Goal: Task Accomplishment & Management: Manage account settings

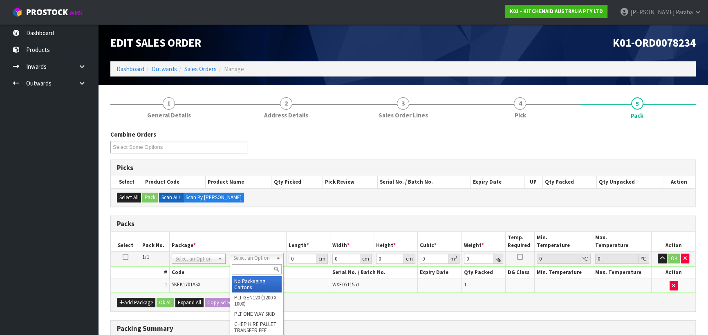
click at [266, 267] on input "text" at bounding box center [257, 269] width 50 height 10
type input "CL"
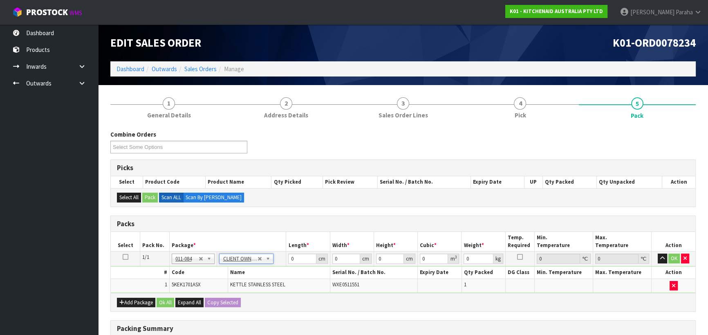
type input "2"
drag, startPoint x: 295, startPoint y: 258, endPoint x: 279, endPoint y: 262, distance: 16.7
click at [279, 262] on tr "1/1 NONE 007-001 007-002 007-004 007-009 007-013 007-014 007-015 007-017 007-01…" at bounding box center [403, 258] width 585 height 15
type input "40"
type input "28"
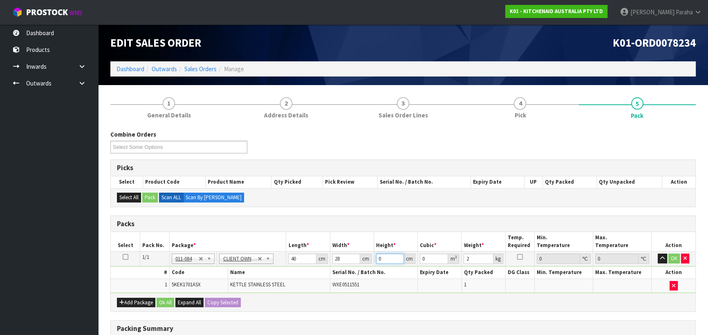
type input "2"
type input "0.00224"
type input "22"
type input "0.02464"
type input "22"
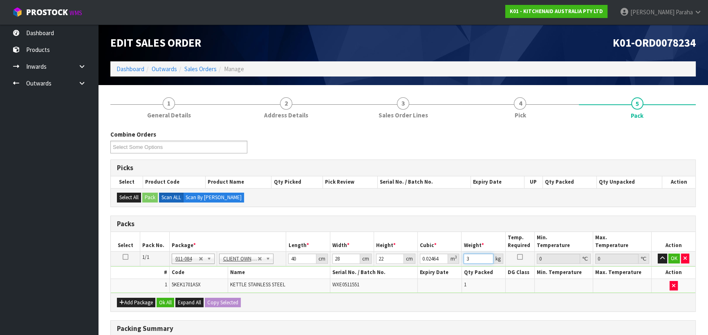
type input "3"
click at [658, 253] on button "button" at bounding box center [662, 258] width 9 height 10
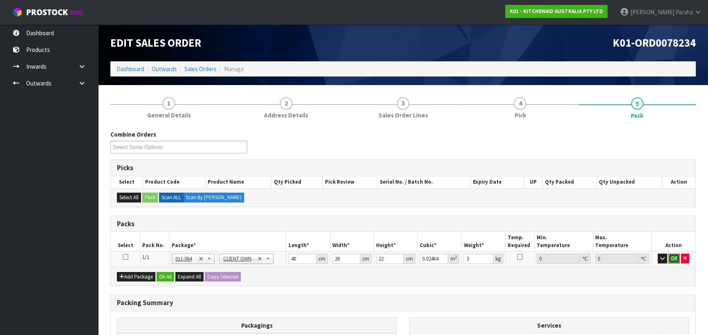
click button "OK" at bounding box center [673, 258] width 11 height 10
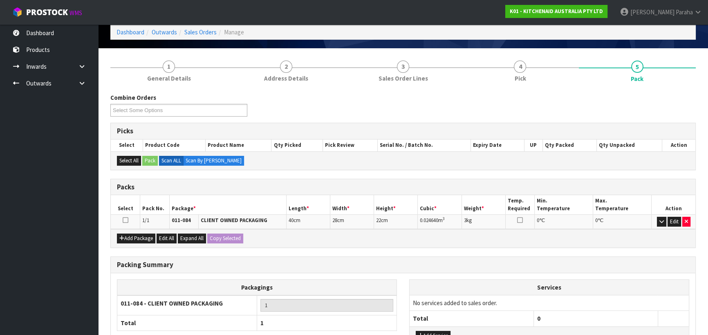
scroll to position [103, 0]
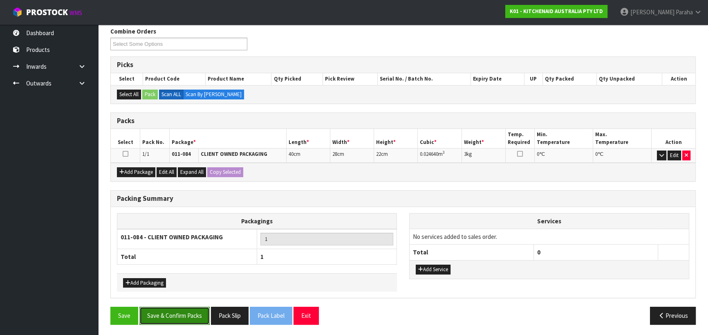
click at [202, 312] on button "Save & Confirm Packs" at bounding box center [174, 316] width 70 height 18
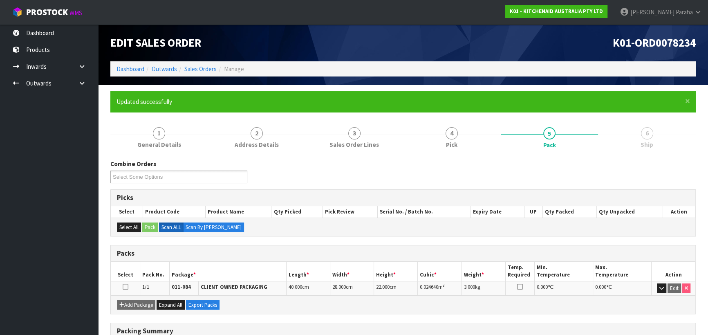
scroll to position [114, 0]
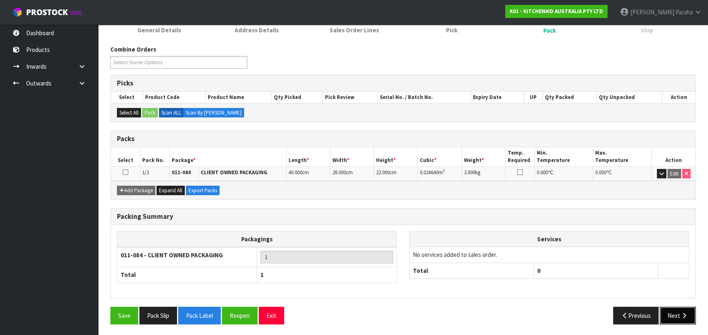
click at [684, 316] on icon "button" at bounding box center [684, 315] width 8 height 6
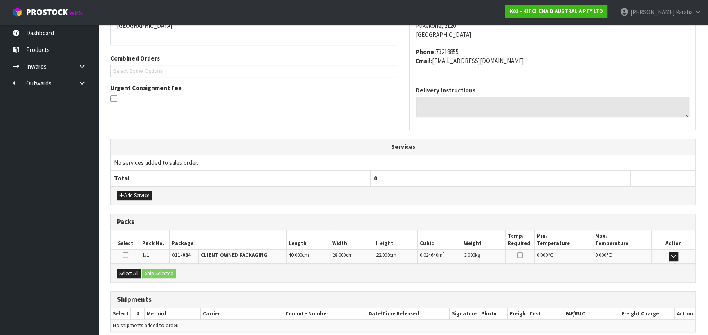
scroll to position [221, 0]
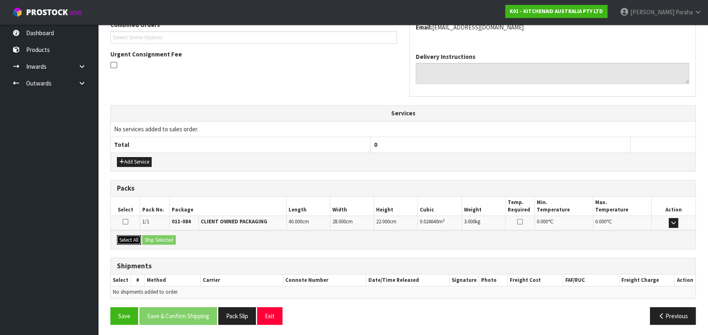
click at [134, 235] on button "Select All" at bounding box center [129, 240] width 24 height 10
click at [148, 240] on button "Ship Selected" at bounding box center [159, 240] width 34 height 10
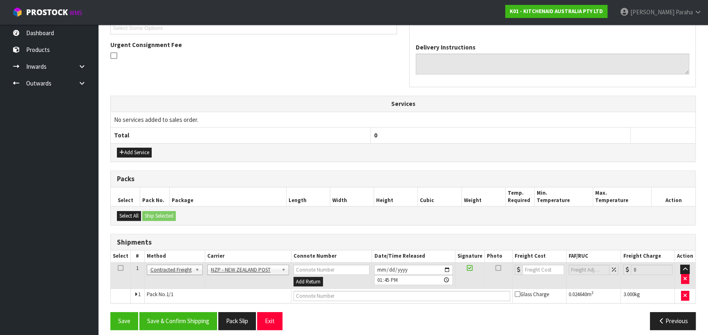
scroll to position [235, 0]
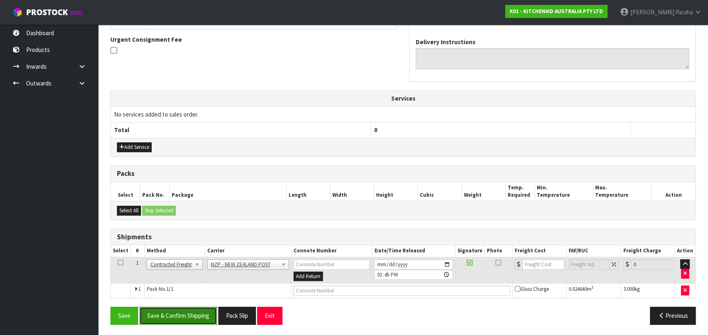
click at [182, 311] on button "Save & Confirm Shipping" at bounding box center [178, 316] width 78 height 18
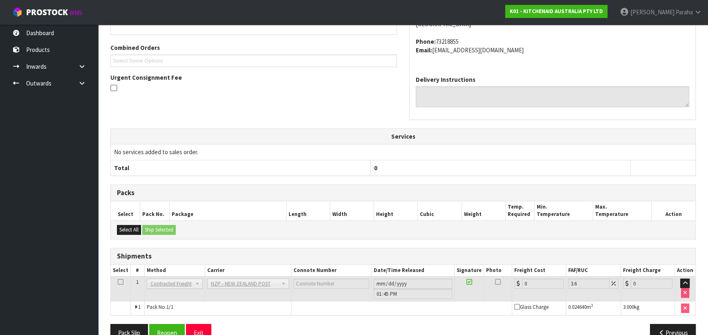
scroll to position [224, 0]
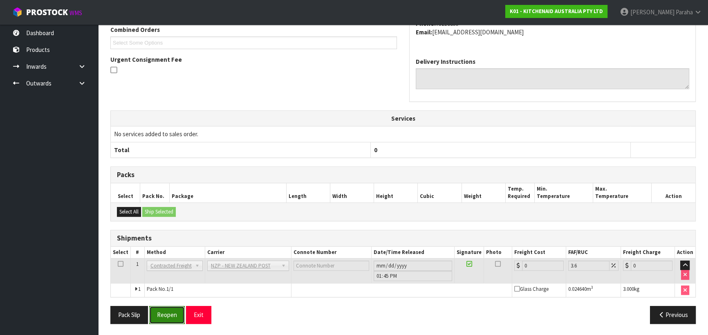
click at [169, 314] on button "Reopen" at bounding box center [167, 315] width 36 height 18
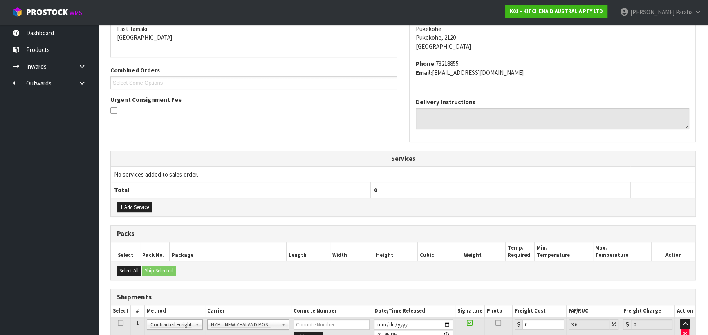
scroll to position [243, 0]
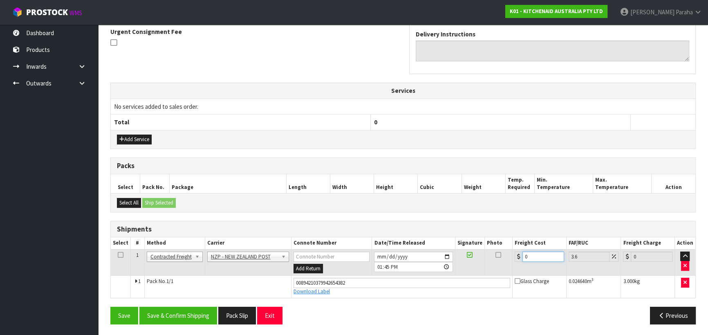
drag, startPoint x: 532, startPoint y: 253, endPoint x: 509, endPoint y: 260, distance: 24.1
click at [511, 258] on tr "1 Client Local Pickup Customer Local Pickup Company Freight Contracted Freight …" at bounding box center [403, 262] width 585 height 27
type input "4"
type input "4.14"
type input "4.3"
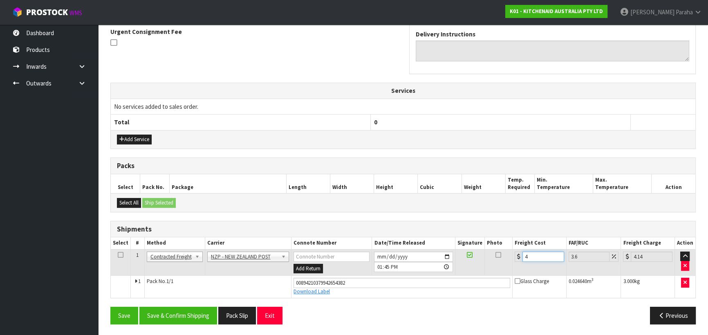
type input "4.45"
type input "4.33"
type input "4.49"
type input "4.33"
click at [206, 315] on button "Save & Confirm Shipping" at bounding box center [178, 316] width 78 height 18
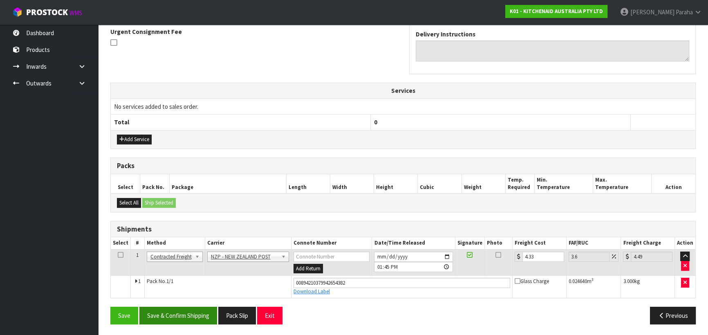
scroll to position [0, 0]
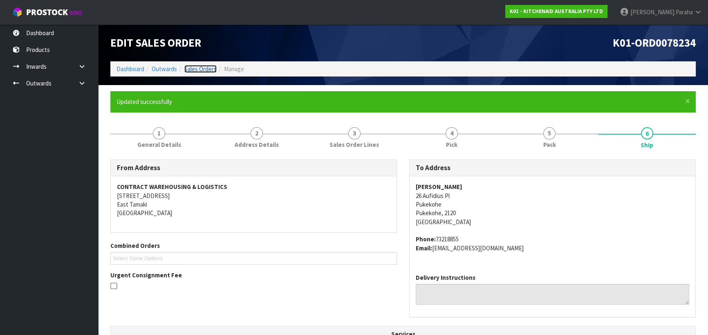
click at [195, 67] on link "Sales Orders" at bounding box center [200, 69] width 32 height 8
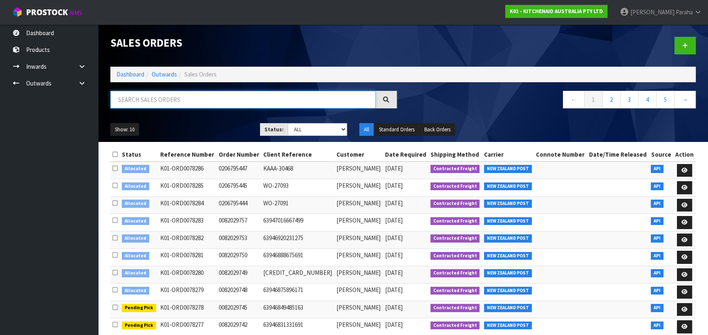
click at [217, 94] on input "text" at bounding box center [242, 100] width 265 height 18
type input "JOB-0409075"
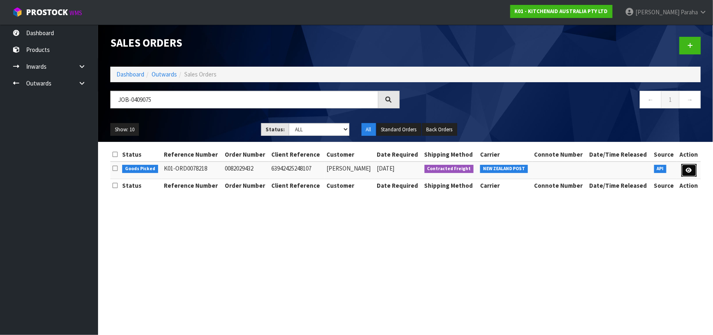
click at [694, 173] on link at bounding box center [689, 170] width 15 height 13
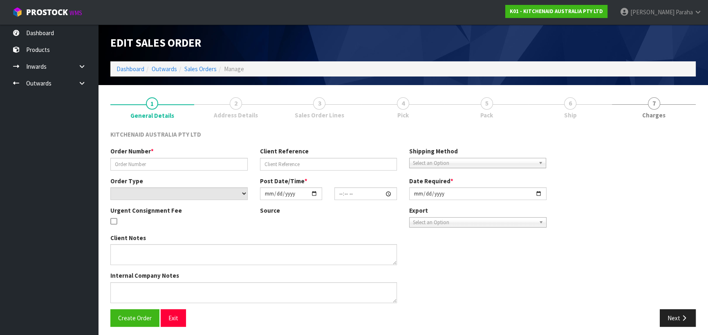
type input "0082029432"
type input "63942425248107"
select select "number:0"
type input "[DATE]"
type input "15:35:54.000"
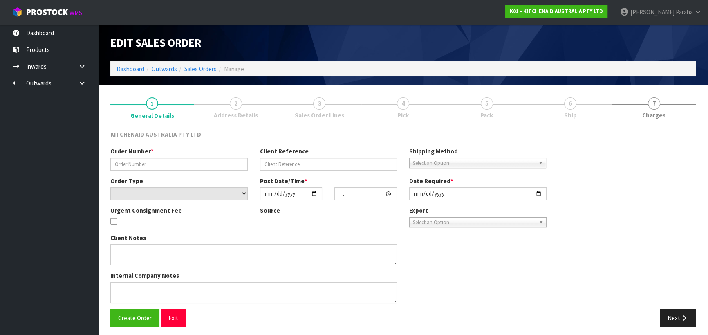
type input "[DATE]"
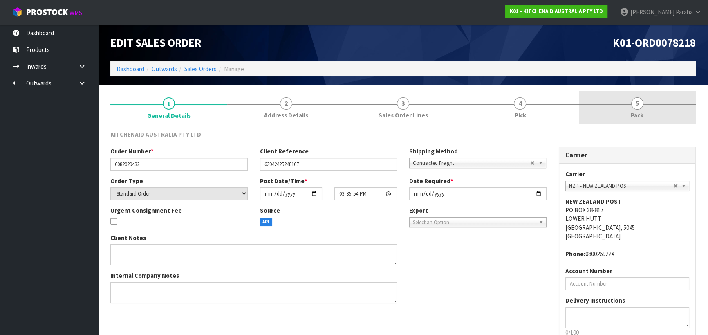
click at [634, 102] on span "5" at bounding box center [637, 103] width 12 height 12
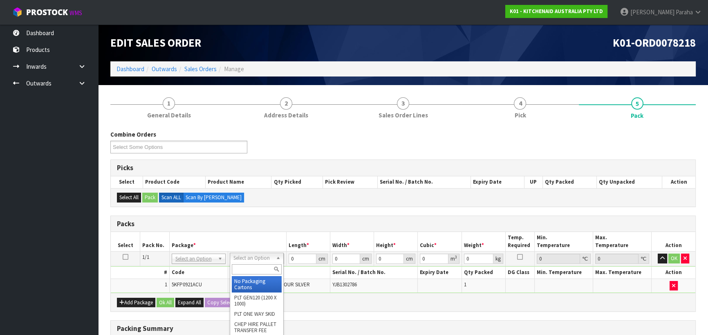
click at [259, 270] on input "text" at bounding box center [257, 269] width 50 height 10
type input "OC"
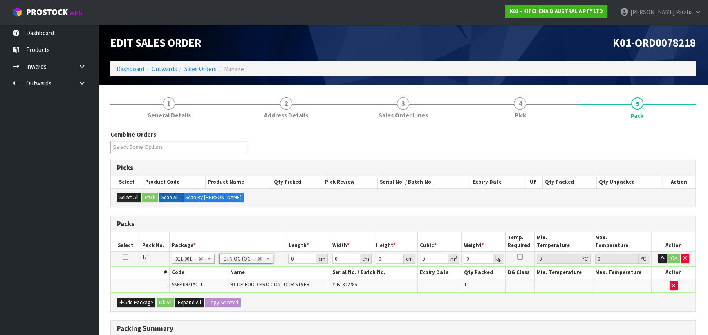
type input "4.6"
drag, startPoint x: 293, startPoint y: 258, endPoint x: 286, endPoint y: 258, distance: 6.5
click at [286, 258] on td "0 cm" at bounding box center [308, 258] width 44 height 15
type input "54"
type input "34"
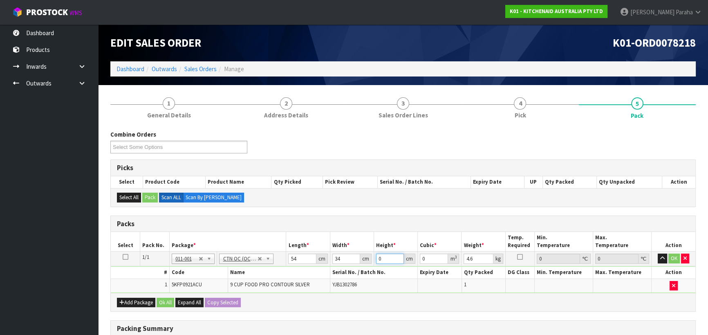
type input "2"
type input "0.003672"
type input "28"
type input "0.051408"
type input "28"
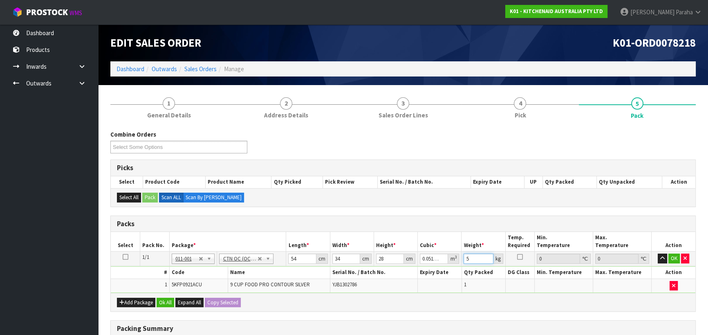
type input "5"
click at [658, 253] on button "button" at bounding box center [662, 258] width 9 height 10
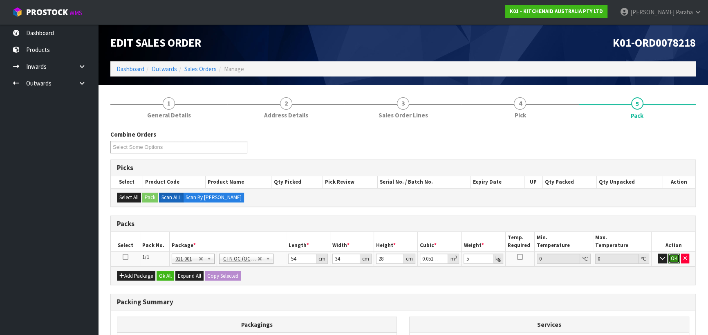
click button "OK" at bounding box center [673, 258] width 11 height 10
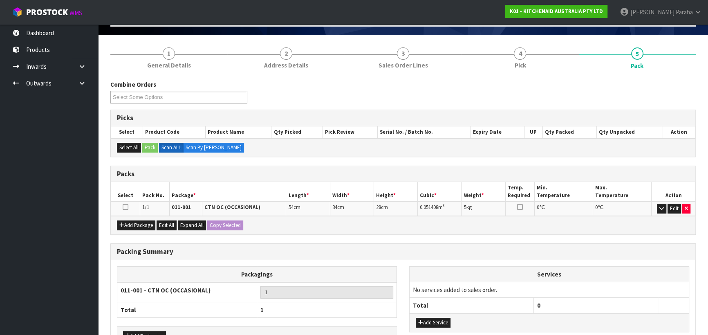
scroll to position [103, 0]
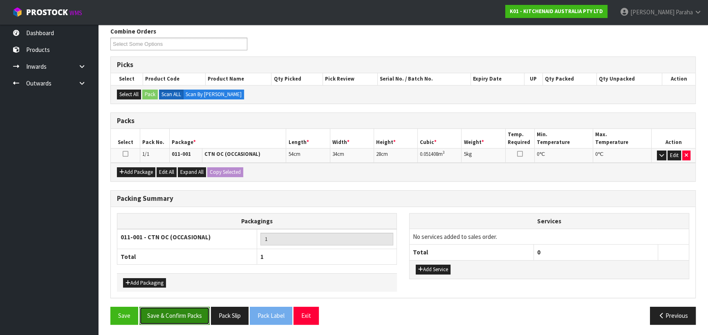
click at [182, 316] on button "Save & Confirm Packs" at bounding box center [174, 316] width 70 height 18
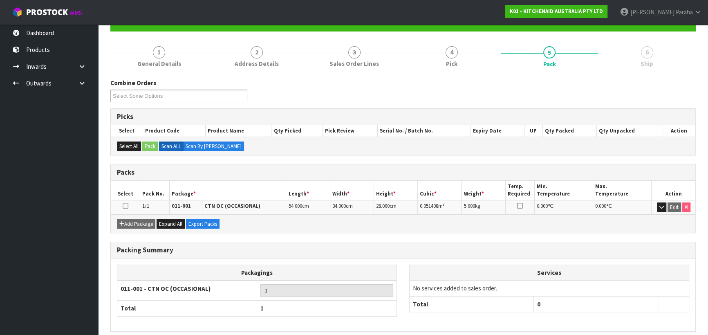
scroll to position [114, 0]
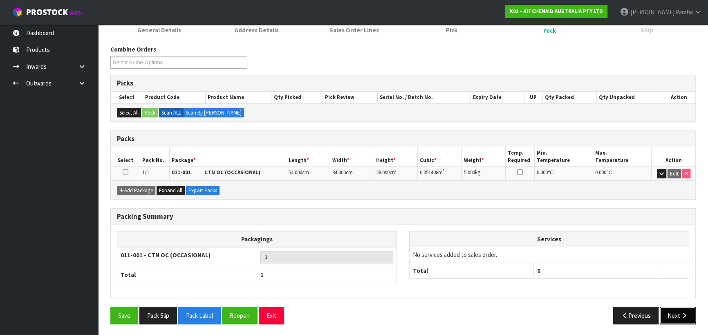
click at [677, 321] on button "Next" at bounding box center [678, 316] width 36 height 18
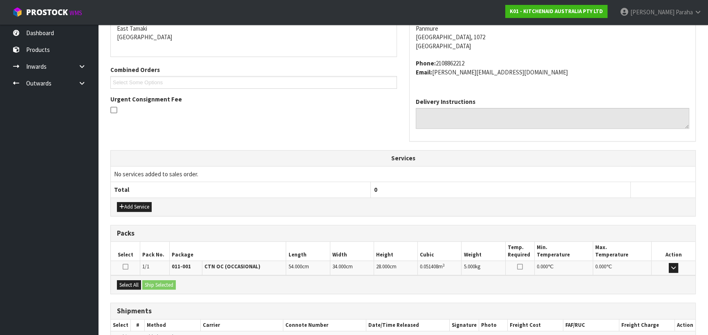
scroll to position [221, 0]
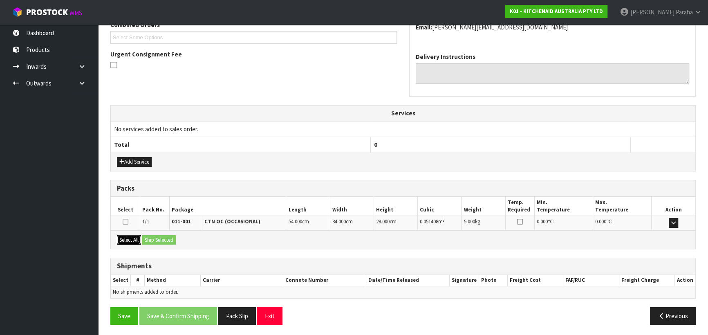
click at [137, 238] on button "Select All" at bounding box center [129, 240] width 24 height 10
click at [159, 238] on button "Ship Selected" at bounding box center [159, 240] width 34 height 10
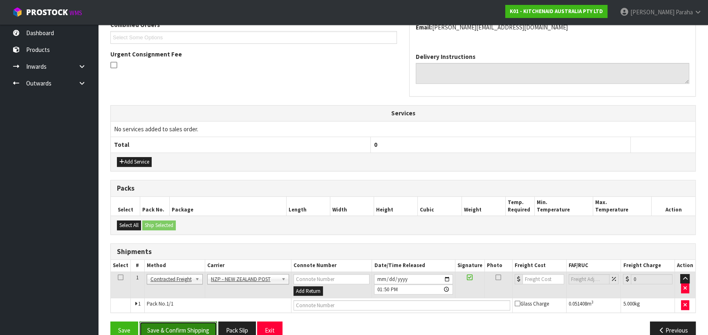
click at [196, 326] on button "Save & Confirm Shipping" at bounding box center [178, 330] width 78 height 18
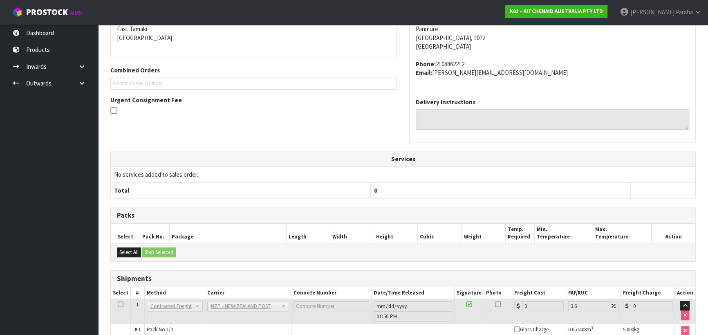
scroll to position [224, 0]
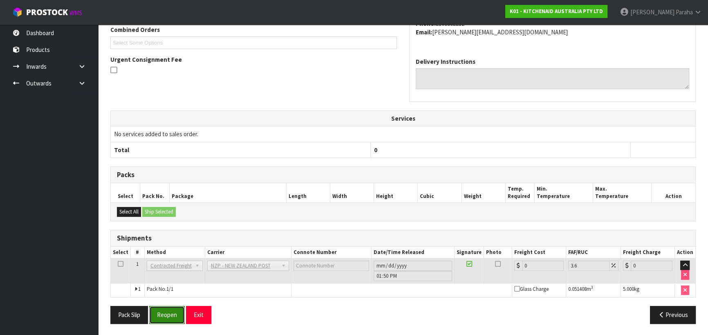
click at [171, 308] on button "Reopen" at bounding box center [167, 315] width 36 height 18
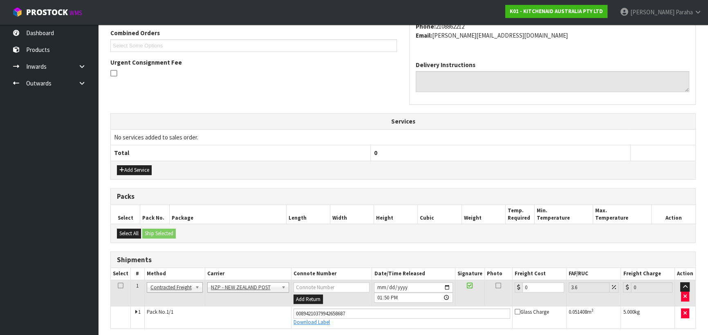
scroll to position [243, 0]
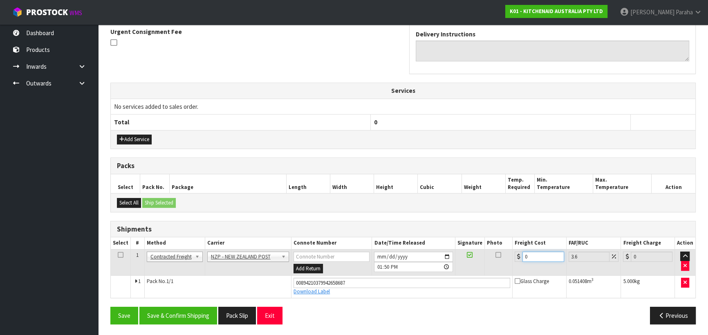
drag, startPoint x: 533, startPoint y: 255, endPoint x: 511, endPoint y: 257, distance: 22.1
click at [511, 257] on tr "1 Client Local Pickup Customer Local Pickup Company Freight Contracted Freight …" at bounding box center [403, 262] width 585 height 27
type input "4"
type input "4.14"
type input "4.3"
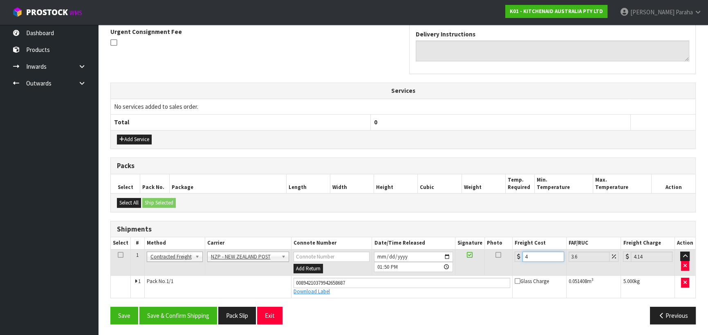
type input "4.45"
type input "4.33"
type input "4.49"
type input "4.33"
click at [212, 313] on button "Save & Confirm Shipping" at bounding box center [178, 316] width 78 height 18
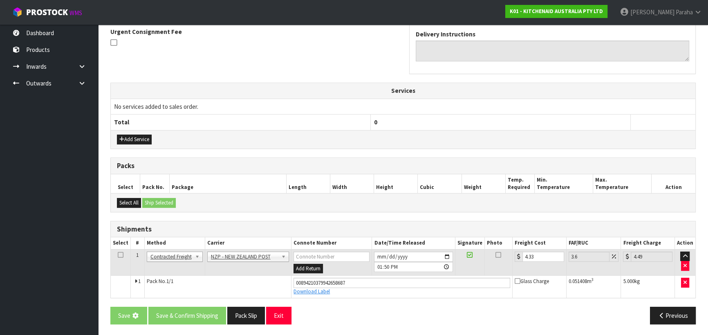
scroll to position [0, 0]
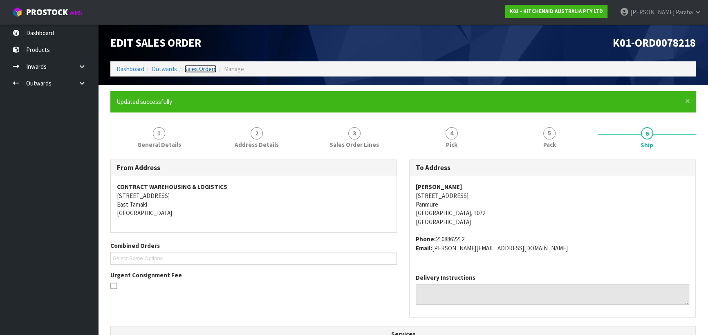
click at [199, 68] on link "Sales Orders" at bounding box center [200, 69] width 32 height 8
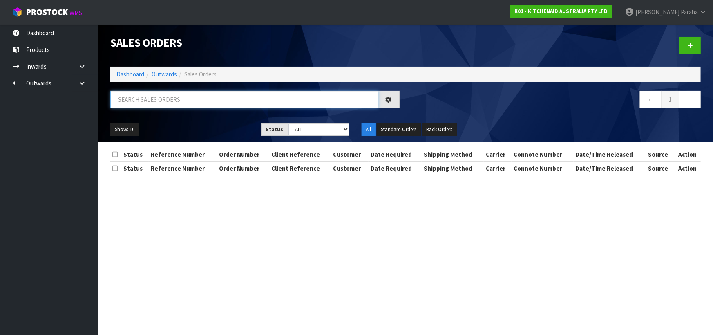
click at [184, 93] on input "text" at bounding box center [244, 100] width 268 height 18
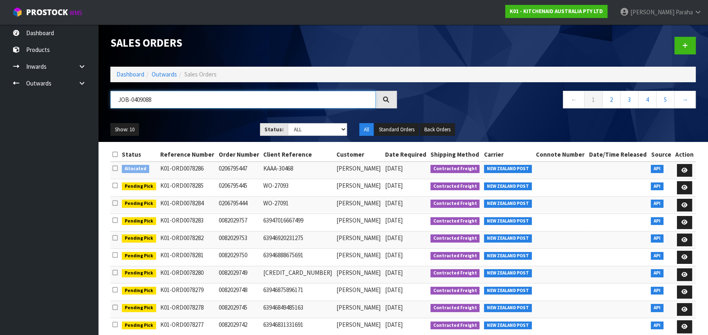
type input "JOB-0409088"
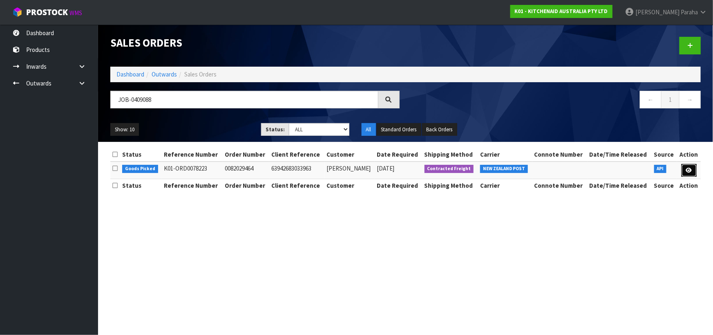
click at [688, 170] on icon at bounding box center [689, 170] width 6 height 5
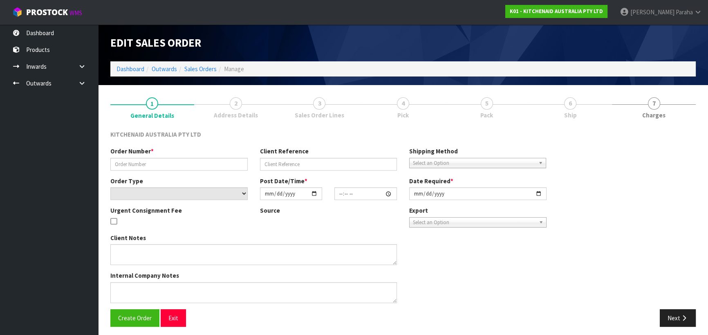
type input "0082029464"
type input "63942683033963"
select select "number:0"
type input "[DATE]"
type input "19:35:57.000"
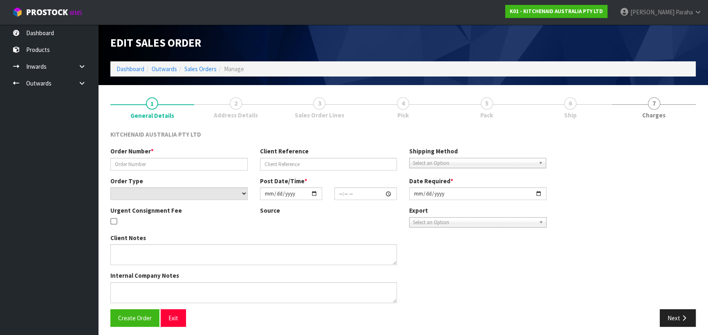
type input "[DATE]"
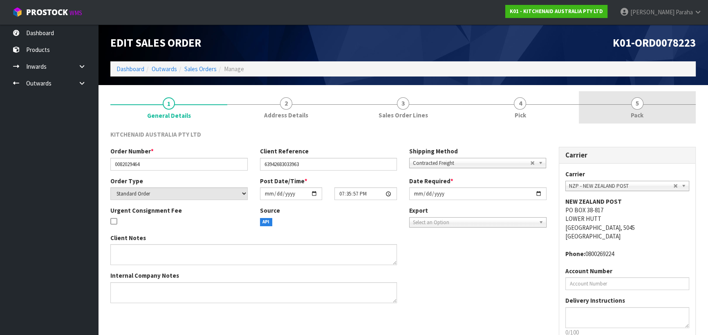
click at [639, 105] on span "5" at bounding box center [637, 103] width 12 height 12
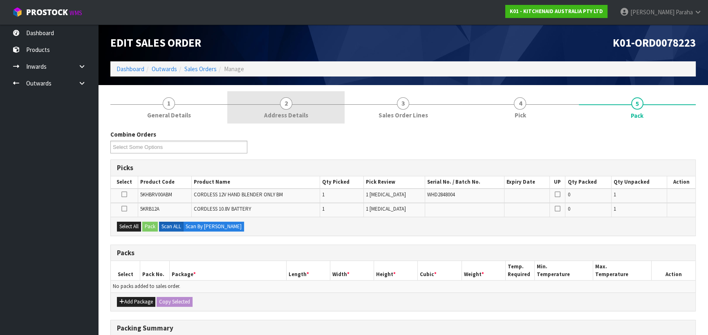
click at [289, 106] on span "2" at bounding box center [286, 103] width 12 height 12
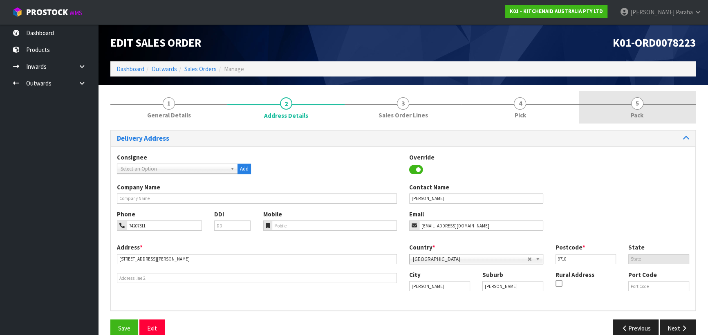
click at [636, 101] on span "5" at bounding box center [637, 103] width 12 height 12
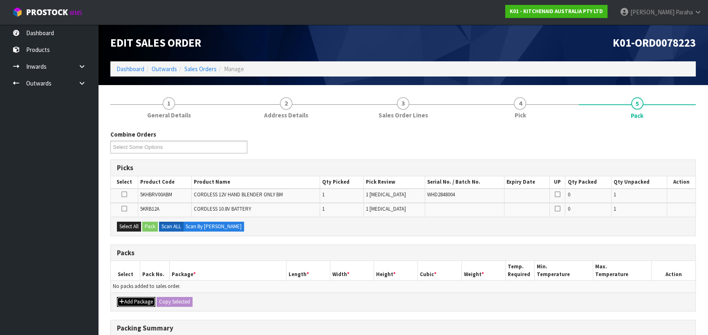
click at [120, 302] on icon "button" at bounding box center [121, 301] width 5 height 5
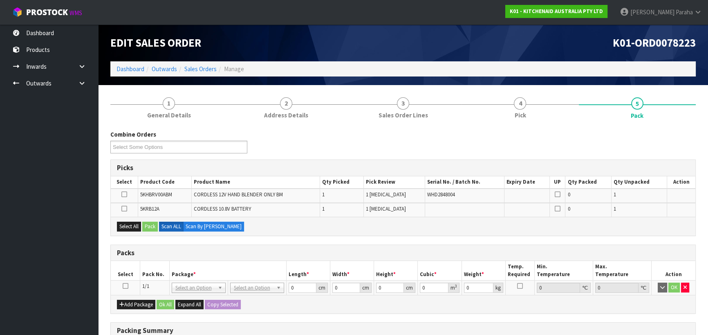
click at [124, 286] on icon at bounding box center [126, 286] width 6 height 0
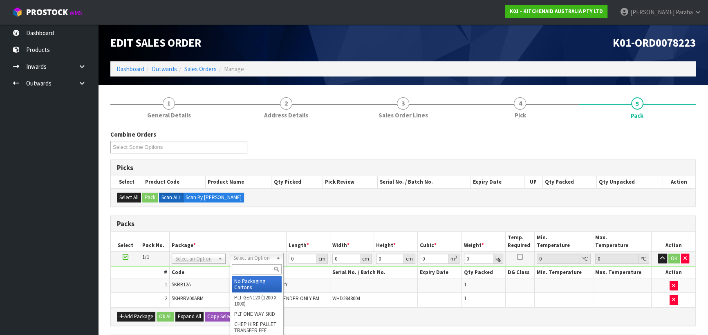
click at [249, 271] on input "text" at bounding box center [257, 269] width 50 height 10
type input "OC"
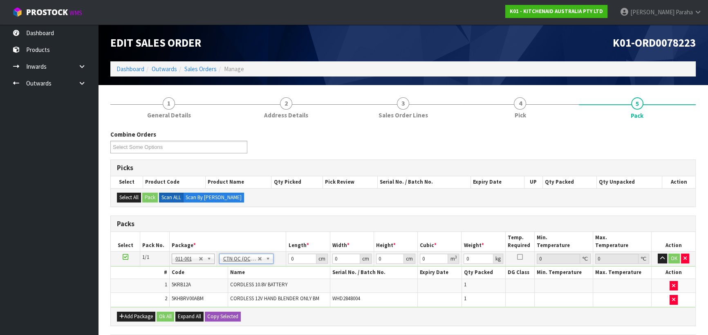
type input "1.52"
drag, startPoint x: 298, startPoint y: 256, endPoint x: 273, endPoint y: 262, distance: 25.5
click at [278, 263] on tr "1/1 NONE 007-001 007-002 007-004 007-009 007-013 007-014 007-015 007-017 007-01…" at bounding box center [403, 258] width 585 height 15
type input "32"
type input "26"
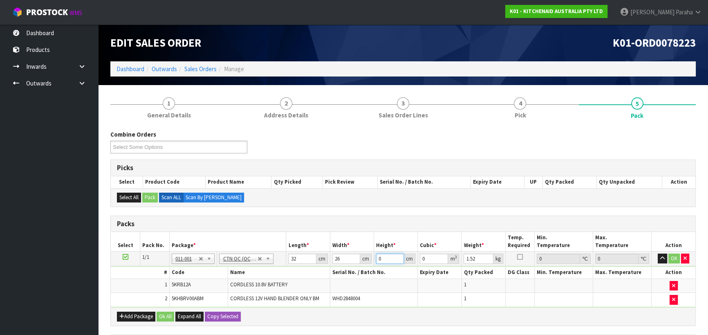
type input "1"
type input "0.000832"
type input "14"
type input "0.011648"
type input "14"
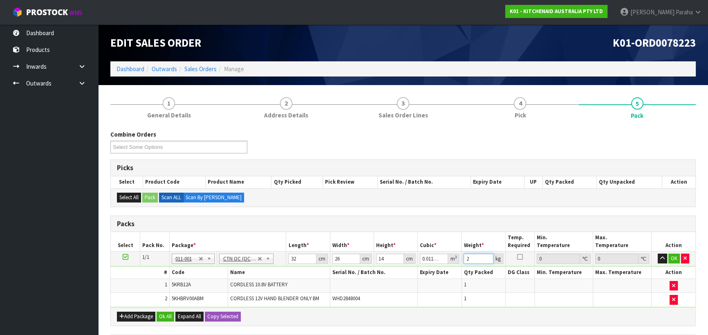
type input "2"
click at [658, 253] on button "button" at bounding box center [662, 258] width 9 height 10
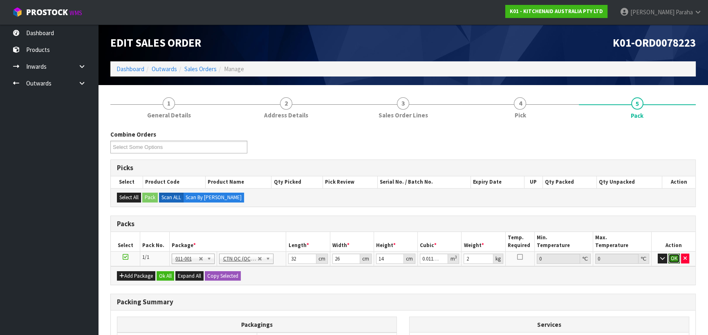
click button "OK" at bounding box center [673, 258] width 11 height 10
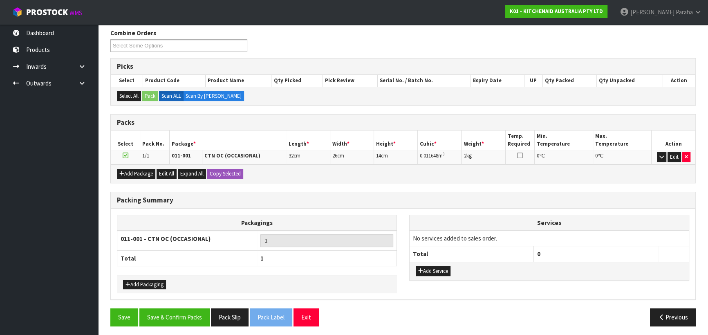
scroll to position [103, 0]
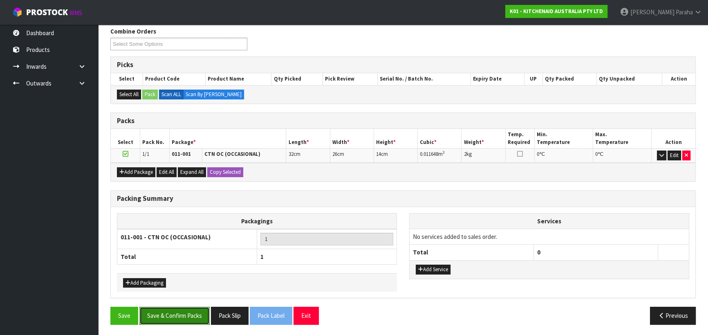
click at [173, 313] on button "Save & Confirm Packs" at bounding box center [174, 316] width 70 height 18
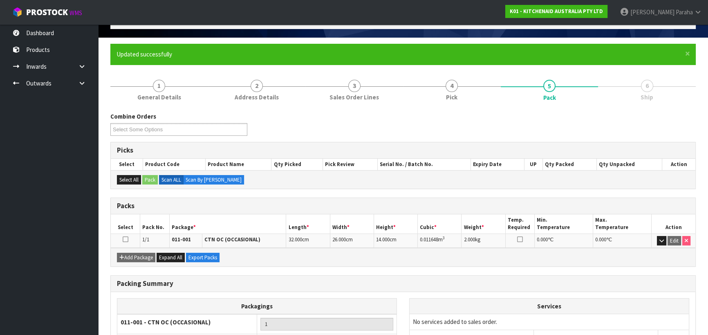
scroll to position [114, 0]
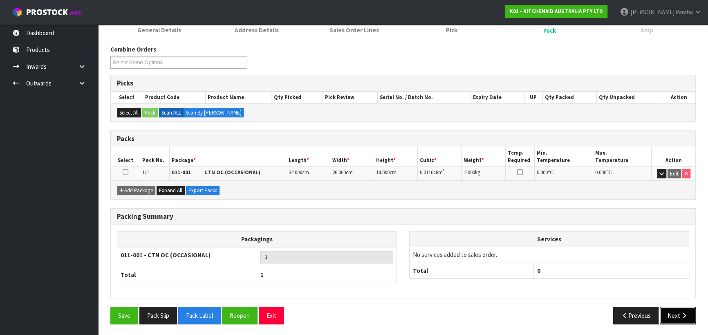
click at [681, 316] on icon "button" at bounding box center [684, 315] width 8 height 6
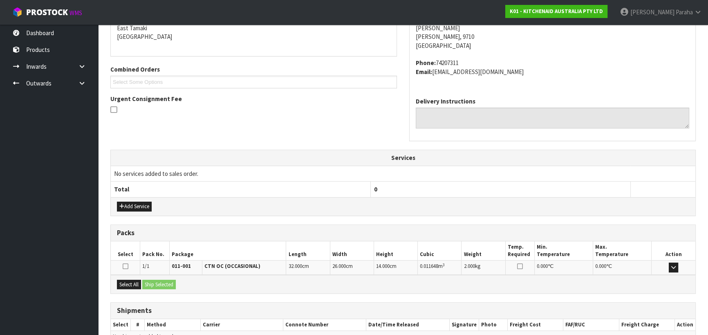
scroll to position [221, 0]
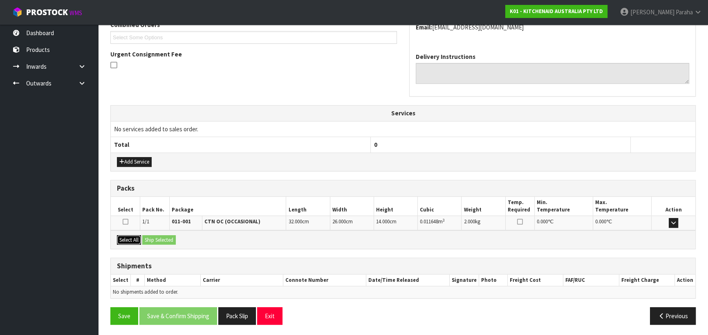
click at [133, 235] on button "Select All" at bounding box center [129, 240] width 24 height 10
click at [158, 240] on button "Ship Selected" at bounding box center [159, 240] width 34 height 10
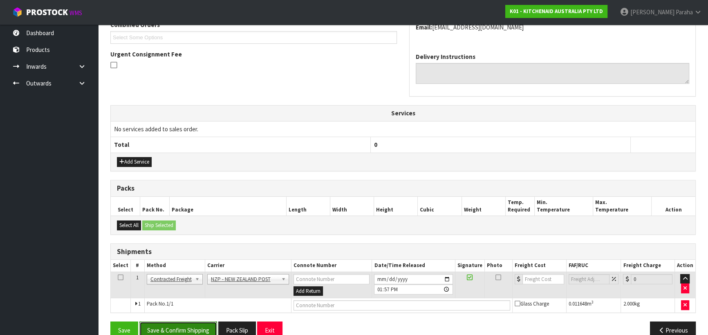
click at [185, 324] on button "Save & Confirm Shipping" at bounding box center [178, 330] width 78 height 18
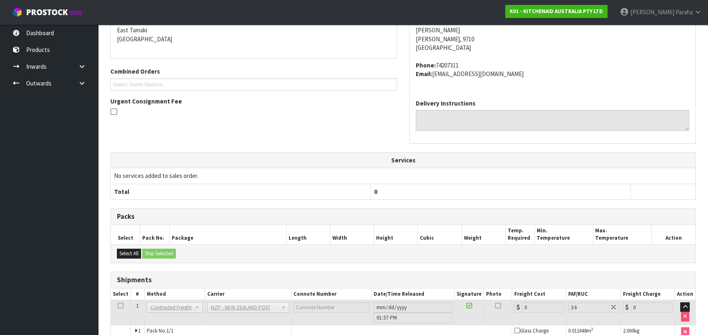
scroll to position [224, 0]
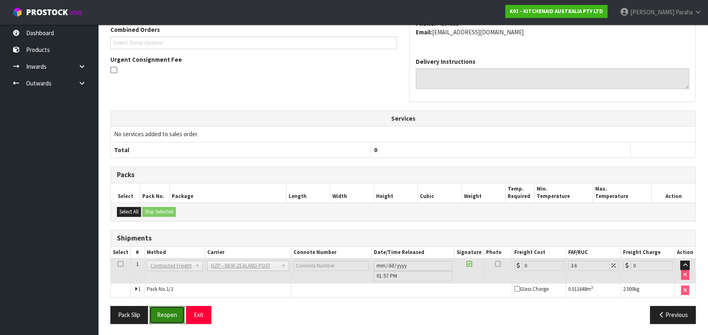
click at [174, 318] on button "Reopen" at bounding box center [167, 315] width 36 height 18
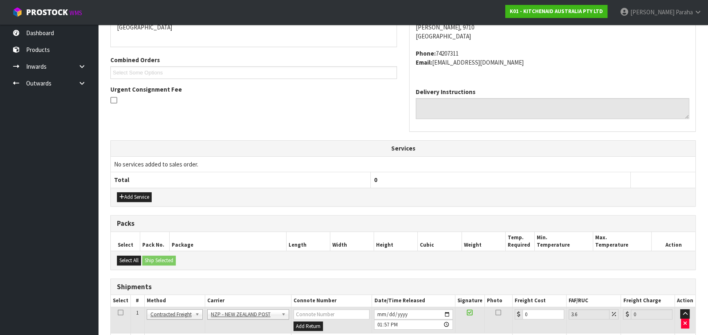
scroll to position [243, 0]
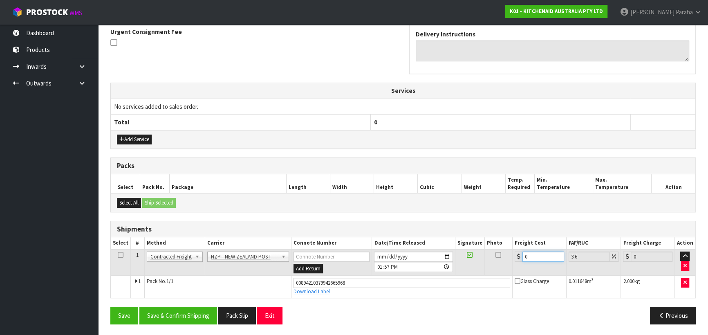
drag, startPoint x: 523, startPoint y: 257, endPoint x: 500, endPoint y: 257, distance: 23.7
click at [501, 258] on tr "1 Client Local Pickup Customer Local Pickup Company Freight Contracted Freight …" at bounding box center [403, 262] width 585 height 27
type input "1"
type input "1.04"
type input "11"
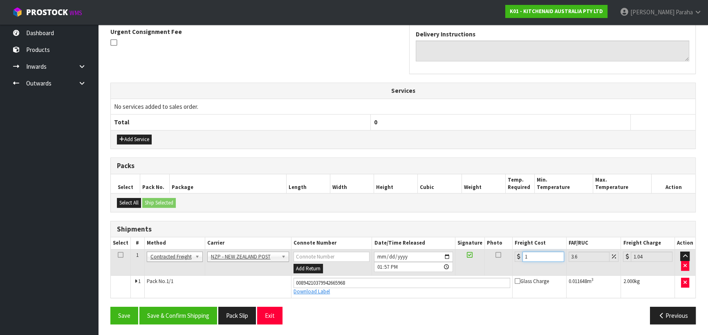
type input "11.4"
type input "11.6"
type input "12.02"
type input "11.61"
type input "12.03"
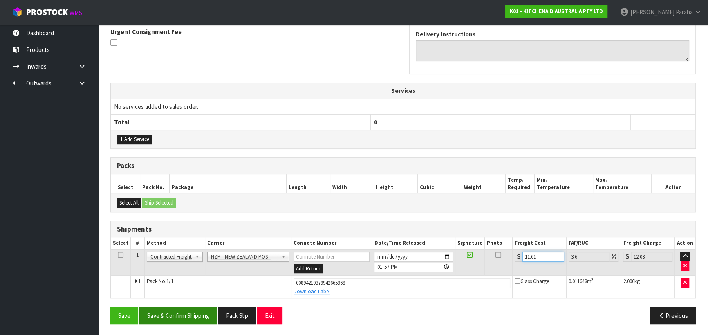
type input "11.61"
click at [187, 311] on button "Save & Confirm Shipping" at bounding box center [178, 316] width 78 height 18
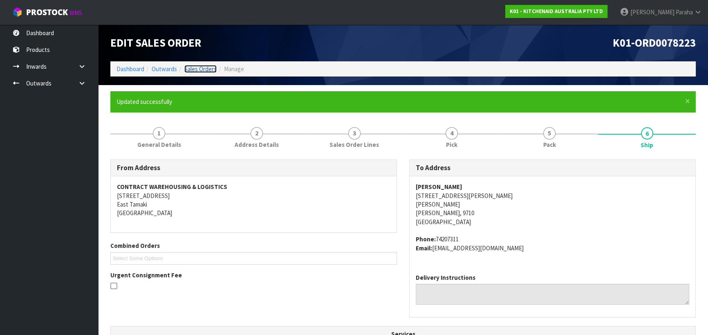
click at [204, 71] on link "Sales Orders" at bounding box center [200, 69] width 32 height 8
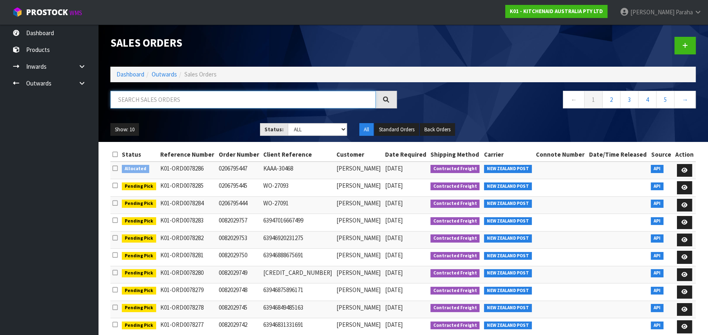
click at [188, 104] on input "text" at bounding box center [242, 100] width 265 height 18
type input "JOB-0409105"
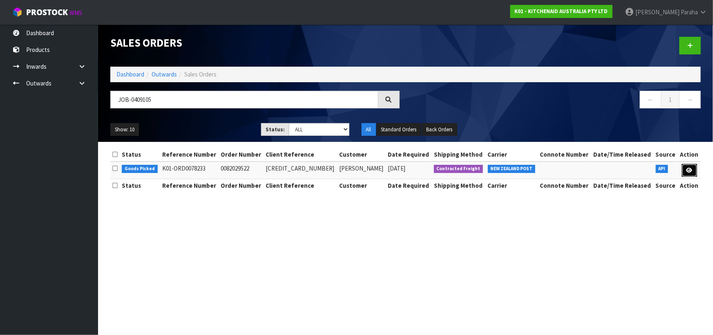
click at [687, 173] on link at bounding box center [689, 170] width 15 height 13
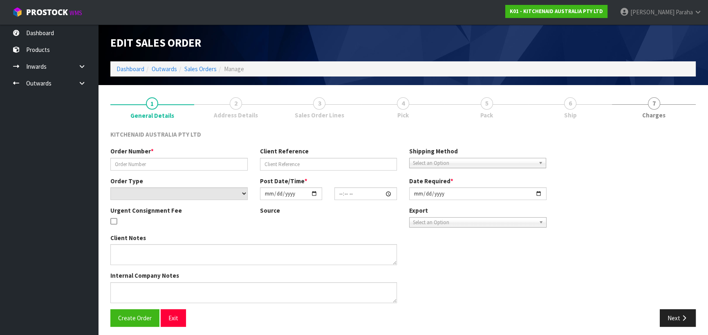
type input "0082029522"
type input "[CREDIT_CARD_NUMBER]"
select select "number:0"
type input "[DATE]"
type input "09:35:12.000"
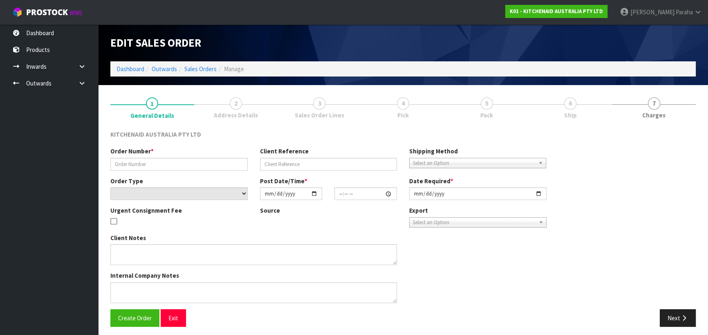
type input "[DATE]"
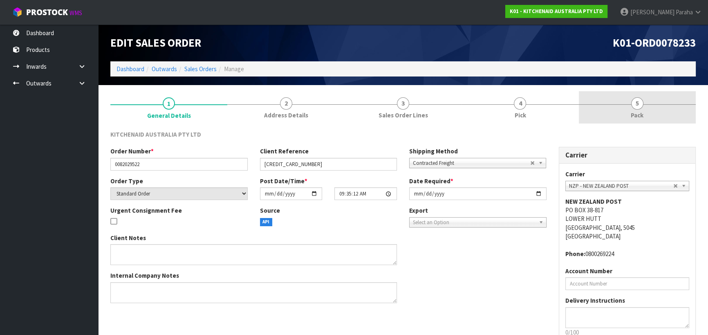
click at [636, 109] on span "5" at bounding box center [637, 103] width 12 height 12
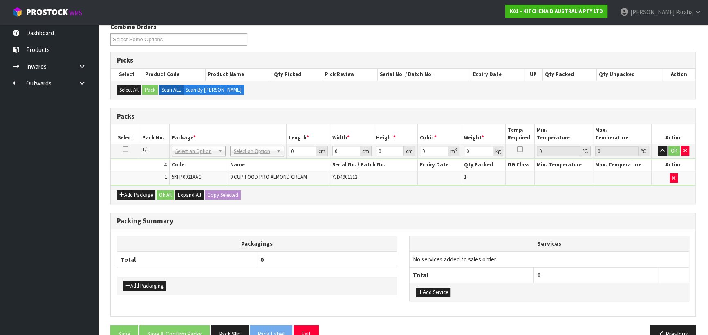
scroll to position [111, 0]
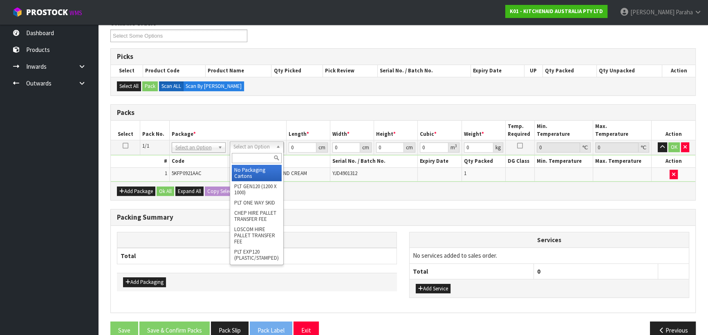
click at [266, 158] on input "text" at bounding box center [257, 158] width 50 height 10
type input "OC"
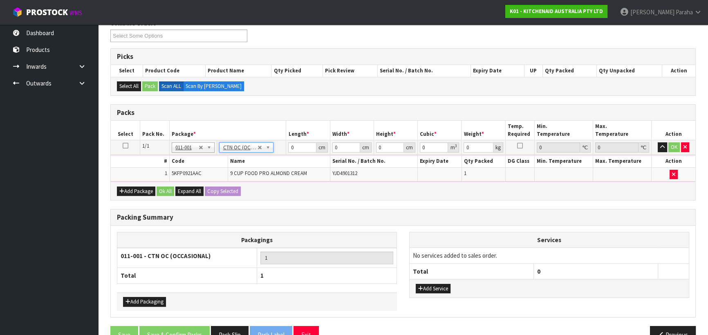
type input "4.6"
drag, startPoint x: 296, startPoint y: 147, endPoint x: 275, endPoint y: 143, distance: 21.1
click at [275, 143] on tr "1/1 NONE 007-001 007-002 007-004 007-009 007-013 007-014 007-015 007-017 007-01…" at bounding box center [403, 147] width 585 height 15
type input "51"
type input "27"
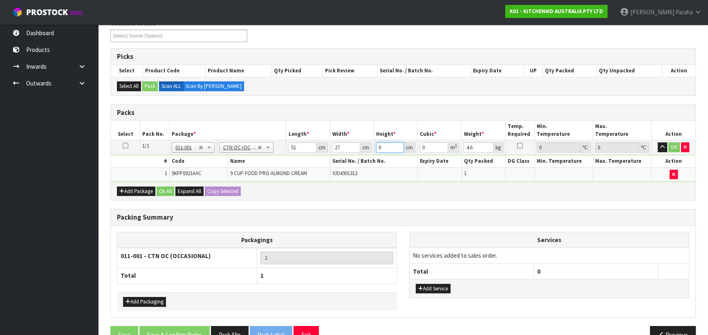
type input "3"
type input "0.004131"
type input "34"
type input "0.046818"
type input "34"
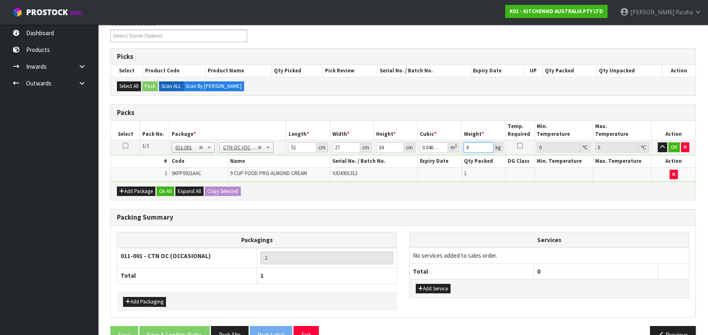
type input "6"
click at [658, 142] on button "button" at bounding box center [662, 147] width 9 height 10
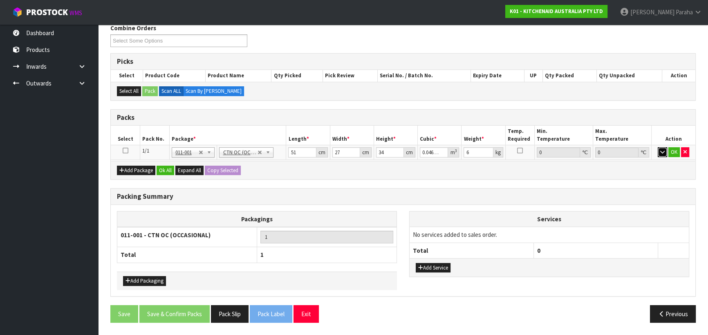
scroll to position [103, 0]
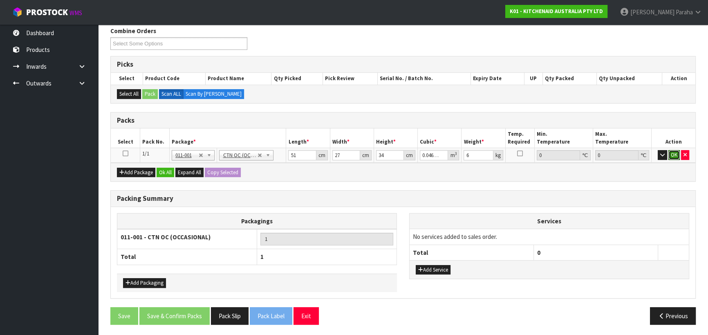
click button "OK" at bounding box center [673, 155] width 11 height 10
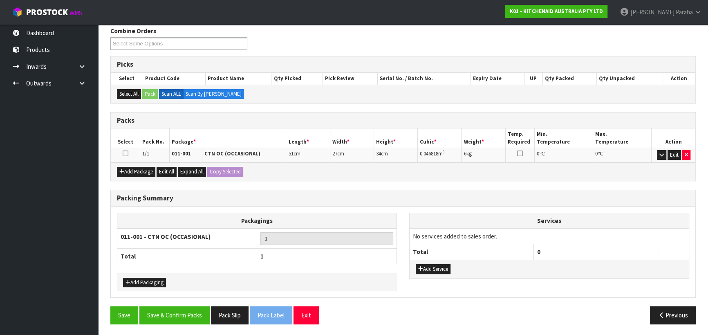
scroll to position [103, 0]
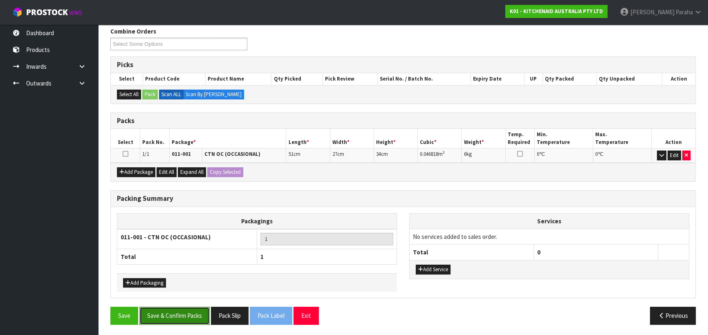
click at [191, 310] on button "Save & Confirm Packs" at bounding box center [174, 316] width 70 height 18
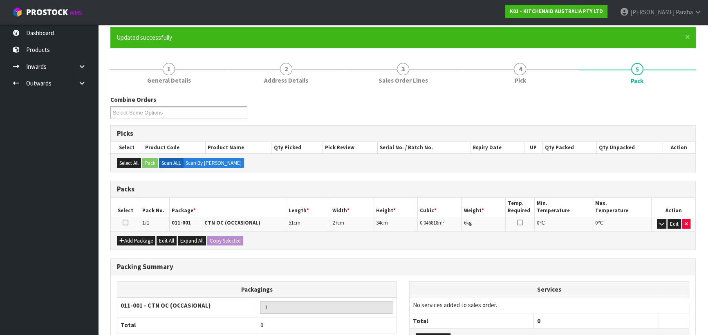
scroll to position [114, 0]
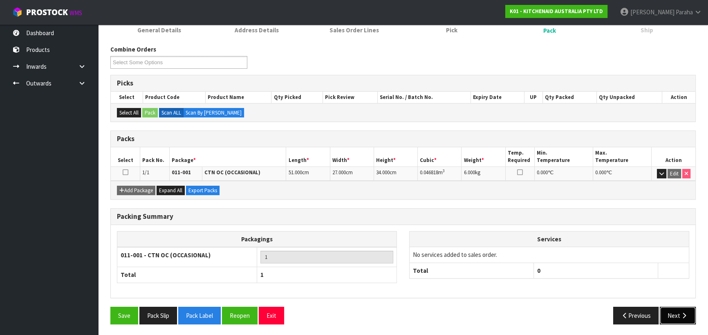
click at [681, 315] on icon "button" at bounding box center [684, 315] width 8 height 6
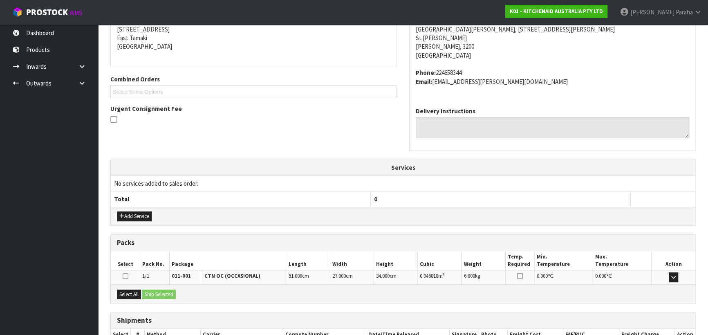
scroll to position [221, 0]
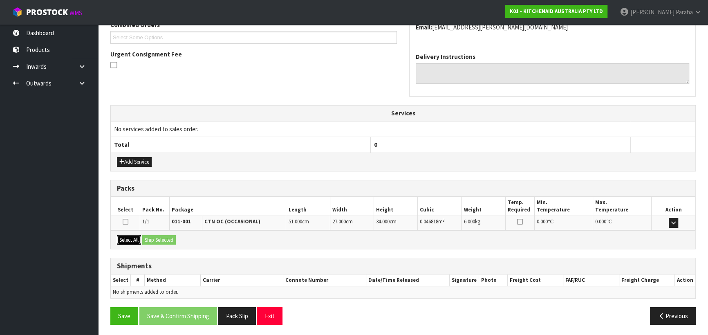
click at [130, 236] on button "Select All" at bounding box center [129, 240] width 24 height 10
click at [149, 236] on button "Ship Selected" at bounding box center [159, 240] width 34 height 10
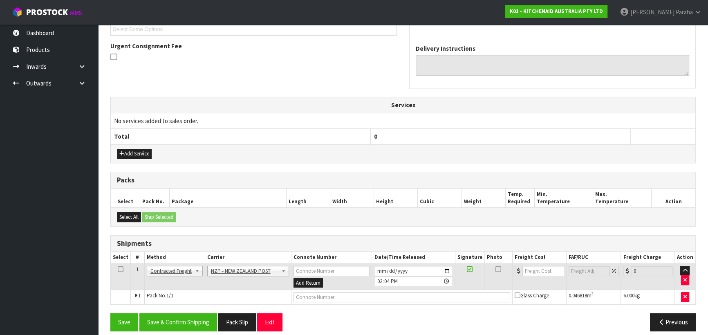
scroll to position [235, 0]
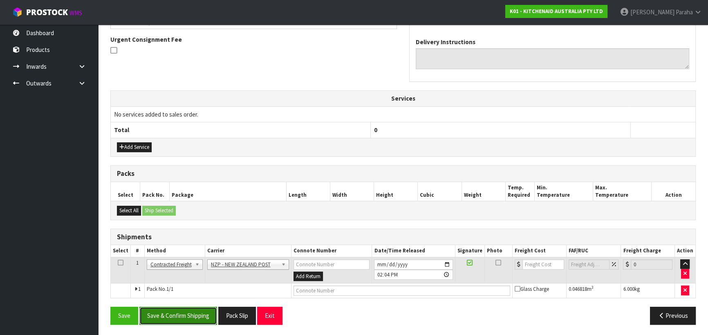
click at [183, 309] on button "Save & Confirm Shipping" at bounding box center [178, 316] width 78 height 18
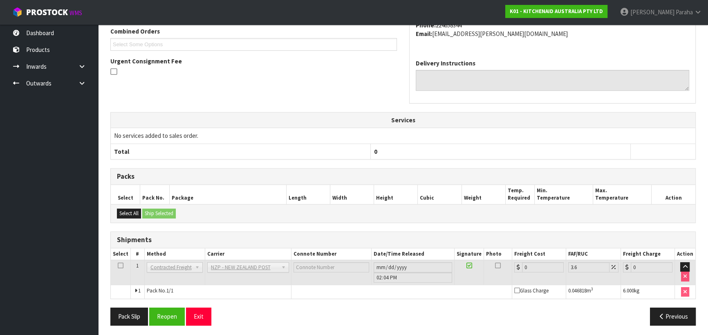
scroll to position [224, 0]
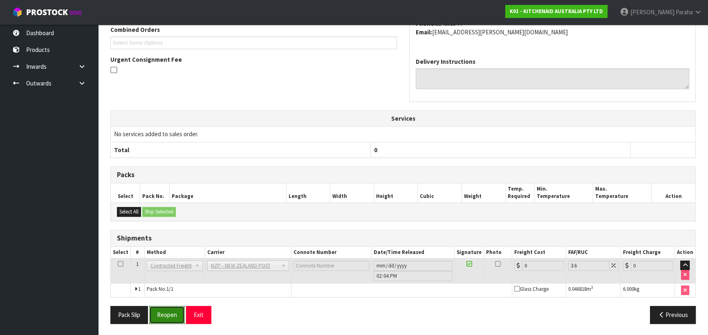
click at [172, 316] on button "Reopen" at bounding box center [167, 315] width 36 height 18
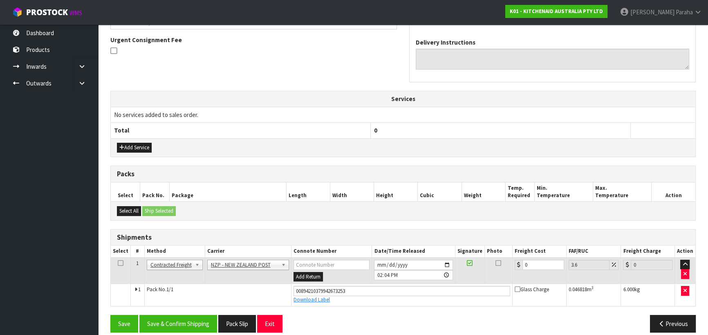
scroll to position [243, 0]
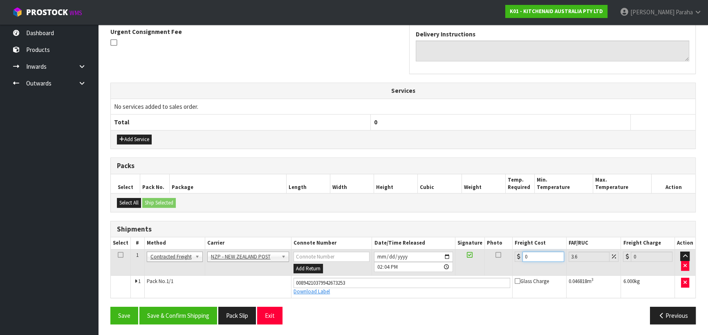
drag, startPoint x: 529, startPoint y: 250, endPoint x: 514, endPoint y: 253, distance: 14.9
click at [515, 253] on div "0" at bounding box center [539, 256] width 49 height 10
type input "7"
type input "7.25"
type input "7.3"
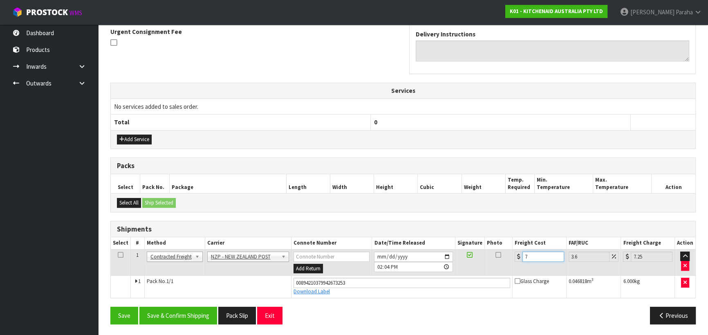
type input "7.56"
type input "7.31"
type input "7.57"
type input "7.31"
click at [168, 316] on button "Save & Confirm Shipping" at bounding box center [178, 316] width 78 height 18
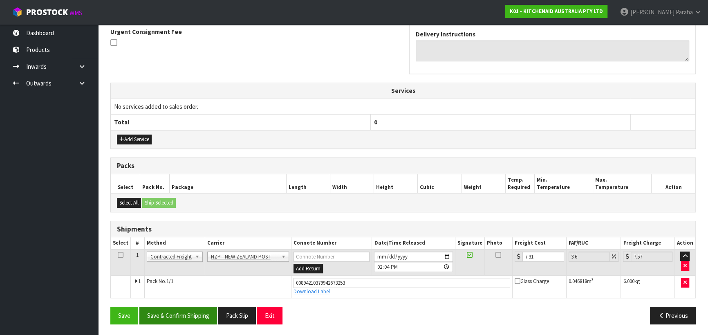
scroll to position [0, 0]
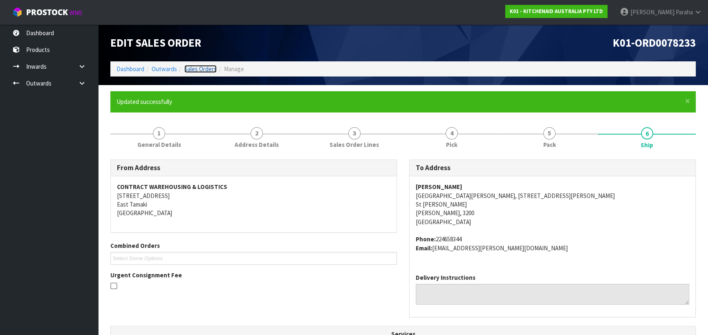
click at [205, 67] on link "Sales Orders" at bounding box center [200, 69] width 32 height 8
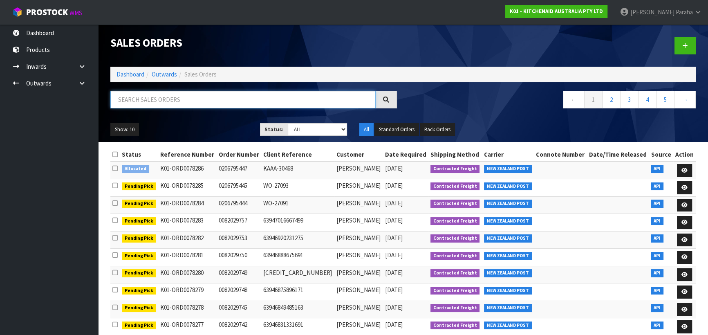
click at [186, 94] on input "text" at bounding box center [242, 100] width 265 height 18
type input "JOB-0409135"
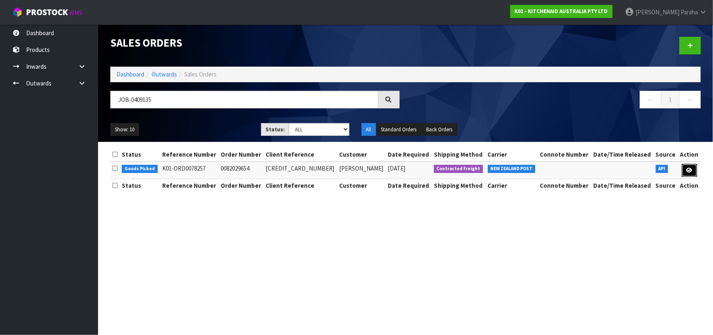
click at [688, 168] on icon at bounding box center [690, 170] width 6 height 5
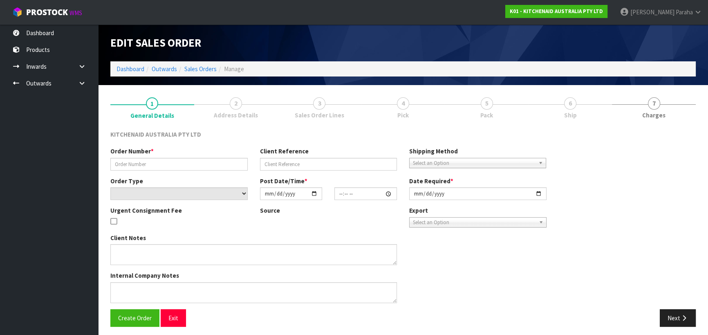
type input "0082029654"
type input "[CREDIT_CARD_NUMBER]"
select select "number:0"
type input "[DATE]"
type input "21:35:15.000"
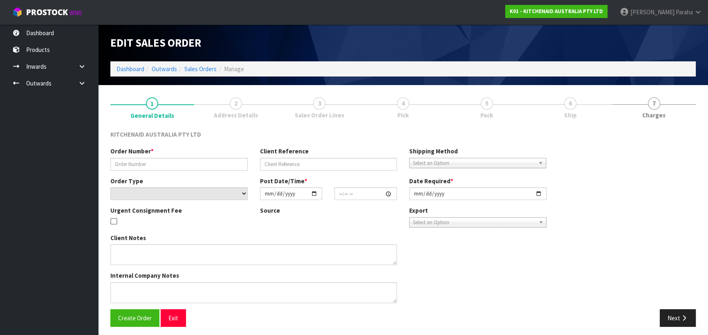
type input "[DATE]"
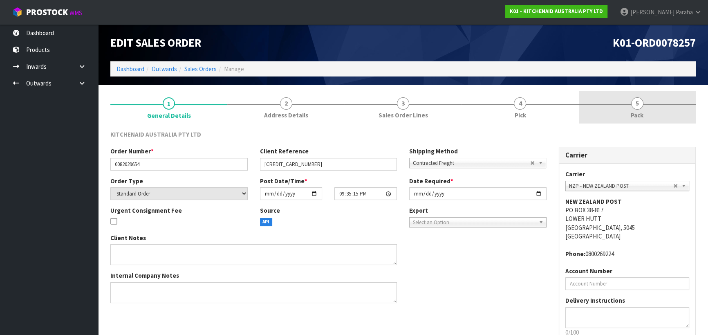
click at [646, 110] on link "5 Pack" at bounding box center [637, 107] width 117 height 32
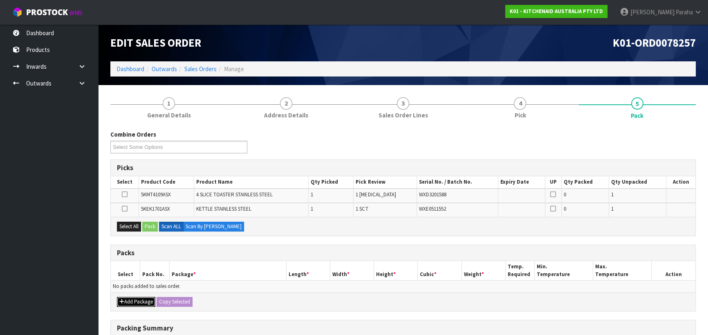
click at [141, 304] on button "Add Package" at bounding box center [136, 302] width 38 height 10
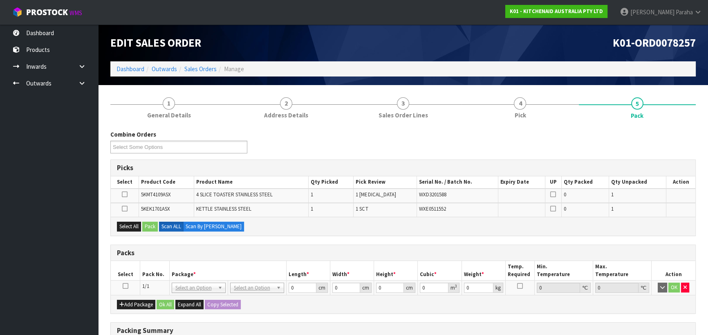
click at [123, 286] on icon at bounding box center [126, 286] width 6 height 0
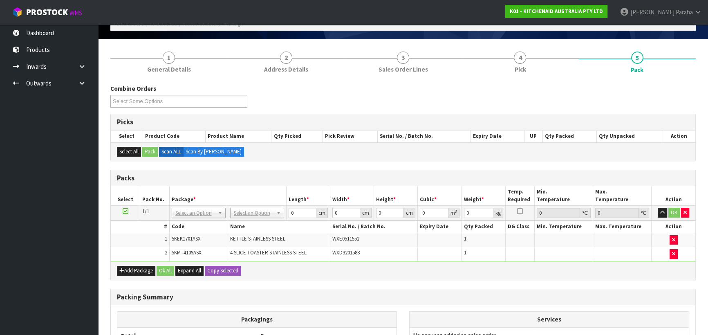
scroll to position [111, 0]
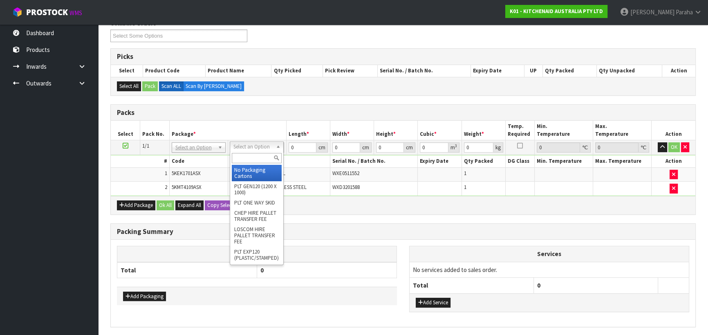
click at [262, 158] on input "text" at bounding box center [257, 158] width 50 height 10
type input "OC"
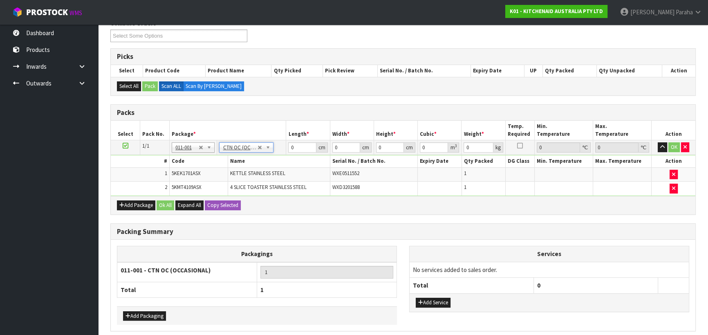
type input "6.55"
drag, startPoint x: 300, startPoint y: 148, endPoint x: 278, endPoint y: 148, distance: 22.5
click at [278, 148] on tr "1/1 NONE 007-001 007-002 007-004 007-009 007-013 007-014 007-015 007-017 007-01…" at bounding box center [403, 147] width 585 height 15
type input "58"
type input "38"
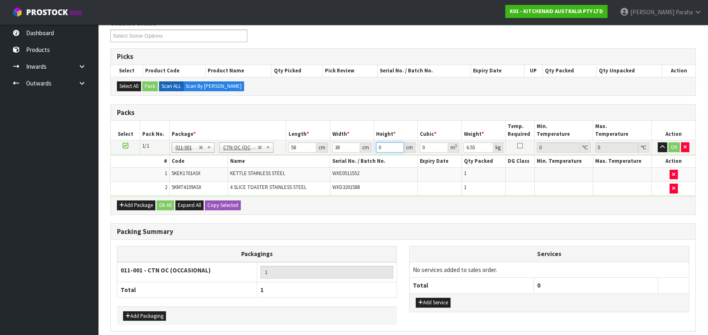
type input "2"
type input "0.004408"
type input "29"
type input "0.063916"
type input "29"
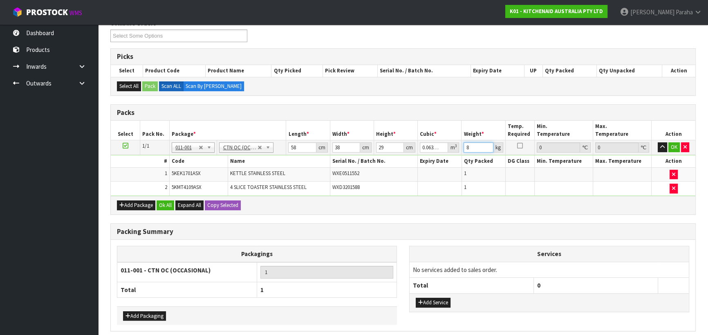
type input "8"
click at [658, 142] on button "button" at bounding box center [662, 147] width 9 height 10
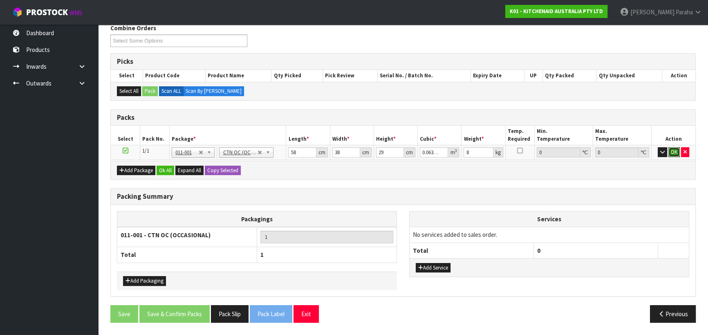
click button "OK" at bounding box center [673, 152] width 11 height 10
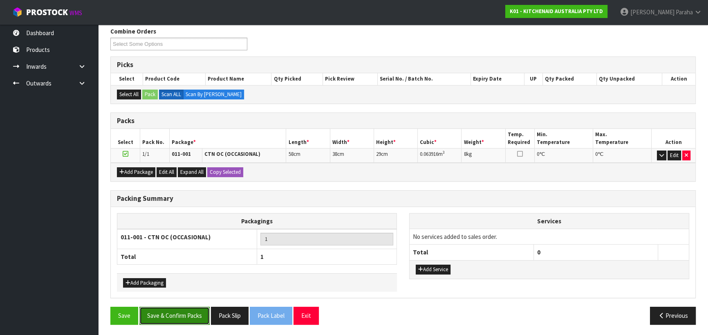
click at [181, 315] on button "Save & Confirm Packs" at bounding box center [174, 316] width 70 height 18
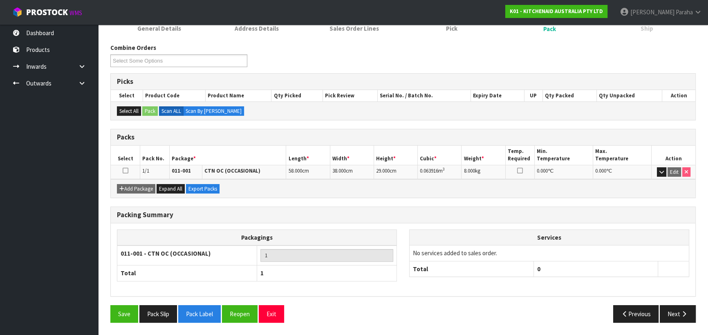
scroll to position [114, 0]
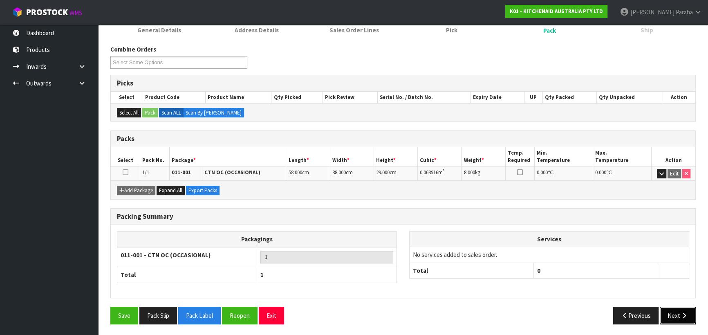
click at [686, 315] on icon "button" at bounding box center [684, 315] width 8 height 6
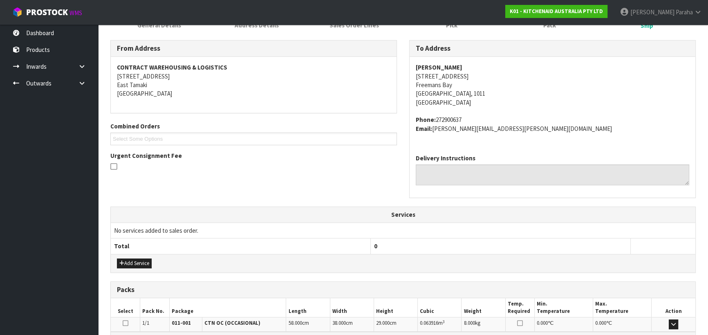
scroll to position [221, 0]
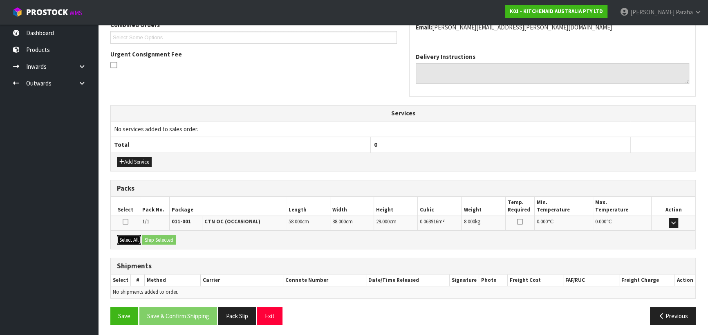
click at [131, 238] on button "Select All" at bounding box center [129, 240] width 24 height 10
click at [170, 238] on button "Ship Selected" at bounding box center [159, 240] width 34 height 10
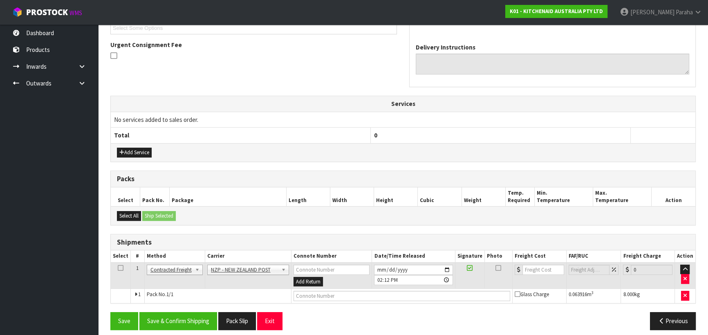
scroll to position [235, 0]
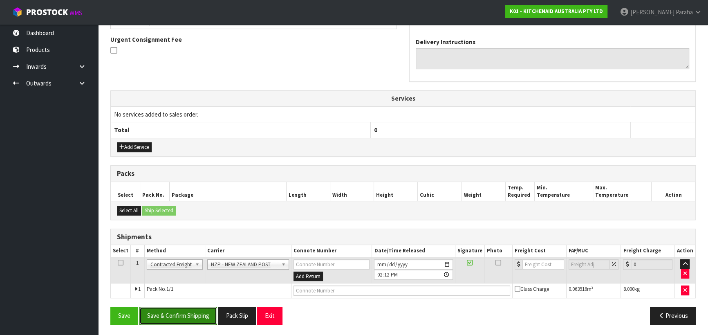
click at [184, 315] on button "Save & Confirm Shipping" at bounding box center [178, 316] width 78 height 18
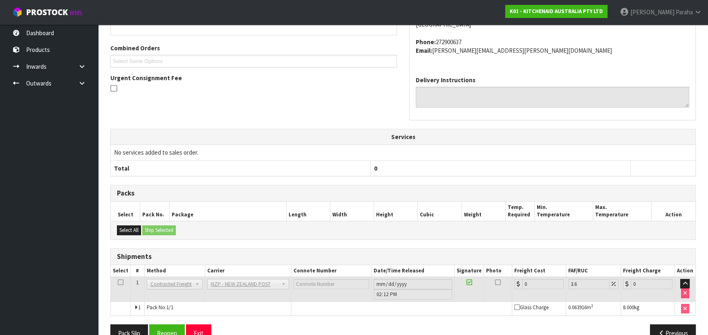
scroll to position [224, 0]
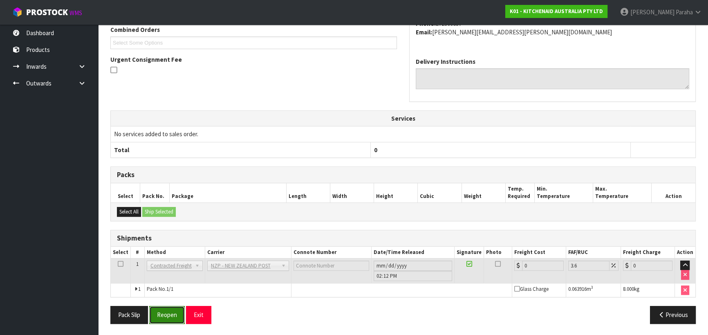
click at [170, 313] on button "Reopen" at bounding box center [167, 315] width 36 height 18
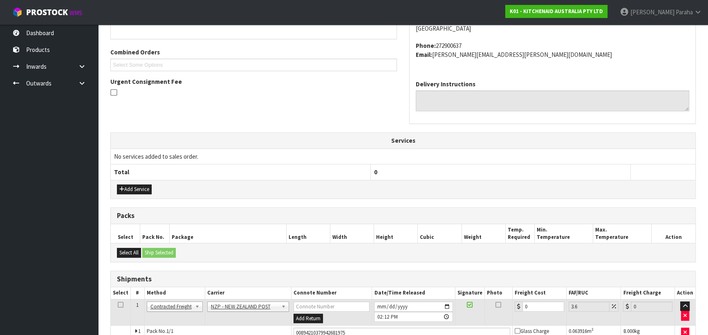
scroll to position [243, 0]
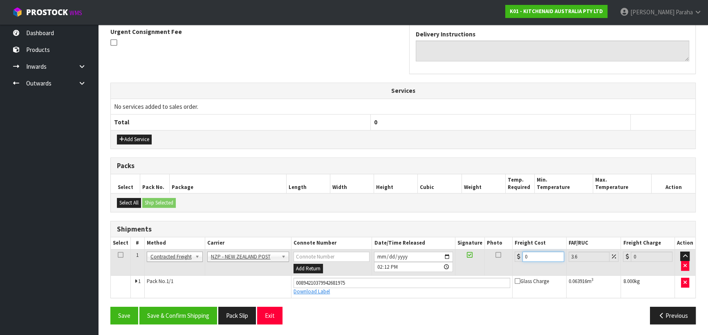
drag, startPoint x: 531, startPoint y: 254, endPoint x: 516, endPoint y: 258, distance: 15.6
click at [516, 258] on div "0" at bounding box center [539, 256] width 49 height 10
type input "4"
type input "4.14"
type input "4.3"
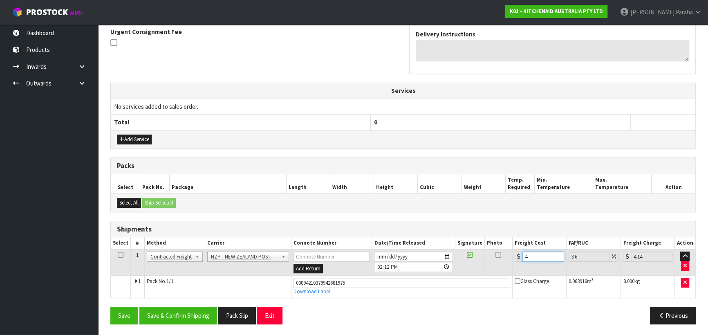
type input "4.45"
type input "4.33"
type input "4.49"
type input "4.33"
click at [200, 312] on button "Save & Confirm Shipping" at bounding box center [178, 316] width 78 height 18
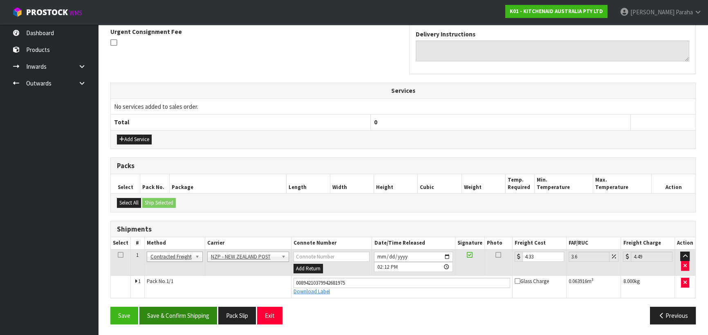
scroll to position [0, 0]
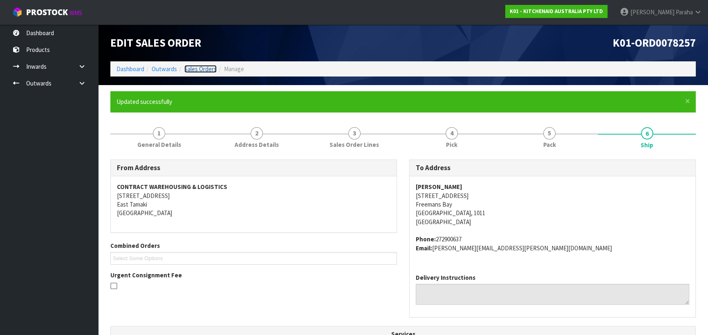
click at [199, 69] on link "Sales Orders" at bounding box center [200, 69] width 32 height 8
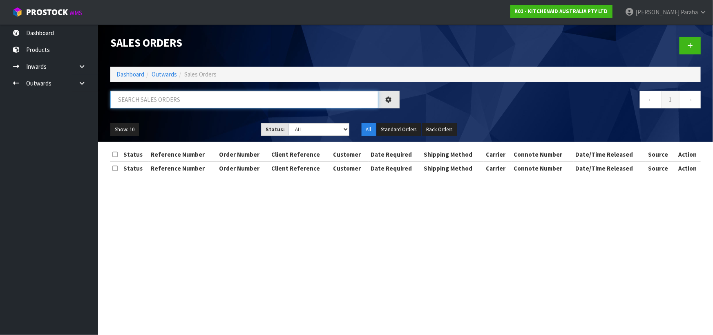
click at [166, 101] on input "text" at bounding box center [244, 100] width 268 height 18
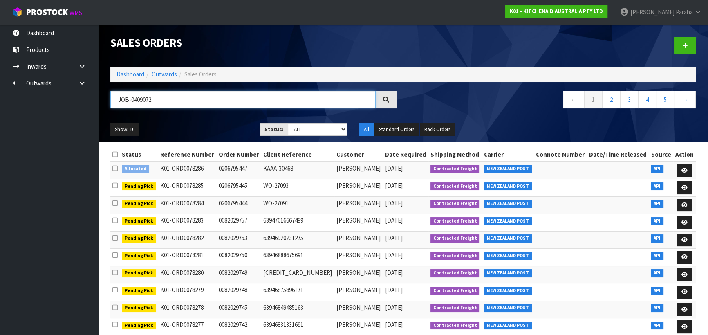
type input "JOB-0409072"
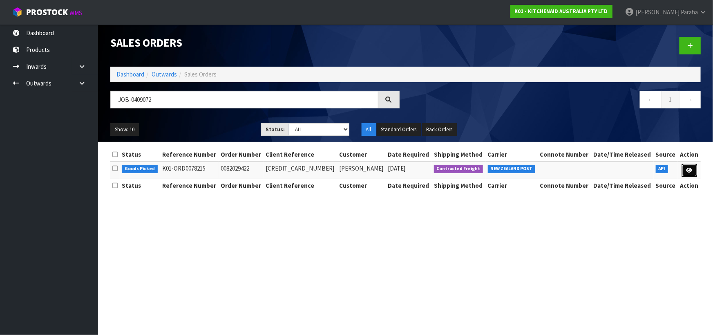
click at [690, 168] on icon at bounding box center [690, 170] width 6 height 5
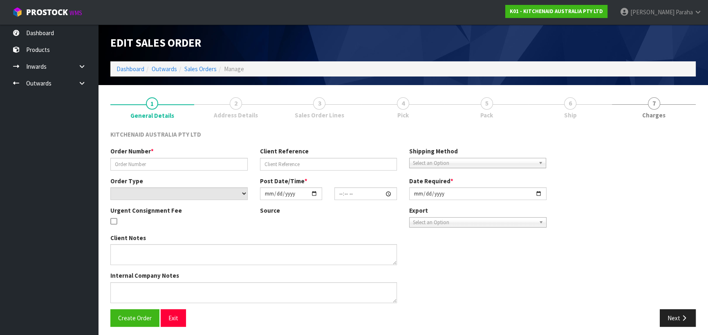
type input "0082029422"
type input "[CREDIT_CARD_NUMBER]"
select select "number:0"
type input "[DATE]"
type input "15:35:49.000"
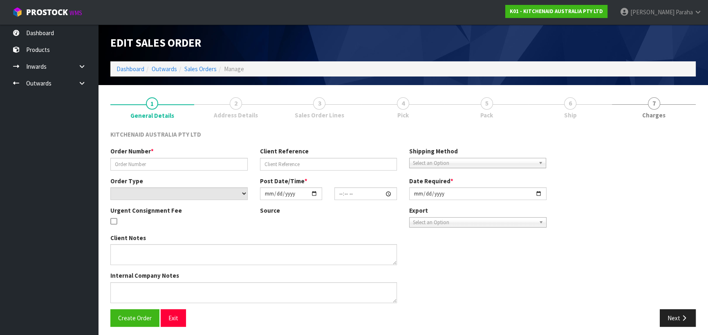
type input "[DATE]"
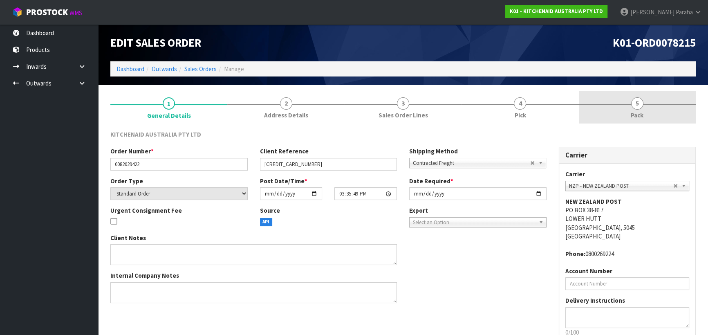
click at [639, 104] on span "5" at bounding box center [637, 103] width 12 height 12
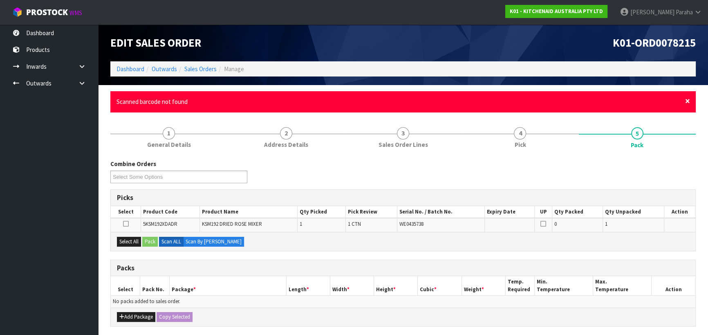
click at [686, 101] on span "×" at bounding box center [687, 100] width 5 height 11
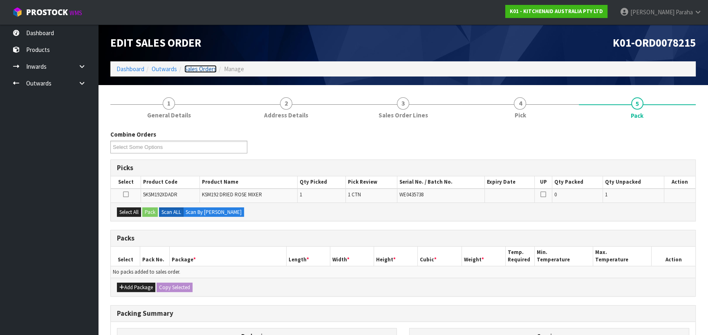
click at [208, 67] on link "Sales Orders" at bounding box center [200, 69] width 32 height 8
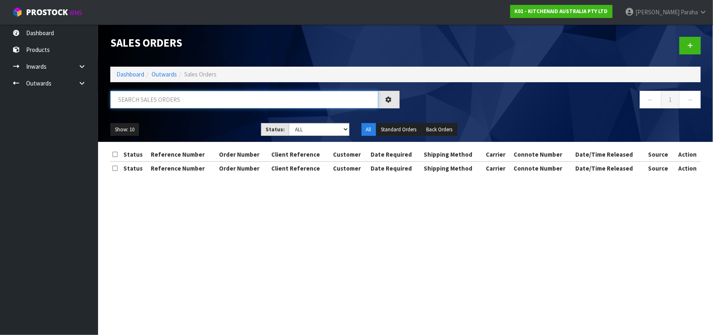
click at [135, 97] on input "text" at bounding box center [244, 100] width 268 height 18
type input "JOB-0409125"
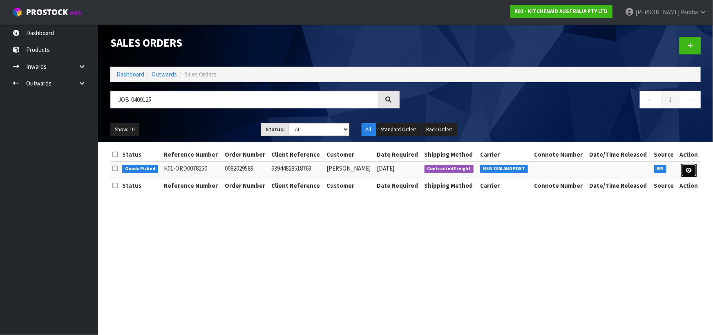
click at [687, 174] on link at bounding box center [689, 170] width 15 height 13
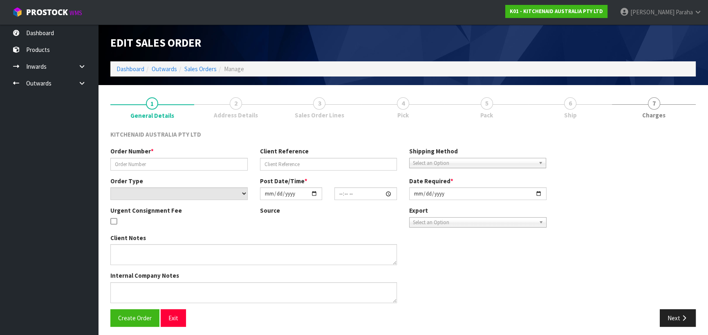
type input "0082029589"
type input "63944828518763"
select select "number:0"
type input "[DATE]"
type input "17:35:21.000"
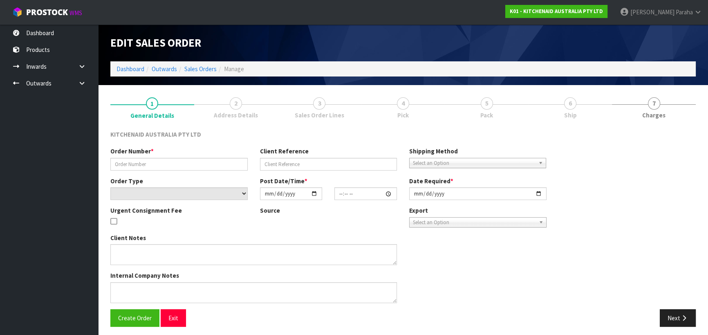
type input "[DATE]"
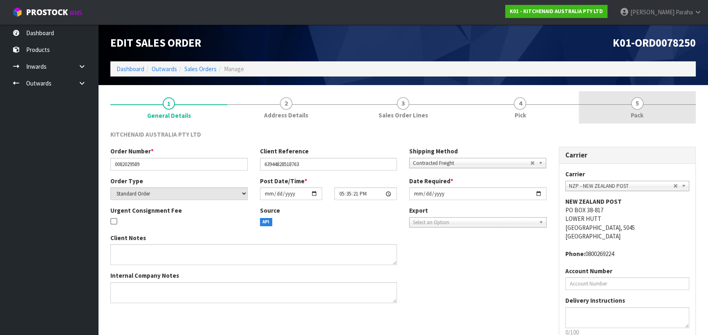
click at [634, 101] on span "5" at bounding box center [637, 103] width 12 height 12
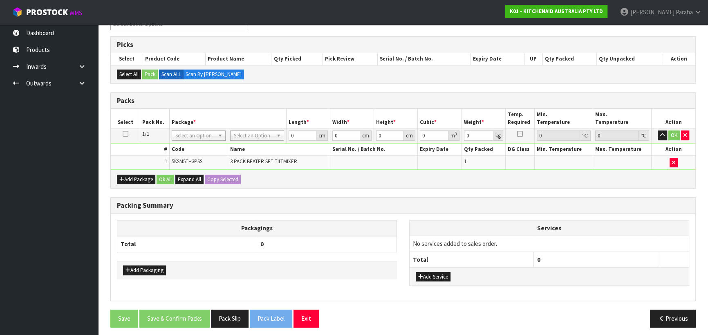
scroll to position [126, 0]
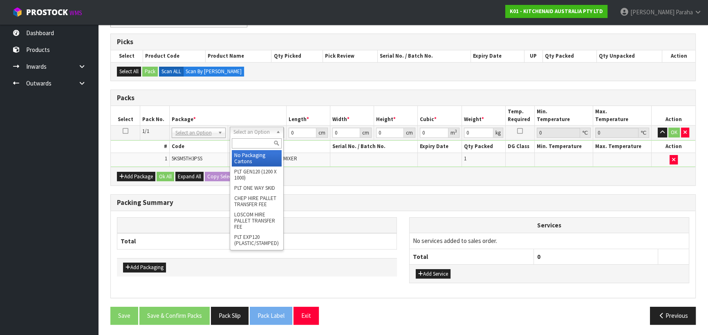
click at [254, 144] on input "text" at bounding box center [257, 143] width 50 height 10
type input "OC"
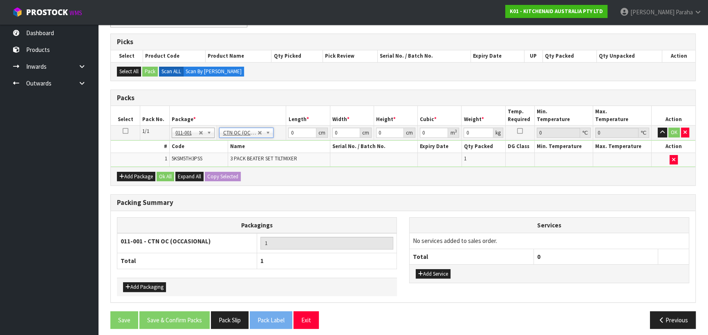
type input "1.24"
drag, startPoint x: 298, startPoint y: 135, endPoint x: 281, endPoint y: 138, distance: 17.9
click at [279, 139] on tbody "1/1 NONE 007-001 007-002 007-004 007-009 007-013 007-014 007-015 007-017 007-01…" at bounding box center [403, 146] width 585 height 41
type input "31"
type input "25"
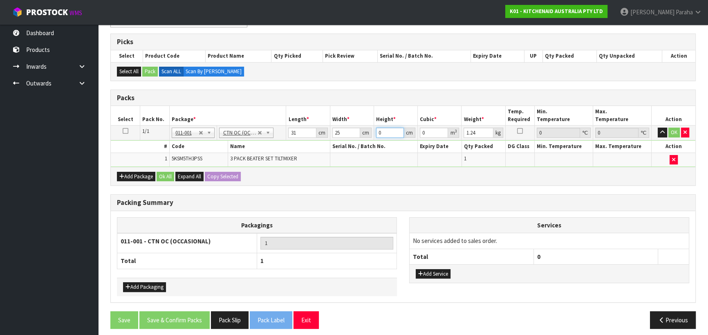
type input "1"
type input "0.000775"
type input "13"
type input "0.010075"
type input "13"
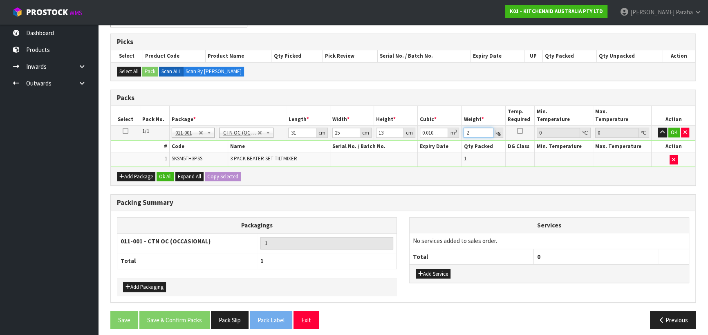
type input "2"
click at [658, 128] on button "button" at bounding box center [662, 133] width 9 height 10
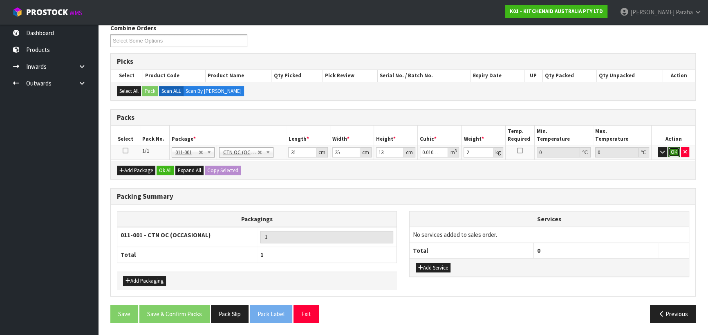
click button "OK" at bounding box center [673, 152] width 11 height 10
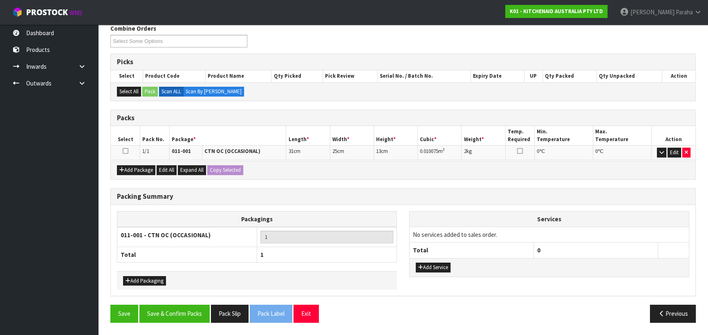
scroll to position [103, 0]
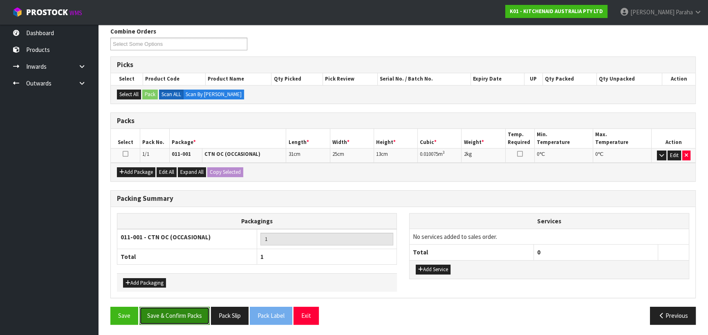
click at [193, 311] on button "Save & Confirm Packs" at bounding box center [174, 316] width 70 height 18
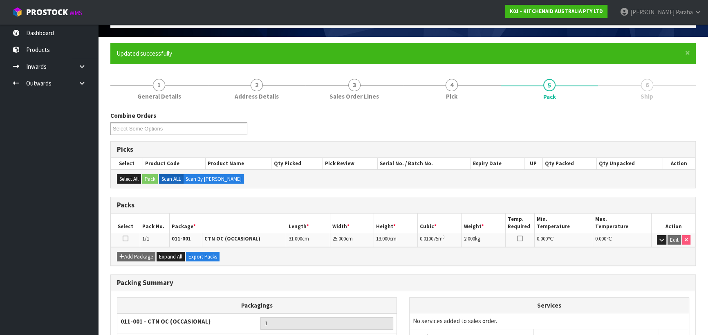
scroll to position [114, 0]
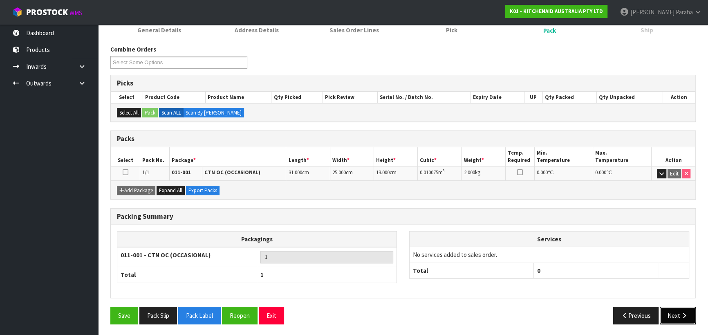
click at [677, 312] on button "Next" at bounding box center [678, 316] width 36 height 18
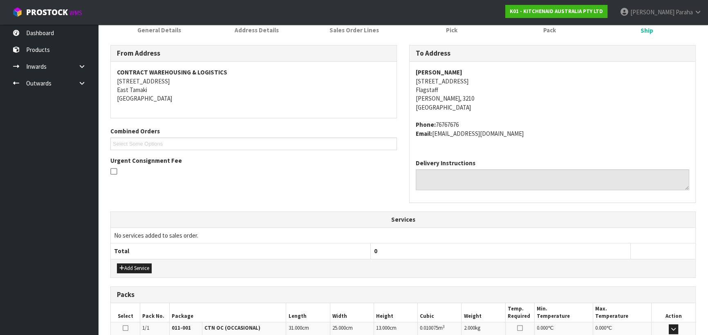
scroll to position [221, 0]
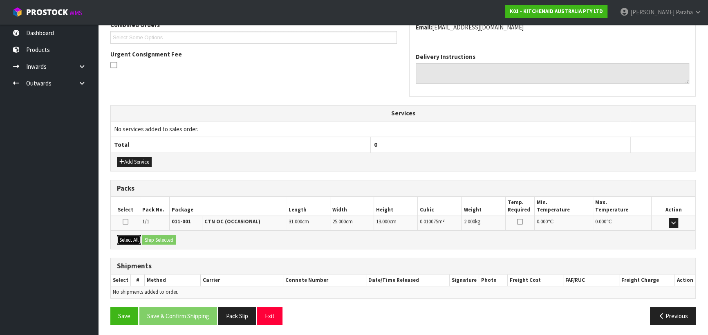
click at [130, 236] on button "Select All" at bounding box center [129, 240] width 24 height 10
click at [155, 238] on button "Ship Selected" at bounding box center [159, 240] width 34 height 10
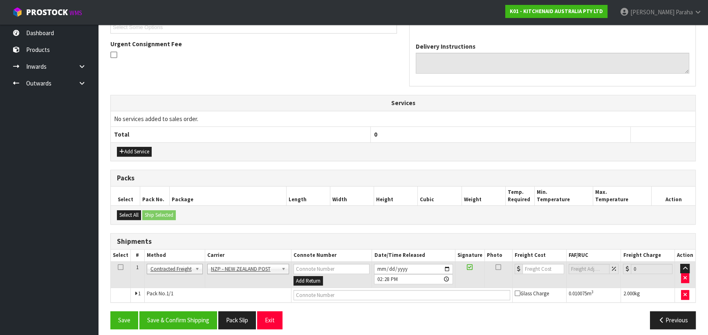
scroll to position [235, 0]
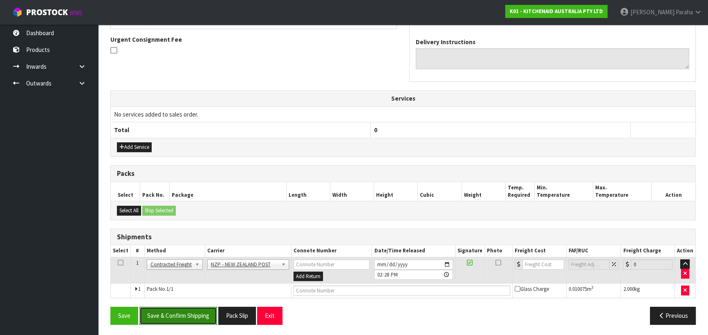
click at [196, 312] on button "Save & Confirm Shipping" at bounding box center [178, 316] width 78 height 18
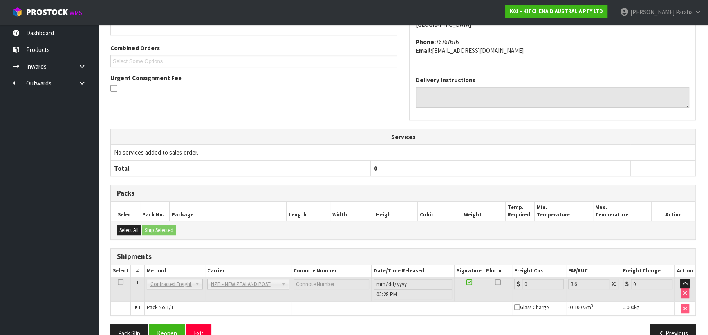
scroll to position [224, 0]
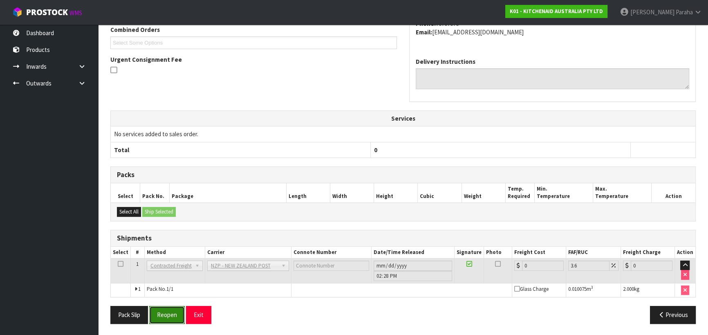
click at [177, 309] on button "Reopen" at bounding box center [167, 315] width 36 height 18
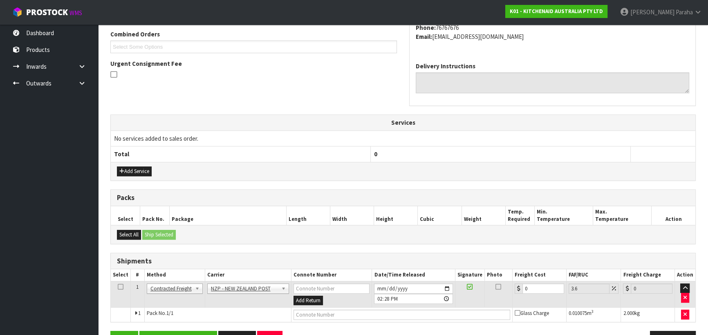
scroll to position [235, 0]
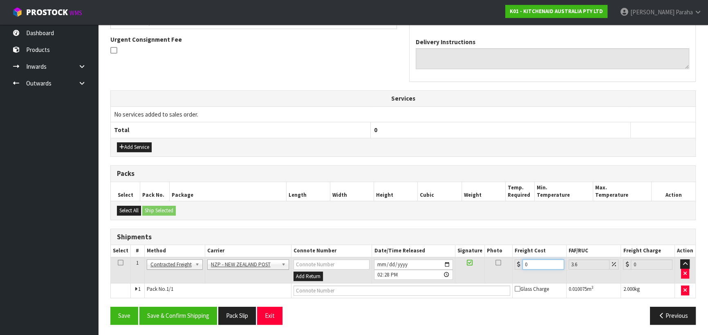
drag, startPoint x: 531, startPoint y: 265, endPoint x: 518, endPoint y: 264, distance: 12.7
click at [518, 264] on div "0" at bounding box center [539, 264] width 49 height 10
type input "7"
type input "7.25"
type input "7.3"
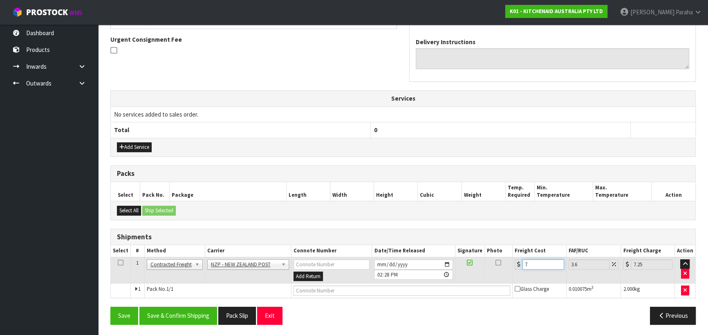
type input "7.56"
type input "7.31"
type input "7.57"
type input "7.31"
click at [193, 312] on button "Save & Confirm Shipping" at bounding box center [178, 316] width 78 height 18
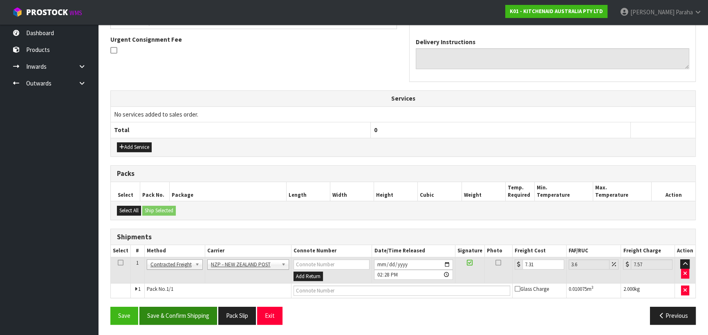
scroll to position [0, 0]
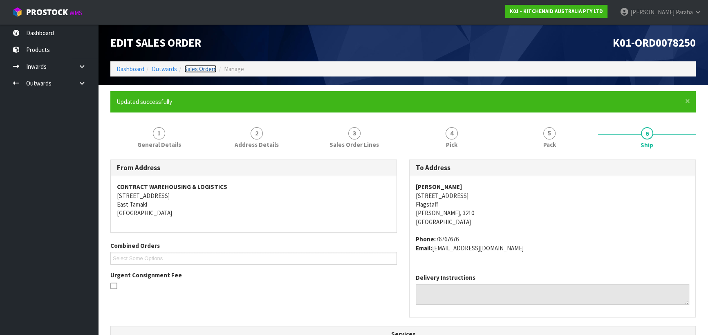
click at [196, 65] on link "Sales Orders" at bounding box center [200, 69] width 32 height 8
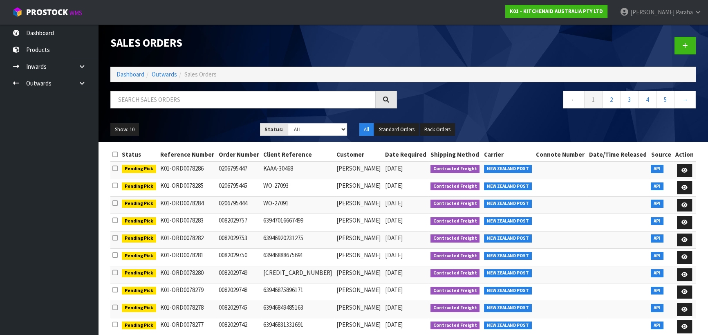
click at [179, 90] on div "Sales Orders Dashboard Outwards Sales Orders ← 1 2 3 4 5 → Show: 10 5 10 25 50 …" at bounding box center [403, 83] width 598 height 117
click at [138, 99] on input "text" at bounding box center [242, 100] width 265 height 18
type input "JOB-0409084"
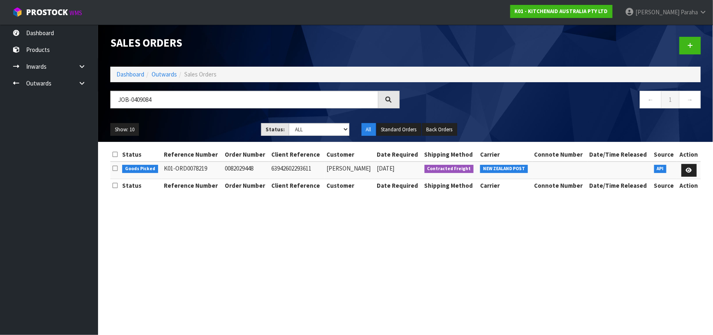
click at [695, 176] on td at bounding box center [689, 170] width 24 height 18
click at [685, 168] on link at bounding box center [689, 170] width 15 height 13
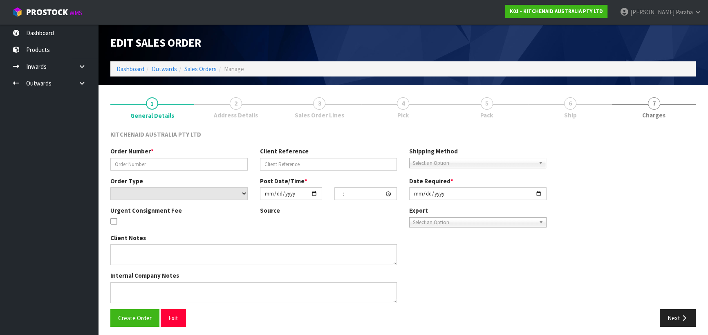
type input "0082029448"
type input "63942602293611"
select select "number:0"
type input "[DATE]"
type input "19:35:51.000"
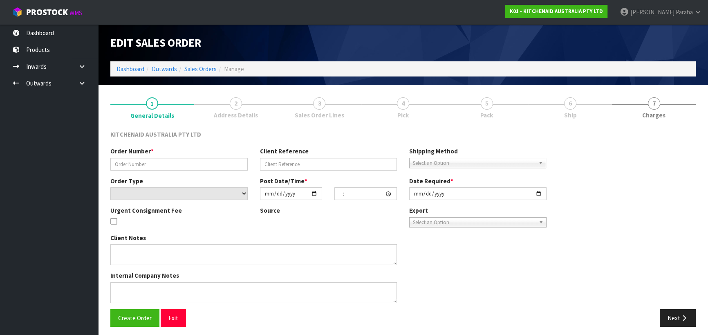
type input "[DATE]"
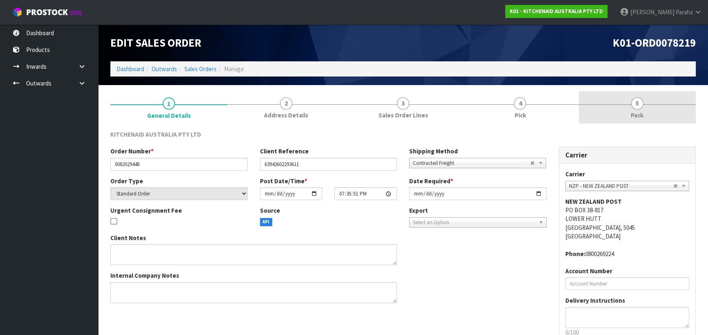
click at [637, 106] on span "5" at bounding box center [637, 103] width 12 height 12
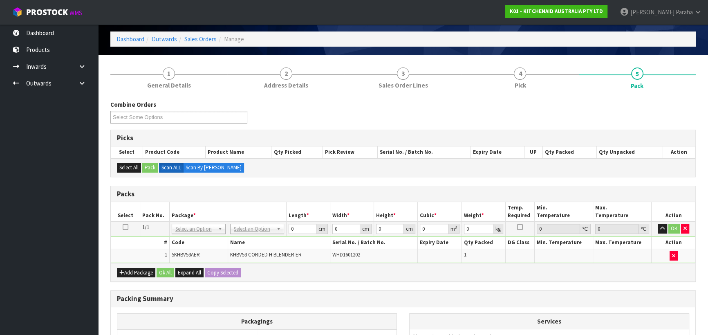
scroll to position [74, 0]
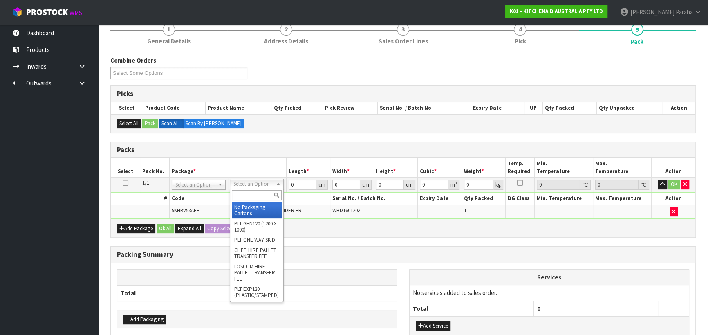
click at [264, 192] on input "text" at bounding box center [257, 195] width 50 height 10
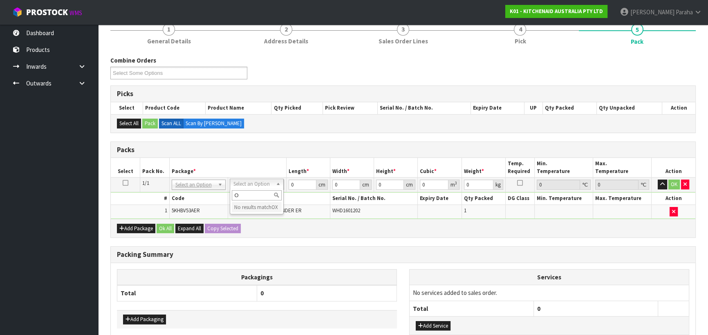
type input "OC"
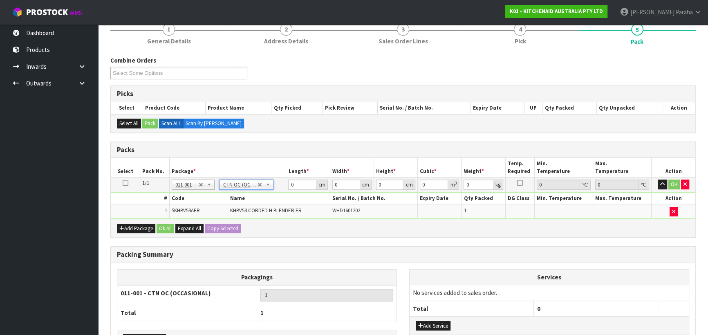
type input "1.2"
drag, startPoint x: 298, startPoint y: 184, endPoint x: 282, endPoint y: 180, distance: 16.3
click at [282, 180] on tr "1/1 NONE 007-001 007-002 007-004 007-009 007-013 007-014 007-015 007-017 007-01…" at bounding box center [403, 184] width 585 height 15
type input "23"
type input "18"
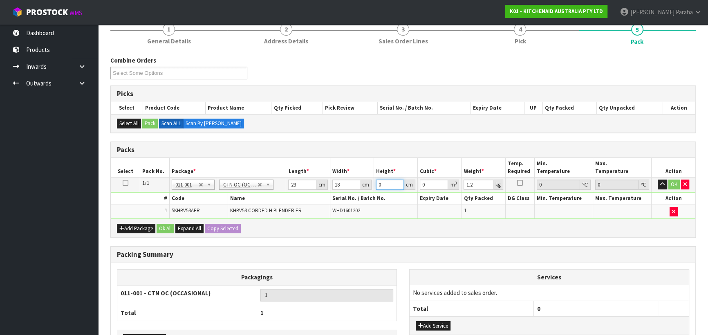
type input "3"
type input "0.001242"
type input "34"
type input "0.014076"
type input "34"
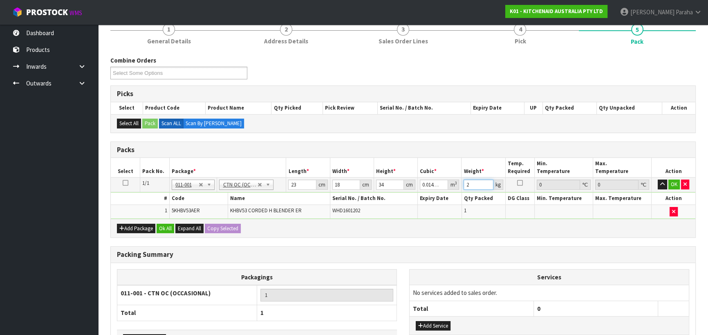
type input "2"
click at [658, 179] on button "button" at bounding box center [662, 184] width 9 height 10
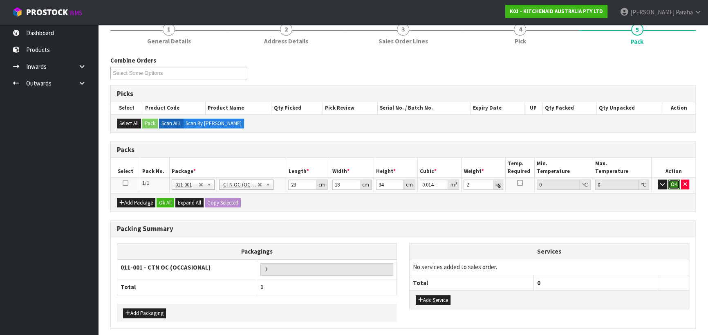
click button "OK" at bounding box center [673, 184] width 11 height 10
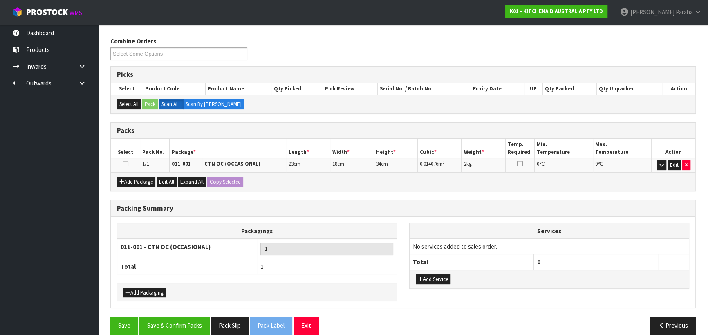
scroll to position [103, 0]
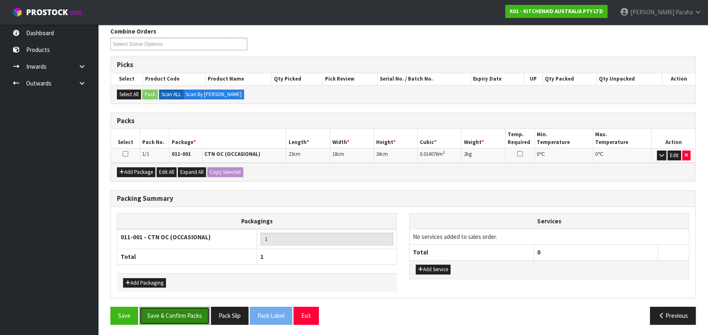
click at [187, 307] on button "Save & Confirm Packs" at bounding box center [174, 316] width 70 height 18
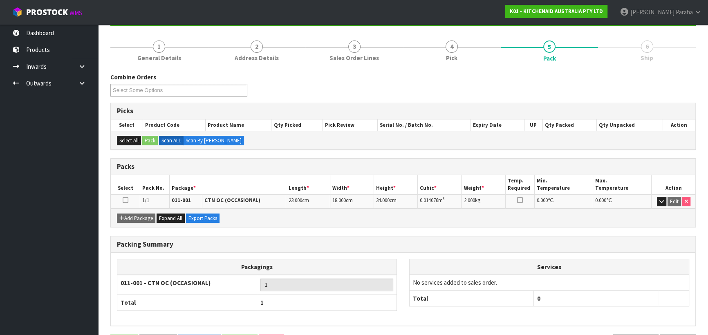
scroll to position [114, 0]
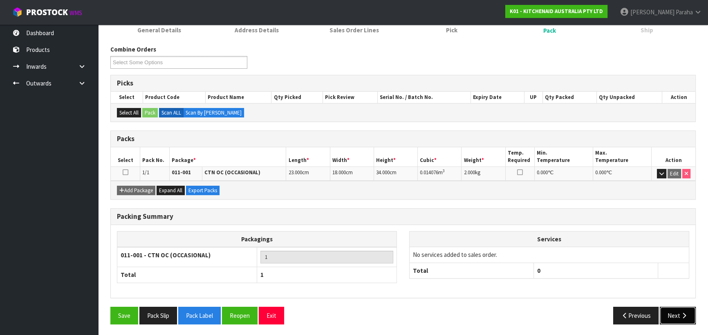
click at [688, 316] on icon "button" at bounding box center [684, 315] width 8 height 6
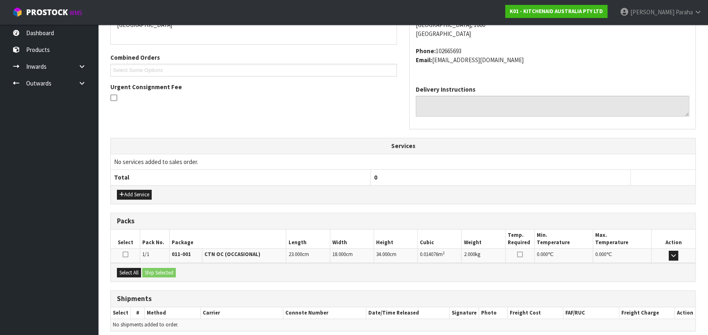
scroll to position [221, 0]
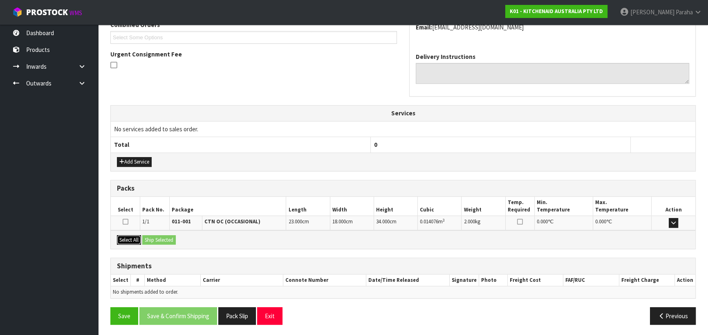
click at [134, 235] on button "Select All" at bounding box center [129, 240] width 24 height 10
click at [148, 237] on button "Ship Selected" at bounding box center [159, 240] width 34 height 10
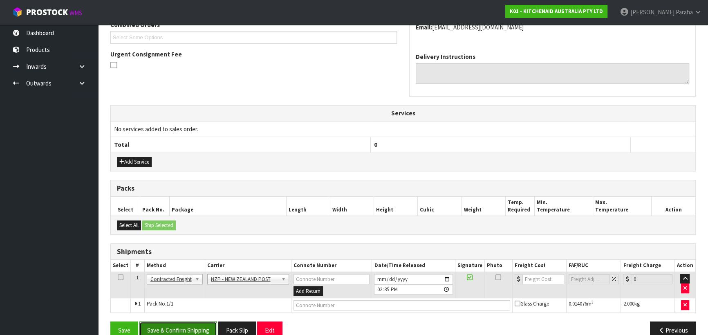
click at [192, 323] on button "Save & Confirm Shipping" at bounding box center [178, 330] width 78 height 18
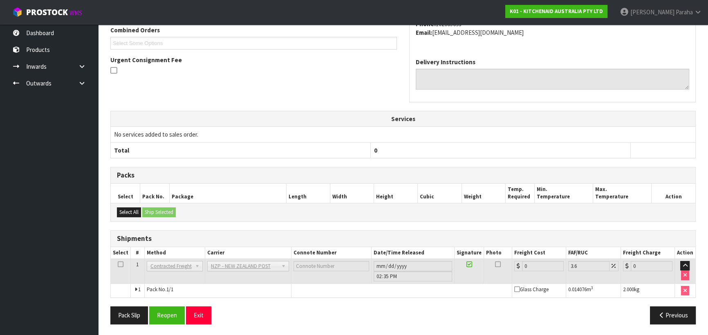
scroll to position [224, 0]
click at [164, 314] on button "Reopen" at bounding box center [167, 315] width 36 height 18
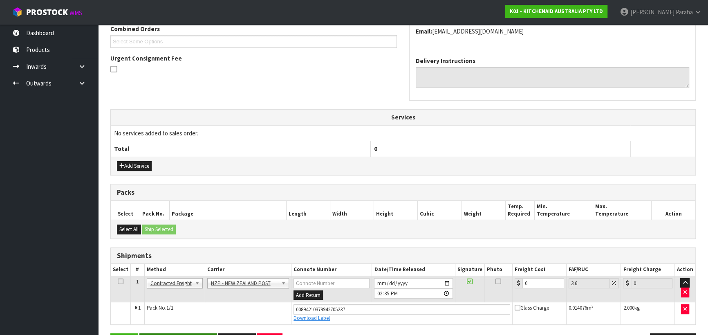
scroll to position [243, 0]
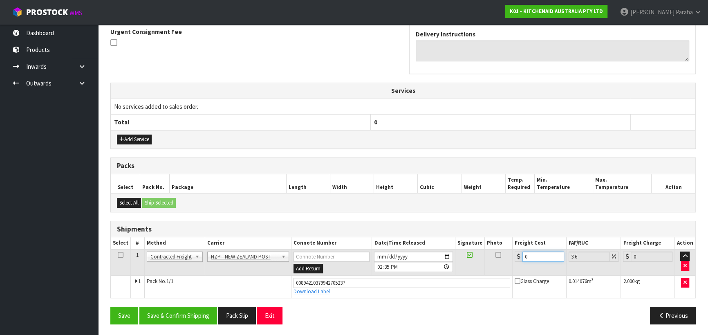
drag, startPoint x: 526, startPoint y: 255, endPoint x: 519, endPoint y: 257, distance: 7.2
click at [519, 257] on div "0" at bounding box center [539, 256] width 49 height 10
type input "4"
type input "4.14"
type input "4.3"
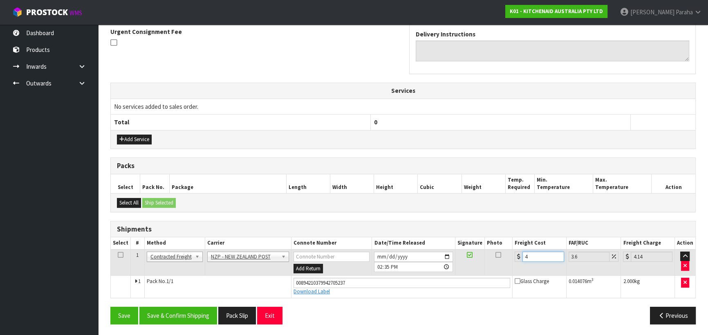
type input "4.45"
type input "4.33"
type input "4.49"
type input "4.33"
click at [196, 312] on button "Save & Confirm Shipping" at bounding box center [178, 316] width 78 height 18
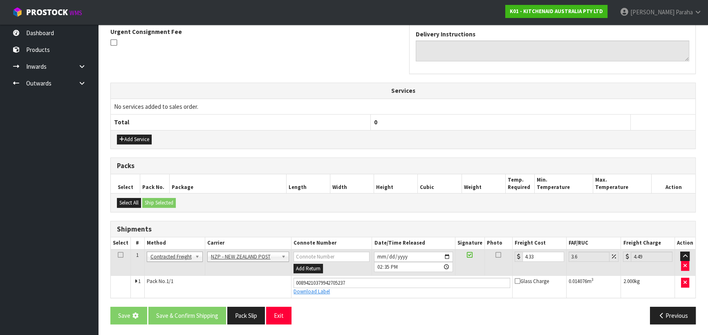
scroll to position [0, 0]
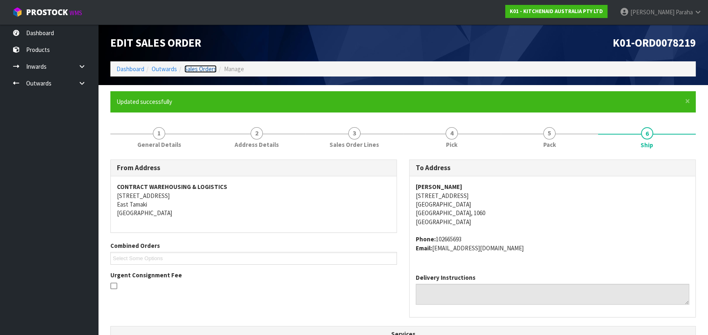
click at [198, 67] on link "Sales Orders" at bounding box center [200, 69] width 32 height 8
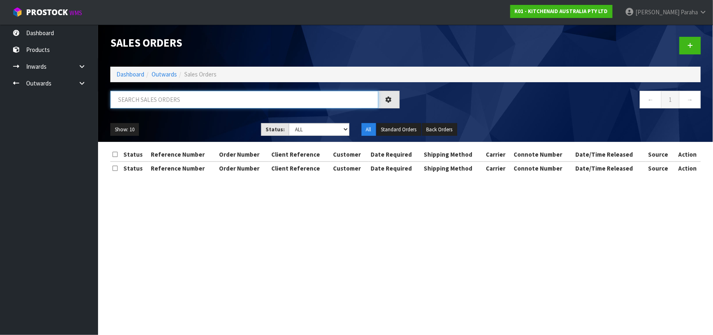
click at [173, 101] on input "text" at bounding box center [244, 100] width 268 height 18
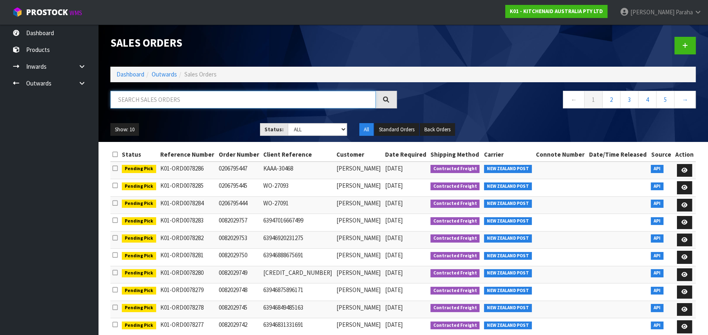
click at [164, 94] on input "text" at bounding box center [242, 100] width 265 height 18
type input "JOB-0409073"
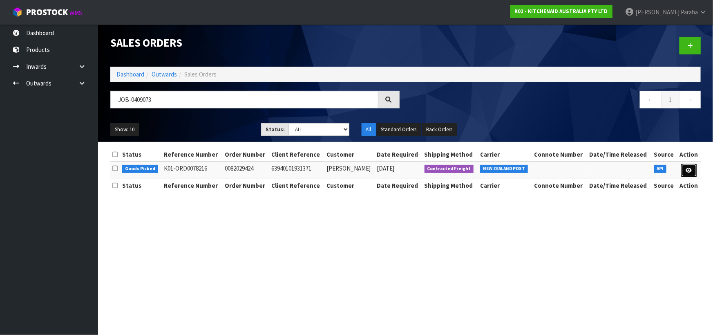
click at [687, 170] on icon at bounding box center [689, 170] width 6 height 5
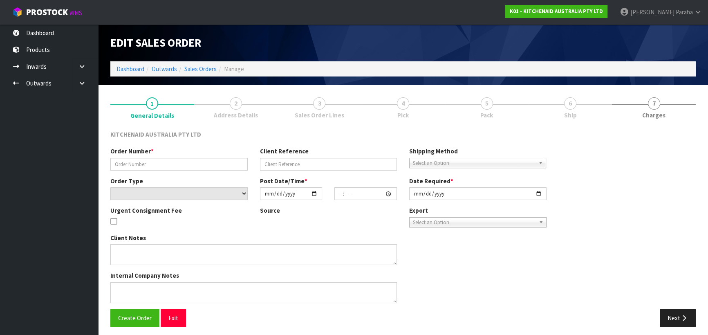
type input "0082029424"
type input "63940101931371"
select select "number:0"
type input "[DATE]"
type input "15:35:51.000"
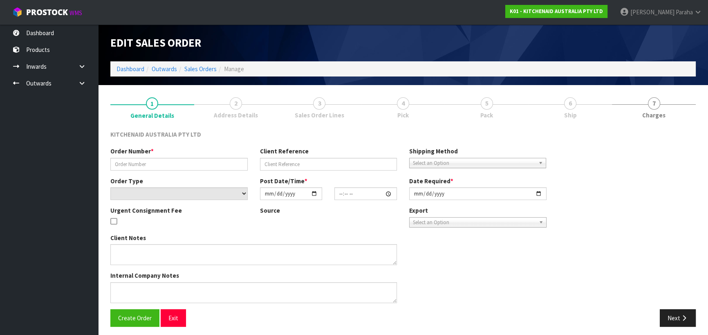
type input "[DATE]"
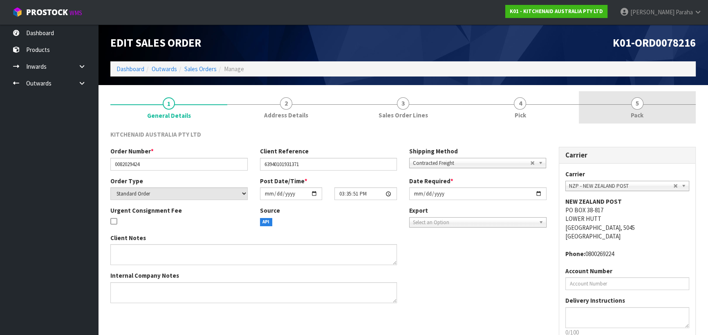
click at [638, 108] on span "5" at bounding box center [637, 103] width 12 height 12
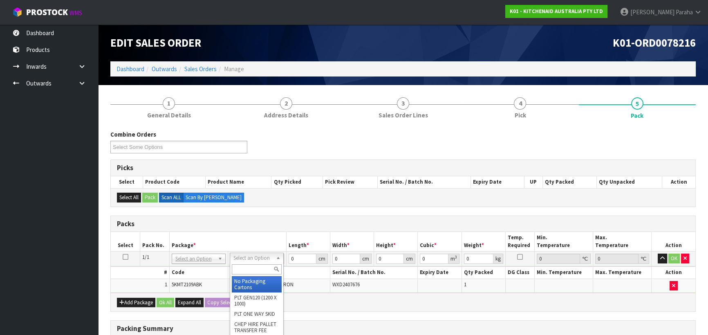
click at [251, 272] on input "text" at bounding box center [257, 269] width 50 height 10
type input "OC"
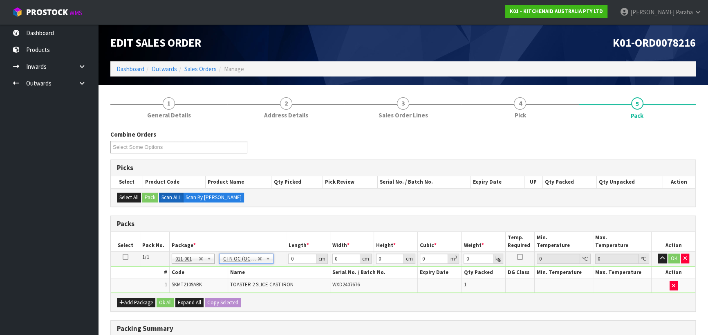
type input "2.8"
drag, startPoint x: 294, startPoint y: 259, endPoint x: 282, endPoint y: 258, distance: 11.6
click at [282, 258] on tr "1/1 NONE 007-001 007-002 007-004 007-009 007-013 007-014 007-015 007-017 007-01…" at bounding box center [403, 258] width 585 height 15
type input "41"
type input "29"
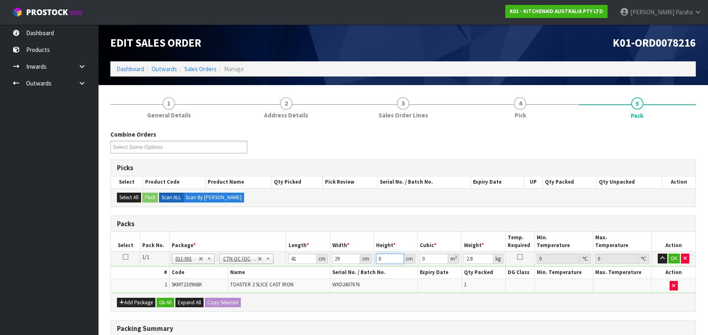
type input "2"
type input "0.002378"
type input "29"
type input "0.034481"
type input "29"
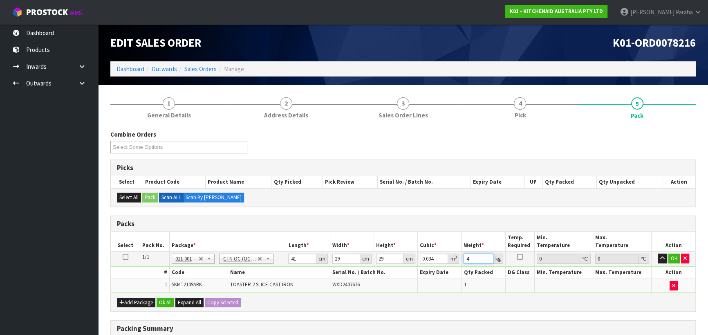
type input "4"
click at [658, 253] on button "button" at bounding box center [662, 258] width 9 height 10
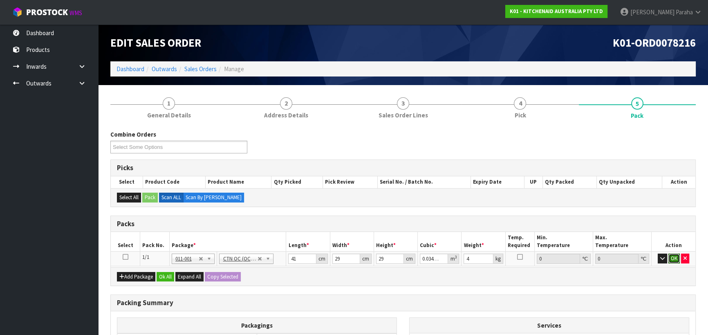
click button "OK" at bounding box center [673, 258] width 11 height 10
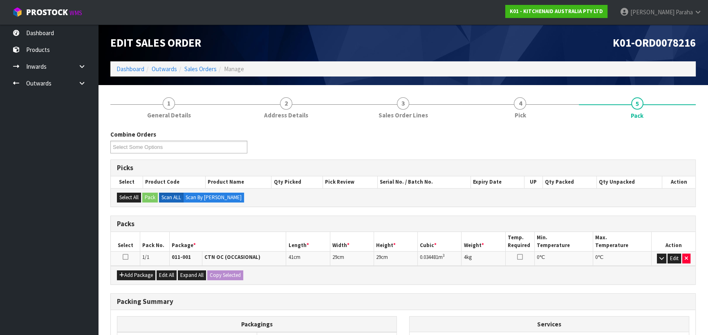
scroll to position [103, 0]
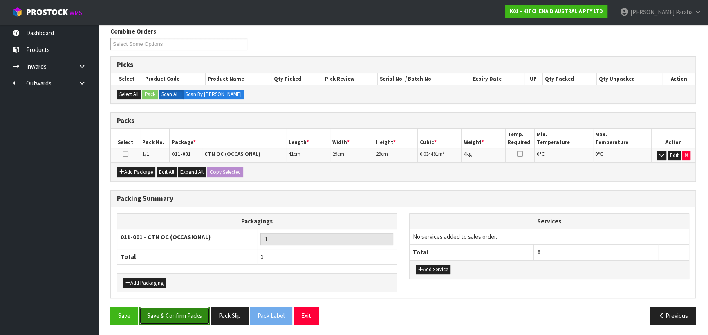
click at [168, 316] on button "Save & Confirm Packs" at bounding box center [174, 316] width 70 height 18
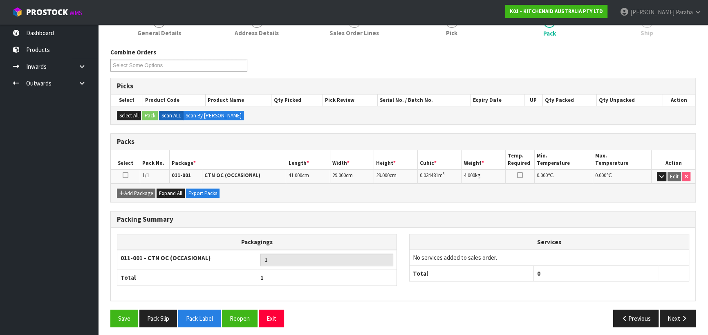
scroll to position [114, 0]
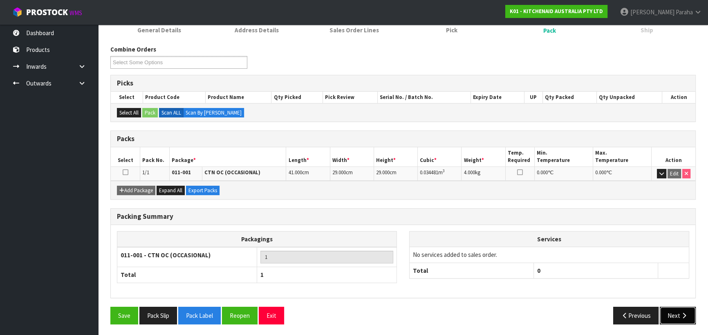
click at [681, 314] on icon "button" at bounding box center [684, 315] width 8 height 6
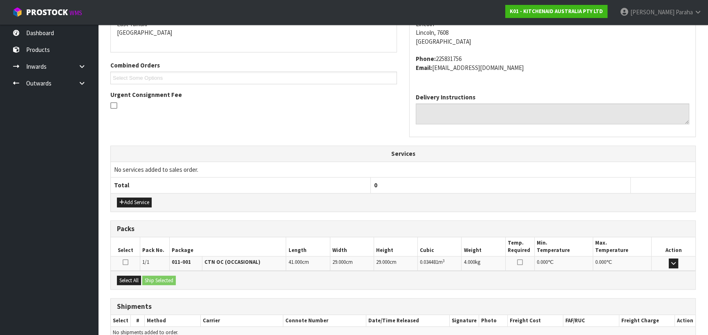
scroll to position [221, 0]
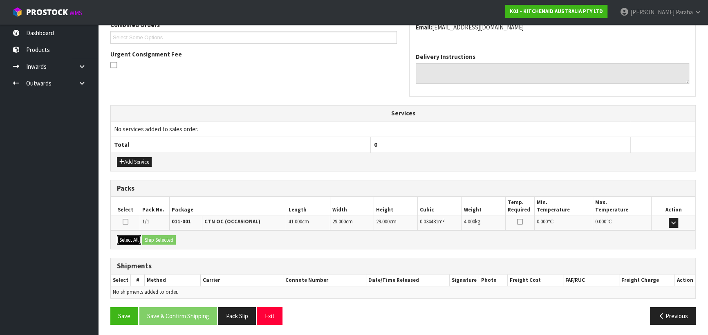
drag, startPoint x: 126, startPoint y: 239, endPoint x: 133, endPoint y: 239, distance: 7.4
click at [130, 239] on button "Select All" at bounding box center [129, 240] width 24 height 10
click at [164, 238] on button "Ship Selected" at bounding box center [159, 240] width 34 height 10
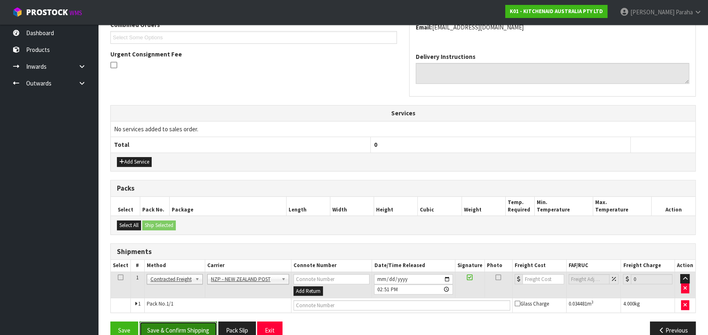
click at [185, 321] on button "Save & Confirm Shipping" at bounding box center [178, 330] width 78 height 18
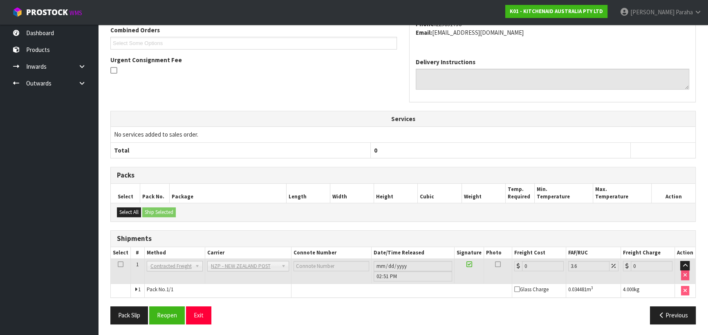
scroll to position [224, 0]
click at [175, 324] on div "Pack Slip Reopen Exit Previous" at bounding box center [403, 318] width 598 height 24
click at [177, 319] on button "Reopen" at bounding box center [167, 315] width 36 height 18
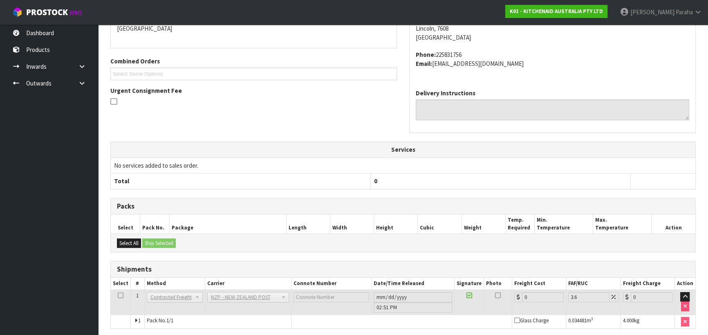
scroll to position [215, 0]
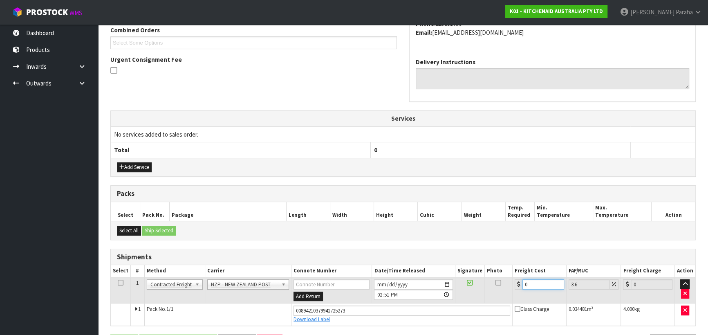
drag, startPoint x: 531, startPoint y: 279, endPoint x: 498, endPoint y: 280, distance: 33.5
click at [502, 285] on tr "1 Client Local Pickup Customer Local Pickup Company Freight Contracted Freight …" at bounding box center [403, 290] width 585 height 27
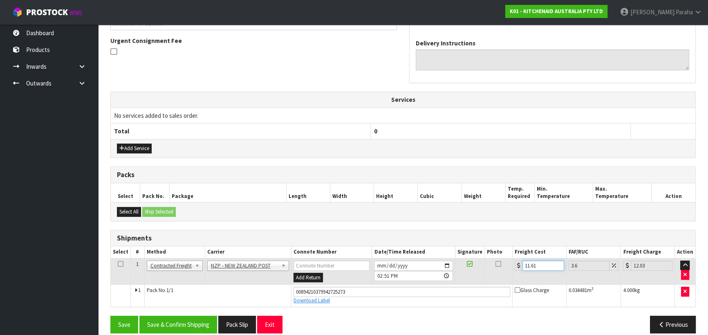
scroll to position [243, 0]
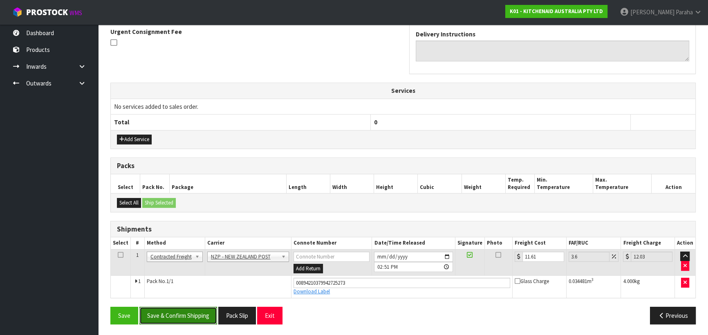
click at [175, 309] on button "Save & Confirm Shipping" at bounding box center [178, 316] width 78 height 18
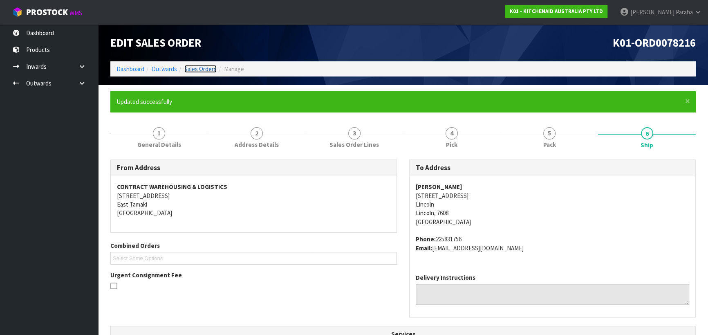
click at [201, 69] on link "Sales Orders" at bounding box center [200, 69] width 32 height 8
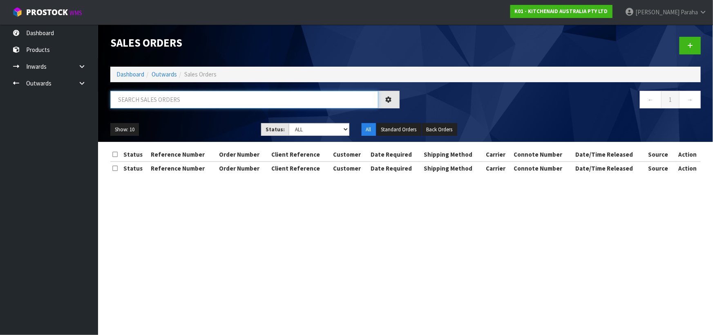
click at [155, 100] on input "text" at bounding box center [244, 100] width 268 height 18
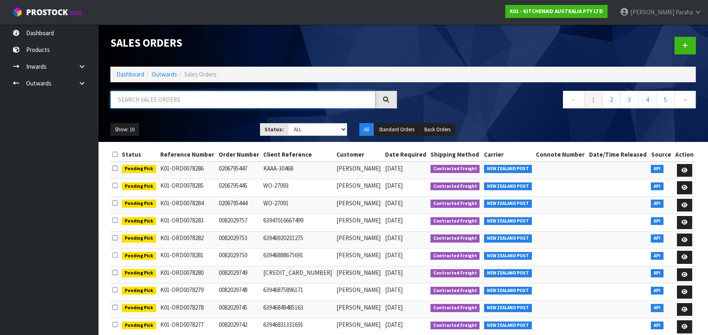
click at [154, 100] on input "text" at bounding box center [242, 100] width 265 height 18
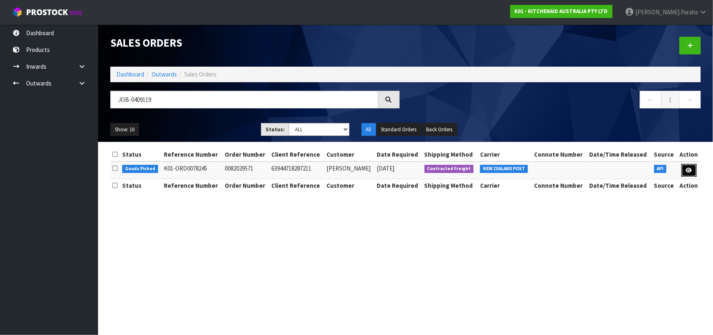
click at [686, 170] on icon at bounding box center [689, 170] width 6 height 5
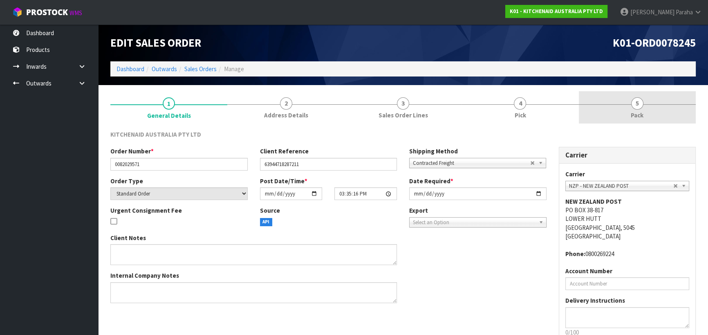
click at [639, 109] on span "5" at bounding box center [637, 103] width 12 height 12
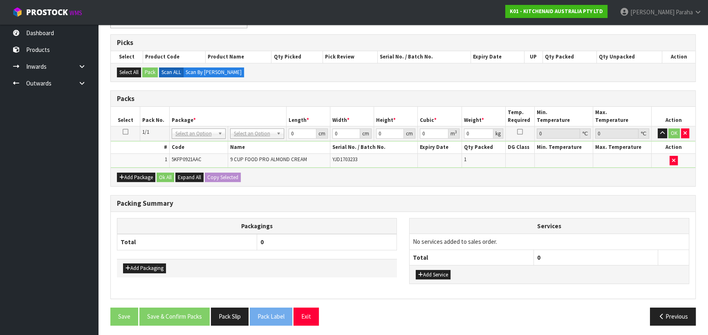
scroll to position [126, 0]
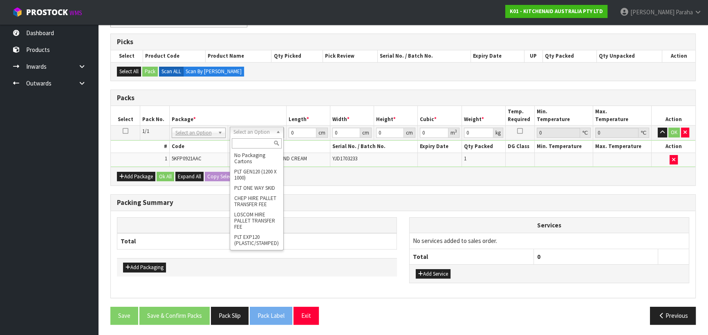
click at [255, 137] on div at bounding box center [256, 143] width 53 height 13
click at [253, 143] on input "text" at bounding box center [257, 143] width 50 height 10
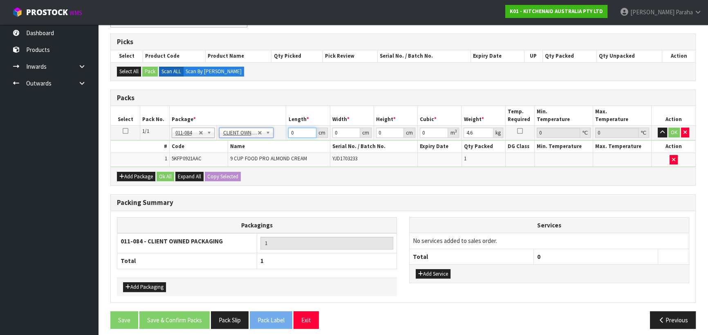
drag, startPoint x: 299, startPoint y: 133, endPoint x: 272, endPoint y: 141, distance: 28.1
click at [272, 141] on tbody "1/1 NONE 007-001 007-002 007-004 007-009 007-013 007-014 007-015 007-017 007-01…" at bounding box center [403, 146] width 585 height 41
click at [658, 128] on button "button" at bounding box center [662, 133] width 9 height 10
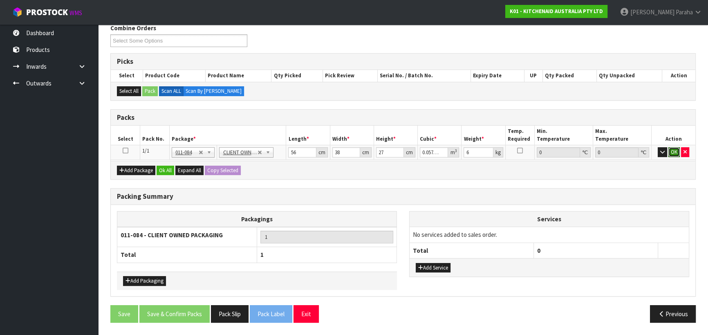
click button "OK" at bounding box center [673, 152] width 11 height 10
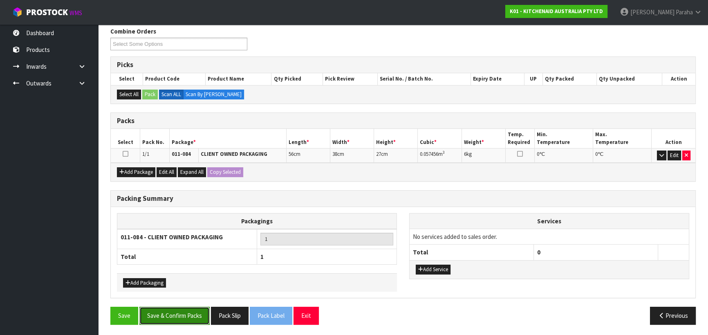
click at [186, 319] on button "Save & Confirm Packs" at bounding box center [174, 316] width 70 height 18
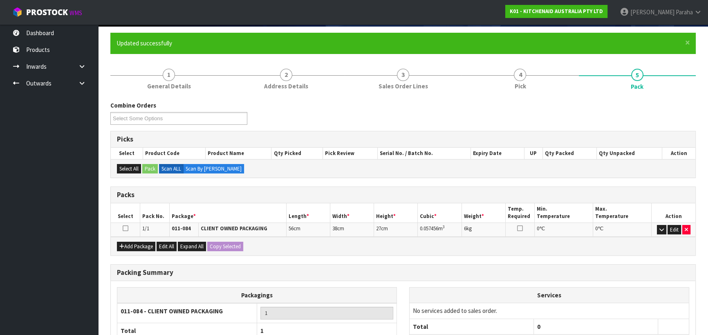
scroll to position [114, 0]
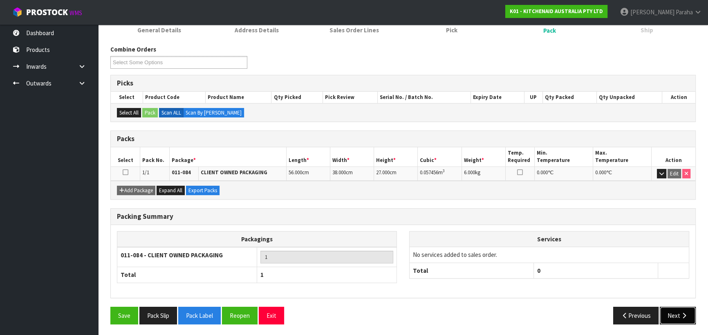
click at [682, 319] on button "Next" at bounding box center [678, 316] width 36 height 18
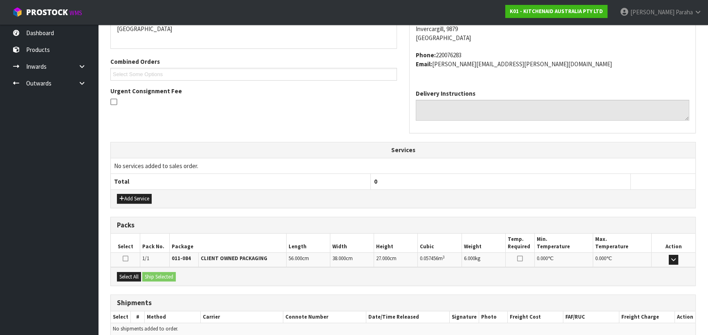
scroll to position [221, 0]
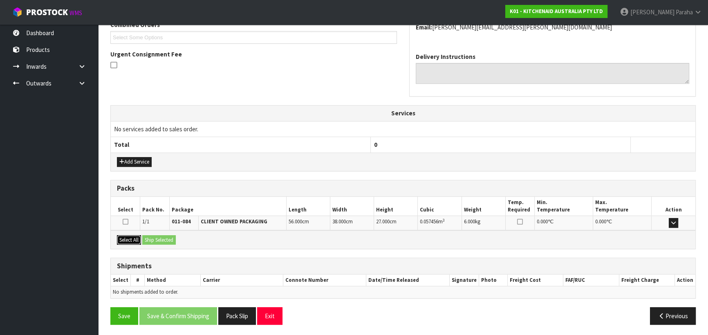
click at [131, 238] on button "Select All" at bounding box center [129, 240] width 24 height 10
click at [155, 238] on button "Ship Selected" at bounding box center [159, 240] width 34 height 10
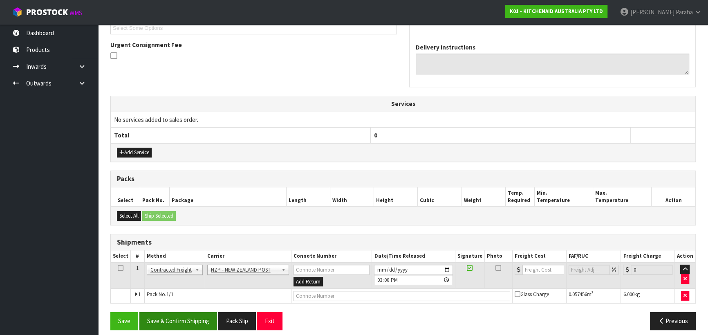
scroll to position [235, 0]
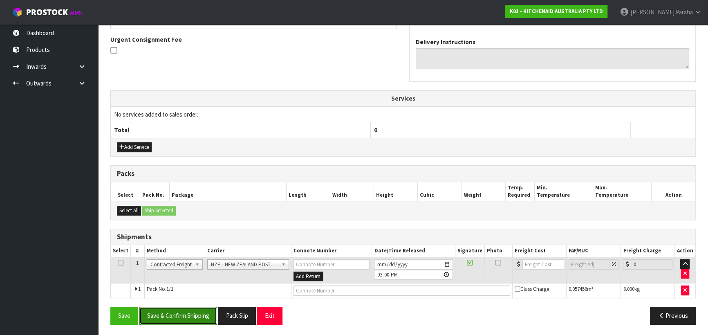
click at [188, 319] on button "Save & Confirm Shipping" at bounding box center [178, 316] width 78 height 18
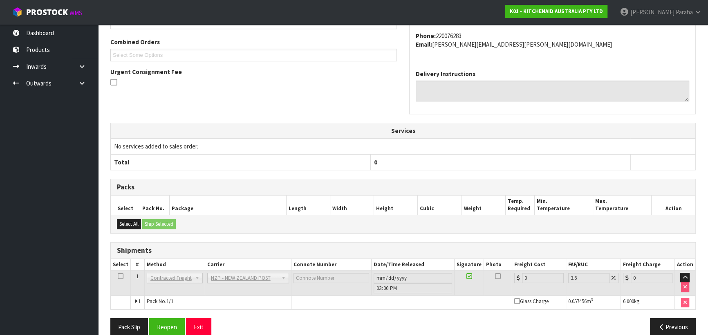
scroll to position [224, 0]
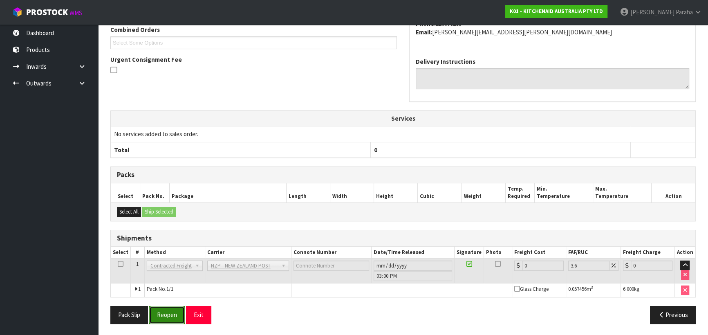
click at [166, 312] on button "Reopen" at bounding box center [167, 315] width 36 height 18
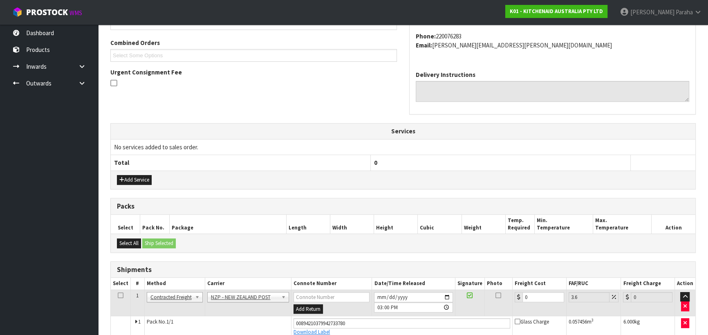
scroll to position [243, 0]
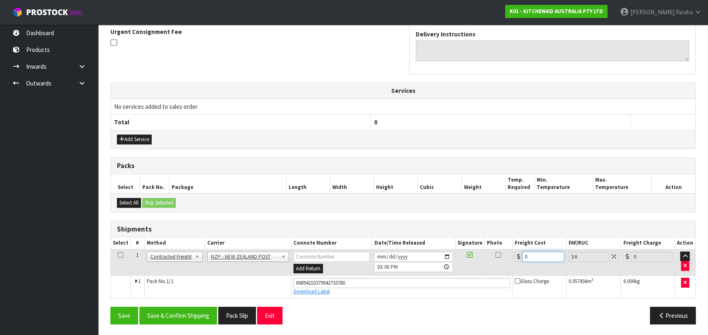
drag, startPoint x: 540, startPoint y: 257, endPoint x: 515, endPoint y: 258, distance: 24.9
click at [515, 259] on div "0" at bounding box center [539, 256] width 49 height 10
click at [191, 316] on button "Save & Confirm Shipping" at bounding box center [178, 316] width 78 height 18
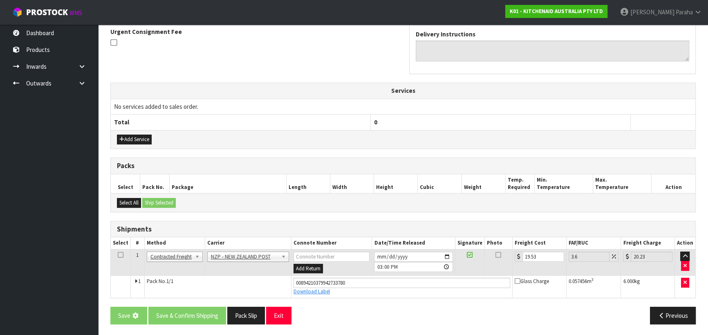
scroll to position [0, 0]
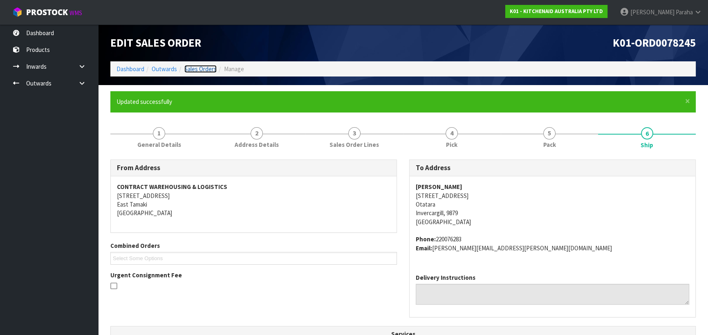
click at [199, 65] on link "Sales Orders" at bounding box center [200, 69] width 32 height 8
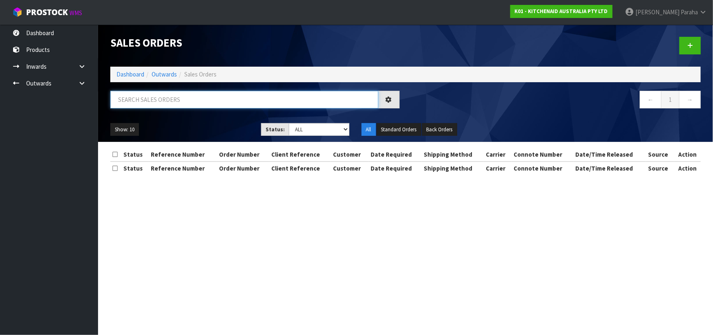
click at [160, 98] on input "text" at bounding box center [244, 100] width 268 height 18
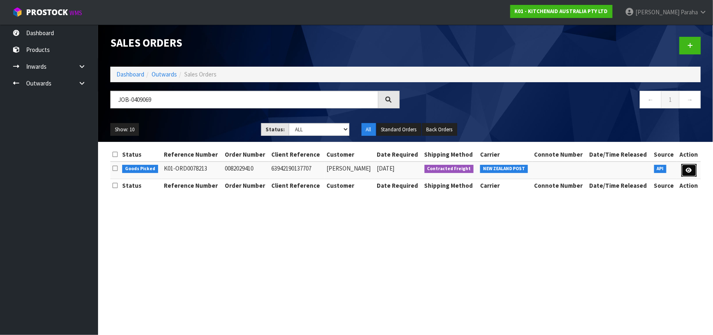
click at [693, 173] on link at bounding box center [689, 170] width 15 height 13
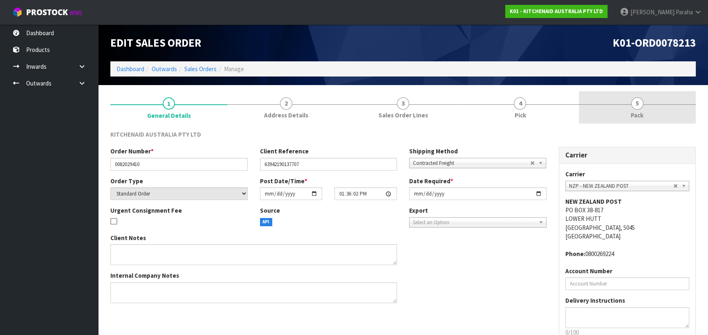
click at [639, 106] on span "5" at bounding box center [637, 103] width 12 height 12
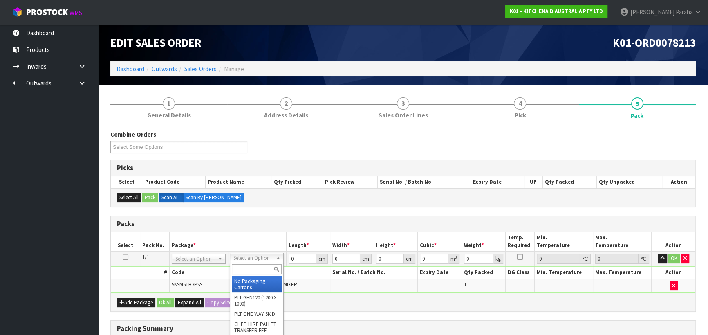
click at [262, 273] on input "text" at bounding box center [257, 269] width 50 height 10
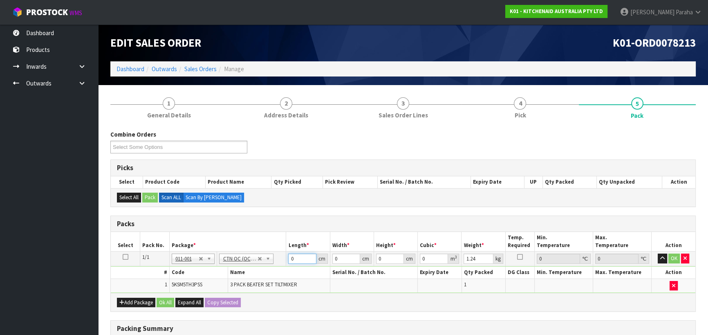
drag, startPoint x: 293, startPoint y: 258, endPoint x: 284, endPoint y: 262, distance: 9.3
click at [284, 262] on tr "1/1 NONE 007-001 007-002 007-004 007-009 007-013 007-014 007-015 007-017 007-01…" at bounding box center [403, 258] width 585 height 15
click at [658, 253] on button "button" at bounding box center [662, 258] width 9 height 10
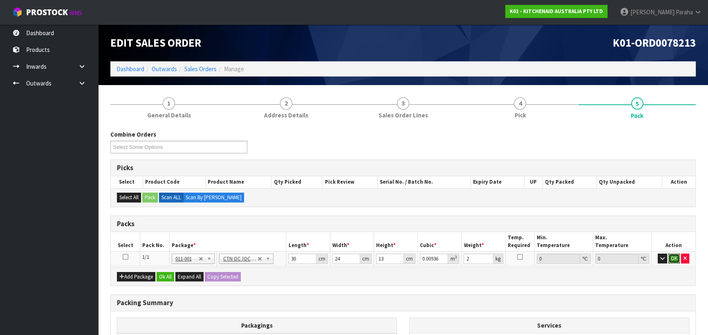
click button "OK" at bounding box center [673, 258] width 11 height 10
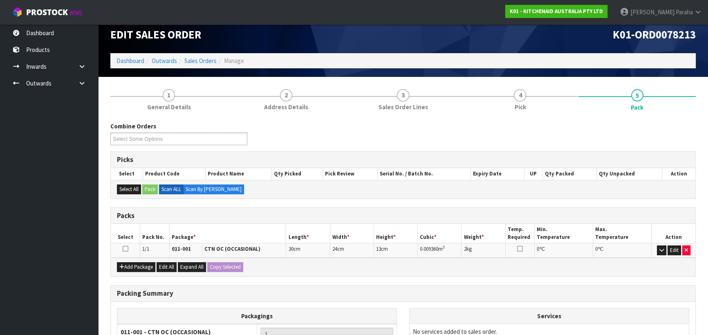
scroll to position [103, 0]
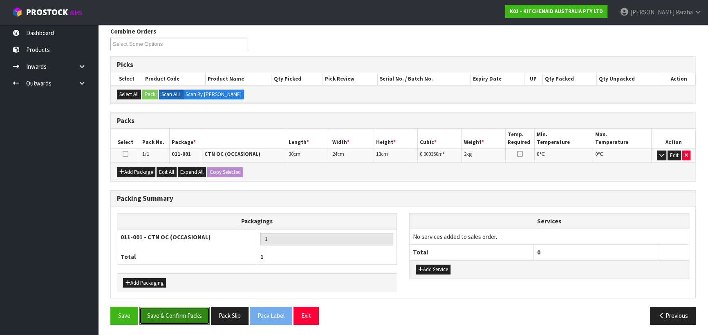
click at [185, 307] on button "Save & Confirm Packs" at bounding box center [174, 316] width 70 height 18
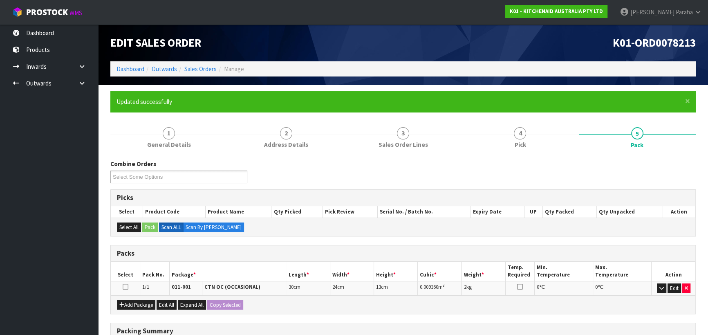
scroll to position [114, 0]
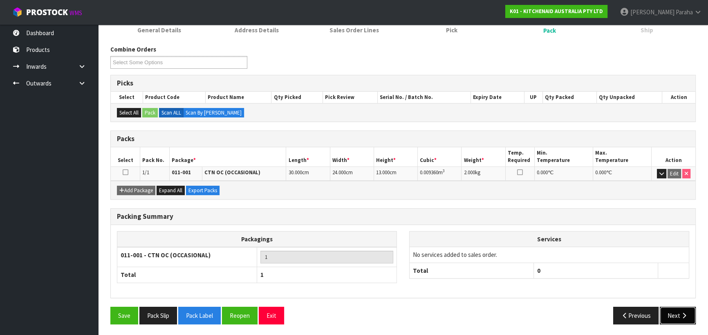
click at [672, 319] on button "Next" at bounding box center [678, 316] width 36 height 18
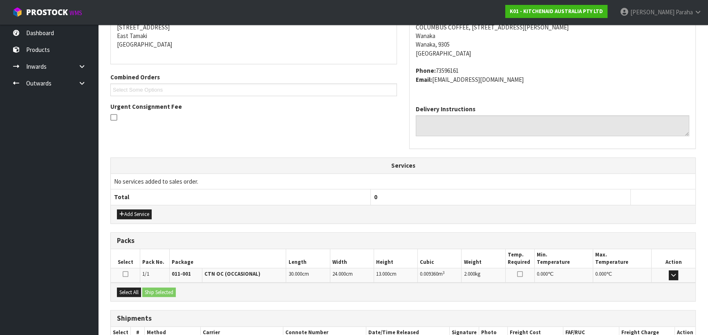
scroll to position [221, 0]
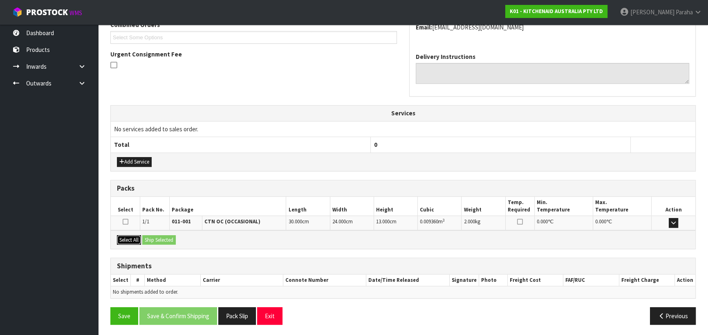
drag, startPoint x: 132, startPoint y: 239, endPoint x: 166, endPoint y: 238, distance: 34.3
click at [132, 238] on button "Select All" at bounding box center [129, 240] width 24 height 10
click at [166, 238] on button "Ship Selected" at bounding box center [159, 240] width 34 height 10
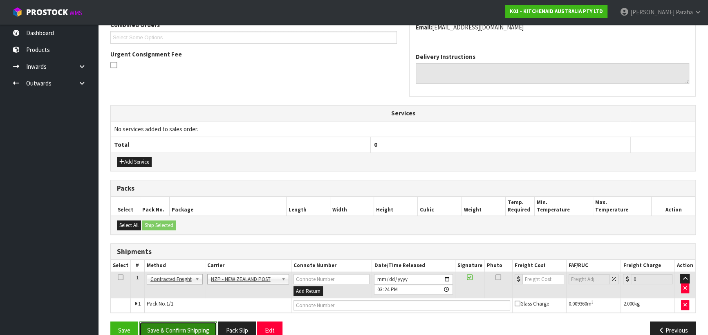
click at [195, 322] on button "Save & Confirm Shipping" at bounding box center [178, 330] width 78 height 18
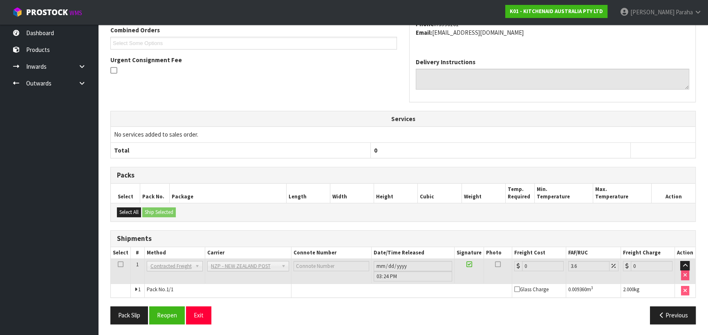
scroll to position [224, 0]
click at [173, 314] on button "Reopen" at bounding box center [167, 315] width 36 height 18
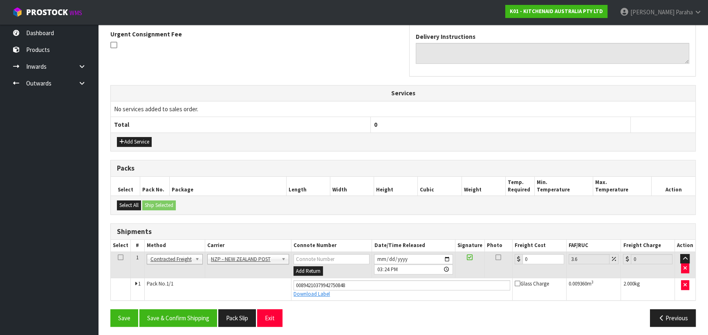
scroll to position [243, 0]
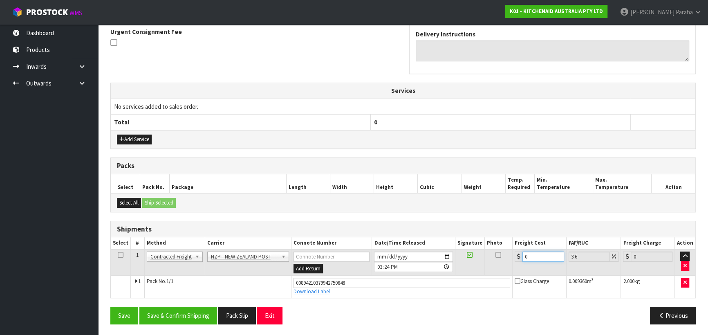
drag, startPoint x: 519, startPoint y: 255, endPoint x: 503, endPoint y: 246, distance: 18.3
click at [506, 260] on tr "1 Client Local Pickup Customer Local Pickup Company Freight Contracted Freight …" at bounding box center [403, 262] width 585 height 27
click at [191, 321] on button "Save & Confirm Shipping" at bounding box center [178, 316] width 78 height 18
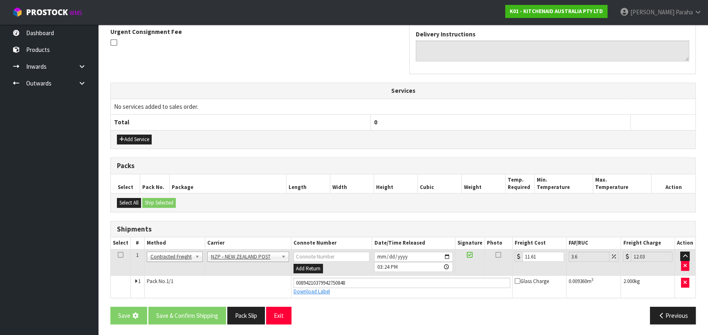
scroll to position [0, 0]
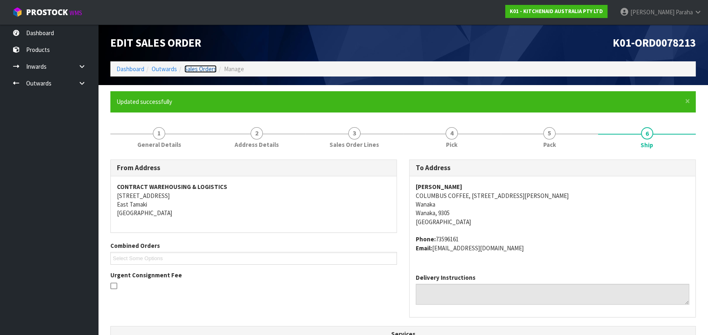
click at [200, 72] on link "Sales Orders" at bounding box center [200, 69] width 32 height 8
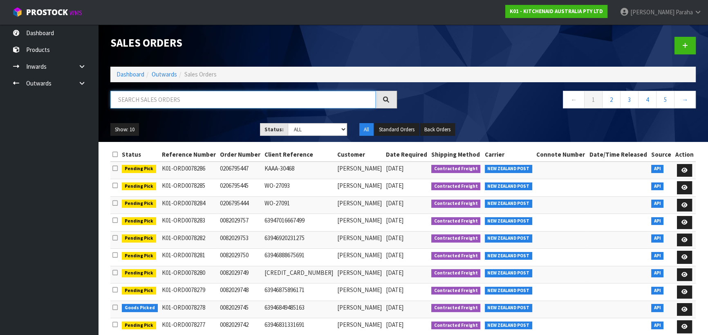
click at [185, 99] on input "text" at bounding box center [242, 100] width 265 height 18
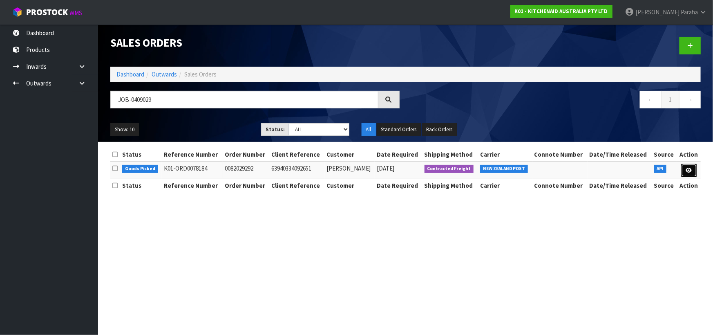
click at [689, 172] on icon at bounding box center [689, 170] width 6 height 5
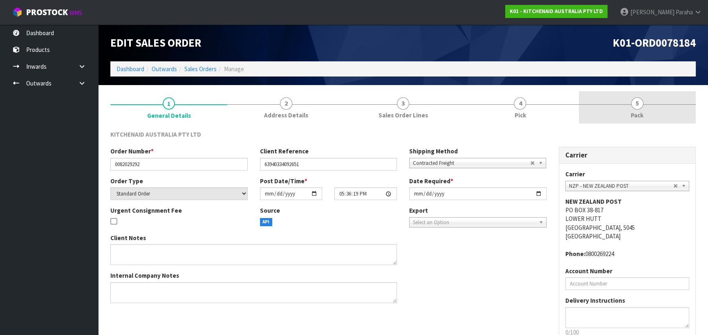
click at [642, 106] on span "5" at bounding box center [637, 103] width 12 height 12
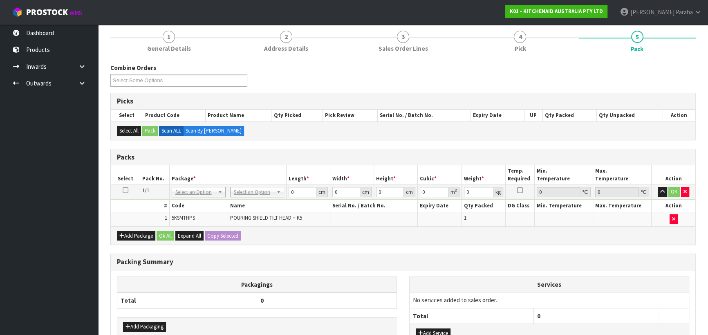
scroll to position [74, 0]
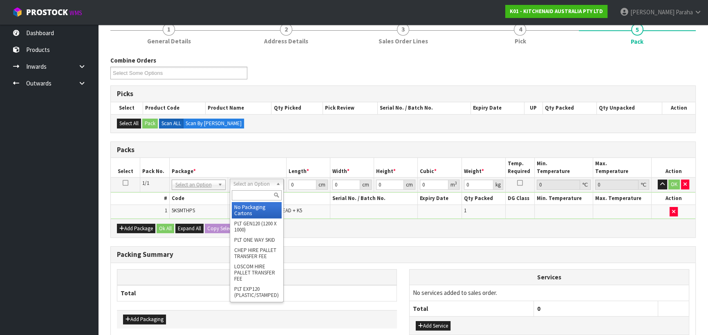
click at [260, 196] on input "text" at bounding box center [257, 195] width 50 height 10
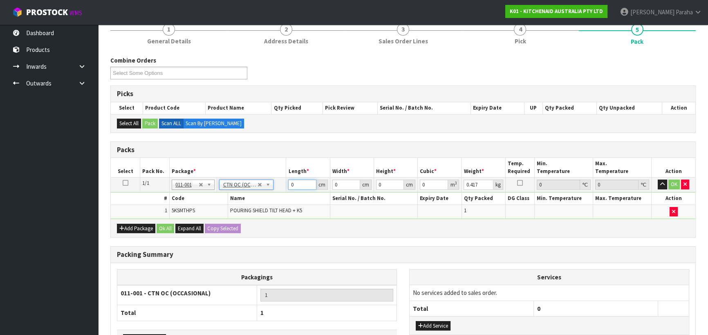
drag, startPoint x: 298, startPoint y: 185, endPoint x: 282, endPoint y: 187, distance: 16.1
click at [282, 187] on tr "1/1 NONE 007-001 007-002 007-004 007-009 007-013 007-014 007-015 007-017 007-01…" at bounding box center [403, 184] width 585 height 15
click at [658, 179] on button "button" at bounding box center [662, 184] width 9 height 10
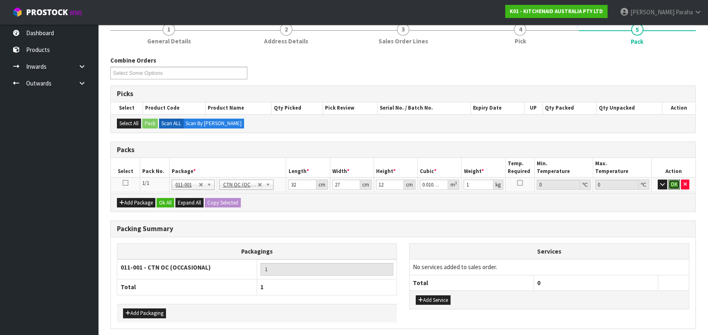
click button "OK" at bounding box center [673, 184] width 11 height 10
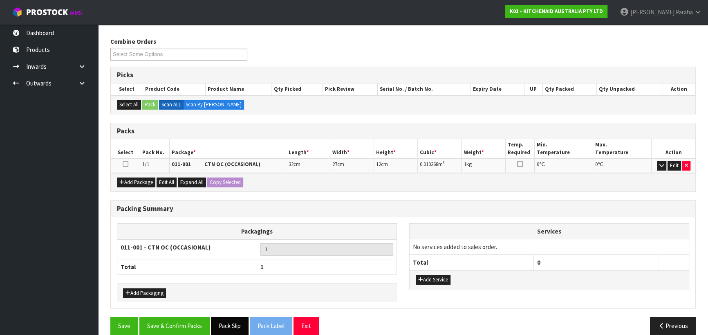
scroll to position [103, 0]
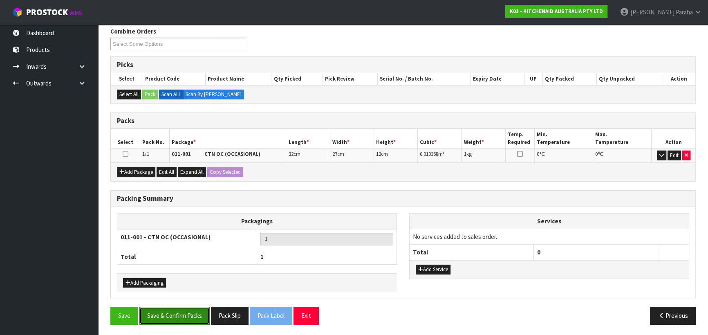
click at [197, 312] on button "Save & Confirm Packs" at bounding box center [174, 316] width 70 height 18
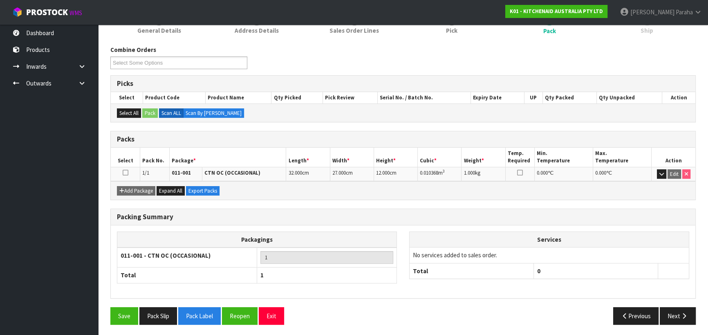
scroll to position [114, 0]
click at [680, 316] on icon "button" at bounding box center [684, 315] width 8 height 6
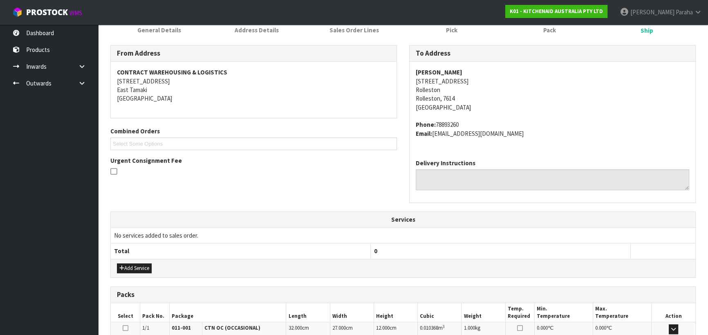
scroll to position [221, 0]
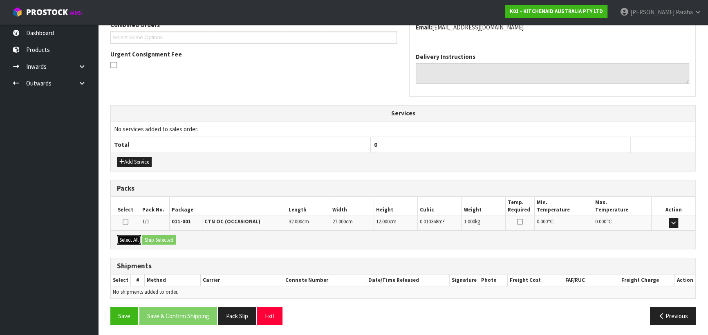
drag, startPoint x: 132, startPoint y: 238, endPoint x: 150, endPoint y: 237, distance: 18.8
click at [132, 238] on button "Select All" at bounding box center [129, 240] width 24 height 10
click at [151, 237] on button "Ship Selected" at bounding box center [159, 240] width 34 height 10
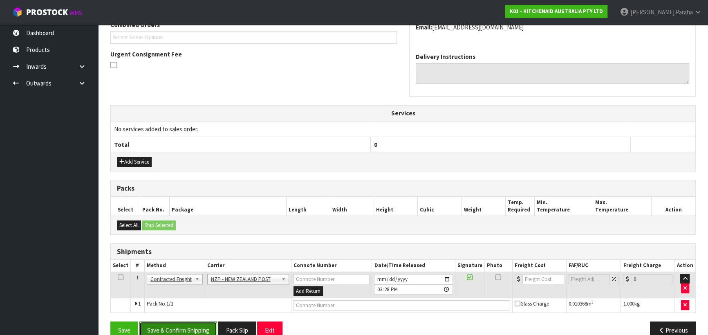
click at [184, 324] on button "Save & Confirm Shipping" at bounding box center [178, 330] width 78 height 18
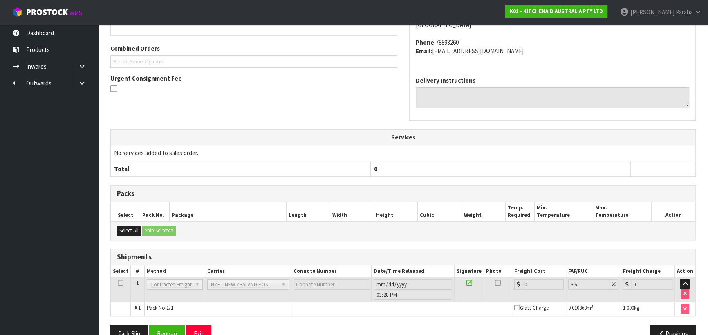
scroll to position [224, 0]
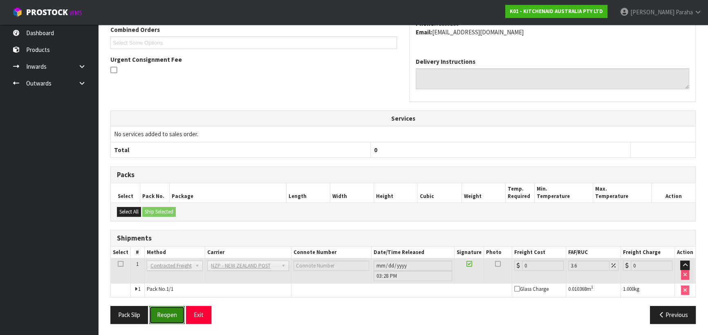
click at [169, 316] on button "Reopen" at bounding box center [167, 315] width 36 height 18
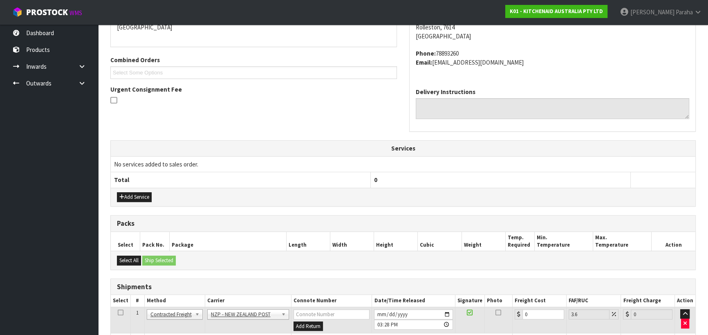
scroll to position [243, 0]
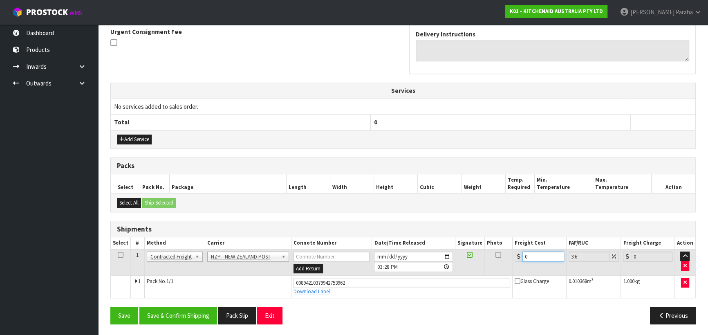
drag, startPoint x: 533, startPoint y: 257, endPoint x: 519, endPoint y: 260, distance: 14.2
click at [520, 260] on div "0" at bounding box center [539, 256] width 49 height 10
click at [166, 316] on button "Save & Confirm Shipping" at bounding box center [178, 316] width 78 height 18
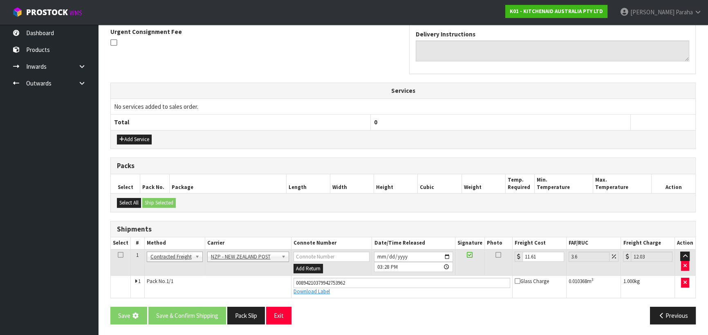
scroll to position [0, 0]
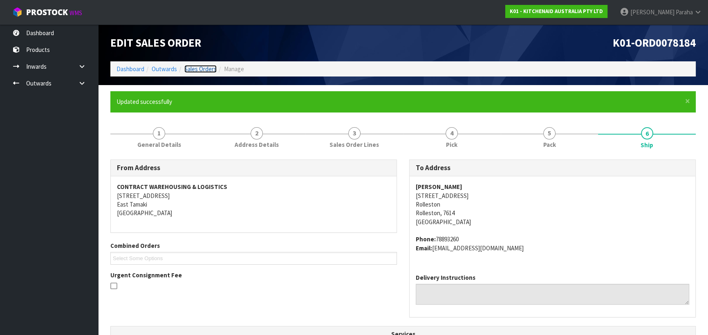
click at [204, 68] on link "Sales Orders" at bounding box center [200, 69] width 32 height 8
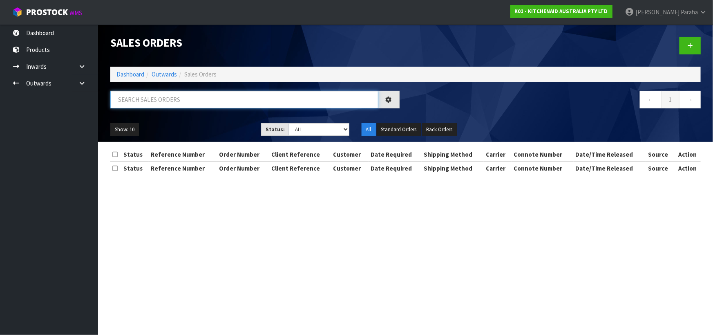
click at [204, 93] on input "text" at bounding box center [244, 100] width 268 height 18
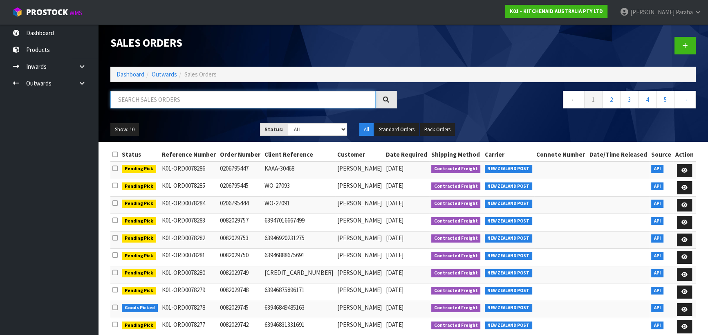
click at [200, 99] on input "text" at bounding box center [242, 100] width 265 height 18
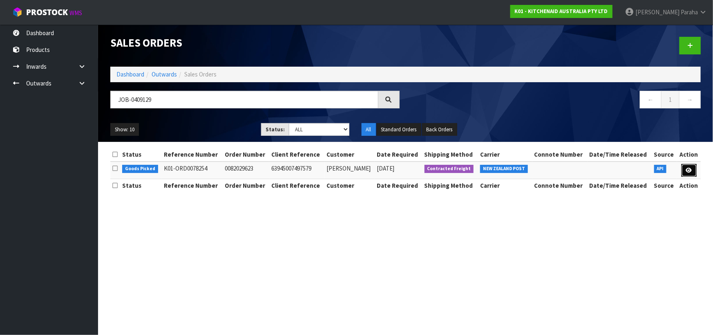
click at [687, 169] on icon at bounding box center [689, 170] width 6 height 5
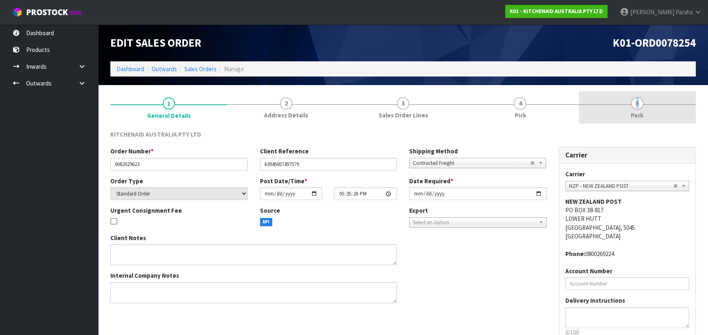
click at [637, 106] on span "5" at bounding box center [637, 103] width 12 height 12
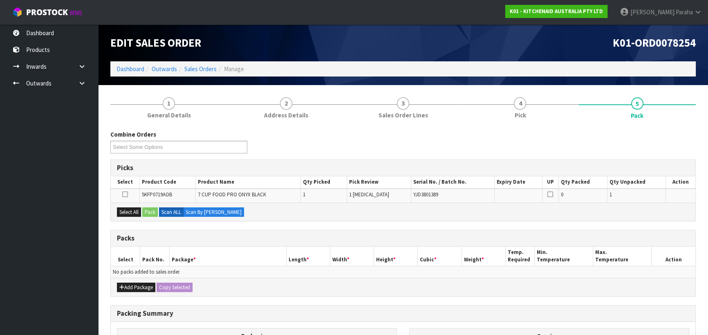
click at [634, 139] on div "Combine Orders K01-ORD0078180 K01-ORD0078189 K01-ORD0078192 K01-ORD0078193 K01-…" at bounding box center [403, 144] width 598 height 29
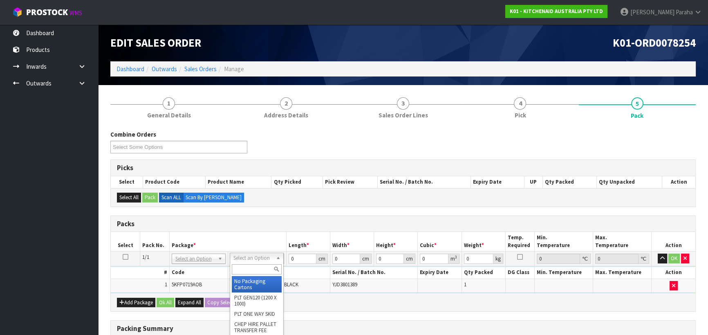
click at [265, 265] on input "text" at bounding box center [257, 269] width 50 height 10
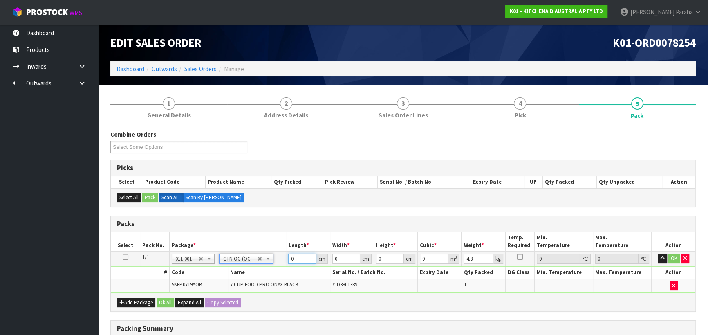
drag, startPoint x: 287, startPoint y: 257, endPoint x: 282, endPoint y: 256, distance: 5.4
click at [282, 256] on tr "1/1 NONE 007-001 007-002 007-004 007-009 007-013 007-014 007-015 007-017 007-01…" at bounding box center [403, 258] width 585 height 15
click at [658, 253] on button "button" at bounding box center [662, 258] width 9 height 10
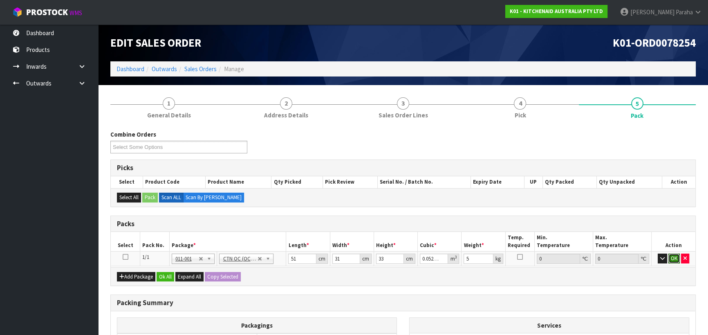
click button "OK" at bounding box center [673, 258] width 11 height 10
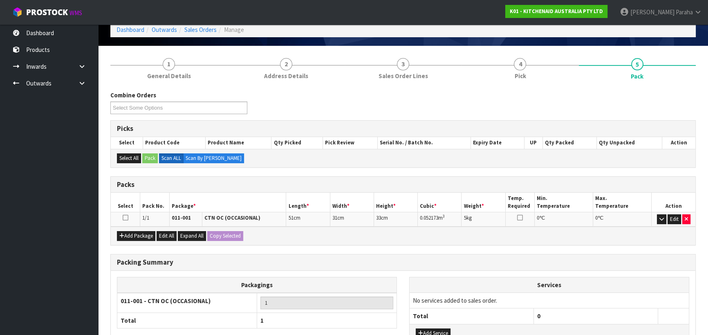
scroll to position [103, 0]
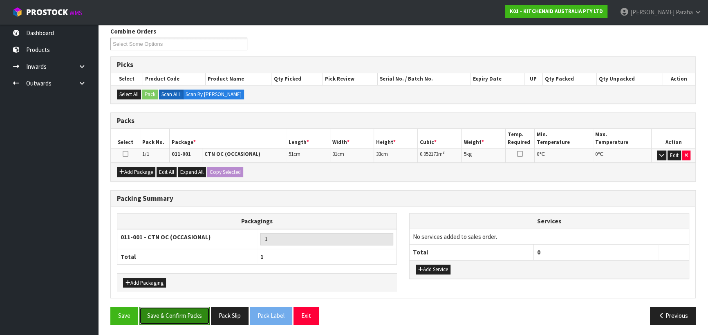
click at [186, 307] on button "Save & Confirm Packs" at bounding box center [174, 316] width 70 height 18
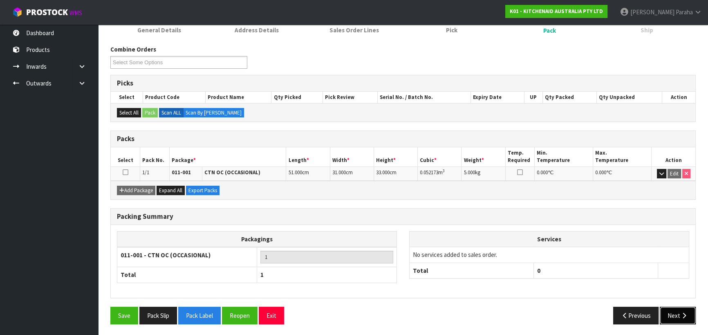
click at [685, 313] on icon "button" at bounding box center [684, 315] width 8 height 6
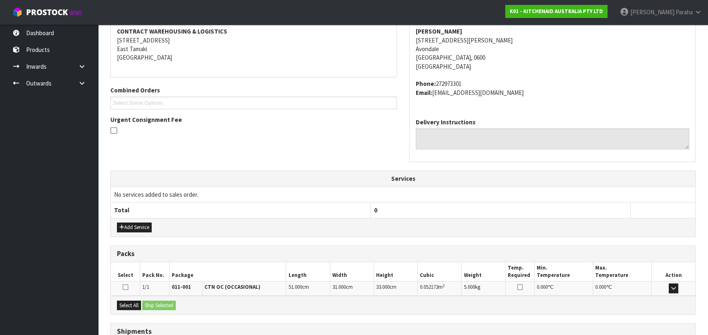
scroll to position [221, 0]
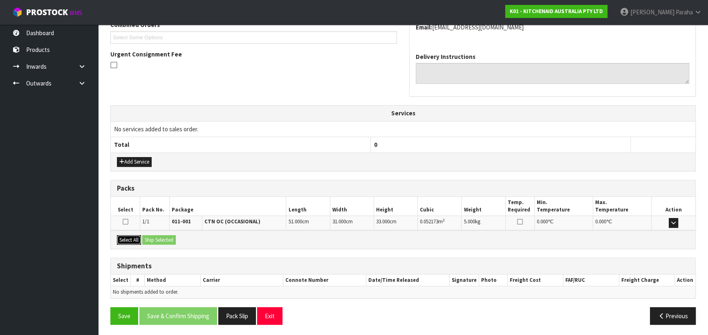
click at [123, 238] on button "Select All" at bounding box center [129, 240] width 24 height 10
click at [152, 237] on button "Ship Selected" at bounding box center [159, 240] width 34 height 10
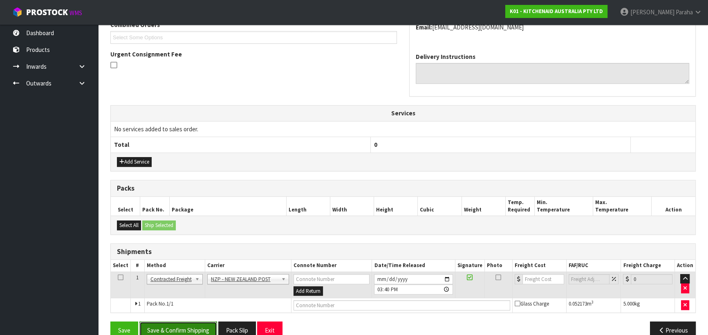
click at [193, 323] on button "Save & Confirm Shipping" at bounding box center [178, 330] width 78 height 18
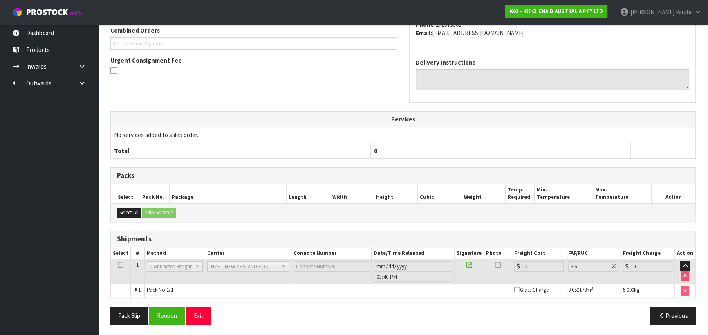
scroll to position [224, 0]
click at [176, 314] on button "Reopen" at bounding box center [167, 315] width 36 height 18
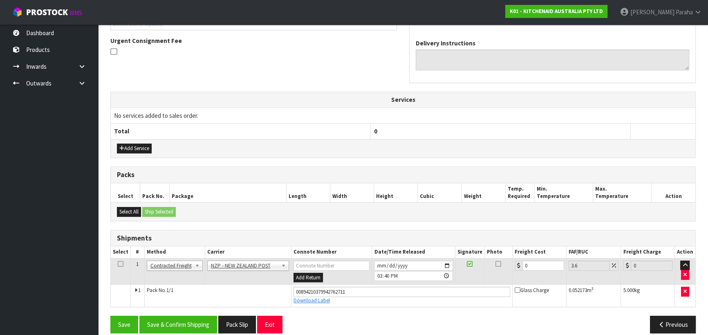
scroll to position [243, 0]
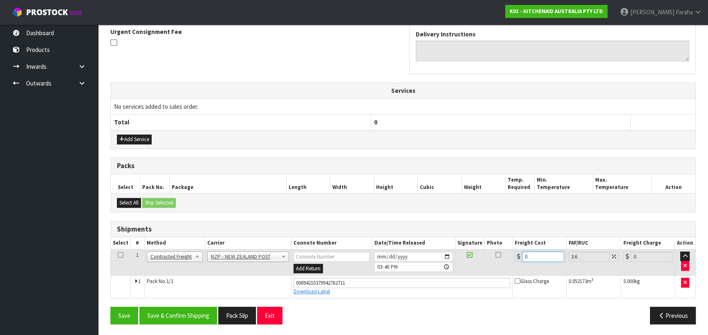
drag, startPoint x: 529, startPoint y: 251, endPoint x: 496, endPoint y: 255, distance: 33.3
click at [496, 255] on tr "1 Client Local Pickup Customer Local Pickup Company Freight Contracted Freight …" at bounding box center [403, 262] width 585 height 27
click at [193, 312] on button "Save & Confirm Shipping" at bounding box center [178, 316] width 78 height 18
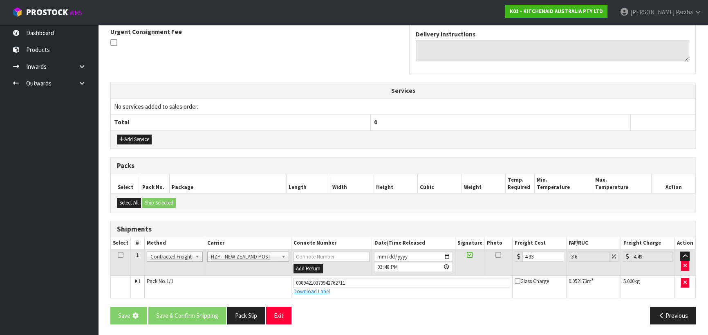
scroll to position [0, 0]
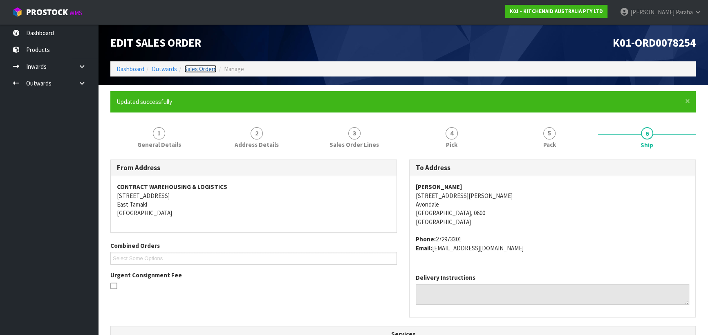
click at [207, 66] on link "Sales Orders" at bounding box center [200, 69] width 32 height 8
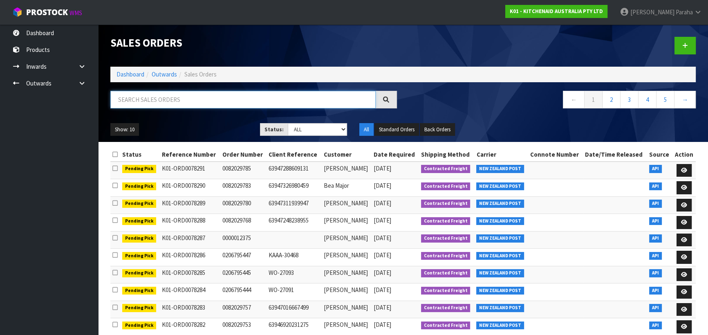
click at [169, 100] on input "text" at bounding box center [242, 100] width 265 height 18
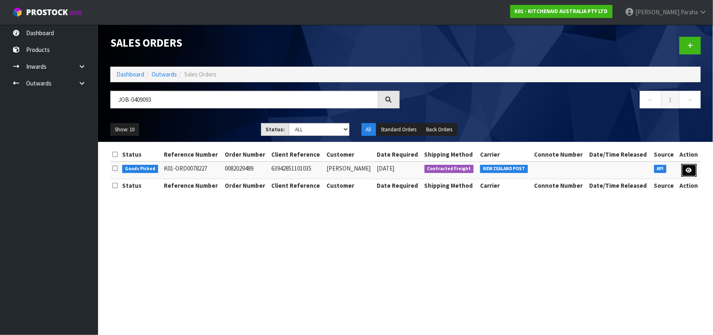
click at [687, 171] on icon at bounding box center [689, 170] width 6 height 5
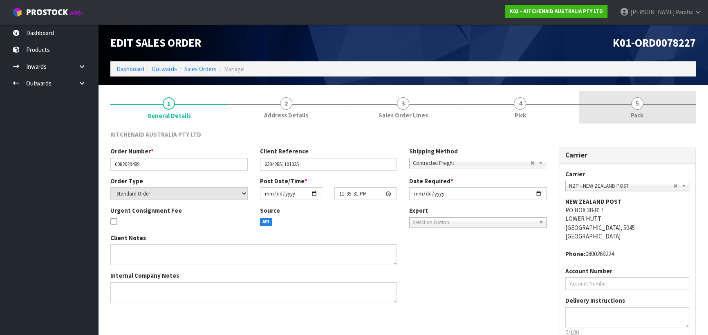
click at [634, 108] on span "5" at bounding box center [637, 103] width 12 height 12
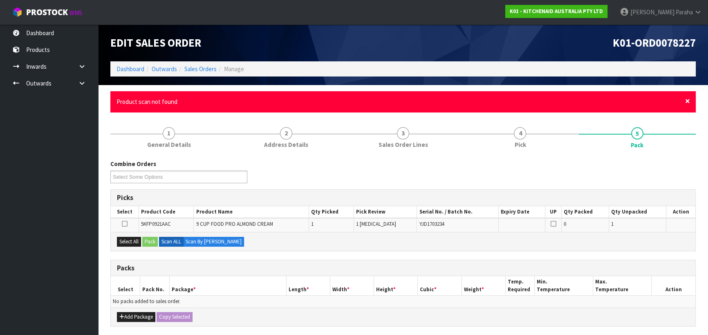
click at [689, 102] on span "×" at bounding box center [687, 100] width 5 height 11
click at [686, 101] on span "×" at bounding box center [687, 100] width 5 height 11
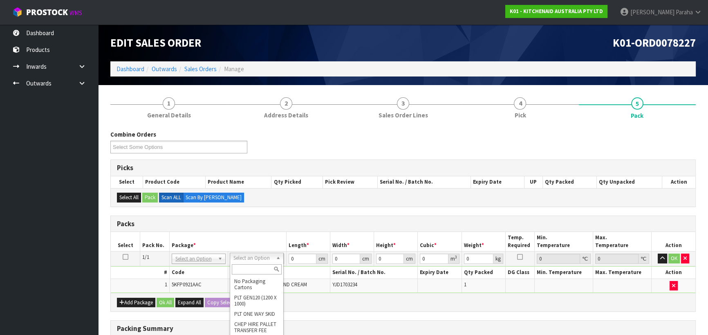
click at [253, 270] on input "text" at bounding box center [257, 269] width 50 height 10
drag, startPoint x: 294, startPoint y: 258, endPoint x: 282, endPoint y: 262, distance: 12.5
click at [282, 262] on tr "1/1 NONE 007-001 007-002 007-004 007-009 007-013 007-014 007-015 007-017 007-01…" at bounding box center [403, 258] width 585 height 15
click at [658, 253] on button "button" at bounding box center [662, 258] width 9 height 10
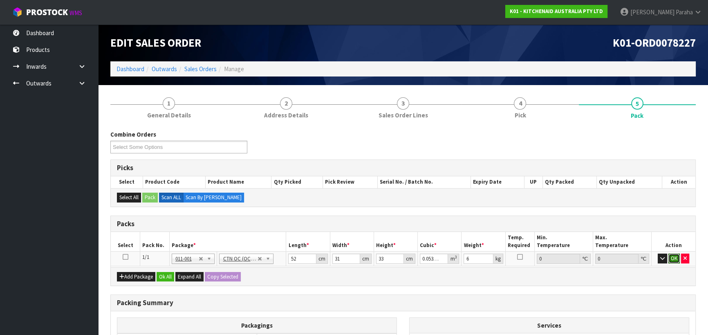
click button "OK" at bounding box center [673, 258] width 11 height 10
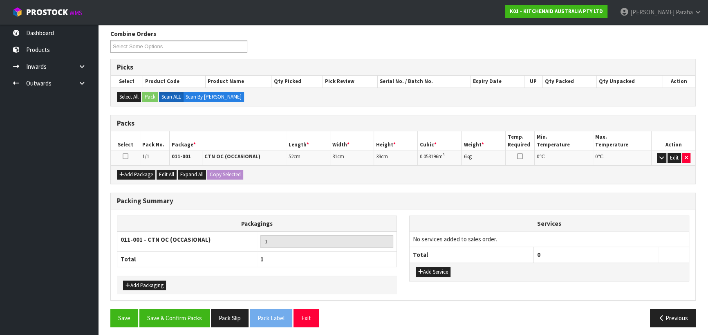
scroll to position [103, 0]
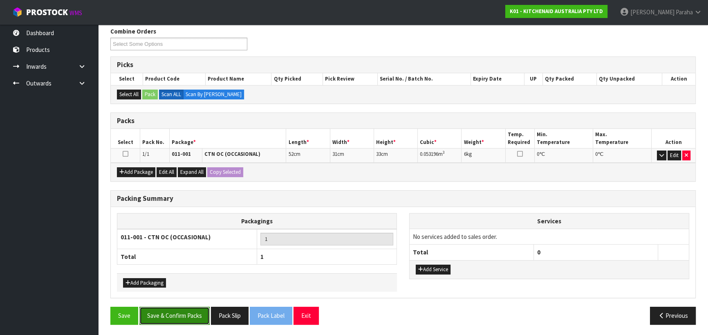
click at [179, 315] on button "Save & Confirm Packs" at bounding box center [174, 316] width 70 height 18
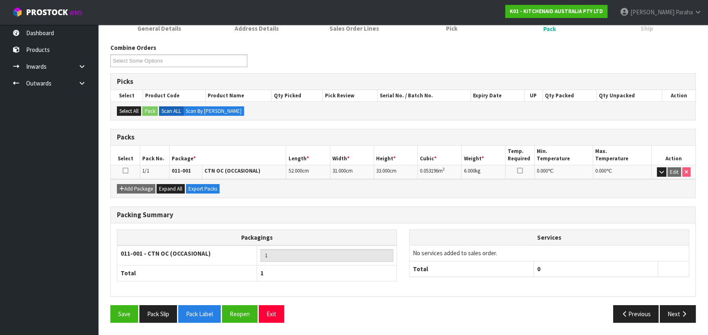
scroll to position [114, 0]
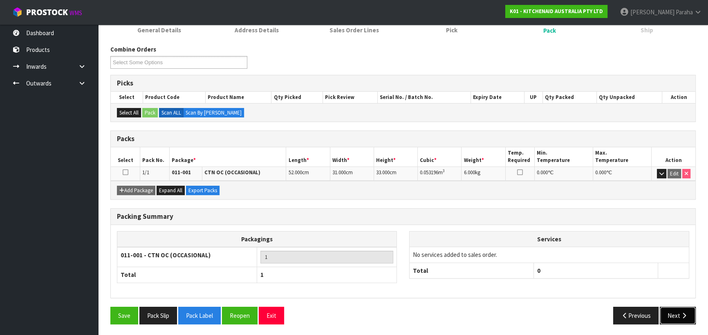
click at [678, 311] on button "Next" at bounding box center [678, 316] width 36 height 18
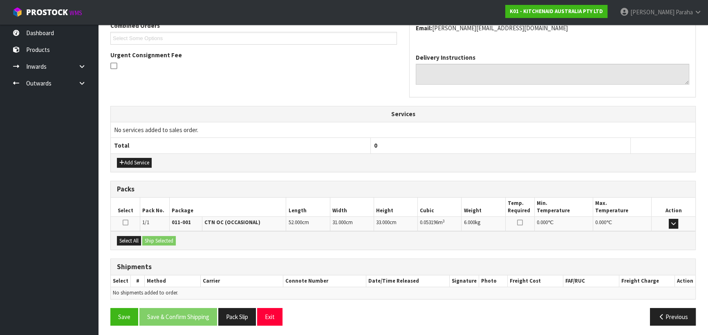
scroll to position [221, 0]
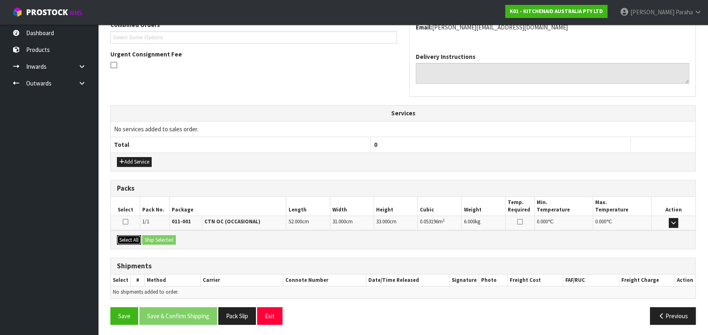
click at [133, 236] on button "Select All" at bounding box center [129, 240] width 24 height 10
click at [156, 237] on button "Ship Selected" at bounding box center [159, 240] width 34 height 10
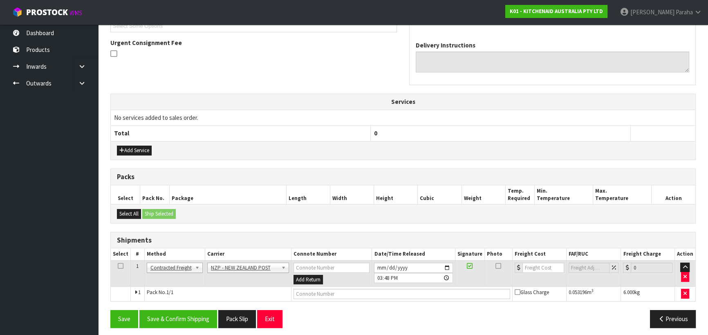
scroll to position [235, 0]
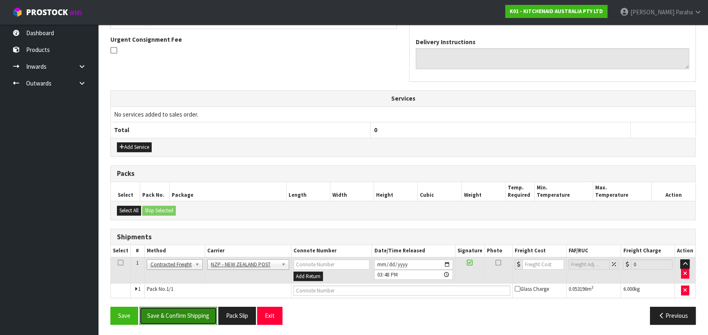
click at [173, 314] on button "Save & Confirm Shipping" at bounding box center [178, 316] width 78 height 18
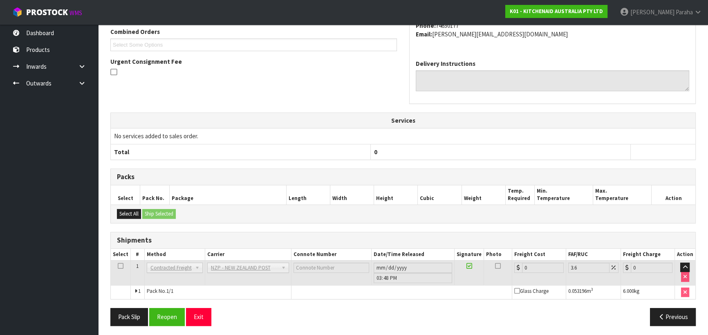
scroll to position [224, 0]
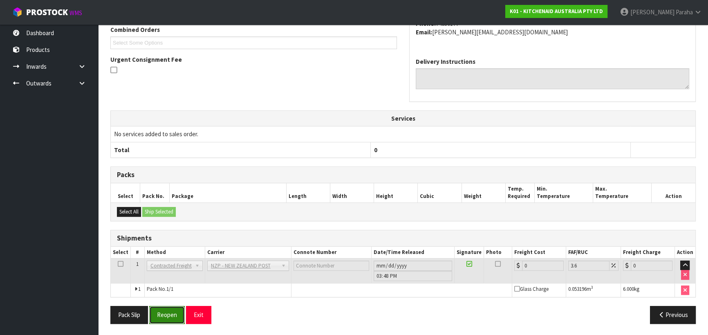
click at [168, 312] on button "Reopen" at bounding box center [167, 315] width 36 height 18
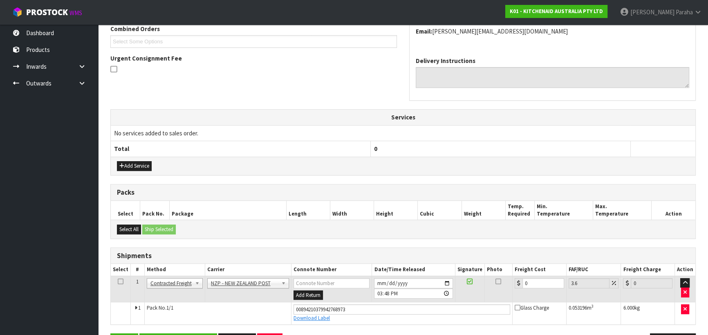
scroll to position [243, 0]
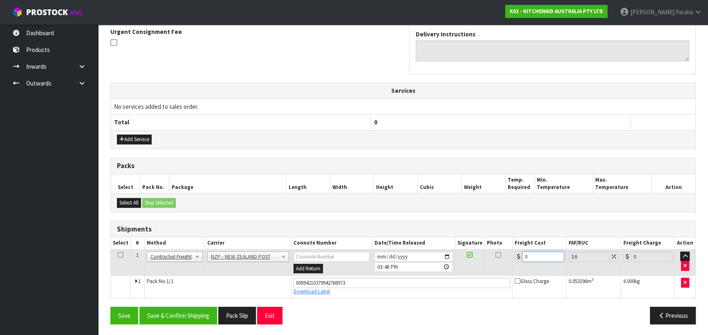
drag, startPoint x: 529, startPoint y: 257, endPoint x: 509, endPoint y: 258, distance: 19.2
click at [508, 258] on tr "1 Client Local Pickup Customer Local Pickup Company Freight Contracted Freight …" at bounding box center [403, 262] width 585 height 27
click at [187, 321] on button "Save & Confirm Shipping" at bounding box center [178, 316] width 78 height 18
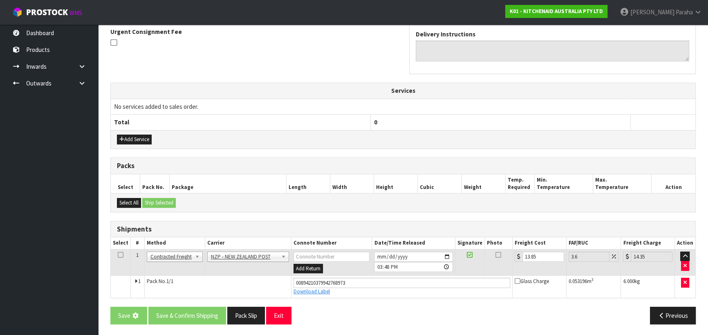
scroll to position [0, 0]
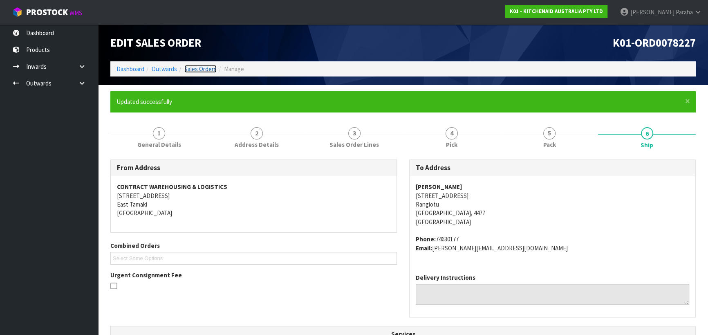
click at [188, 67] on link "Sales Orders" at bounding box center [200, 69] width 32 height 8
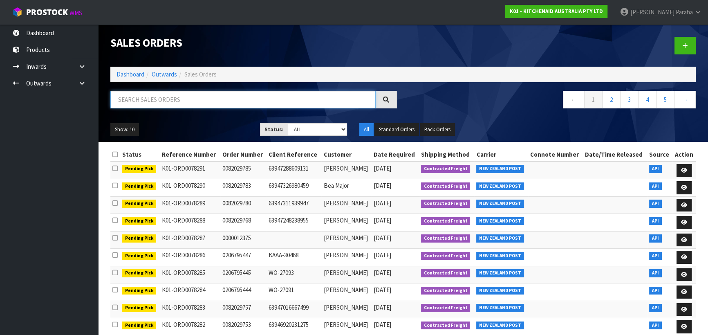
click at [192, 97] on input "text" at bounding box center [242, 100] width 265 height 18
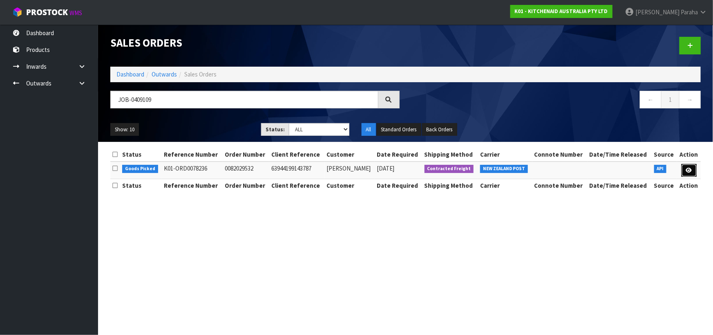
click at [684, 167] on link at bounding box center [689, 170] width 15 height 13
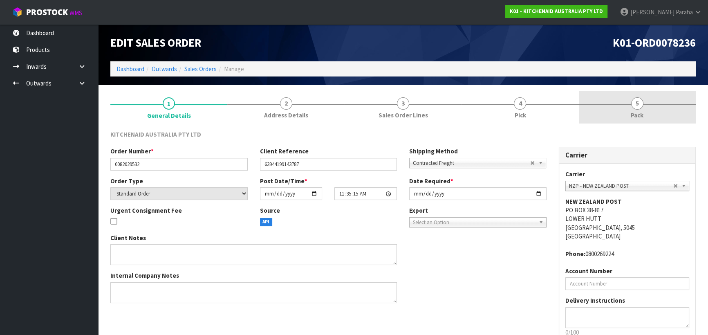
click at [634, 109] on link "5 Pack" at bounding box center [637, 107] width 117 height 32
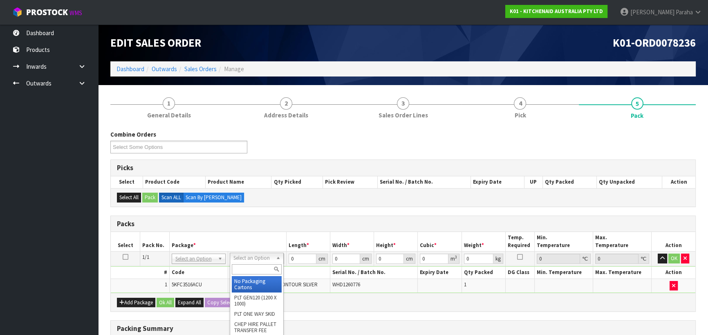
click at [252, 264] on input "text" at bounding box center [257, 269] width 50 height 10
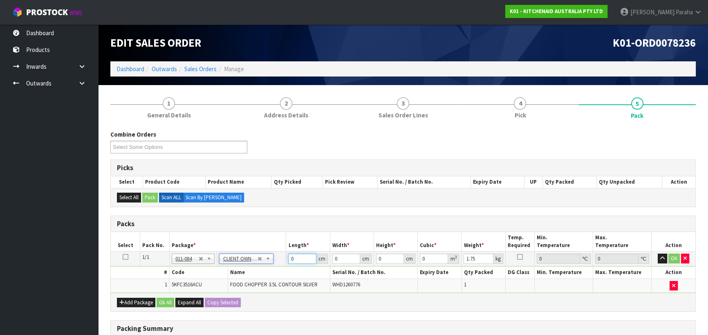
drag, startPoint x: 294, startPoint y: 259, endPoint x: 283, endPoint y: 263, distance: 11.6
click at [283, 263] on tr "1/1 NONE 007-001 007-002 007-004 007-009 007-013 007-014 007-015 007-017 007-01…" at bounding box center [403, 258] width 585 height 15
click at [658, 253] on button "button" at bounding box center [662, 258] width 9 height 10
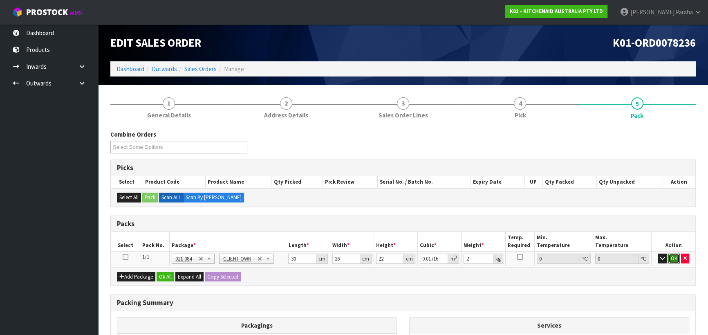
click button "OK" at bounding box center [673, 258] width 11 height 10
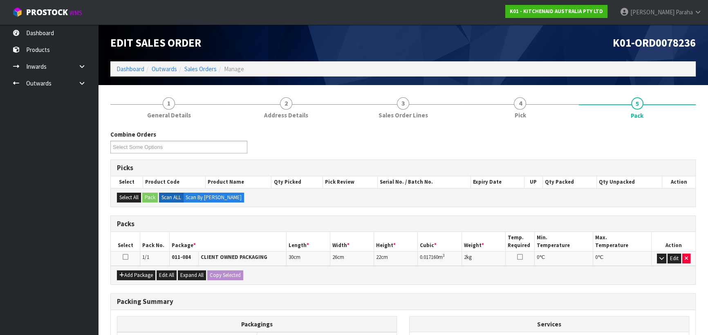
scroll to position [103, 0]
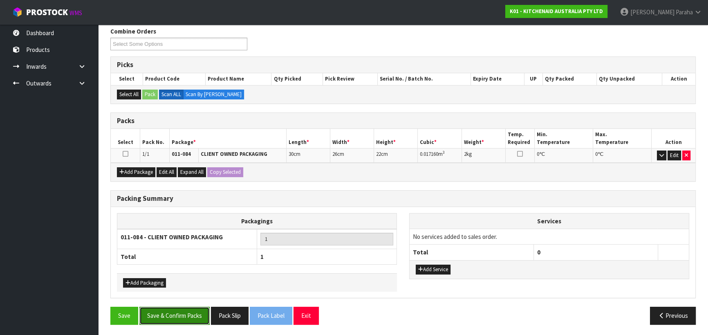
click at [182, 315] on button "Save & Confirm Packs" at bounding box center [174, 316] width 70 height 18
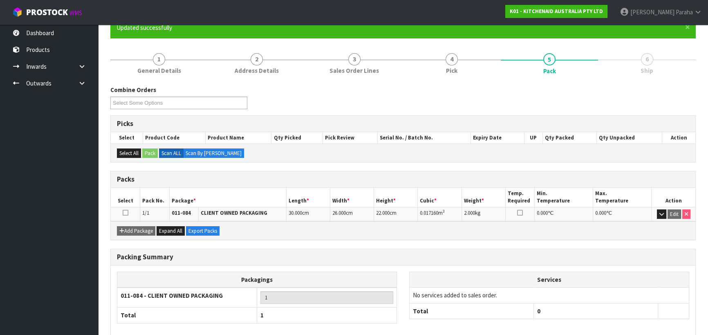
scroll to position [114, 0]
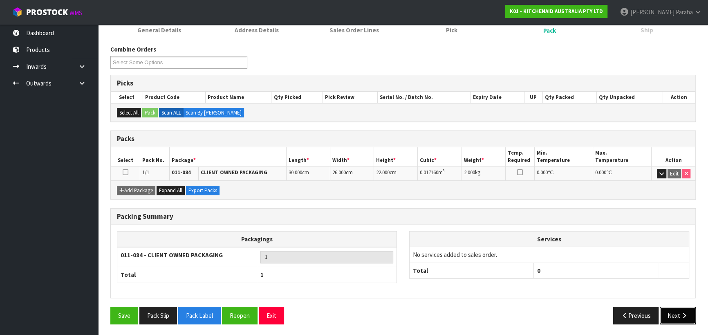
click at [679, 312] on button "Next" at bounding box center [678, 316] width 36 height 18
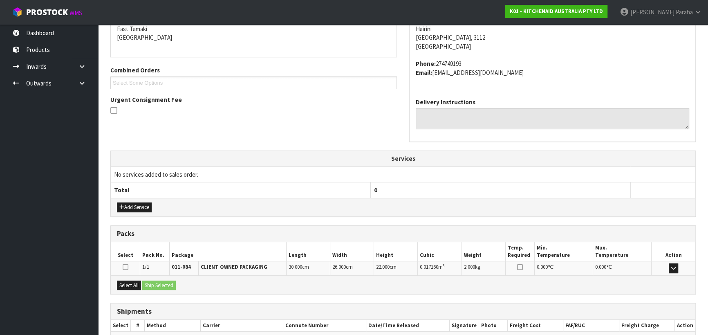
scroll to position [221, 0]
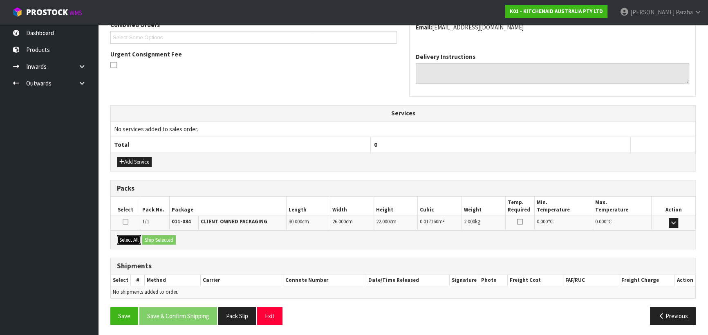
drag, startPoint x: 131, startPoint y: 237, endPoint x: 153, endPoint y: 238, distance: 22.5
click at [131, 236] on button "Select All" at bounding box center [129, 240] width 24 height 10
click at [155, 239] on button "Ship Selected" at bounding box center [159, 240] width 34 height 10
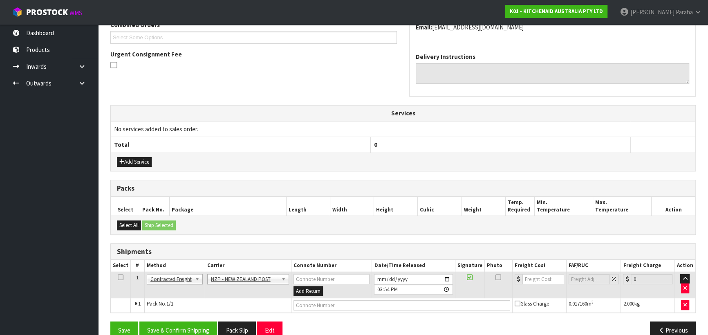
click at [197, 318] on div "From Address CONTRACT WAREHOUSING & LOGISTICS [STREET_ADDRESS] Combined Orders …" at bounding box center [402, 142] width 585 height 406
click at [197, 323] on button "Save & Confirm Shipping" at bounding box center [178, 330] width 78 height 18
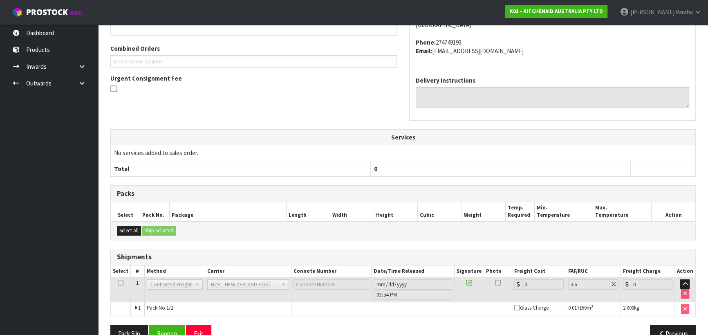
scroll to position [224, 0]
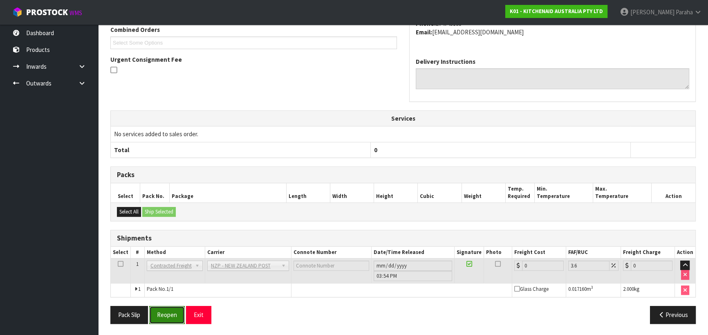
click at [167, 314] on button "Reopen" at bounding box center [167, 315] width 36 height 18
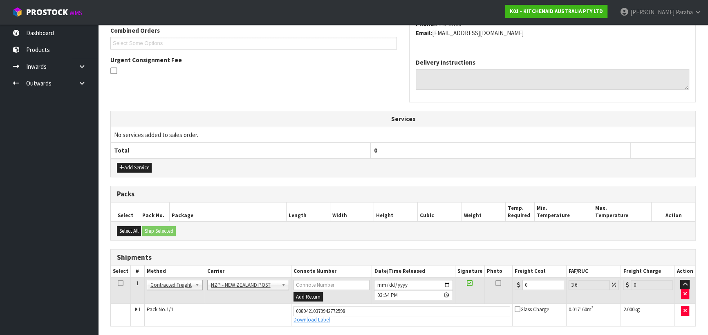
scroll to position [243, 0]
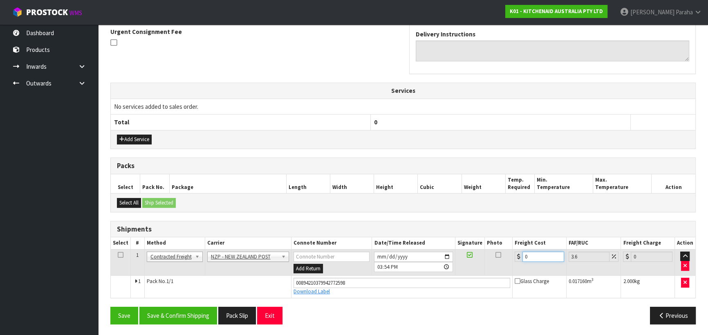
drag, startPoint x: 535, startPoint y: 257, endPoint x: 524, endPoint y: 256, distance: 11.1
click at [524, 256] on input "0" at bounding box center [543, 256] width 42 height 10
click at [188, 315] on button "Save & Confirm Shipping" at bounding box center [178, 316] width 78 height 18
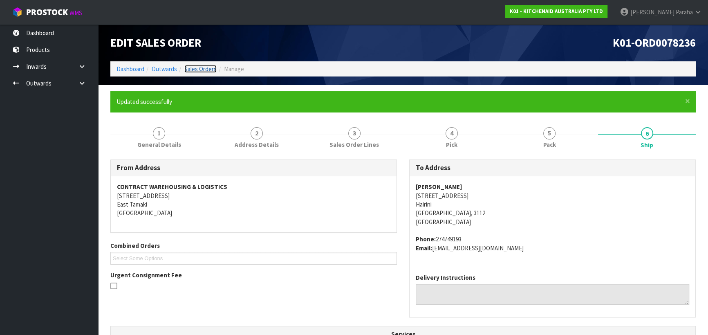
click at [207, 71] on link "Sales Orders" at bounding box center [200, 69] width 32 height 8
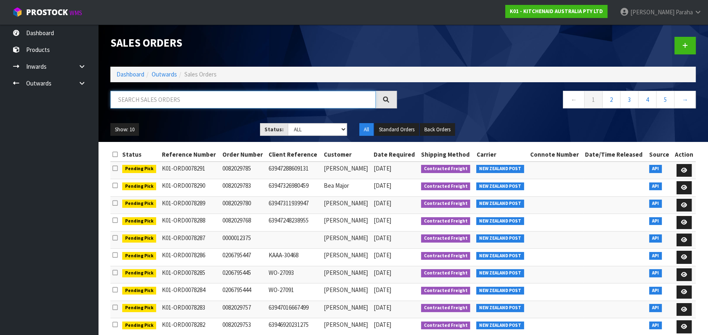
click at [205, 100] on input "text" at bounding box center [242, 100] width 265 height 18
click at [231, 105] on input "text" at bounding box center [242, 100] width 265 height 18
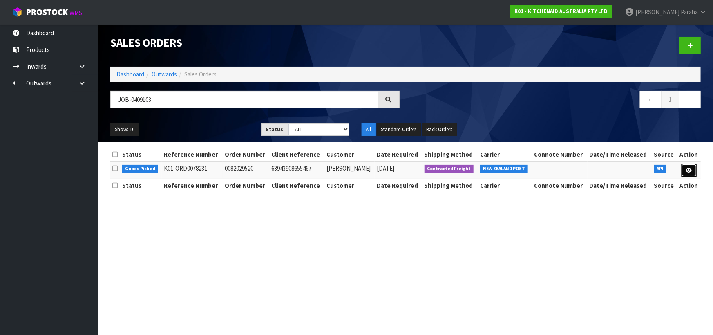
click at [693, 174] on link at bounding box center [689, 170] width 15 height 13
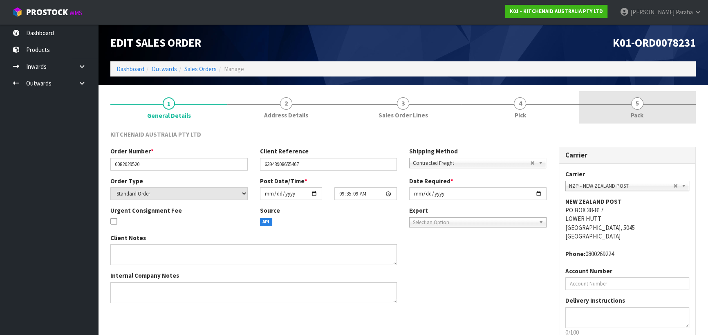
click at [637, 109] on span "5" at bounding box center [637, 103] width 12 height 12
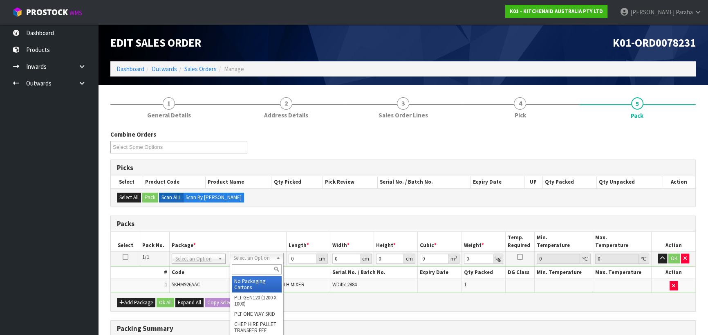
click at [250, 269] on input "text" at bounding box center [257, 269] width 50 height 10
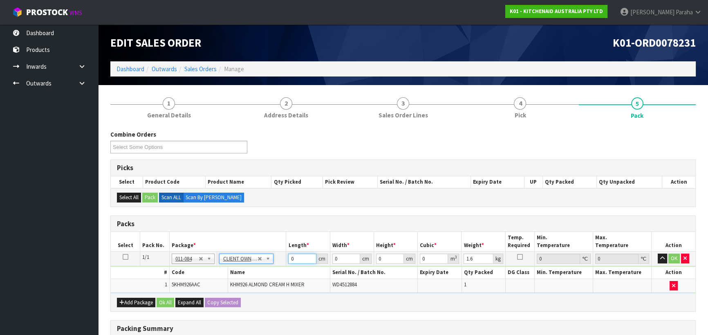
drag, startPoint x: 295, startPoint y: 257, endPoint x: 283, endPoint y: 258, distance: 12.3
click at [283, 258] on tr "1/1 NONE 007-001 007-002 007-004 007-009 007-013 007-014 007-015 007-017 007-01…" at bounding box center [403, 258] width 585 height 15
click at [658, 253] on button "button" at bounding box center [662, 258] width 9 height 10
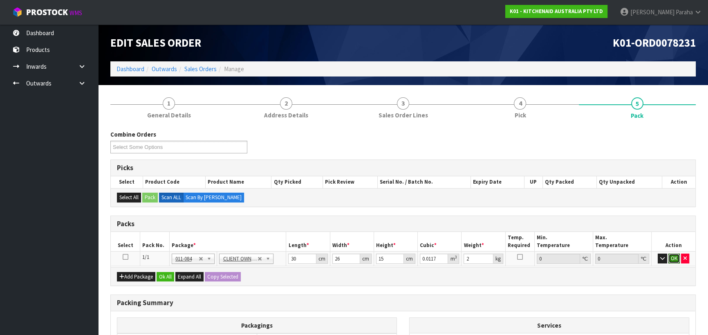
click button "OK" at bounding box center [673, 258] width 11 height 10
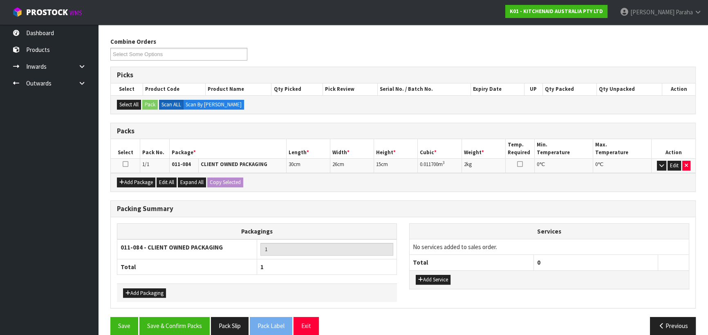
scroll to position [103, 0]
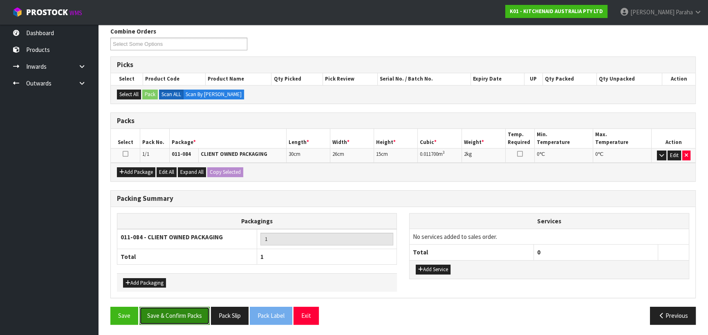
click at [168, 311] on button "Save & Confirm Packs" at bounding box center [174, 316] width 70 height 18
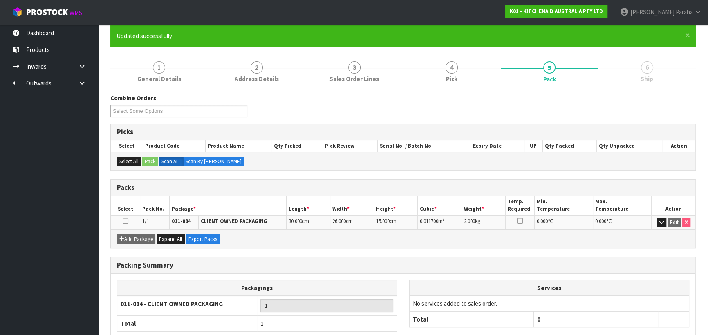
scroll to position [114, 0]
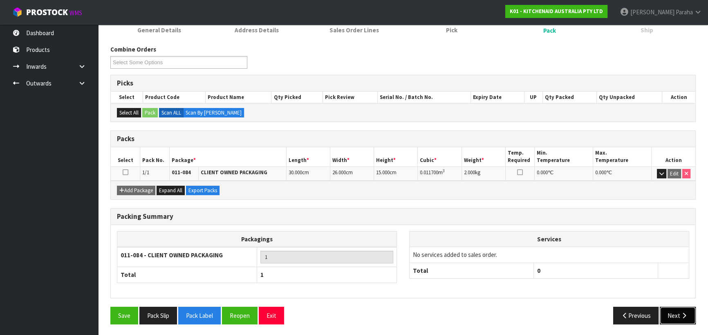
click at [677, 320] on button "Next" at bounding box center [678, 316] width 36 height 18
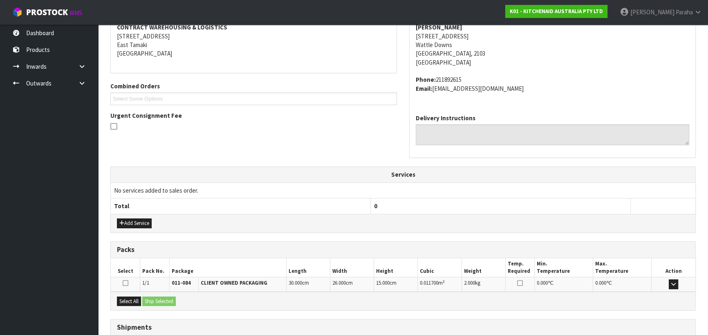
scroll to position [221, 0]
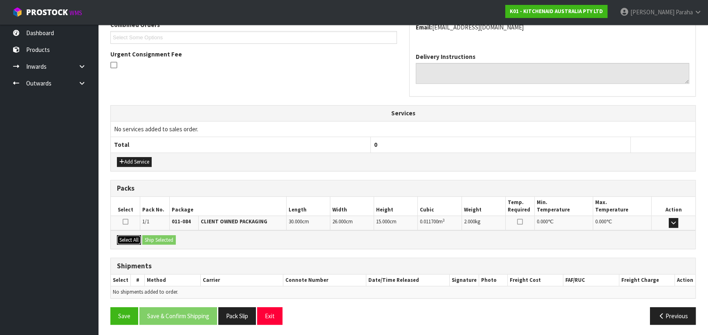
drag, startPoint x: 131, startPoint y: 237, endPoint x: 143, endPoint y: 239, distance: 12.4
click at [131, 237] on button "Select All" at bounding box center [129, 240] width 24 height 10
click at [150, 240] on button "Ship Selected" at bounding box center [159, 240] width 34 height 10
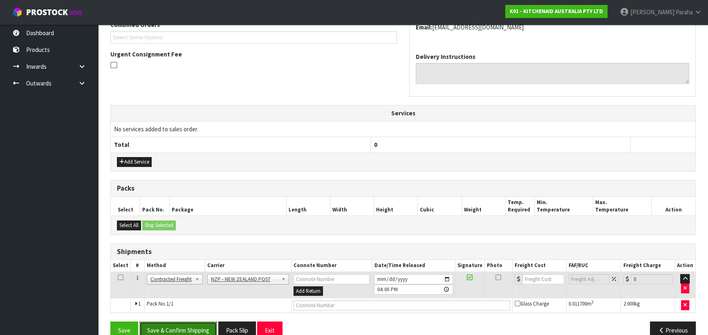
click at [177, 325] on button "Save & Confirm Shipping" at bounding box center [178, 330] width 78 height 18
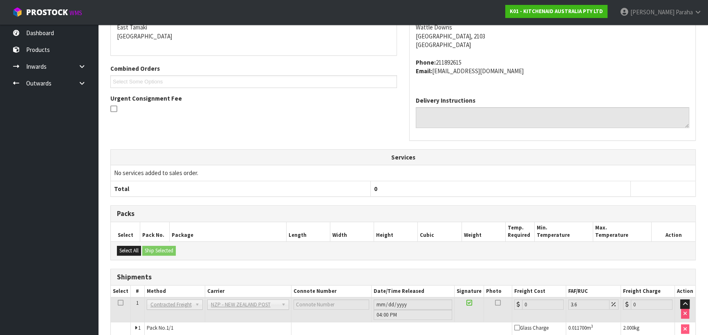
scroll to position [224, 0]
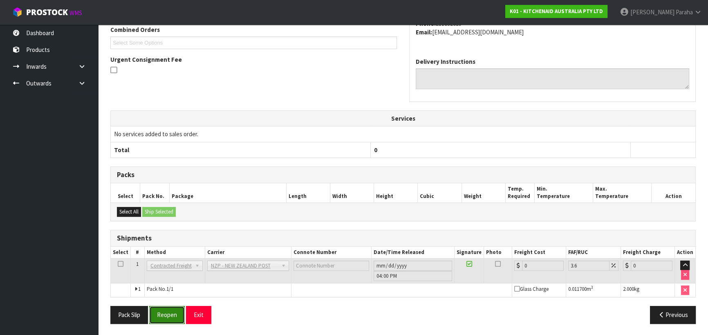
click at [164, 314] on button "Reopen" at bounding box center [167, 315] width 36 height 18
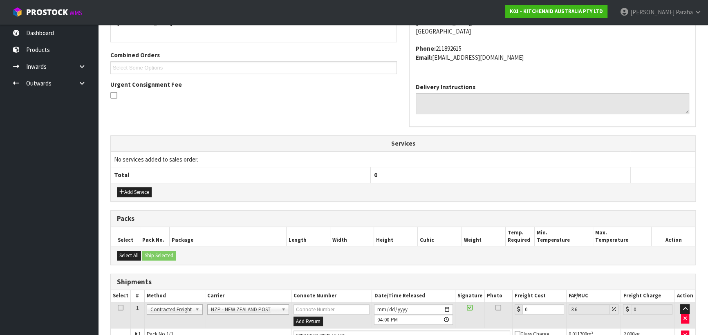
scroll to position [243, 0]
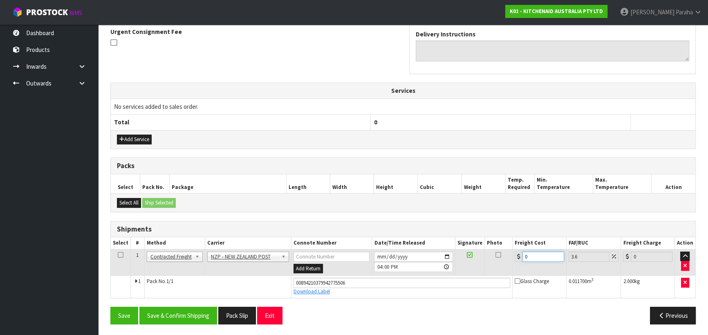
click at [520, 258] on div "0" at bounding box center [539, 256] width 49 height 10
click at [196, 314] on button "Save & Confirm Shipping" at bounding box center [178, 316] width 78 height 18
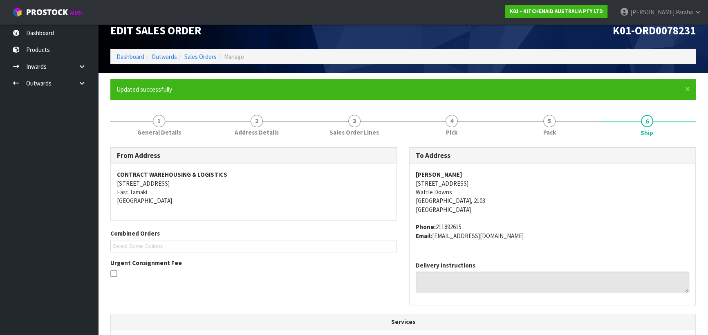
scroll to position [0, 0]
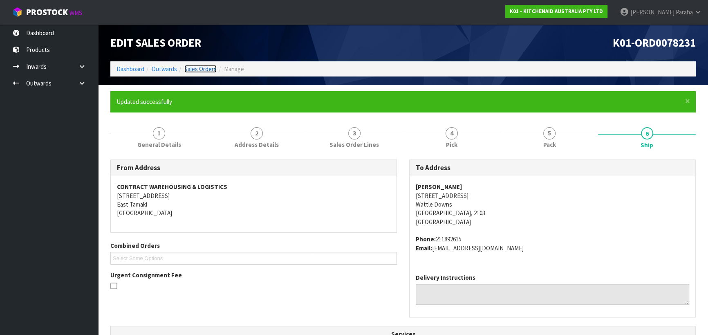
click at [199, 67] on link "Sales Orders" at bounding box center [200, 69] width 32 height 8
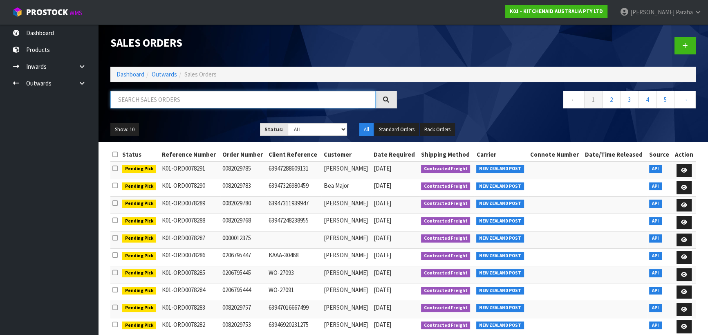
click at [148, 99] on input "text" at bounding box center [242, 100] width 265 height 18
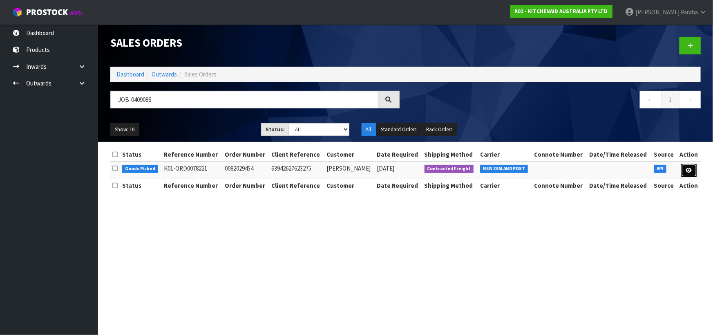
click at [687, 172] on icon at bounding box center [689, 170] width 6 height 5
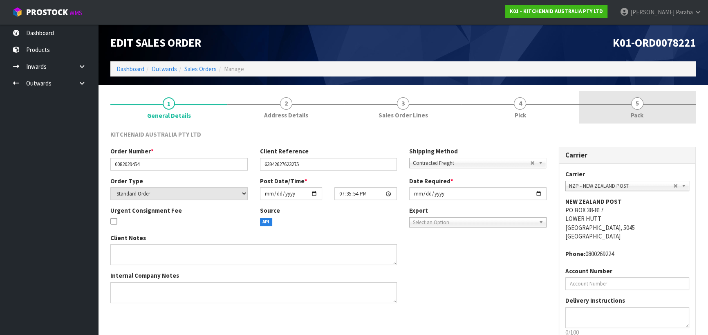
click at [641, 102] on span "5" at bounding box center [637, 103] width 12 height 12
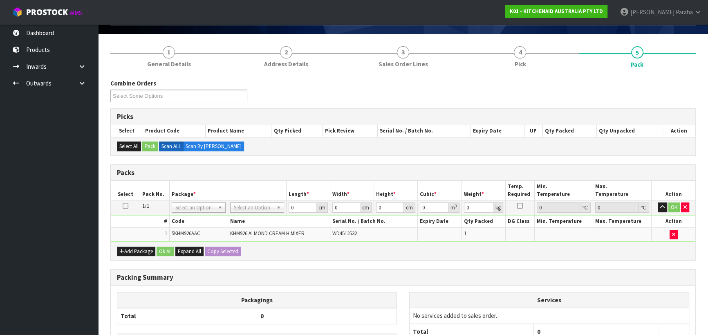
scroll to position [126, 0]
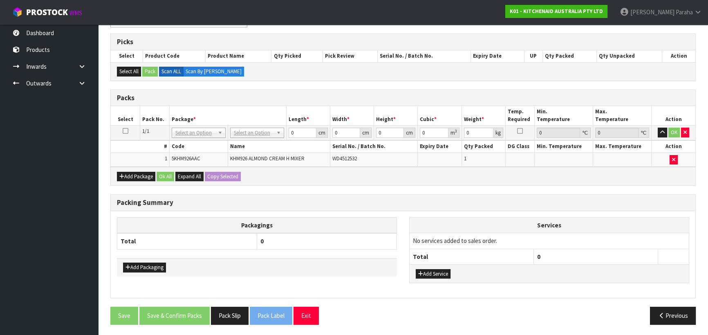
drag, startPoint x: 272, startPoint y: 134, endPoint x: 263, endPoint y: 135, distance: 8.7
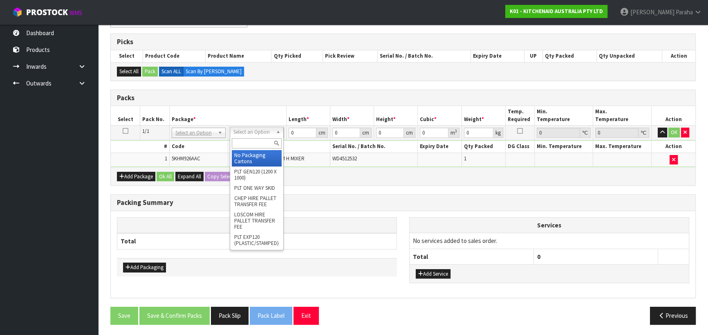
drag, startPoint x: 260, startPoint y: 146, endPoint x: 260, endPoint y: 140, distance: 5.7
click at [260, 145] on input "text" at bounding box center [257, 143] width 50 height 10
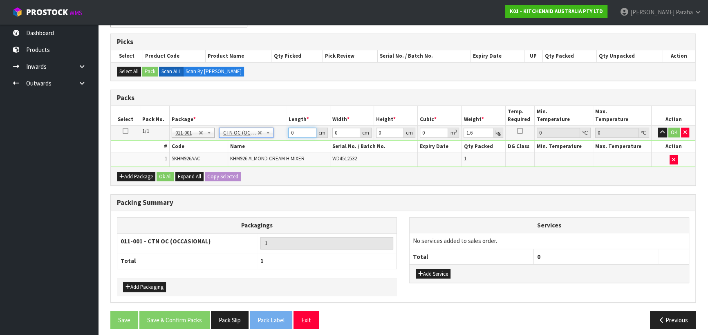
drag, startPoint x: 286, startPoint y: 136, endPoint x: 271, endPoint y: 137, distance: 14.7
click at [271, 137] on tr "1/1 NONE 007-001 007-002 007-004 007-009 007-013 007-014 007-015 007-017 007-01…" at bounding box center [403, 133] width 585 height 15
drag, startPoint x: 417, startPoint y: 133, endPoint x: 412, endPoint y: 134, distance: 5.0
click at [412, 134] on tr "1/1 NONE 007-001 007-002 007-004 007-009 007-013 007-014 007-015 007-017 007-01…" at bounding box center [403, 133] width 585 height 15
drag, startPoint x: 386, startPoint y: 131, endPoint x: 363, endPoint y: 138, distance: 23.0
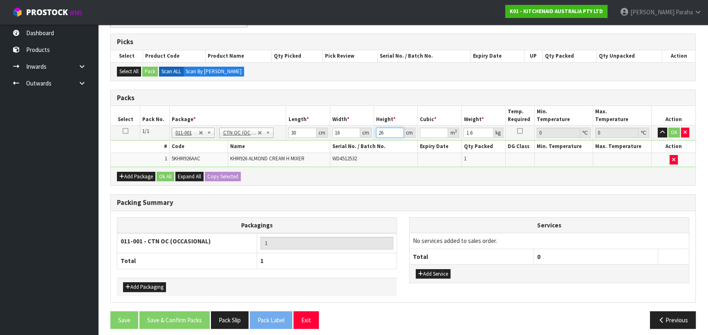
click at [363, 138] on tr "1/1 NONE 007-001 007-002 007-004 007-009 007-013 007-014 007-015 007-017 007-01…" at bounding box center [403, 133] width 585 height 15
click at [658, 128] on button "button" at bounding box center [662, 133] width 9 height 10
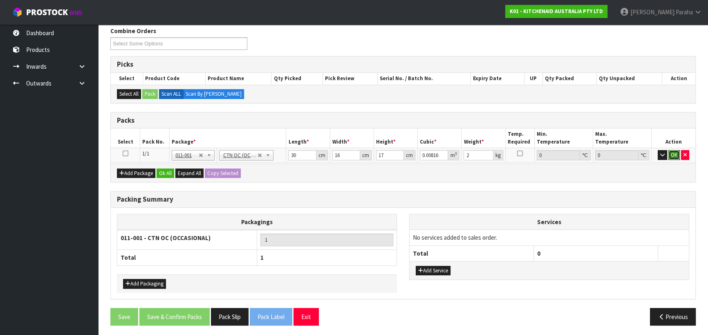
click button "OK" at bounding box center [673, 155] width 11 height 10
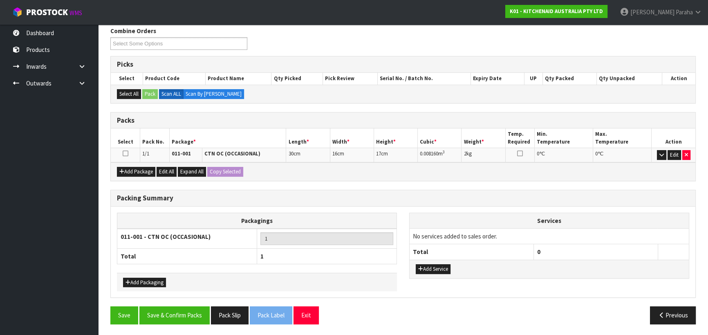
scroll to position [103, 0]
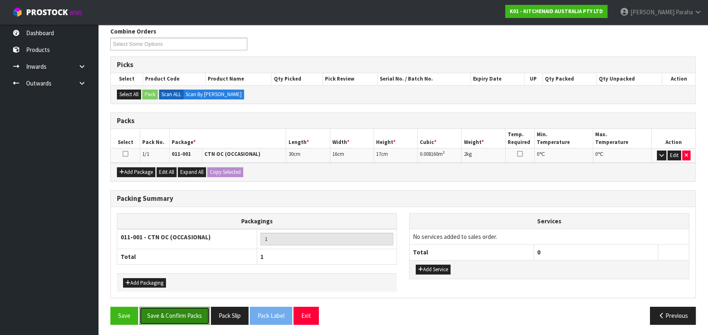
click at [173, 311] on button "Save & Confirm Packs" at bounding box center [174, 316] width 70 height 18
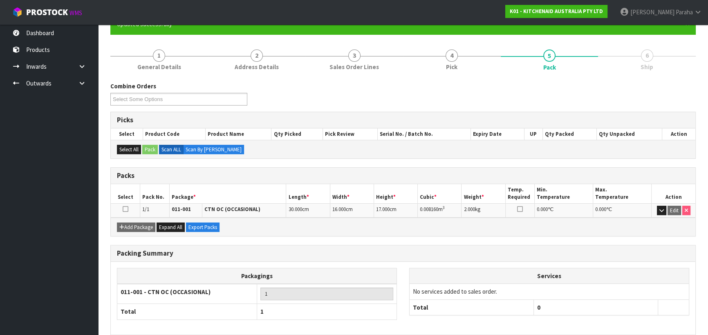
scroll to position [114, 0]
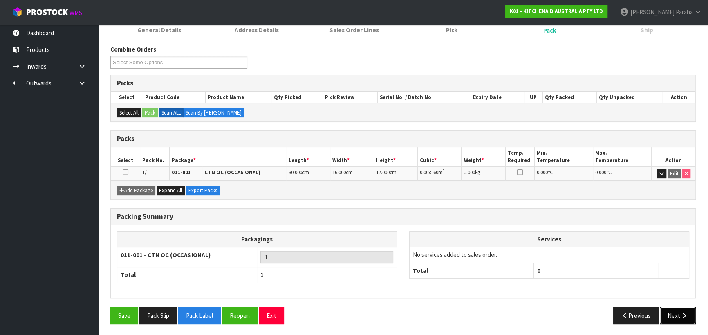
click at [678, 316] on button "Next" at bounding box center [678, 316] width 36 height 18
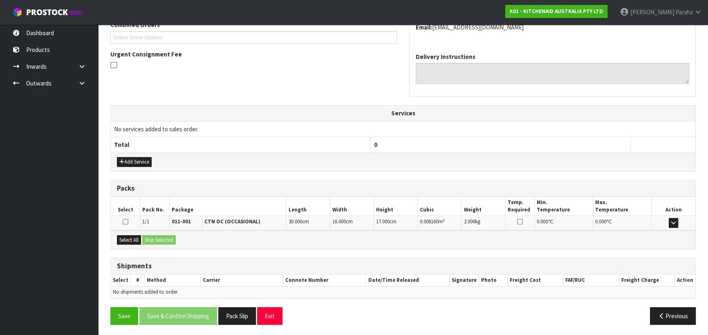
scroll to position [221, 0]
drag, startPoint x: 135, startPoint y: 236, endPoint x: 154, endPoint y: 235, distance: 18.8
click at [136, 235] on button "Select All" at bounding box center [129, 240] width 24 height 10
click at [155, 235] on button "Ship Selected" at bounding box center [159, 240] width 34 height 10
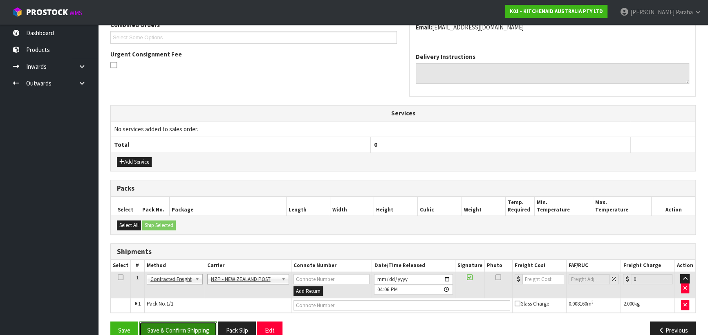
click at [205, 330] on button "Save & Confirm Shipping" at bounding box center [178, 330] width 78 height 18
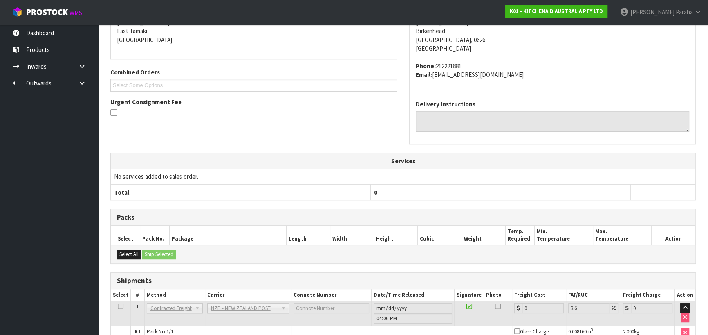
scroll to position [224, 0]
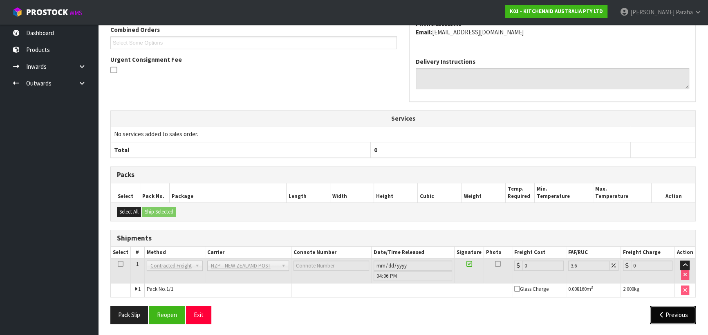
drag, startPoint x: 666, startPoint y: 311, endPoint x: 654, endPoint y: 308, distance: 12.2
click at [666, 311] on button "Previous" at bounding box center [673, 315] width 46 height 18
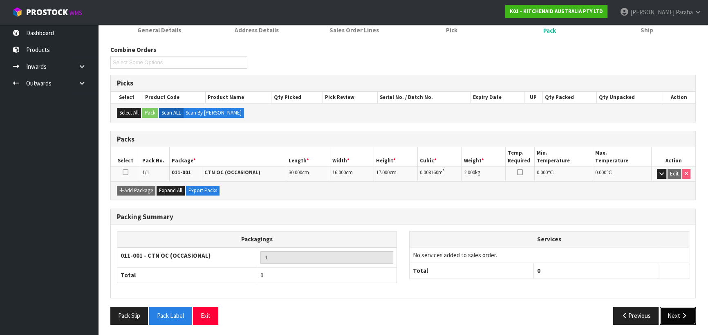
click at [668, 311] on button "Next" at bounding box center [678, 316] width 36 height 18
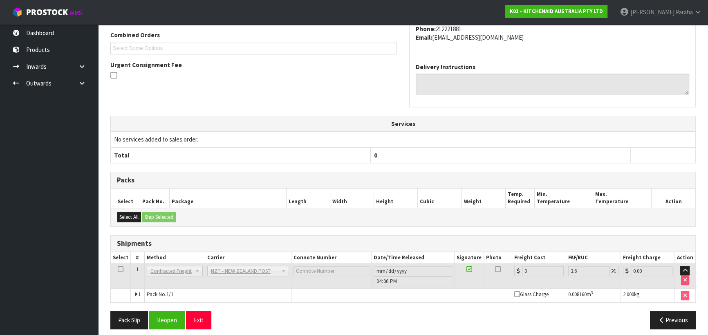
scroll to position [224, 0]
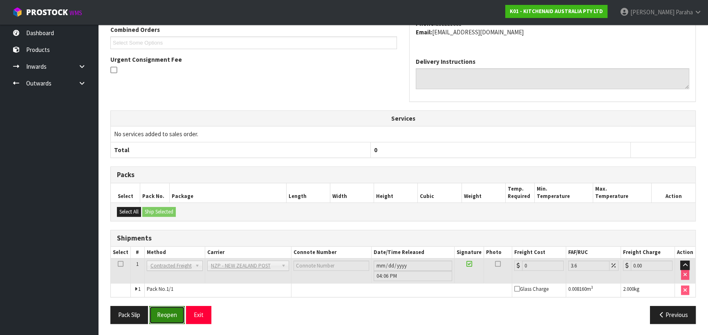
click at [170, 314] on button "Reopen" at bounding box center [167, 315] width 36 height 18
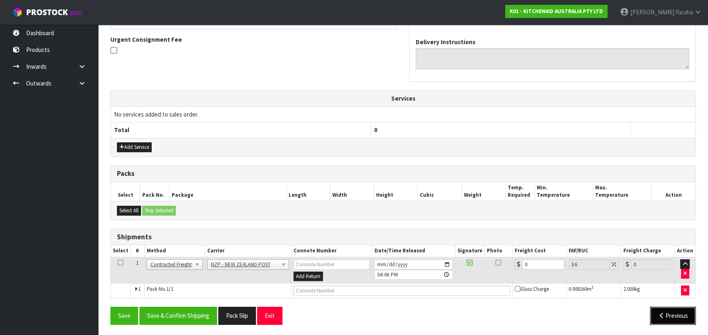
click at [672, 314] on button "Previous" at bounding box center [673, 316] width 46 height 18
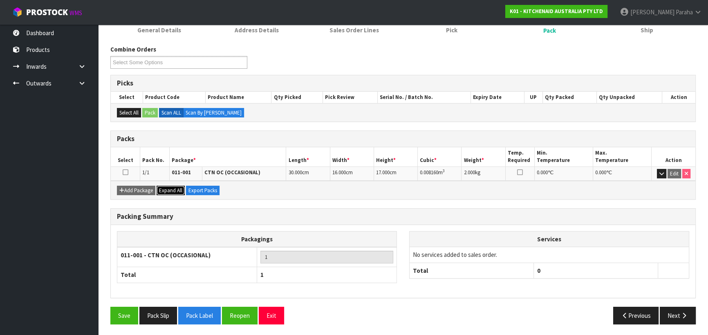
click at [168, 188] on span "Expand All" at bounding box center [170, 190] width 23 height 7
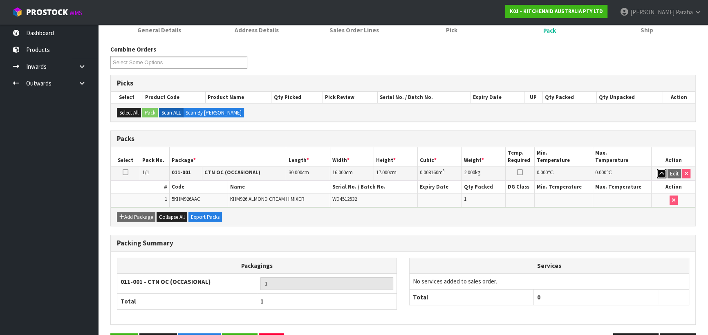
click at [662, 172] on icon "button" at bounding box center [661, 173] width 4 height 5
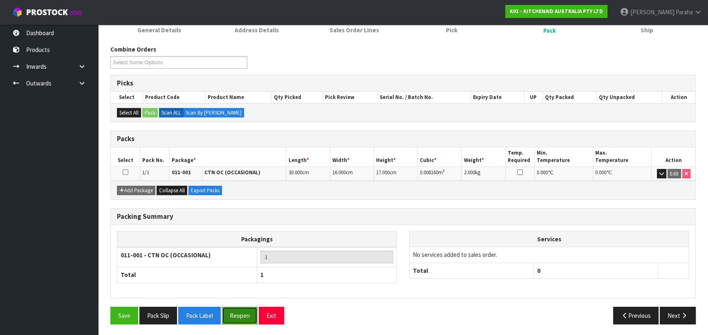
click at [238, 312] on button "Reopen" at bounding box center [240, 316] width 36 height 18
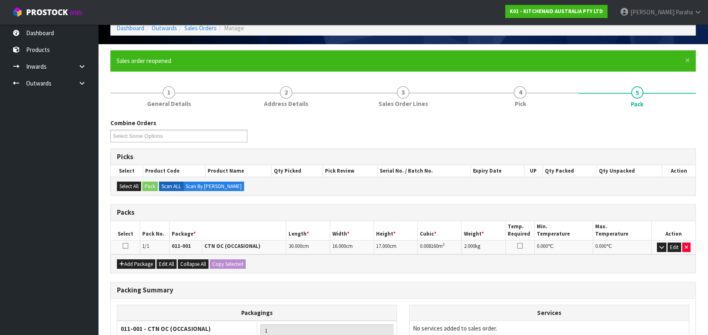
scroll to position [111, 0]
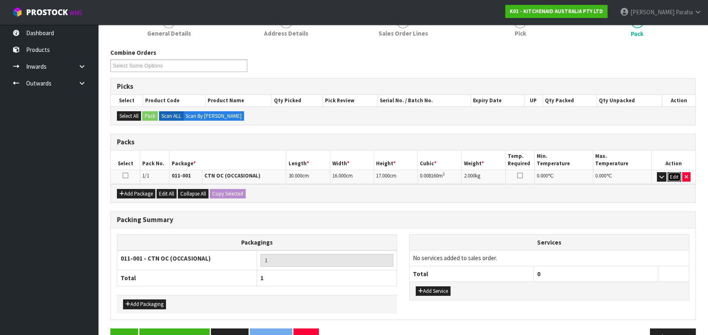
click at [671, 175] on button "Edit" at bounding box center [674, 177] width 13 height 10
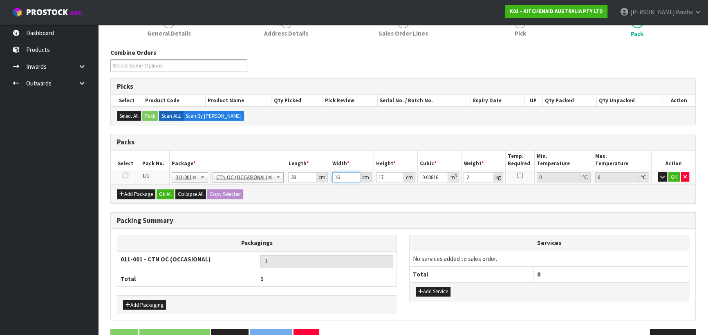
drag, startPoint x: 325, startPoint y: 180, endPoint x: 317, endPoint y: 180, distance: 8.2
click at [318, 180] on tr "1/1 NONE 007-001 007-002 007-004 007-009 007-013 007-014 007-015 007-017 007-01…" at bounding box center [403, 177] width 585 height 15
click at [672, 177] on button "OK" at bounding box center [673, 177] width 11 height 10
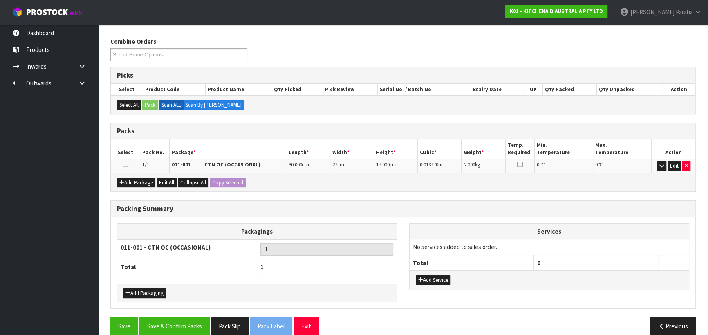
scroll to position [132, 0]
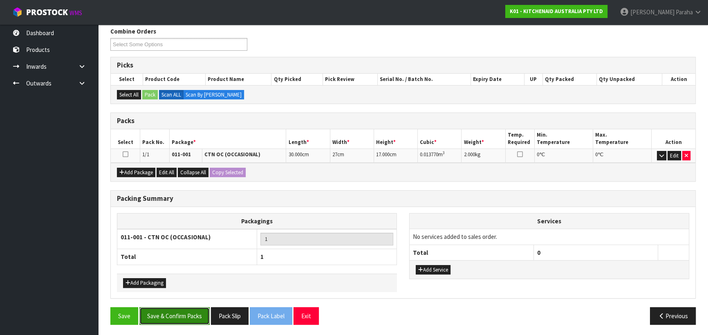
click at [176, 311] on button "Save & Confirm Packs" at bounding box center [174, 316] width 70 height 18
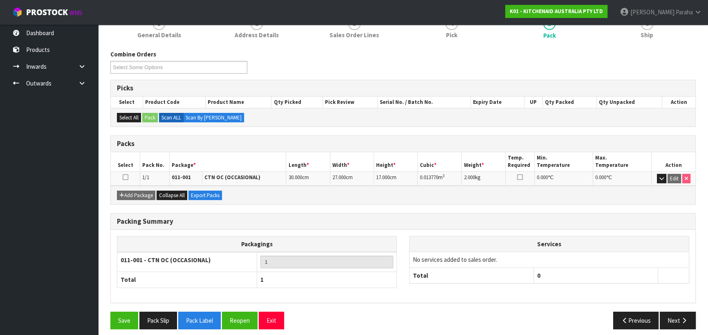
scroll to position [114, 0]
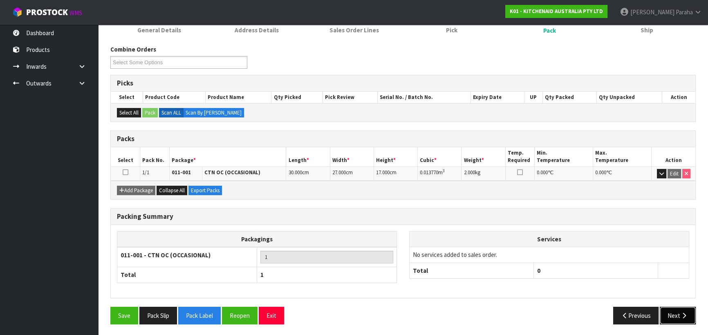
click at [683, 315] on icon "button" at bounding box center [684, 315] width 8 height 6
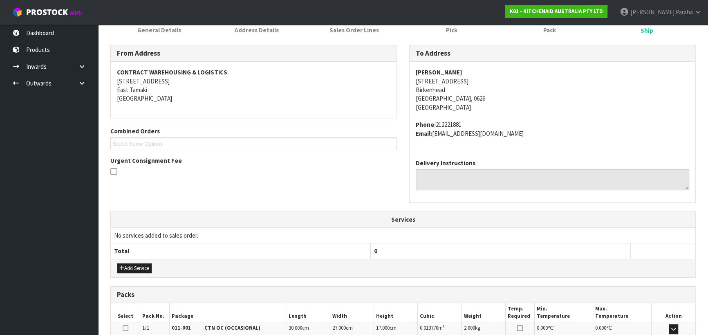
scroll to position [221, 0]
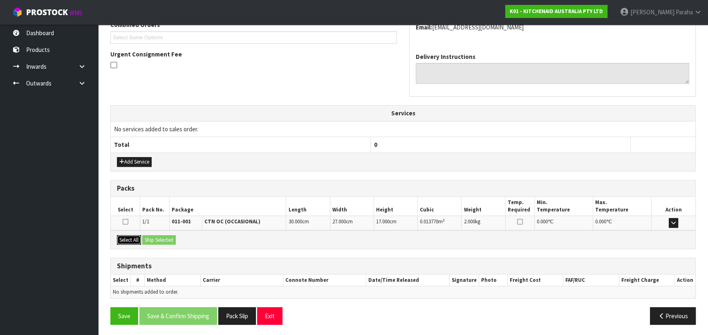
click at [124, 237] on button "Select All" at bounding box center [129, 240] width 24 height 10
click at [157, 237] on button "Ship Selected" at bounding box center [159, 240] width 34 height 10
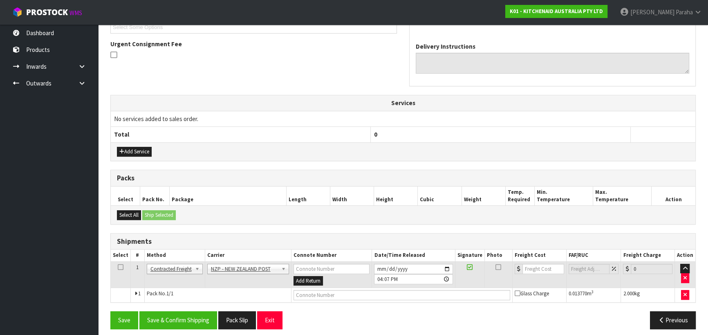
scroll to position [235, 0]
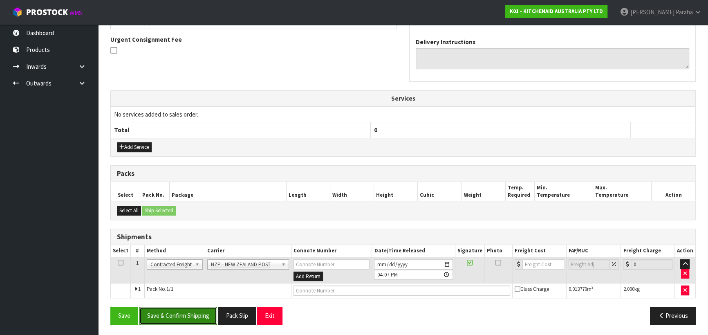
click at [192, 318] on button "Save & Confirm Shipping" at bounding box center [178, 316] width 78 height 18
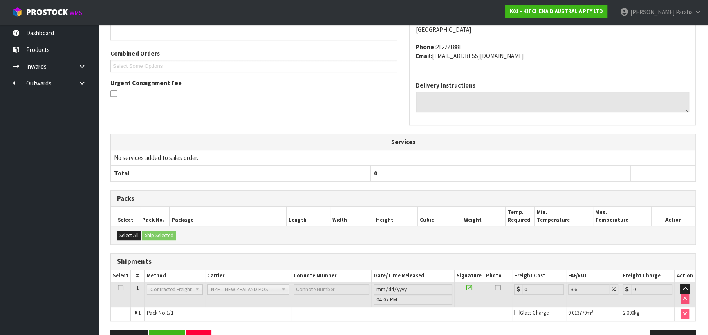
scroll to position [215, 0]
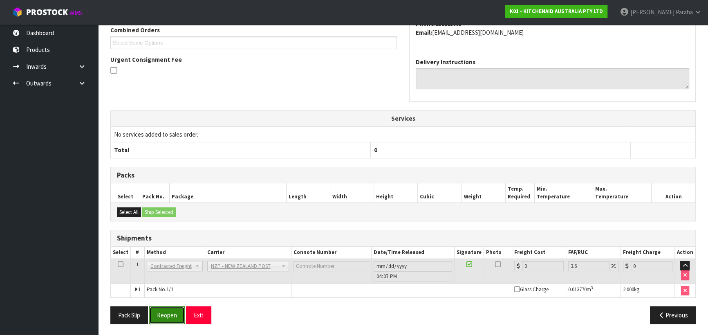
click at [164, 314] on button "Reopen" at bounding box center [167, 315] width 36 height 18
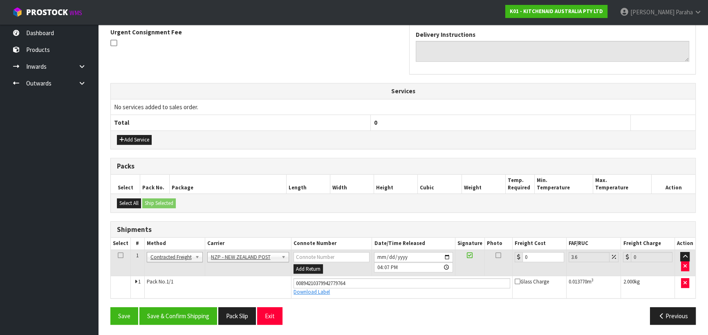
scroll to position [243, 0]
drag, startPoint x: 532, startPoint y: 256, endPoint x: 505, endPoint y: 260, distance: 27.4
click at [507, 261] on tr "1 Client Local Pickup Customer Local Pickup Company Freight Contracted Freight …" at bounding box center [403, 262] width 585 height 27
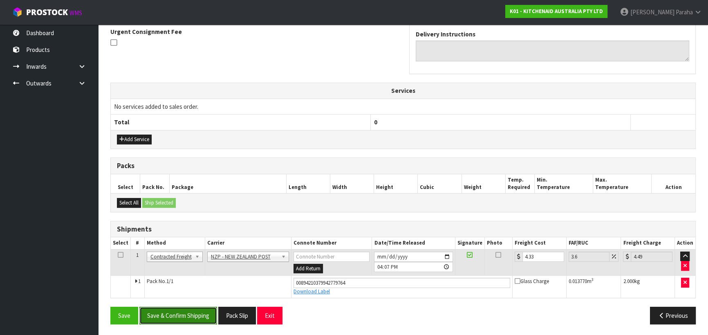
click at [176, 317] on button "Save & Confirm Shipping" at bounding box center [178, 316] width 78 height 18
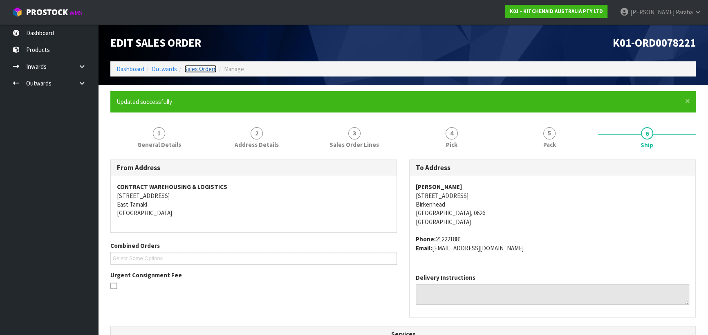
click at [206, 71] on link "Sales Orders" at bounding box center [200, 69] width 32 height 8
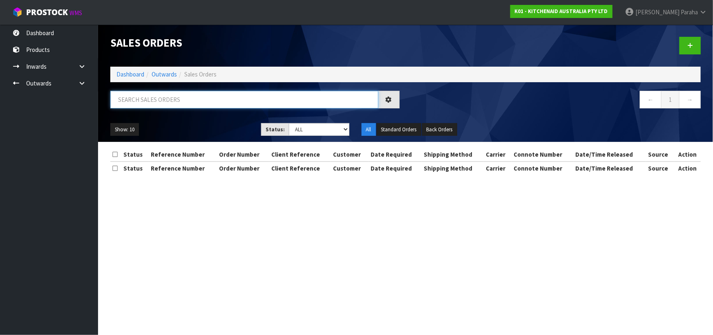
click at [294, 92] on input "text" at bounding box center [244, 100] width 268 height 18
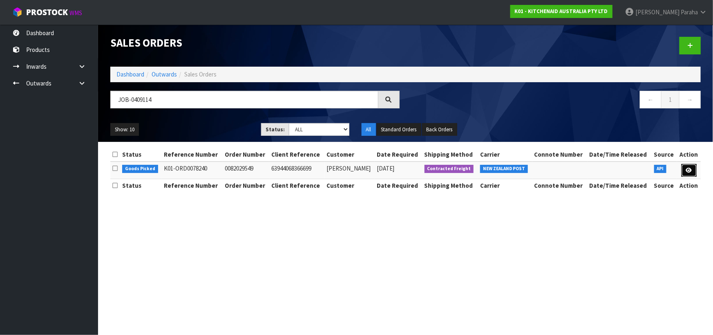
click at [690, 173] on link at bounding box center [689, 170] width 15 height 13
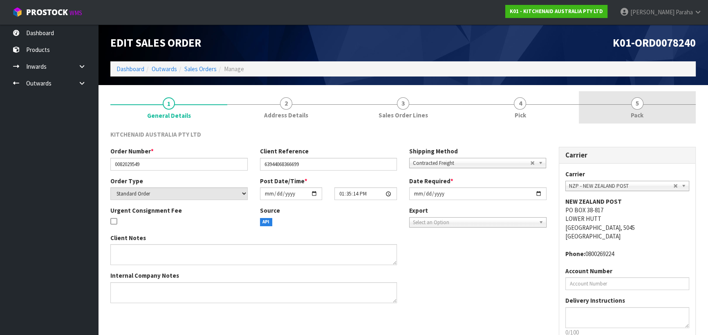
click at [639, 108] on span "5" at bounding box center [637, 103] width 12 height 12
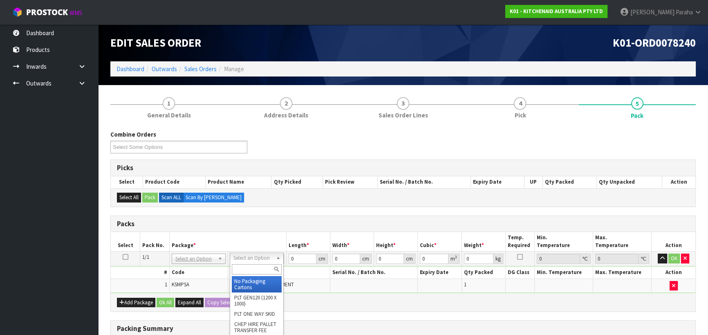
click at [264, 268] on input "text" at bounding box center [257, 269] width 50 height 10
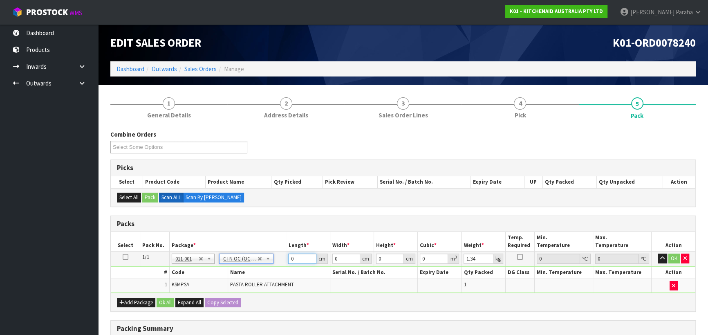
click at [267, 256] on tr "1/1 NONE 007-001 007-002 007-004 007-009 007-013 007-014 007-015 007-017 007-01…" at bounding box center [403, 258] width 585 height 15
click at [658, 253] on button "button" at bounding box center [662, 258] width 9 height 10
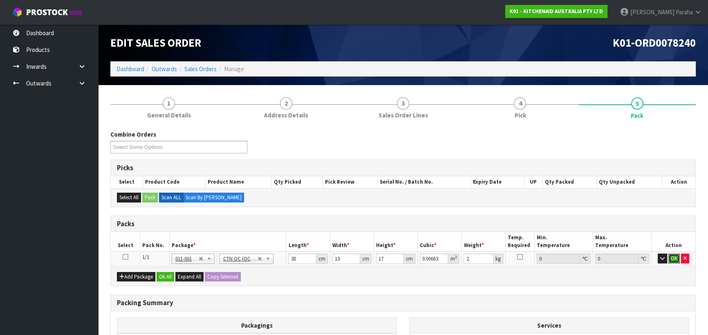
click button "OK" at bounding box center [673, 258] width 11 height 10
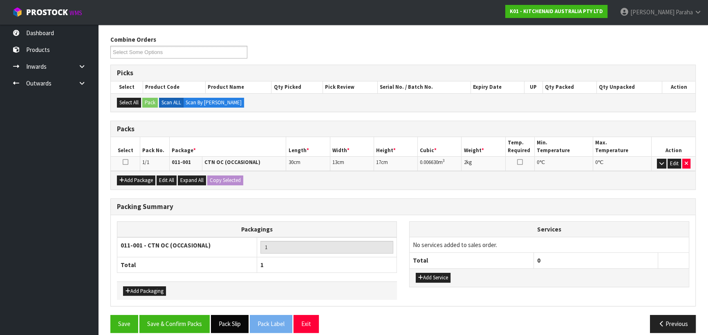
scroll to position [103, 0]
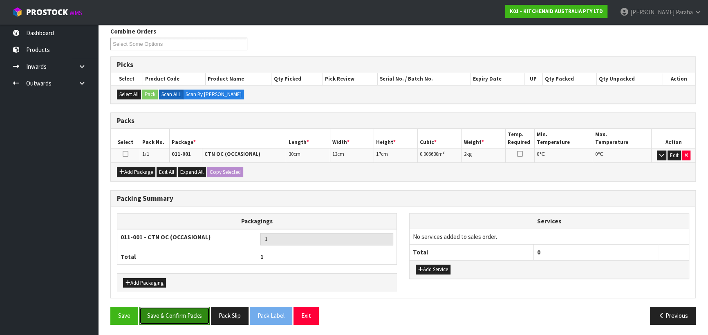
click at [194, 307] on button "Save & Confirm Packs" at bounding box center [174, 316] width 70 height 18
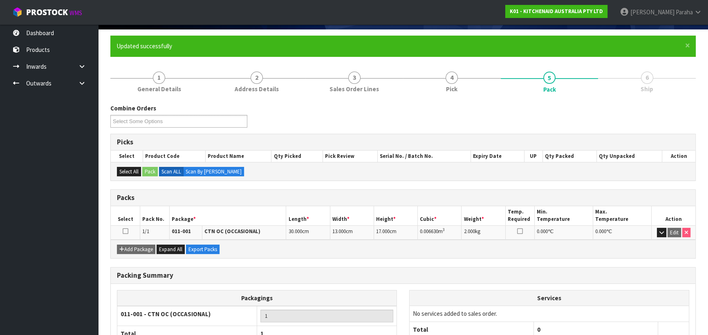
scroll to position [114, 0]
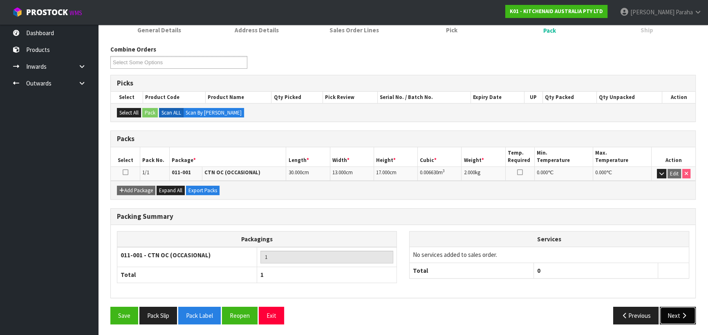
click at [683, 315] on icon "button" at bounding box center [684, 315] width 8 height 6
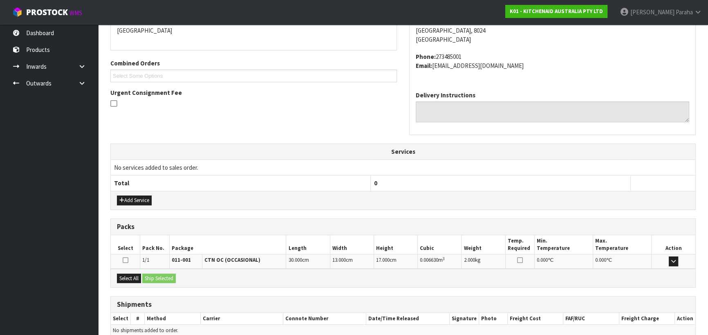
scroll to position [221, 0]
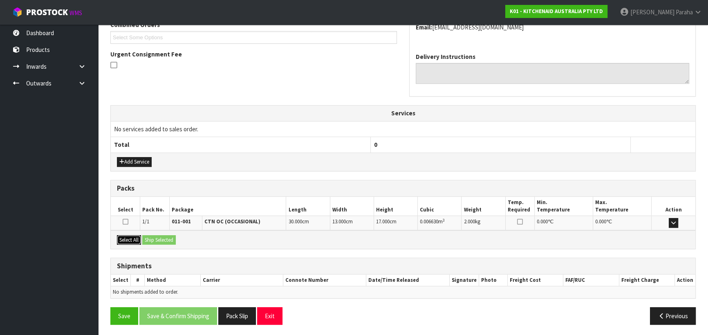
drag, startPoint x: 125, startPoint y: 238, endPoint x: 163, endPoint y: 238, distance: 38.0
click at [126, 238] on button "Select All" at bounding box center [129, 240] width 24 height 10
click at [163, 238] on button "Ship Selected" at bounding box center [159, 240] width 34 height 10
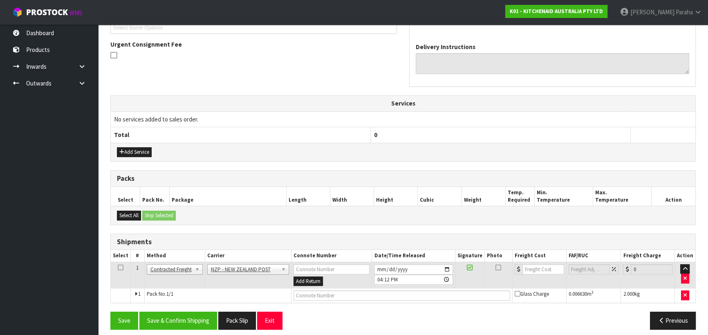
scroll to position [235, 0]
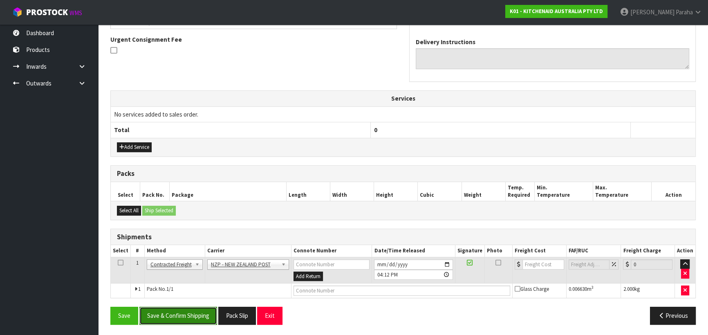
click at [188, 316] on button "Save & Confirm Shipping" at bounding box center [178, 316] width 78 height 18
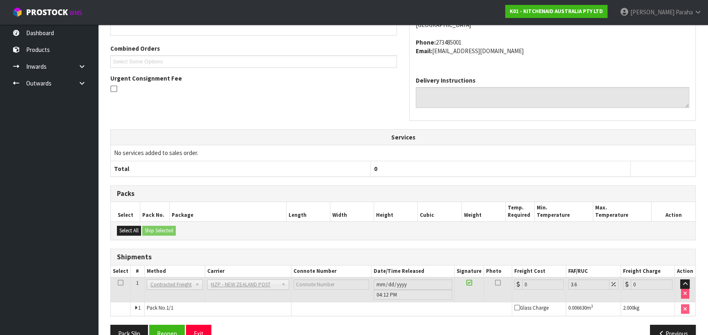
scroll to position [224, 0]
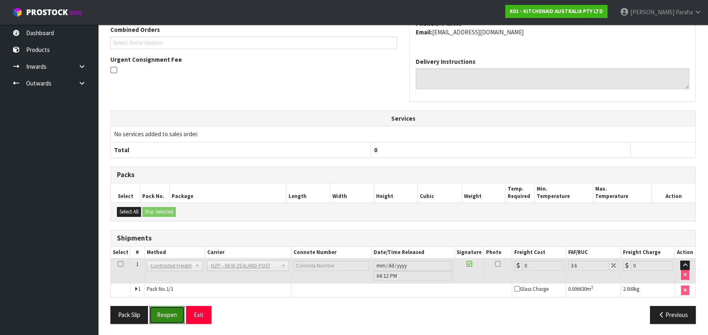
click at [166, 320] on button "Reopen" at bounding box center [167, 315] width 36 height 18
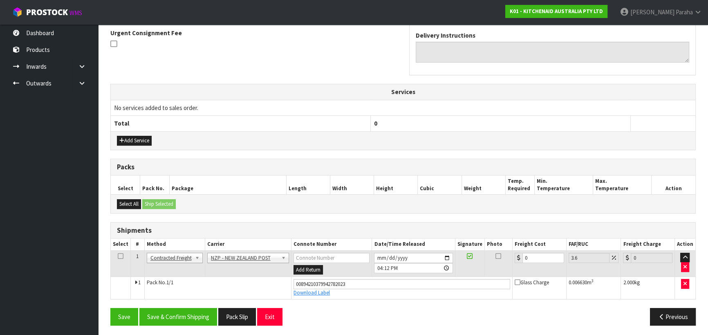
scroll to position [243, 0]
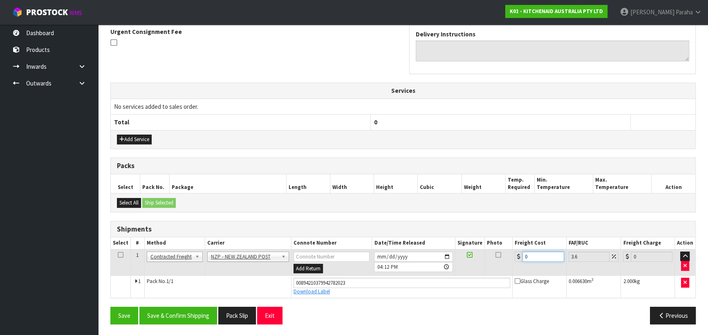
drag, startPoint x: 534, startPoint y: 254, endPoint x: 521, endPoint y: 254, distance: 13.1
click at [521, 254] on div "0" at bounding box center [539, 256] width 49 height 10
click at [182, 310] on button "Save & Confirm Shipping" at bounding box center [178, 316] width 78 height 18
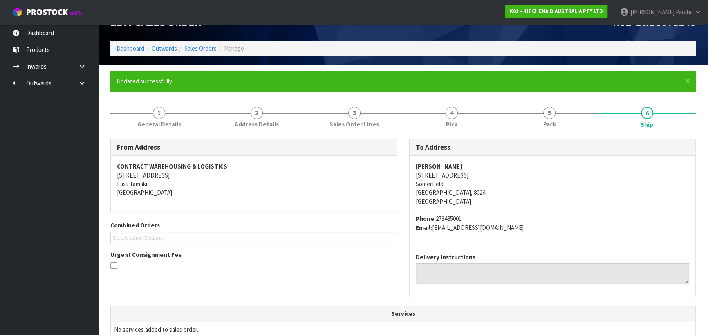
scroll to position [37, 0]
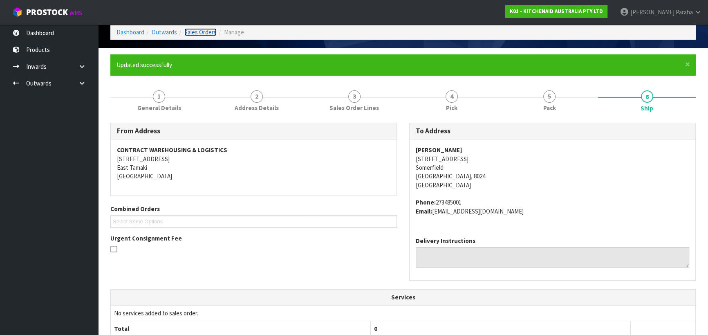
click at [207, 33] on link "Sales Orders" at bounding box center [200, 32] width 32 height 8
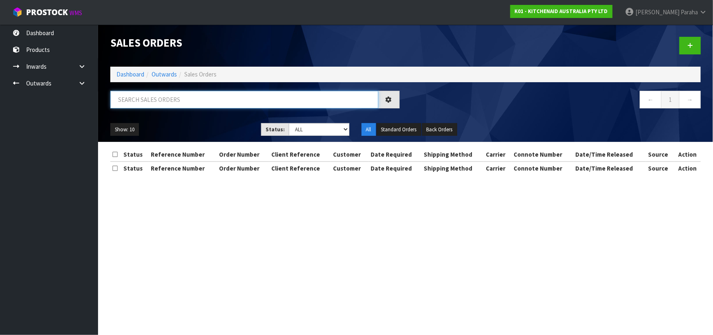
click at [238, 96] on input "text" at bounding box center [244, 100] width 268 height 18
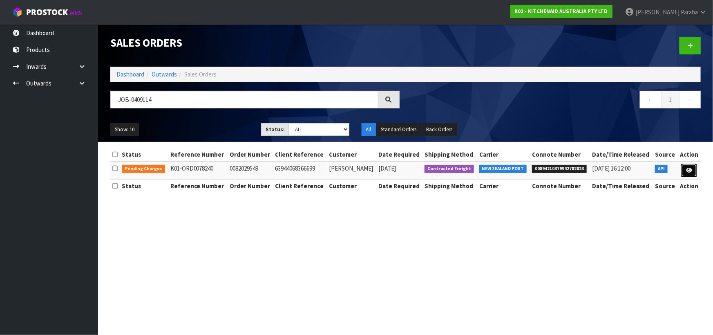
click at [693, 168] on icon at bounding box center [689, 170] width 6 height 5
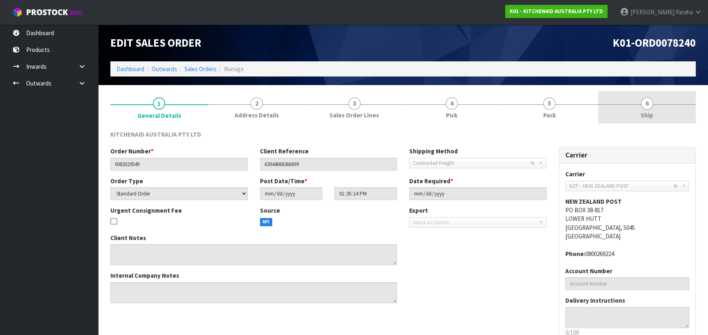
click at [641, 108] on link "6 Ship" at bounding box center [647, 107] width 98 height 32
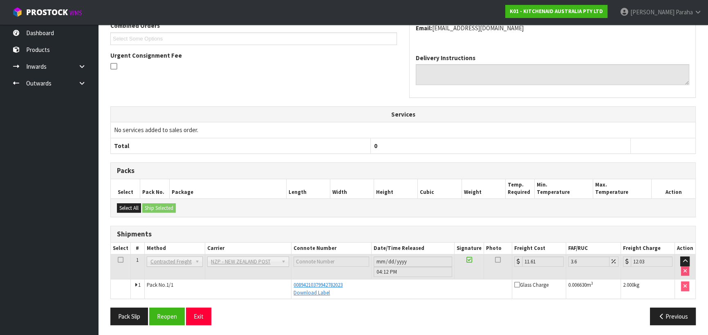
scroll to position [191, 0]
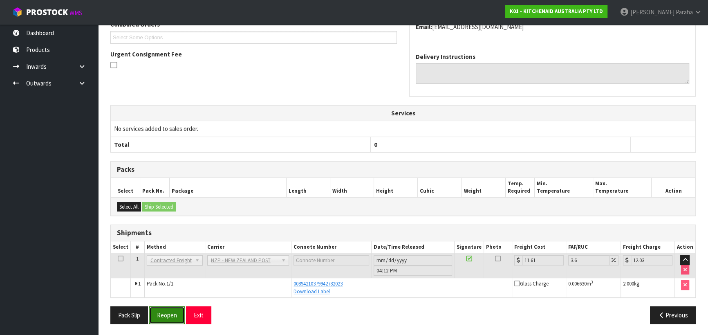
click at [160, 318] on button "Reopen" at bounding box center [167, 315] width 36 height 18
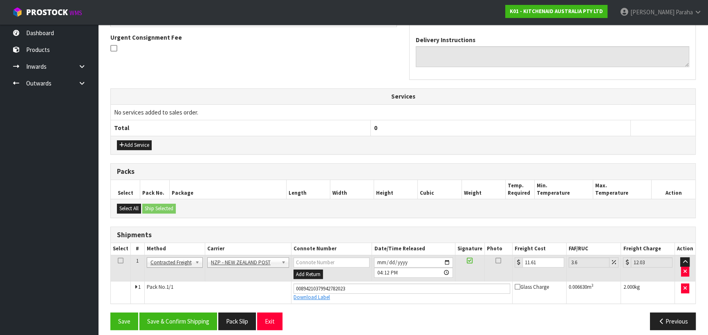
scroll to position [243, 0]
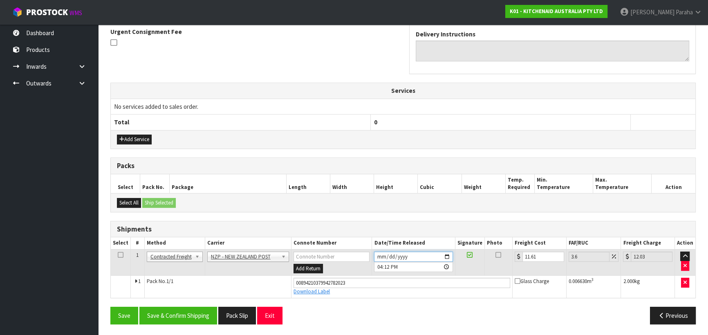
click at [446, 254] on input "[DATE]" at bounding box center [413, 256] width 78 height 10
click at [179, 316] on button "Save & Confirm Shipping" at bounding box center [178, 316] width 78 height 18
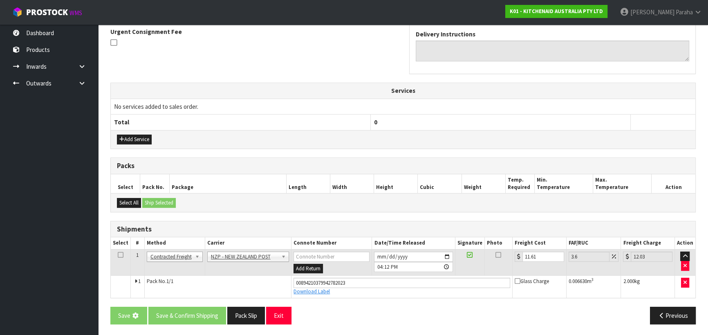
scroll to position [0, 0]
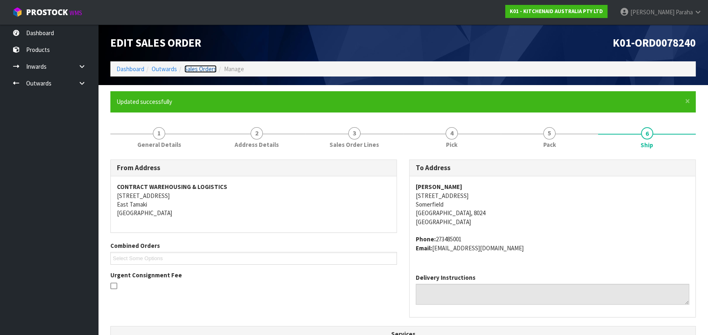
click at [196, 69] on link "Sales Orders" at bounding box center [200, 69] width 32 height 8
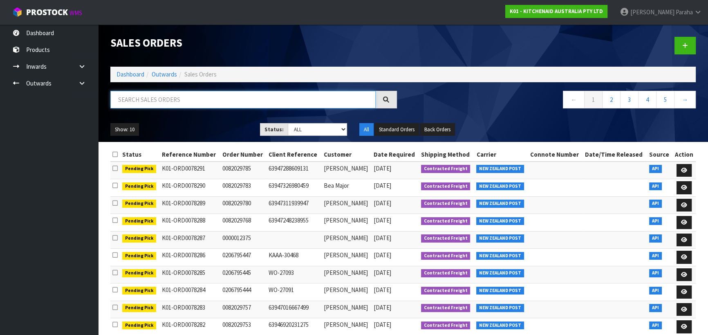
click at [199, 103] on input "text" at bounding box center [242, 100] width 265 height 18
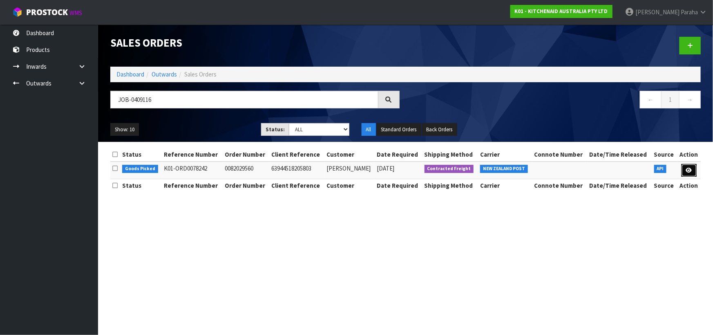
click at [692, 172] on icon at bounding box center [689, 170] width 6 height 5
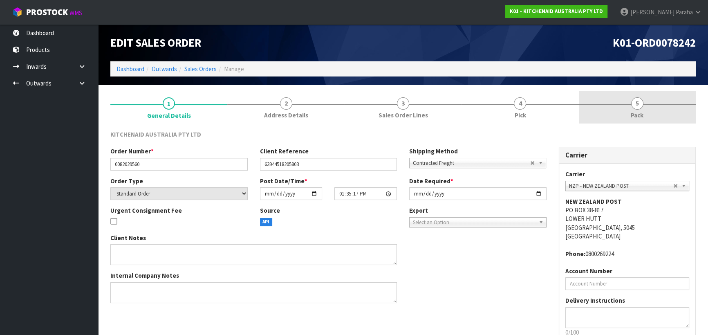
click at [642, 104] on span "5" at bounding box center [637, 103] width 12 height 12
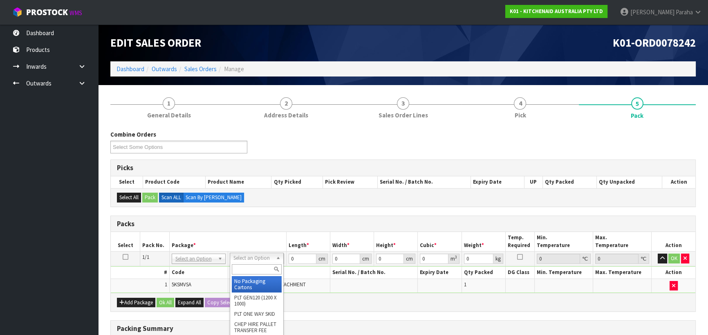
click at [251, 268] on input "text" at bounding box center [257, 269] width 50 height 10
click at [254, 269] on input "text" at bounding box center [257, 269] width 50 height 10
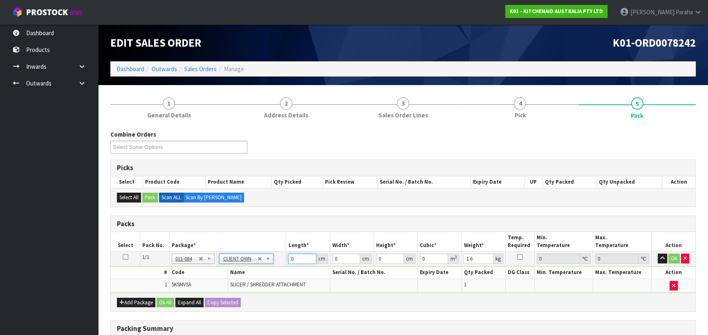
drag, startPoint x: 281, startPoint y: 258, endPoint x: 275, endPoint y: 259, distance: 6.2
click at [275, 259] on tr "1/1 NONE 007-001 007-002 007-004 007-009 007-013 007-014 007-015 007-017 007-01…" at bounding box center [403, 258] width 585 height 15
click at [658, 253] on button "button" at bounding box center [662, 258] width 9 height 10
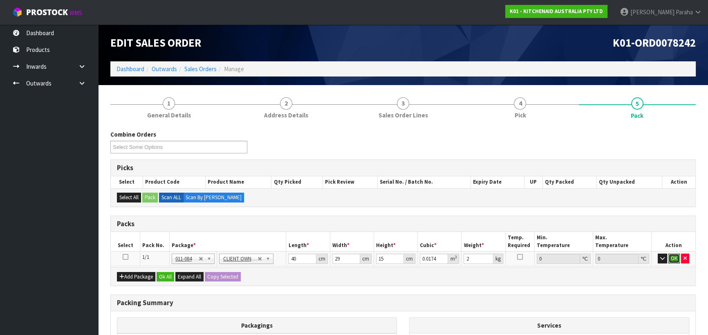
click button "OK" at bounding box center [673, 258] width 11 height 10
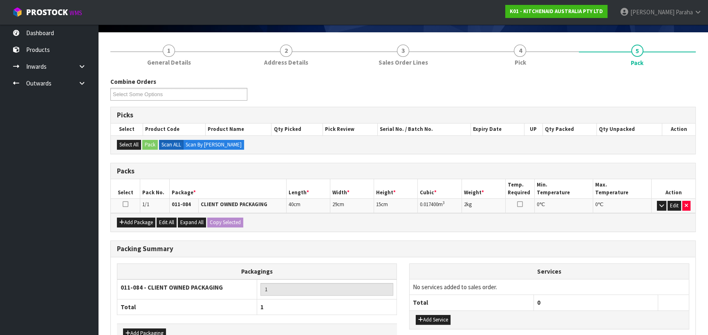
scroll to position [103, 0]
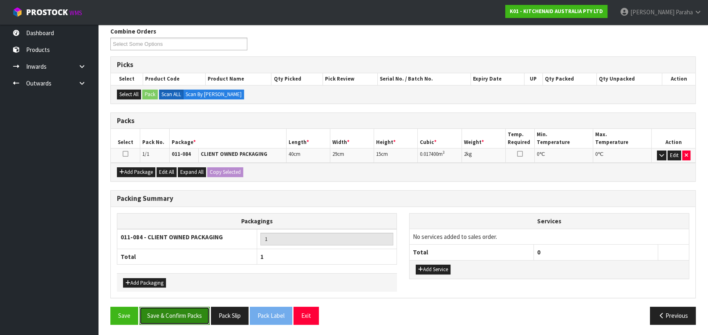
click at [195, 315] on button "Save & Confirm Packs" at bounding box center [174, 316] width 70 height 18
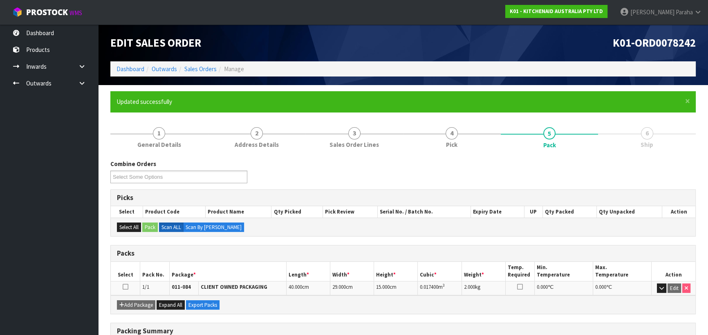
scroll to position [114, 0]
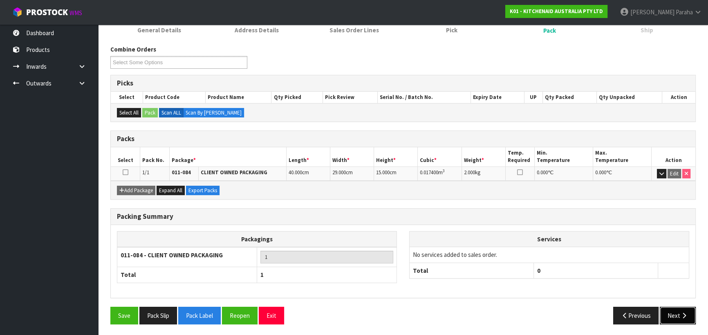
click at [685, 319] on button "Next" at bounding box center [678, 316] width 36 height 18
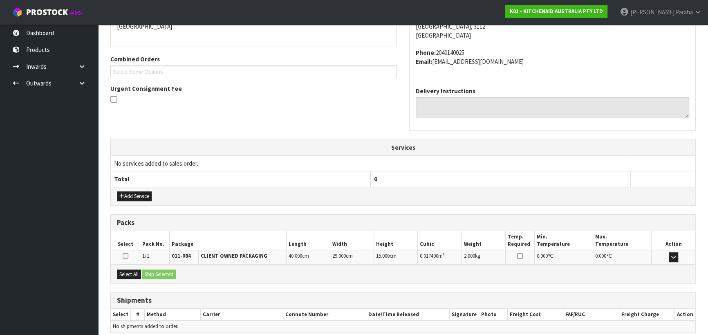
scroll to position [221, 0]
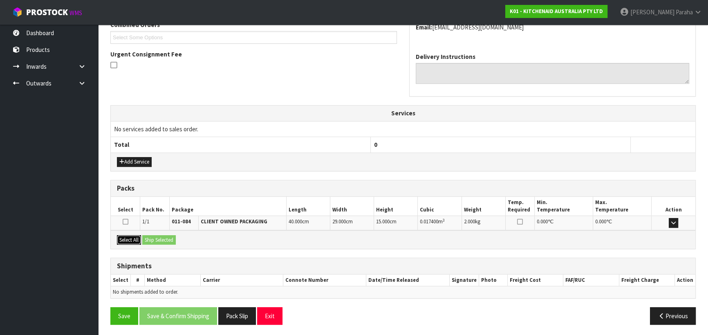
click at [139, 238] on button "Select All" at bounding box center [129, 240] width 24 height 10
click at [146, 237] on button "Ship Selected" at bounding box center [159, 240] width 34 height 10
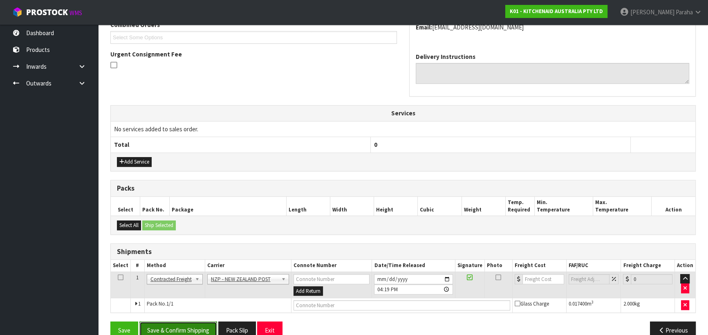
click at [192, 325] on button "Save & Confirm Shipping" at bounding box center [178, 330] width 78 height 18
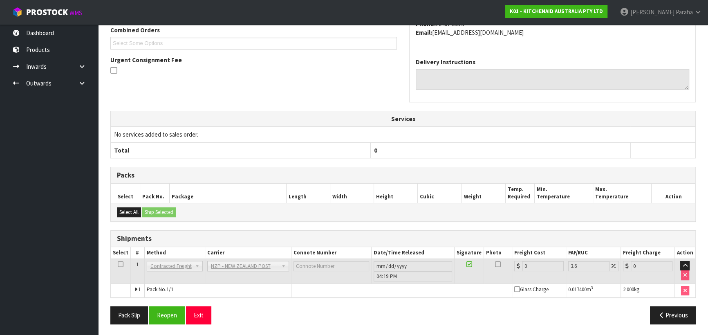
scroll to position [224, 0]
click at [161, 314] on button "Reopen" at bounding box center [167, 315] width 36 height 18
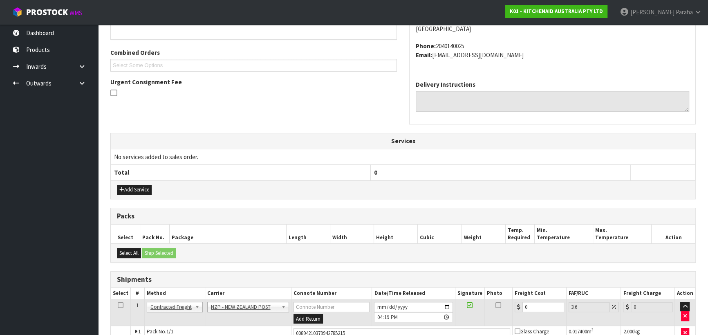
scroll to position [243, 0]
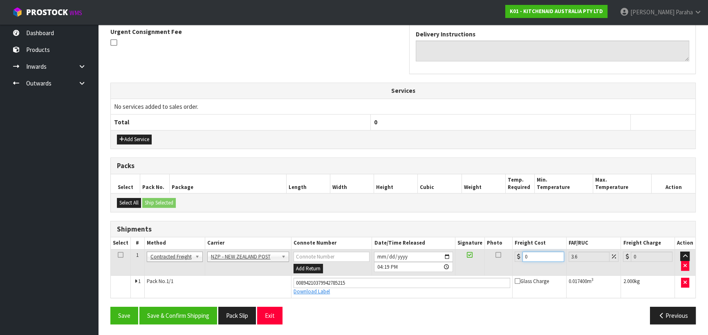
drag, startPoint x: 516, startPoint y: 258, endPoint x: 509, endPoint y: 260, distance: 7.1
click at [509, 260] on tr "1 Client Local Pickup Customer Local Pickup Company Freight Contracted Freight …" at bounding box center [403, 262] width 585 height 27
click at [195, 311] on button "Save & Confirm Shipping" at bounding box center [178, 316] width 78 height 18
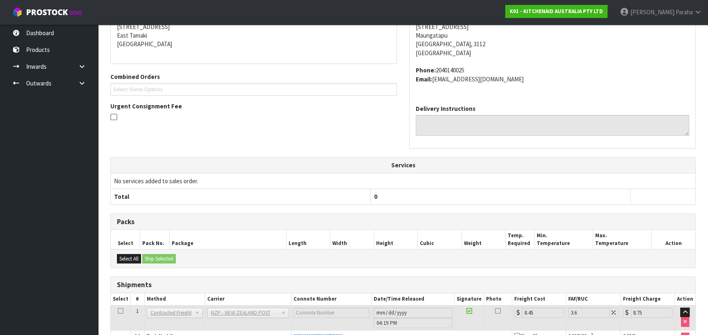
scroll to position [221, 0]
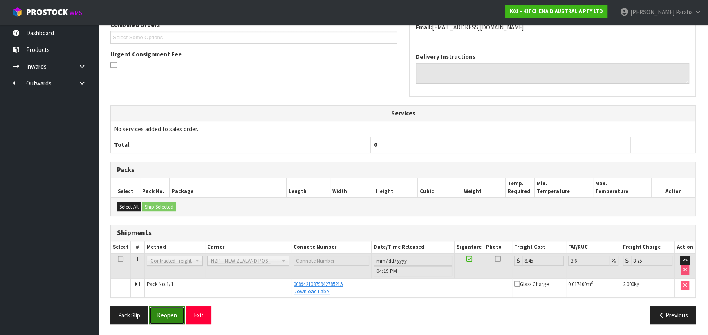
click at [178, 311] on button "Reopen" at bounding box center [167, 315] width 36 height 18
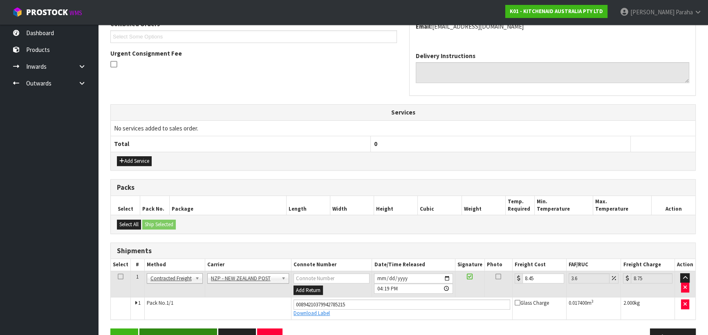
scroll to position [243, 0]
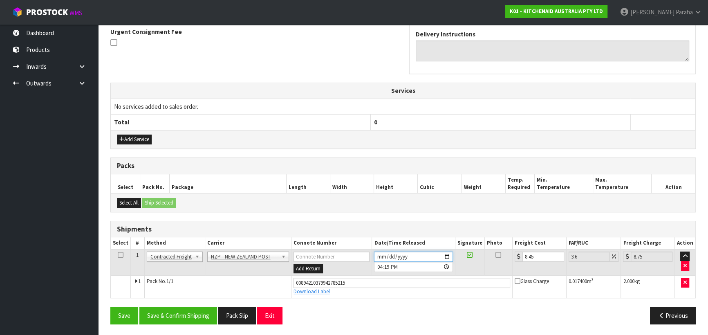
click at [450, 253] on input "[DATE]" at bounding box center [413, 256] width 78 height 10
click at [184, 316] on button "Save & Confirm Shipping" at bounding box center [178, 316] width 78 height 18
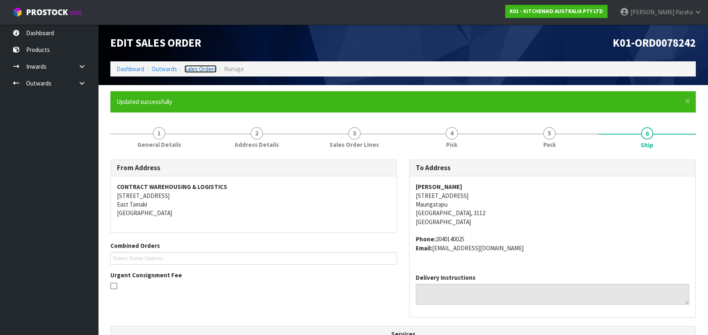
click at [210, 65] on link "Sales Orders" at bounding box center [200, 69] width 32 height 8
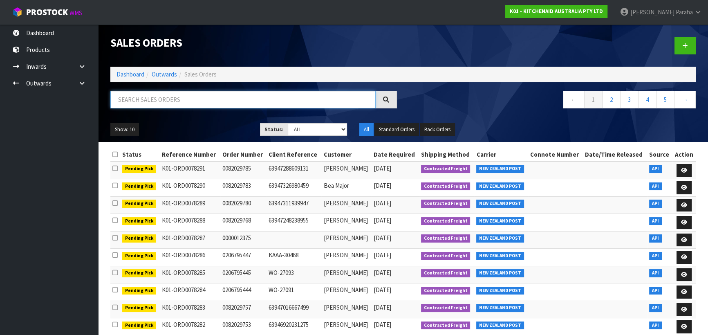
click at [166, 97] on input "text" at bounding box center [242, 100] width 265 height 18
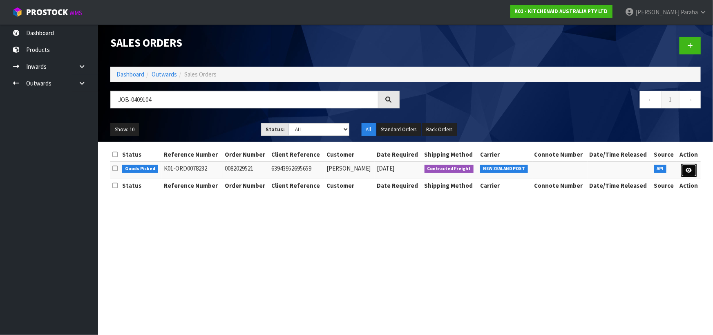
click at [686, 168] on icon at bounding box center [689, 170] width 6 height 5
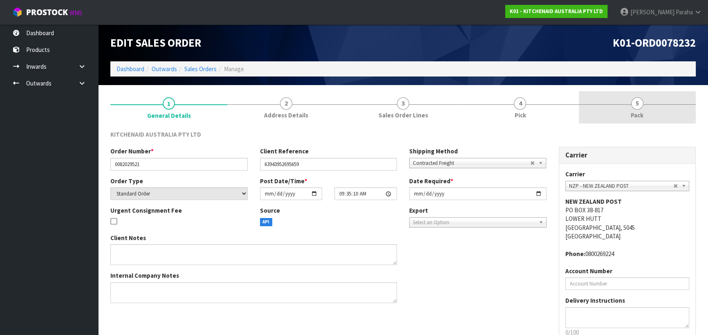
click at [643, 105] on link "5 Pack" at bounding box center [637, 107] width 117 height 32
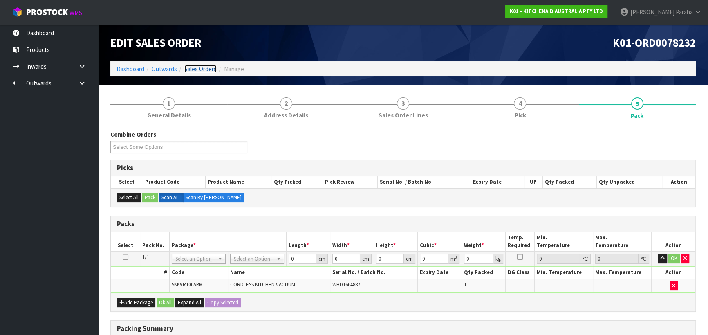
click at [212, 68] on link "Sales Orders" at bounding box center [200, 69] width 32 height 8
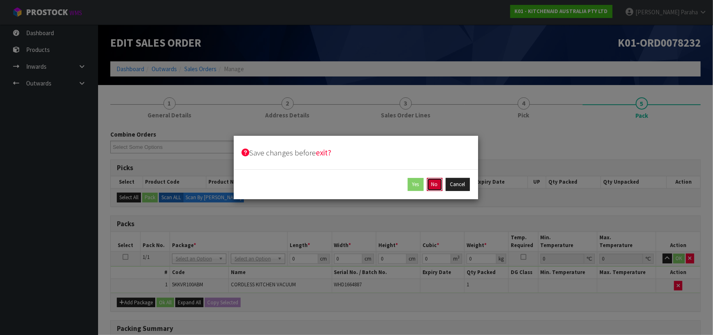
click at [440, 186] on button "No" at bounding box center [435, 184] width 16 height 13
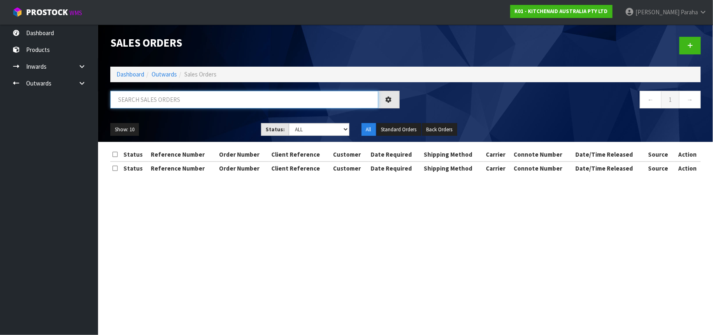
click at [309, 100] on input "text" at bounding box center [244, 100] width 268 height 18
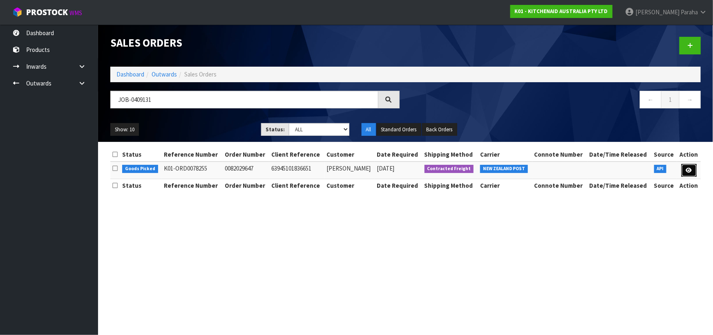
click at [692, 168] on link at bounding box center [689, 170] width 15 height 13
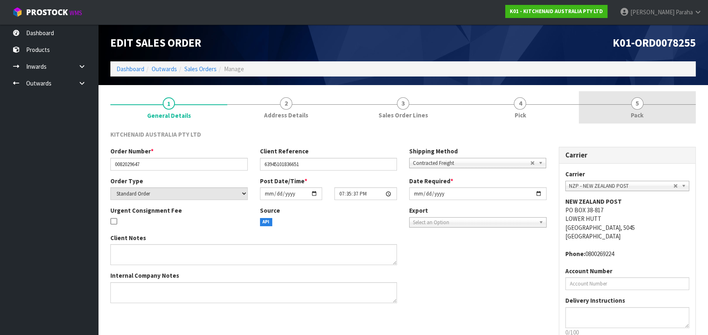
click at [638, 109] on span "5" at bounding box center [637, 103] width 12 height 12
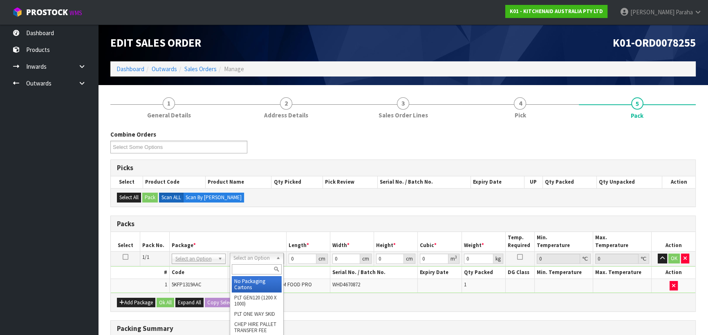
drag, startPoint x: 246, startPoint y: 253, endPoint x: 245, endPoint y: 261, distance: 7.4
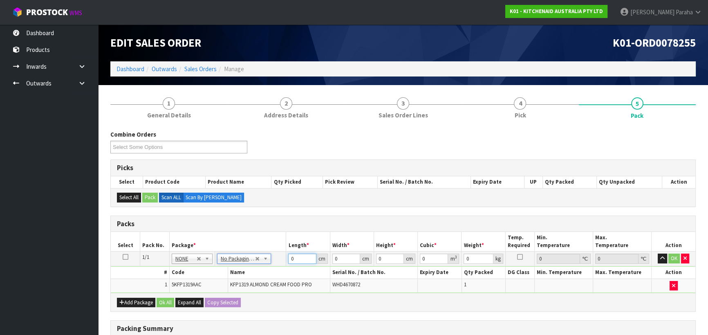
drag, startPoint x: 296, startPoint y: 258, endPoint x: 284, endPoint y: 260, distance: 12.4
click at [284, 260] on tr "1/1 NONE 007-001 007-002 007-004 007-009 007-013 007-014 007-015 007-017 007-01…" at bounding box center [403, 258] width 585 height 15
click at [658, 253] on button "button" at bounding box center [662, 258] width 9 height 10
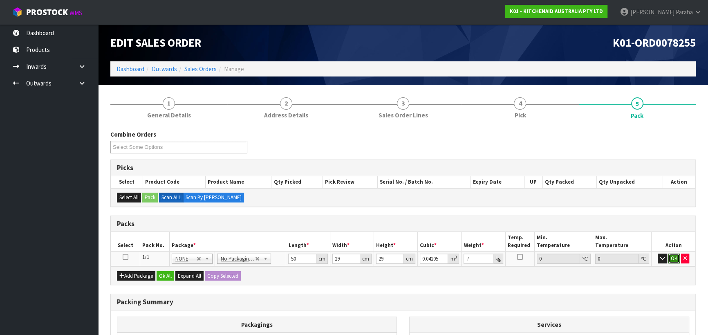
click button "OK" at bounding box center [673, 258] width 11 height 10
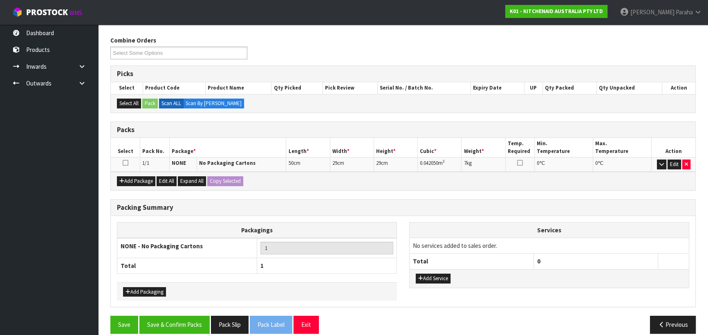
scroll to position [103, 0]
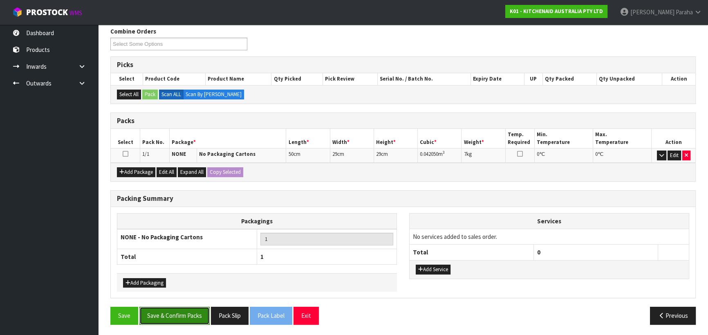
click at [175, 314] on button "Save & Confirm Packs" at bounding box center [174, 316] width 70 height 18
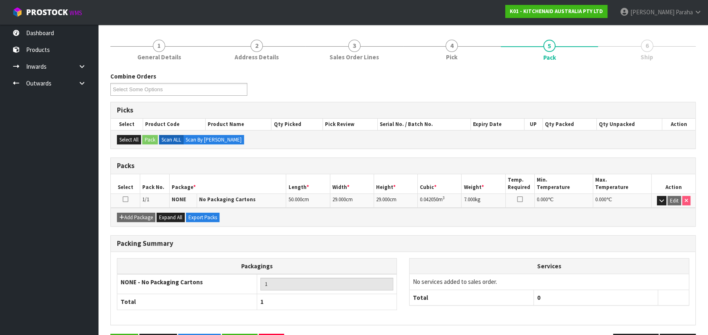
scroll to position [114, 0]
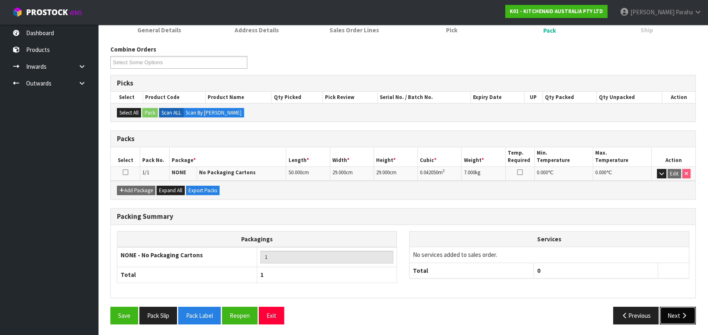
click at [679, 310] on button "Next" at bounding box center [678, 316] width 36 height 18
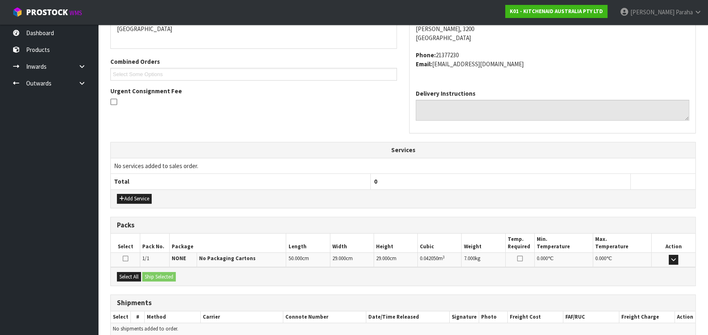
scroll to position [221, 0]
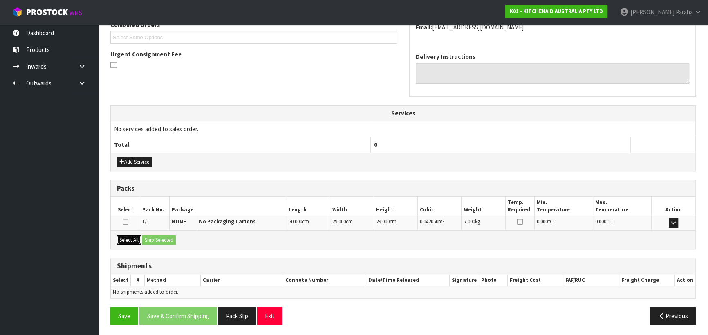
drag, startPoint x: 133, startPoint y: 238, endPoint x: 164, endPoint y: 237, distance: 31.1
click at [137, 238] on button "Select All" at bounding box center [129, 240] width 24 height 10
click at [164, 237] on button "Ship Selected" at bounding box center [159, 240] width 34 height 10
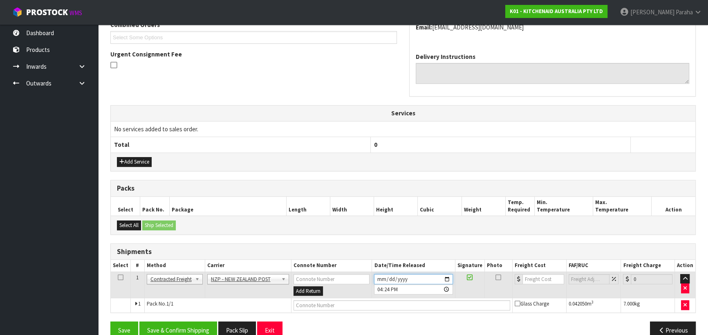
click at [447, 278] on input "[DATE]" at bounding box center [413, 279] width 78 height 10
click at [192, 327] on button "Save & Confirm Shipping" at bounding box center [178, 330] width 78 height 18
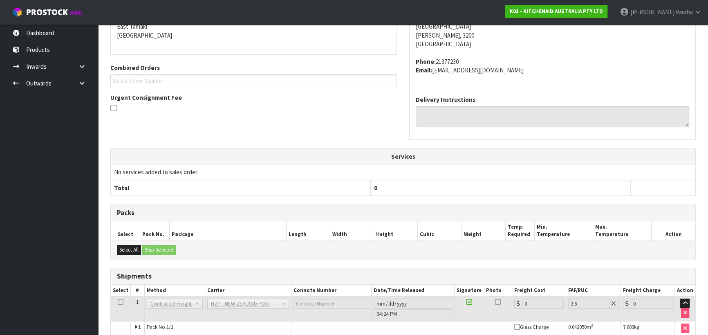
scroll to position [224, 0]
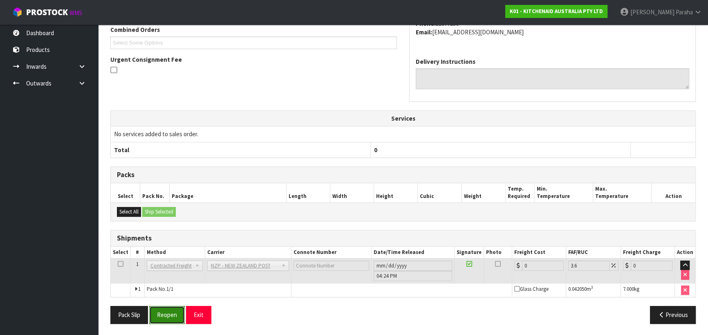
click at [170, 316] on button "Reopen" at bounding box center [167, 315] width 36 height 18
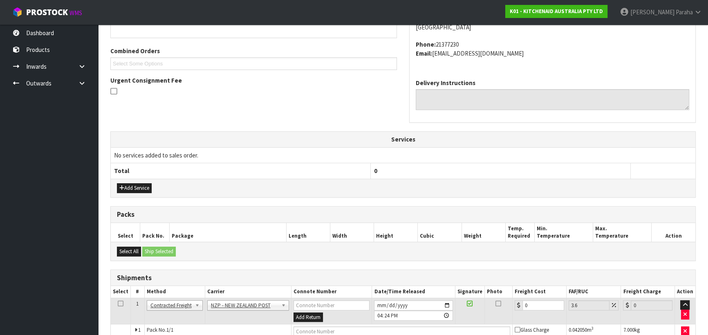
scroll to position [235, 0]
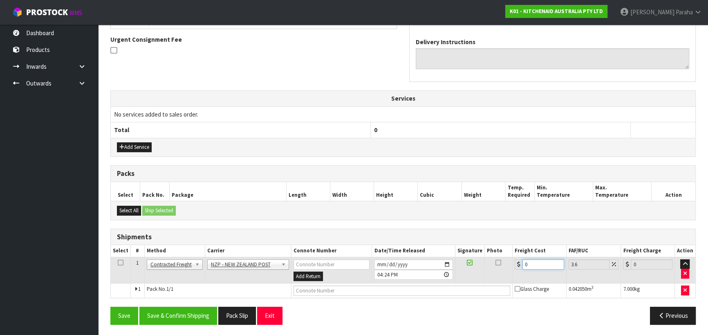
drag, startPoint x: 504, startPoint y: 265, endPoint x: 495, endPoint y: 265, distance: 9.0
click at [495, 265] on tr "1 Client Local Pickup Customer Local Pickup Company Freight Contracted Freight …" at bounding box center [403, 270] width 585 height 27
click at [168, 314] on button "Save & Confirm Shipping" at bounding box center [178, 316] width 78 height 18
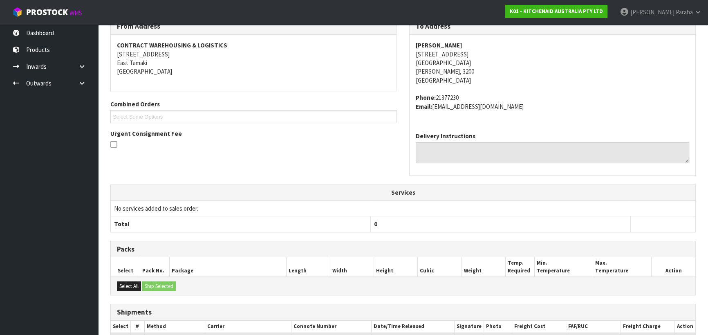
scroll to position [0, 0]
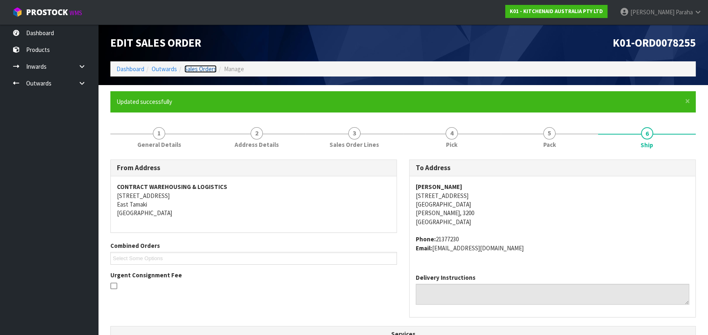
click at [194, 67] on link "Sales Orders" at bounding box center [200, 69] width 32 height 8
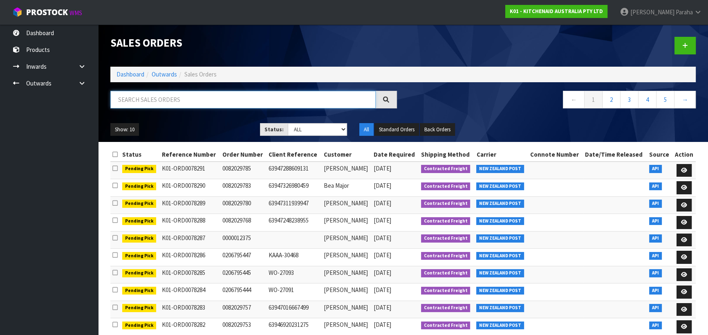
click at [208, 93] on input "text" at bounding box center [242, 100] width 265 height 18
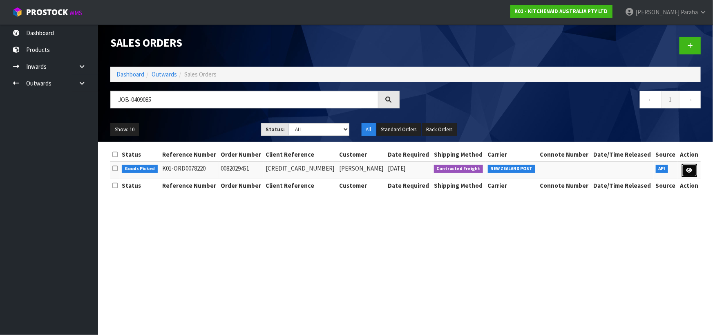
click at [690, 168] on icon at bounding box center [690, 170] width 6 height 5
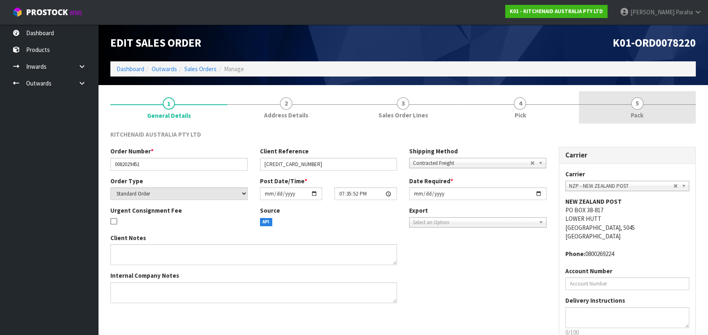
click at [637, 108] on span "5" at bounding box center [637, 103] width 12 height 12
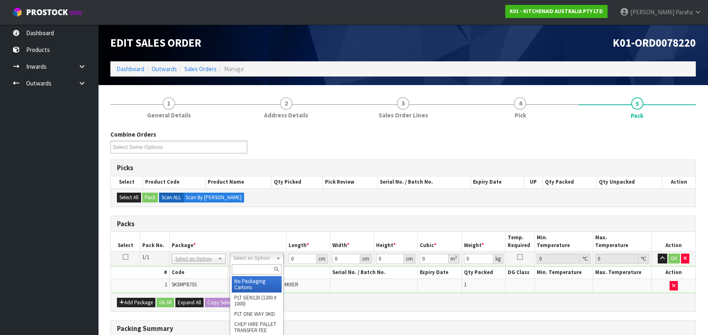
drag, startPoint x: 262, startPoint y: 269, endPoint x: 254, endPoint y: 269, distance: 7.4
click at [262, 269] on input "text" at bounding box center [257, 269] width 50 height 10
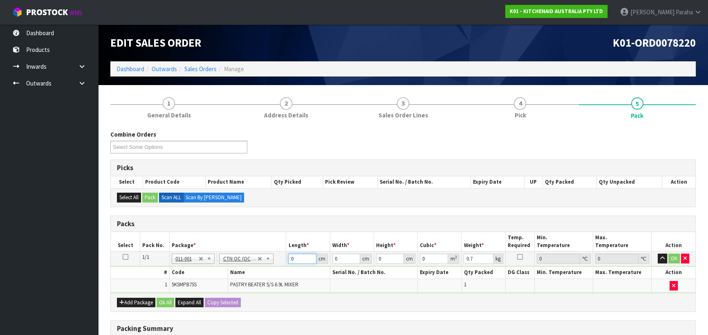
drag, startPoint x: 298, startPoint y: 257, endPoint x: 278, endPoint y: 264, distance: 20.6
click at [272, 267] on tbody "1/1 NONE 007-001 007-002 007-004 007-009 007-013 007-014 007-015 007-017 007-01…" at bounding box center [403, 271] width 585 height 41
click at [658, 253] on button "button" at bounding box center [662, 258] width 9 height 10
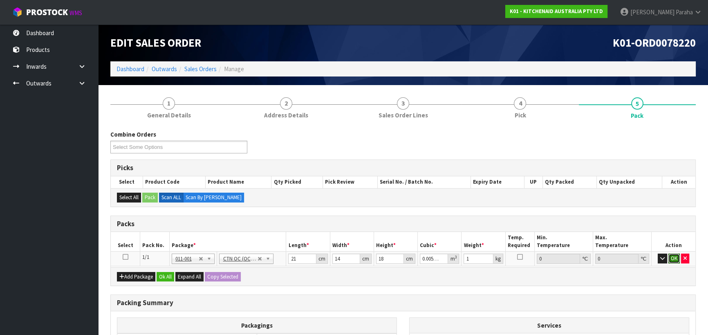
click button "OK" at bounding box center [673, 258] width 11 height 10
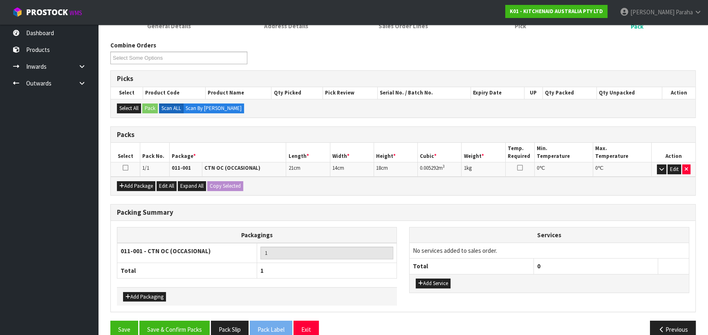
scroll to position [103, 0]
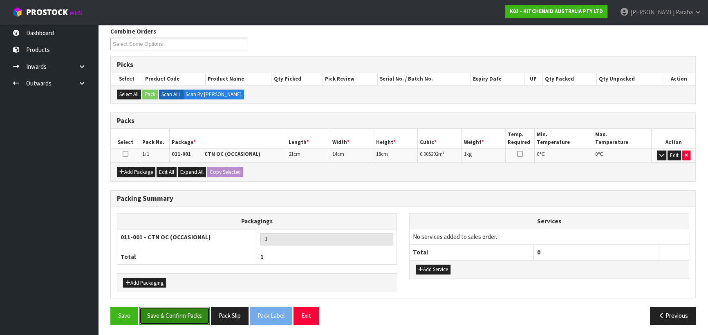
click at [189, 316] on button "Save & Confirm Packs" at bounding box center [174, 316] width 70 height 18
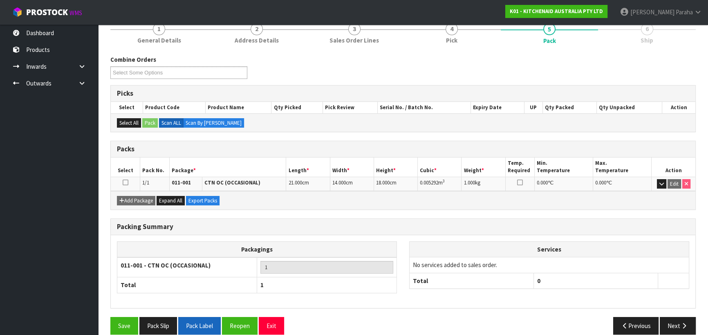
scroll to position [114, 0]
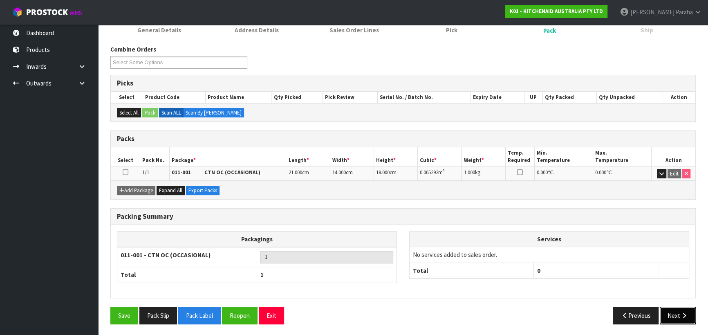
click at [683, 318] on button "Next" at bounding box center [678, 316] width 36 height 18
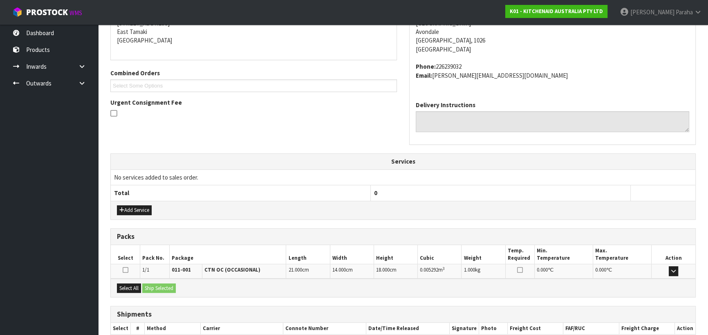
scroll to position [221, 0]
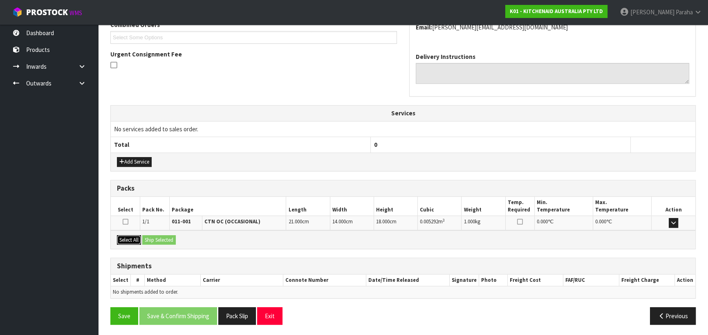
click at [132, 238] on button "Select All" at bounding box center [129, 240] width 24 height 10
click at [157, 237] on button "Ship Selected" at bounding box center [159, 240] width 34 height 10
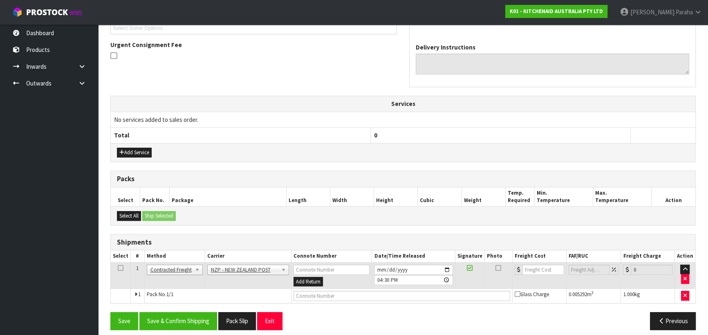
scroll to position [235, 0]
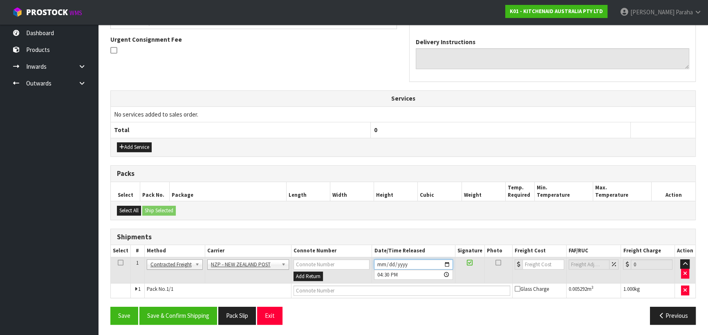
drag, startPoint x: 448, startPoint y: 262, endPoint x: 446, endPoint y: 258, distance: 4.6
click at [448, 261] on input "[DATE]" at bounding box center [413, 264] width 78 height 10
click at [194, 313] on button "Save & Confirm Shipping" at bounding box center [178, 316] width 78 height 18
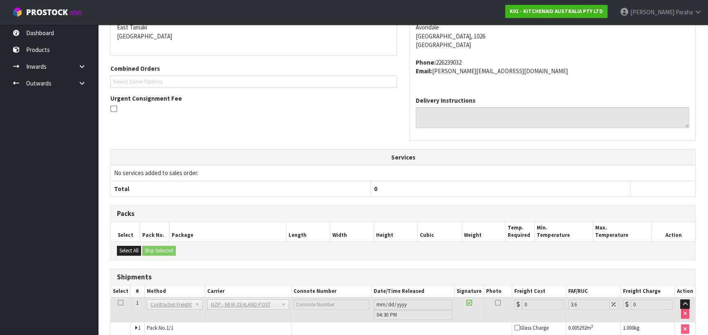
scroll to position [224, 0]
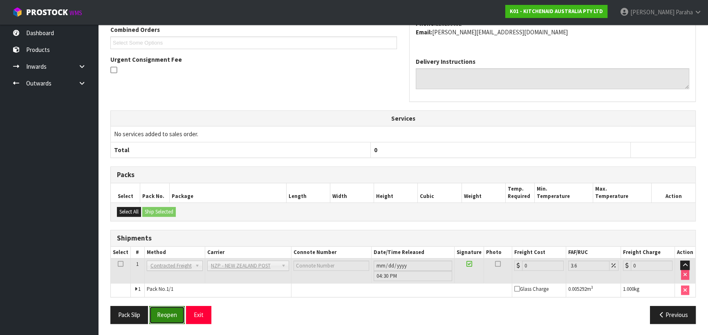
click at [175, 310] on button "Reopen" at bounding box center [167, 315] width 36 height 18
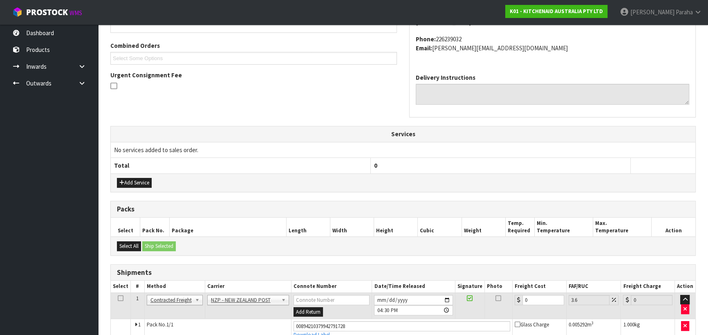
scroll to position [243, 0]
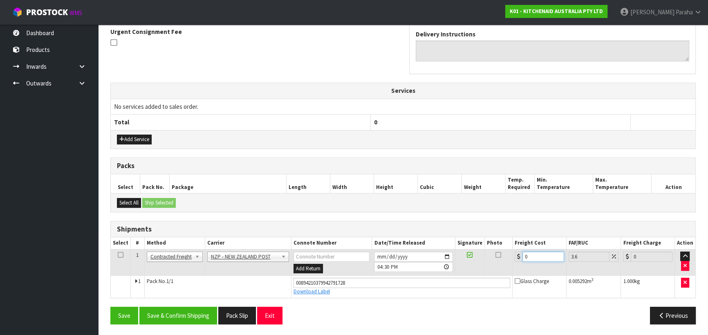
drag, startPoint x: 525, startPoint y: 258, endPoint x: 508, endPoint y: 266, distance: 19.4
click at [508, 266] on tr "1 Client Local Pickup Customer Local Pickup Company Freight Contracted Freight …" at bounding box center [403, 262] width 585 height 27
click at [188, 313] on button "Save & Confirm Shipping" at bounding box center [178, 316] width 78 height 18
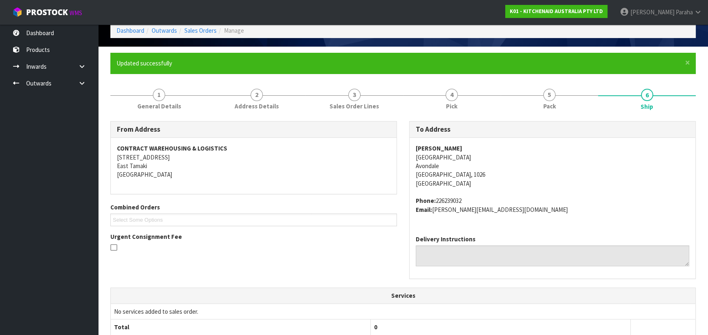
scroll to position [0, 0]
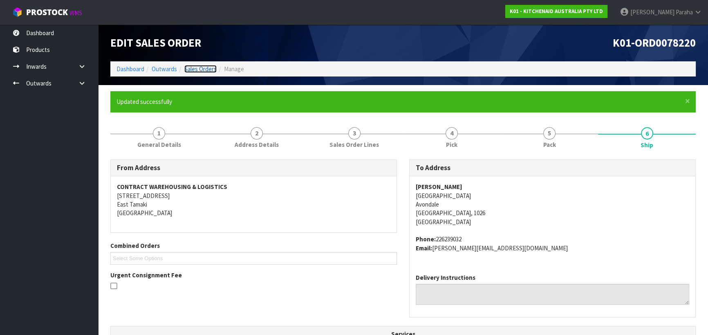
click at [195, 66] on link "Sales Orders" at bounding box center [200, 69] width 32 height 8
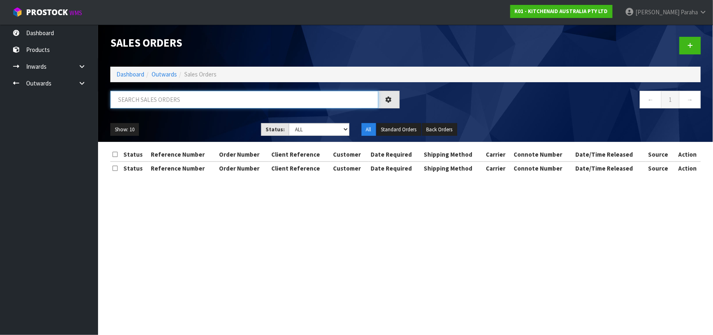
click at [190, 95] on input "text" at bounding box center [244, 100] width 268 height 18
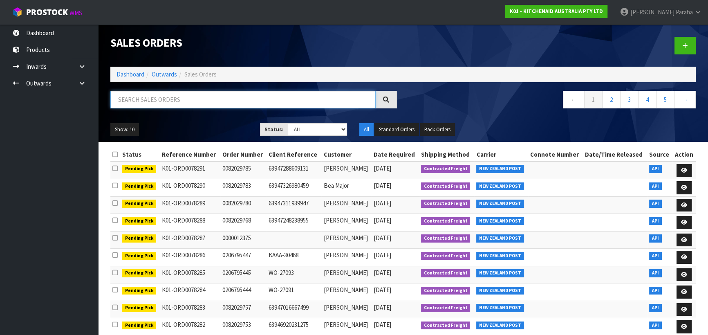
click at [208, 98] on input "text" at bounding box center [242, 100] width 265 height 18
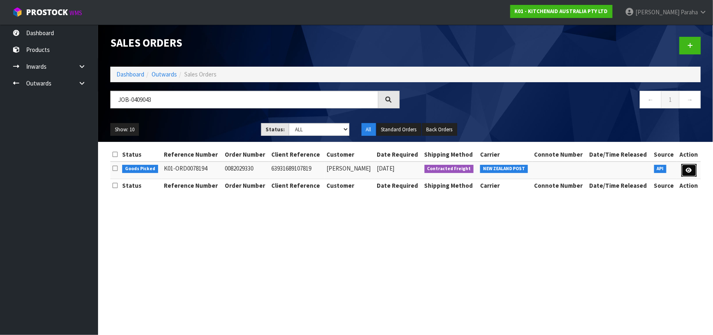
click at [693, 174] on link at bounding box center [689, 170] width 15 height 13
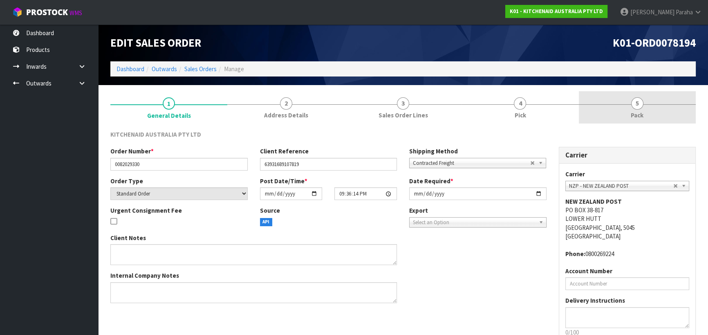
click at [635, 108] on span "5" at bounding box center [637, 103] width 12 height 12
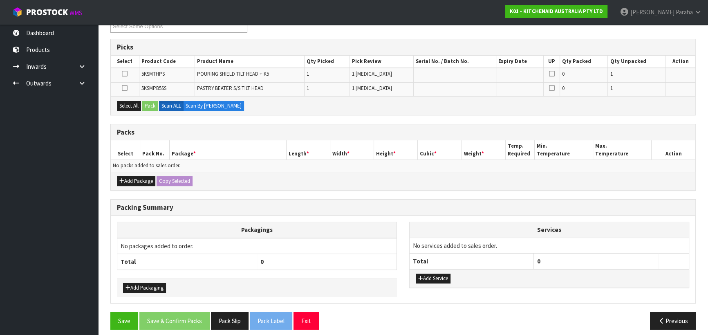
scroll to position [126, 0]
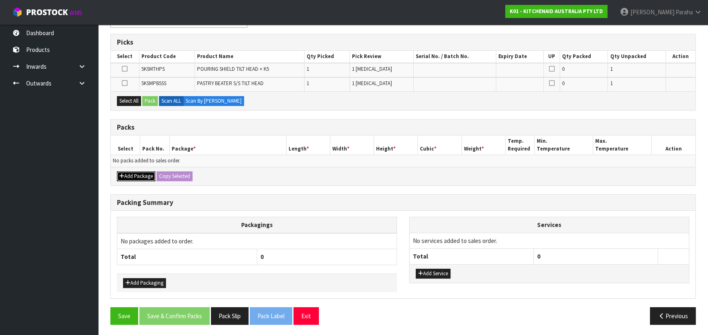
click at [123, 175] on icon "button" at bounding box center [121, 175] width 5 height 5
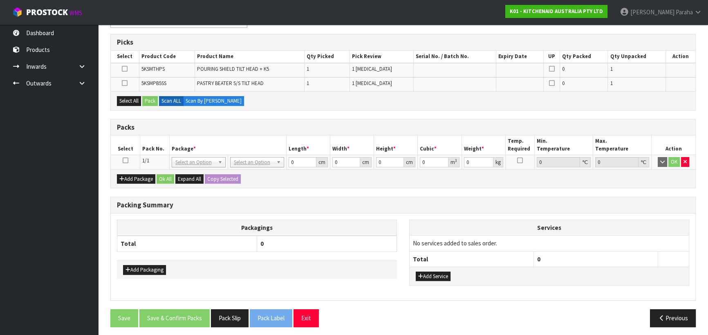
click at [124, 160] on icon at bounding box center [126, 160] width 6 height 0
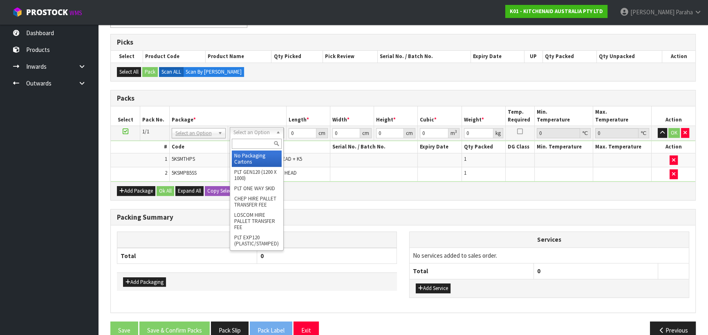
click at [260, 148] on input "text" at bounding box center [257, 144] width 50 height 10
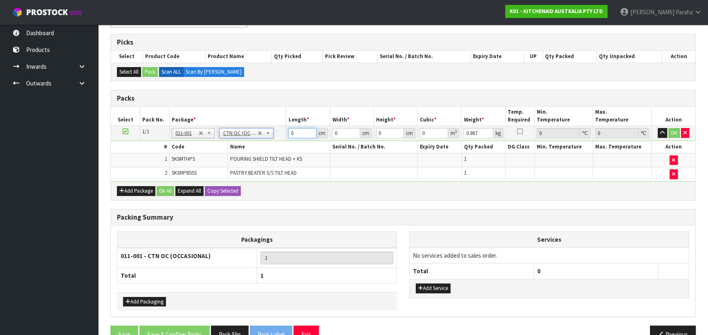
drag, startPoint x: 298, startPoint y: 130, endPoint x: 276, endPoint y: 139, distance: 24.0
click at [276, 139] on tbody "1/1 NONE 007-001 007-002 007-004 007-009 007-013 007-014 007-015 007-017 007-01…" at bounding box center [403, 154] width 585 height 56
click at [658, 128] on button "button" at bounding box center [662, 133] width 9 height 10
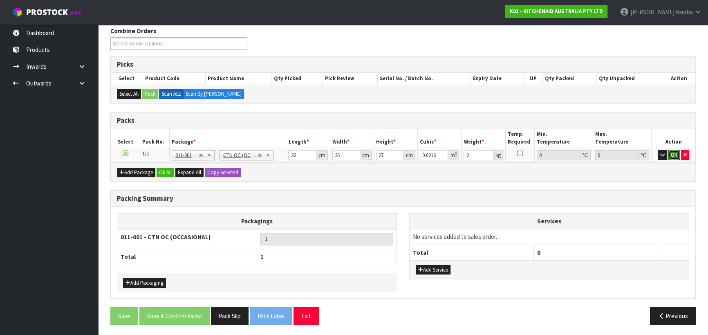
click button "OK" at bounding box center [673, 155] width 11 height 10
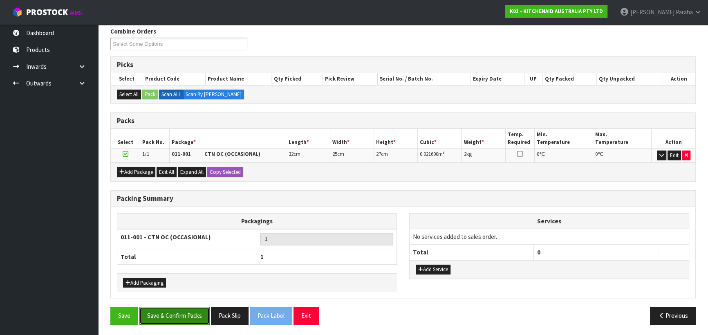
click at [161, 318] on button "Save & Confirm Packs" at bounding box center [174, 316] width 70 height 18
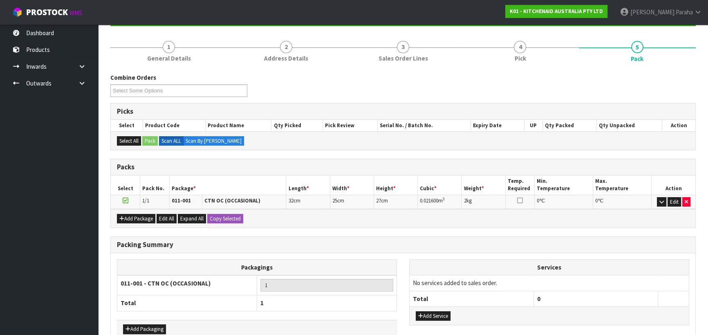
scroll to position [114, 0]
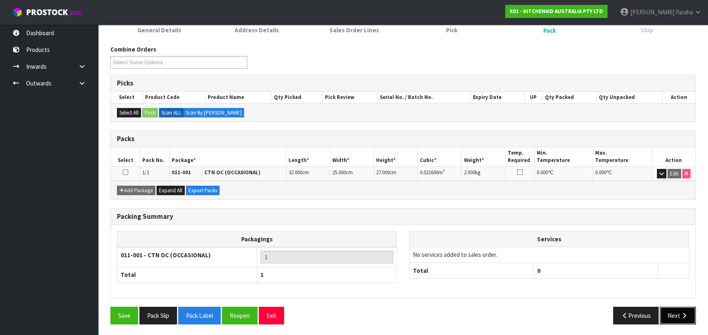
click at [679, 315] on button "Next" at bounding box center [678, 316] width 36 height 18
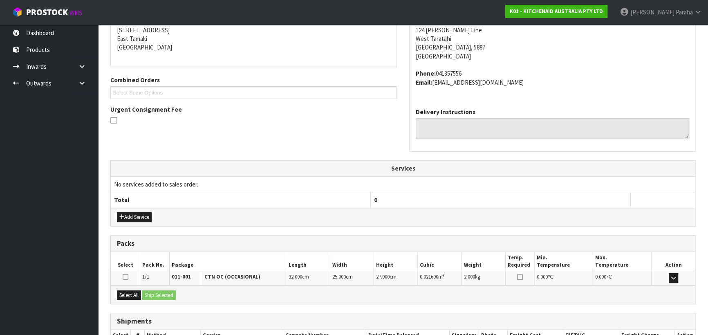
scroll to position [221, 0]
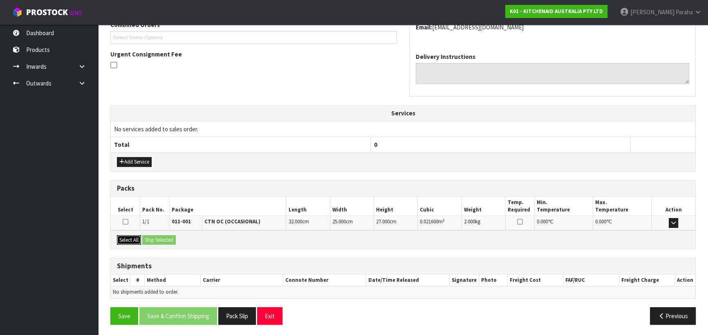
drag, startPoint x: 125, startPoint y: 236, endPoint x: 155, endPoint y: 236, distance: 29.8
click at [126, 236] on button "Select All" at bounding box center [129, 240] width 24 height 10
click at [155, 236] on button "Ship Selected" at bounding box center [159, 240] width 34 height 10
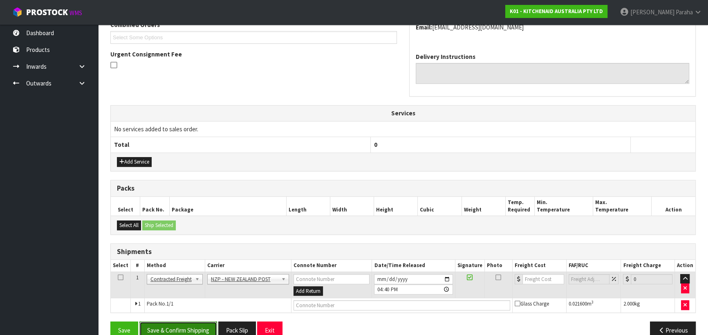
click at [202, 326] on button "Save & Confirm Shipping" at bounding box center [178, 330] width 78 height 18
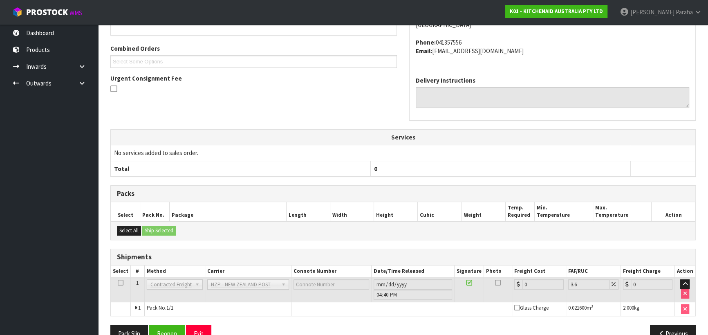
scroll to position [224, 0]
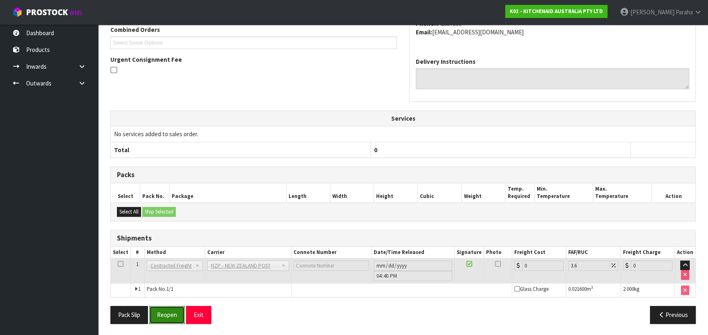
click at [174, 313] on button "Reopen" at bounding box center [167, 315] width 36 height 18
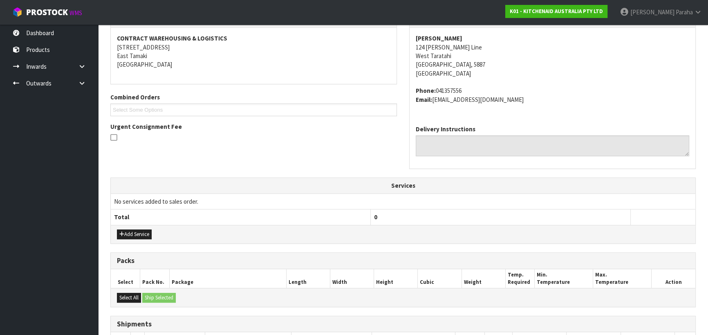
scroll to position [243, 0]
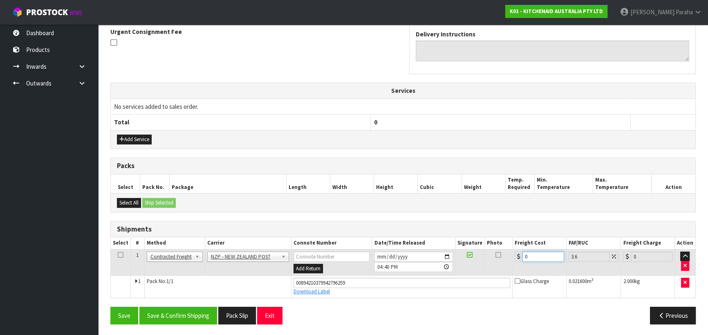
drag, startPoint x: 532, startPoint y: 253, endPoint x: 510, endPoint y: 258, distance: 22.6
click at [510, 258] on tr "1 Client Local Pickup Customer Local Pickup Company Freight Contracted Freight …" at bounding box center [403, 262] width 585 height 27
click at [193, 309] on button "Save & Confirm Shipping" at bounding box center [178, 316] width 78 height 18
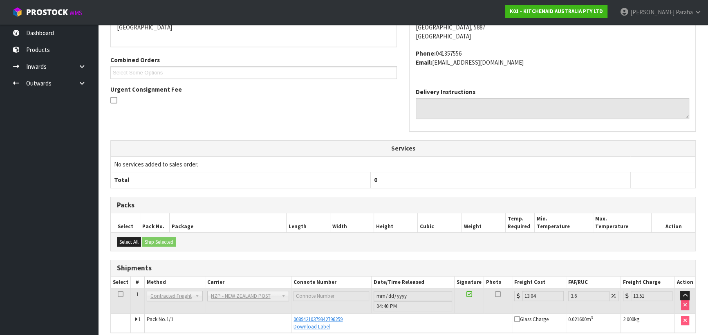
scroll to position [221, 0]
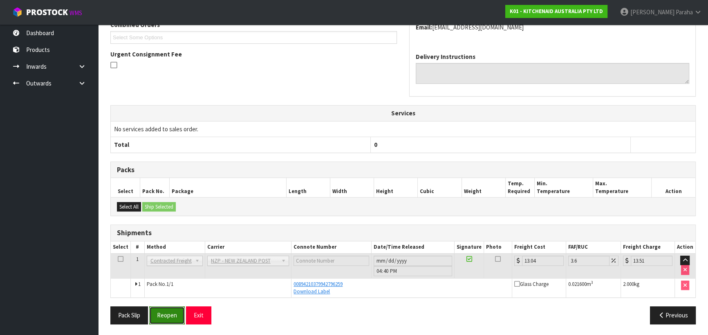
click at [164, 316] on button "Reopen" at bounding box center [167, 315] width 36 height 18
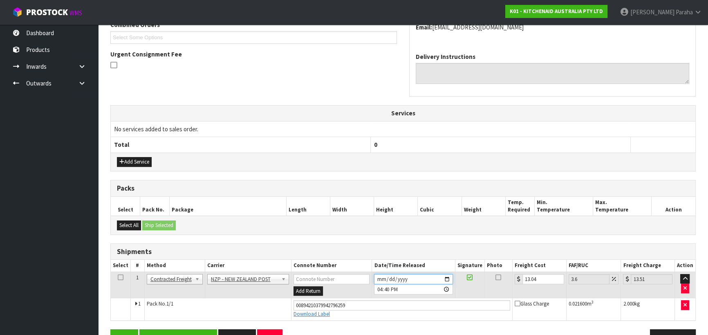
click at [447, 278] on input "[DATE]" at bounding box center [413, 279] width 78 height 10
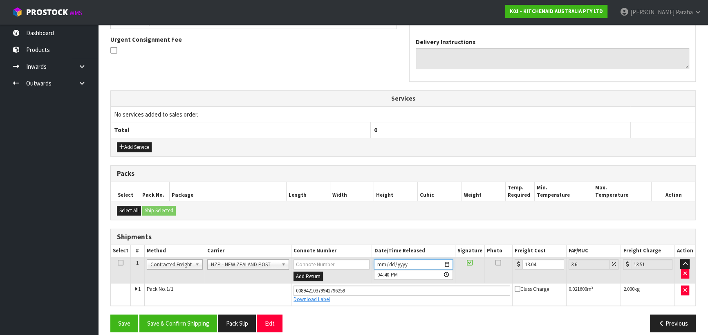
scroll to position [243, 0]
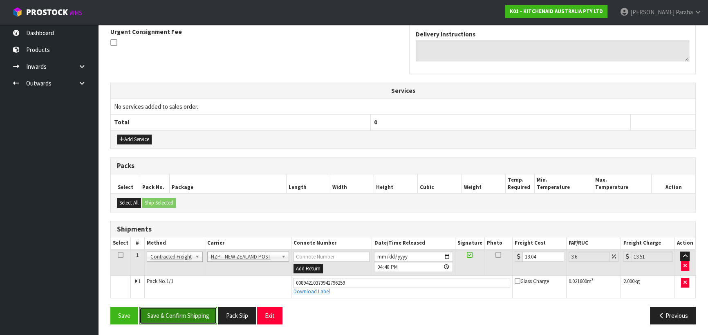
click at [172, 316] on button "Save & Confirm Shipping" at bounding box center [178, 316] width 78 height 18
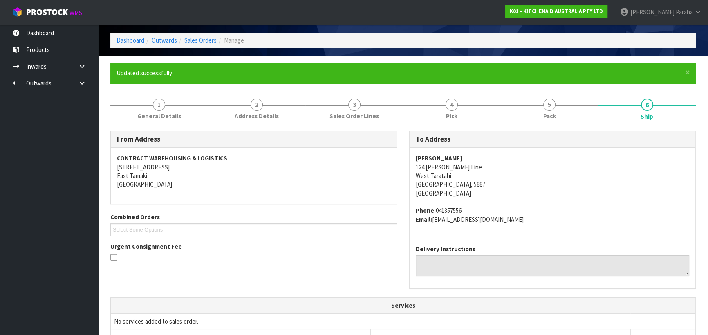
scroll to position [0, 0]
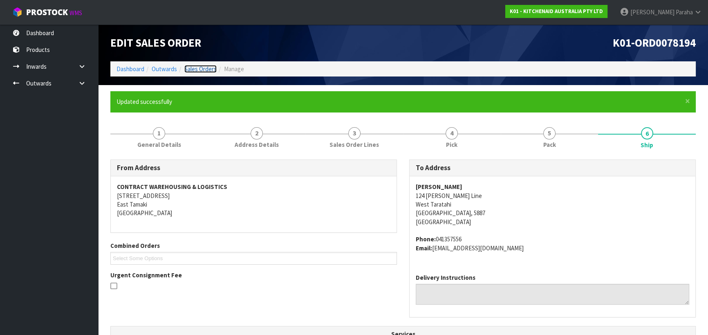
click at [210, 69] on link "Sales Orders" at bounding box center [200, 69] width 32 height 8
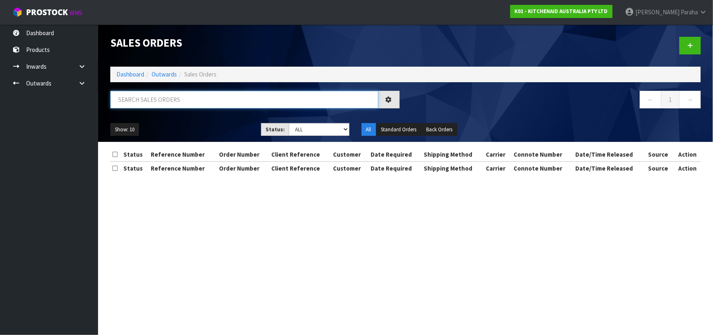
click at [133, 97] on input "text" at bounding box center [244, 100] width 268 height 18
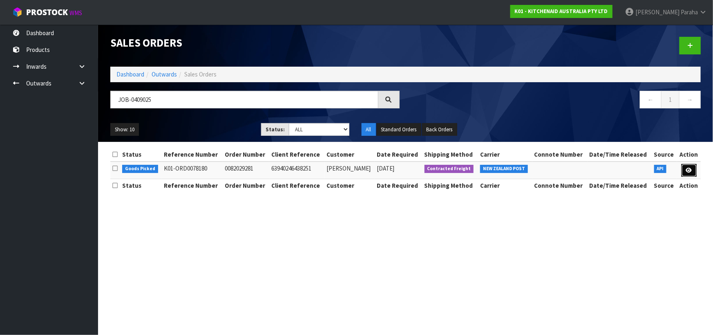
click at [690, 172] on icon at bounding box center [689, 170] width 6 height 5
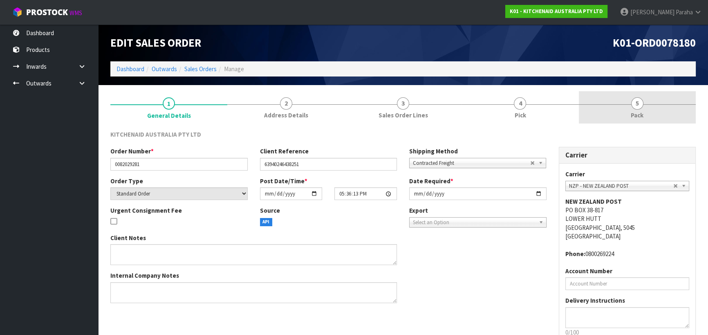
click at [641, 105] on span "5" at bounding box center [637, 103] width 12 height 12
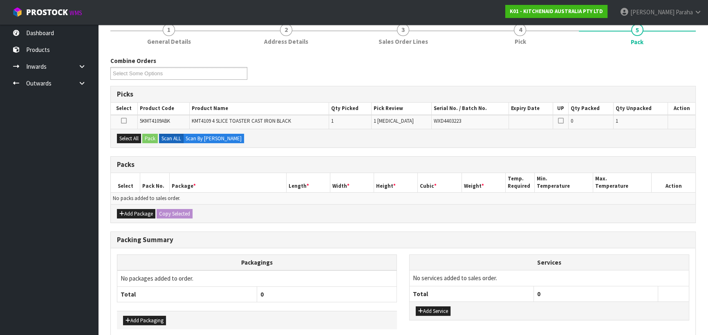
scroll to position [74, 0]
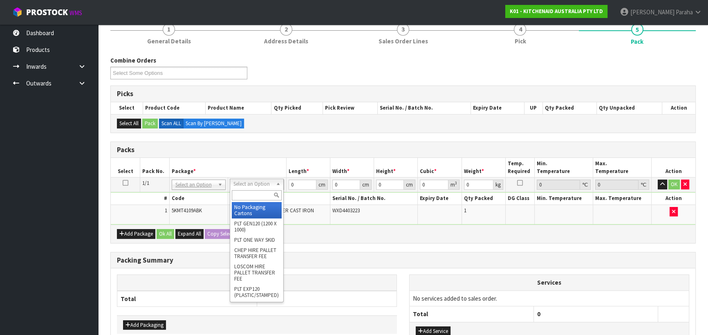
click at [254, 194] on input "text" at bounding box center [257, 195] width 50 height 10
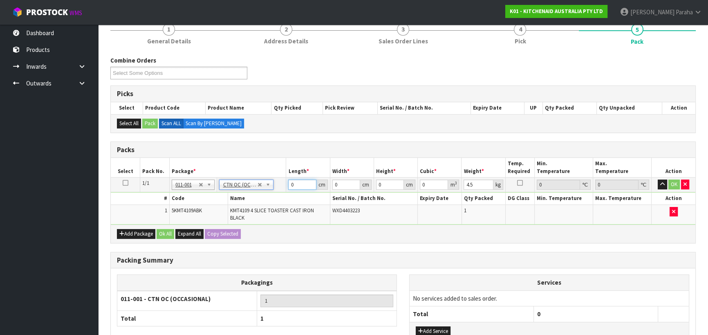
drag, startPoint x: 288, startPoint y: 185, endPoint x: 279, endPoint y: 188, distance: 9.8
click at [279, 188] on tr "1/1 NONE 007-001 007-002 007-004 007-009 007-013 007-014 007-015 007-017 007-01…" at bounding box center [403, 184] width 585 height 15
click at [282, 188] on tr "1/1 NONE 007-001 007-002 007-004 007-009 007-013 007-014 007-015 007-017 007-01…" at bounding box center [403, 184] width 585 height 15
click at [658, 179] on button "button" at bounding box center [662, 184] width 9 height 10
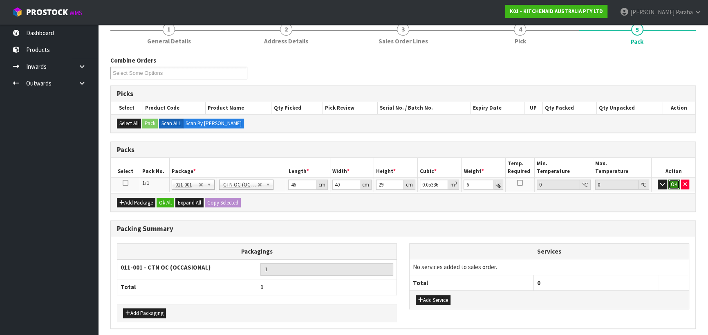
click button "OK" at bounding box center [673, 184] width 11 height 10
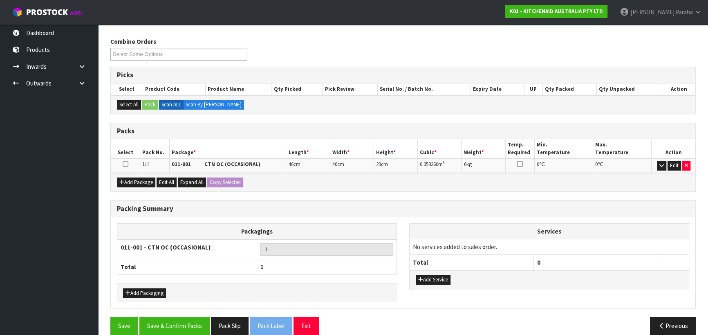
scroll to position [103, 0]
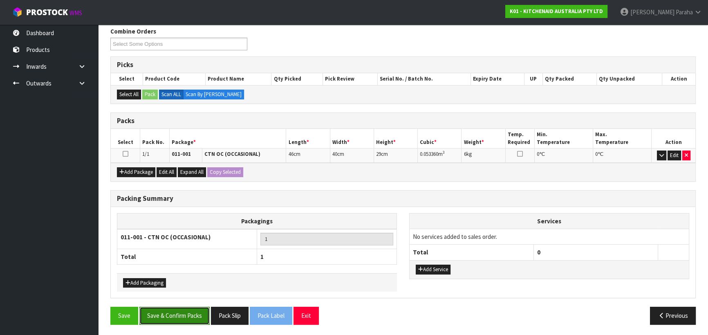
click at [166, 317] on button "Save & Confirm Packs" at bounding box center [174, 316] width 70 height 18
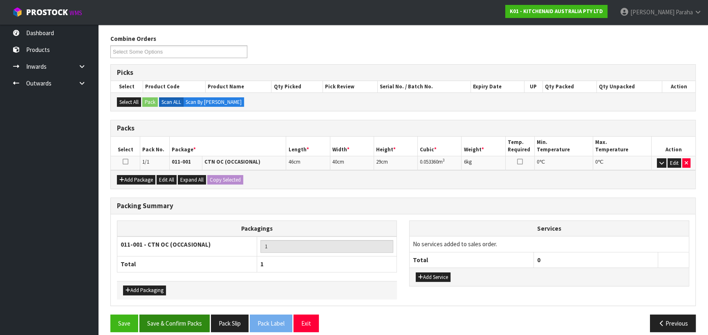
scroll to position [114, 0]
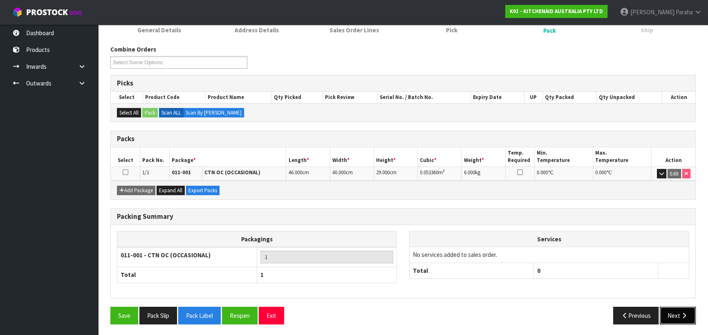
click at [680, 318] on button "Next" at bounding box center [678, 316] width 36 height 18
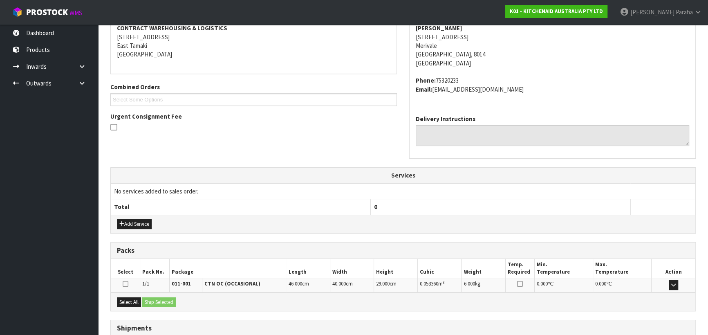
scroll to position [221, 0]
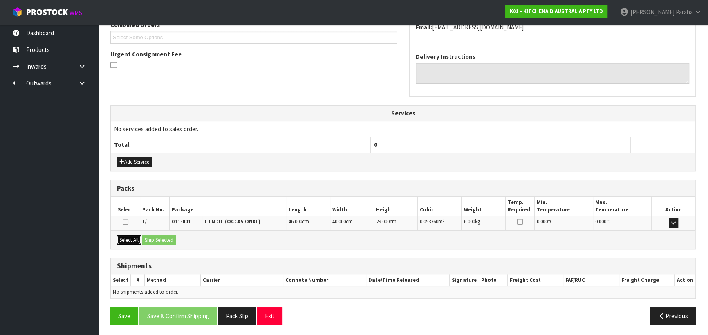
click at [132, 238] on button "Select All" at bounding box center [129, 240] width 24 height 10
click at [152, 241] on button "Ship Selected" at bounding box center [159, 240] width 34 height 10
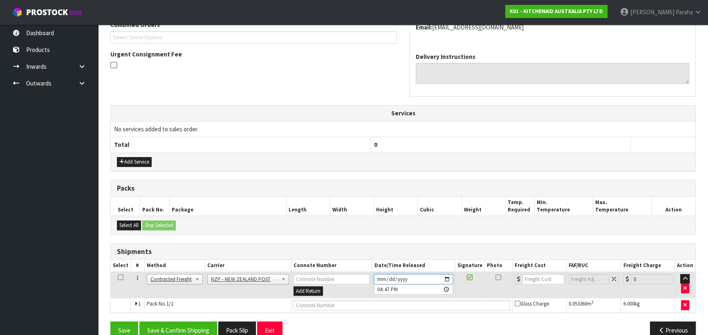
click at [446, 276] on input "[DATE]" at bounding box center [413, 279] width 78 height 10
click at [201, 323] on button "Save & Confirm Shipping" at bounding box center [178, 330] width 78 height 18
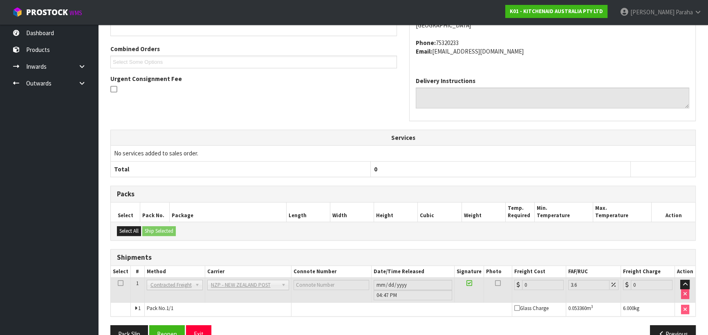
scroll to position [224, 0]
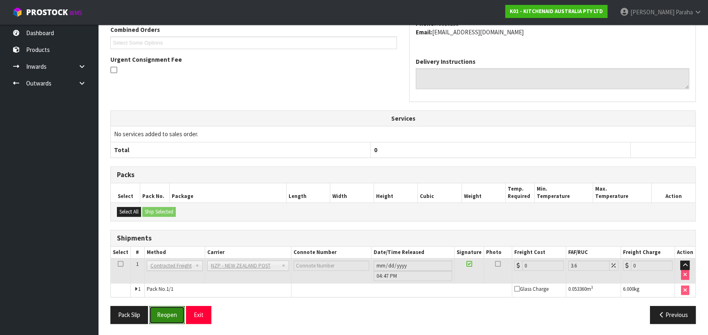
click at [164, 316] on button "Reopen" at bounding box center [167, 315] width 36 height 18
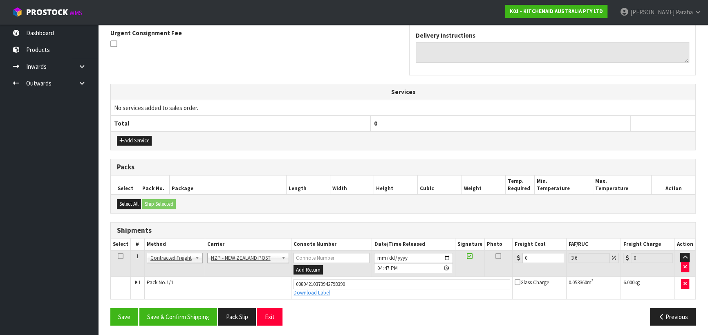
scroll to position [243, 0]
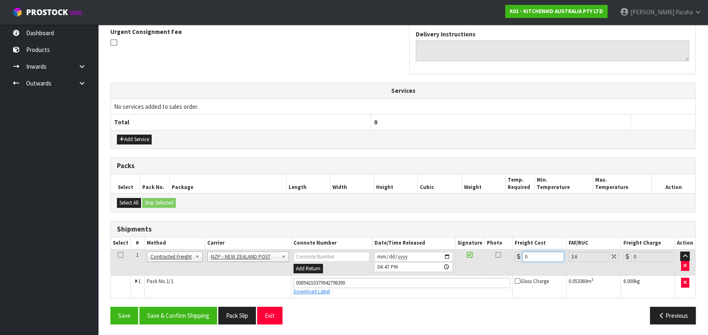
drag, startPoint x: 529, startPoint y: 253, endPoint x: 518, endPoint y: 255, distance: 11.3
click at [518, 255] on div "0" at bounding box center [539, 256] width 49 height 10
click at [191, 309] on button "Save & Confirm Shipping" at bounding box center [178, 316] width 78 height 18
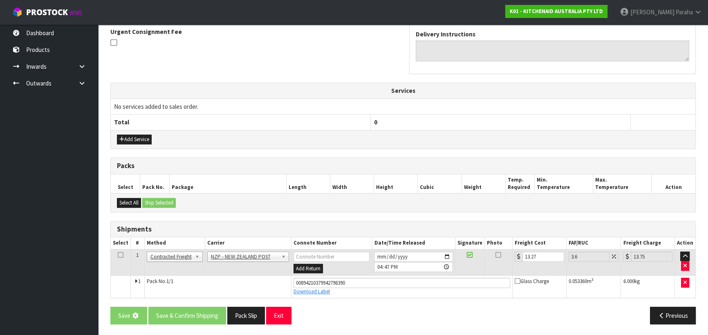
scroll to position [0, 0]
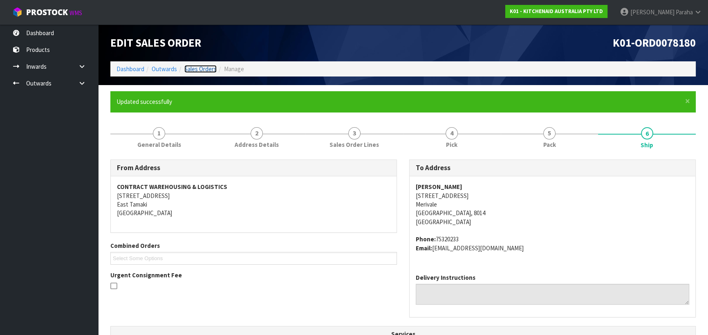
click at [197, 69] on link "Sales Orders" at bounding box center [200, 69] width 32 height 8
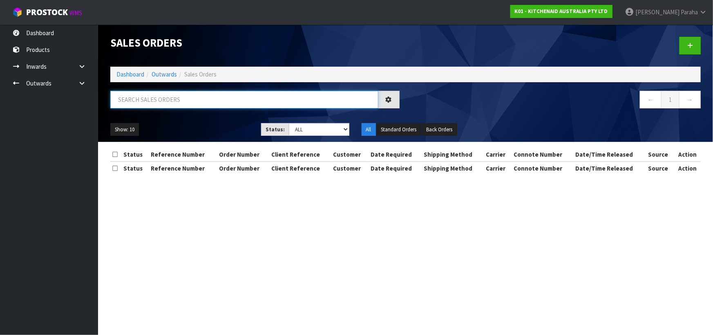
click at [197, 99] on input "text" at bounding box center [244, 100] width 268 height 18
click at [346, 102] on input "text" at bounding box center [244, 100] width 268 height 18
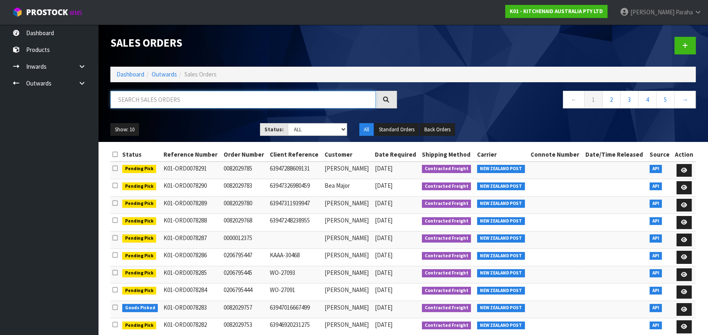
click at [324, 99] on input "text" at bounding box center [242, 100] width 265 height 18
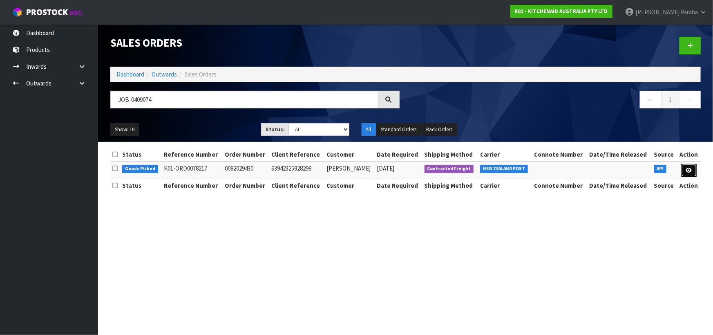
click at [689, 168] on icon at bounding box center [689, 170] width 6 height 5
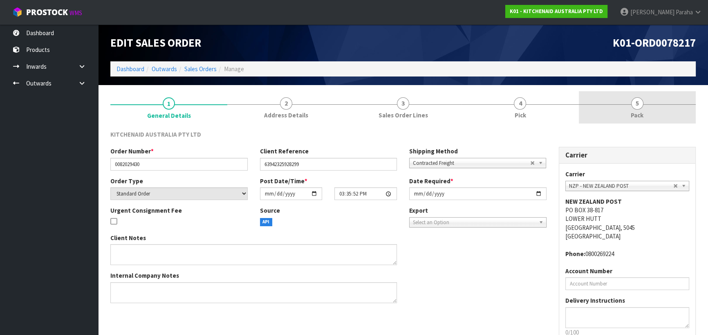
click at [630, 103] on link "5 Pack" at bounding box center [637, 107] width 117 height 32
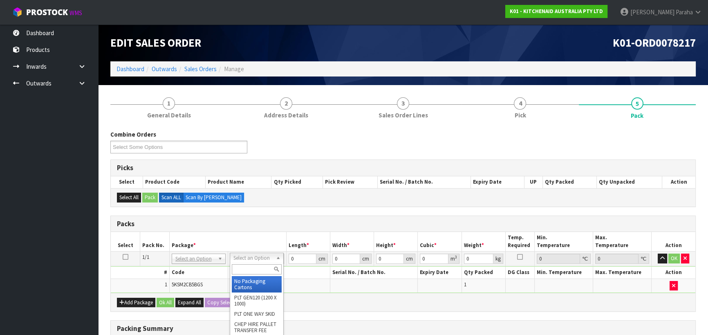
drag, startPoint x: 261, startPoint y: 280, endPoint x: 282, endPoint y: 266, distance: 25.3
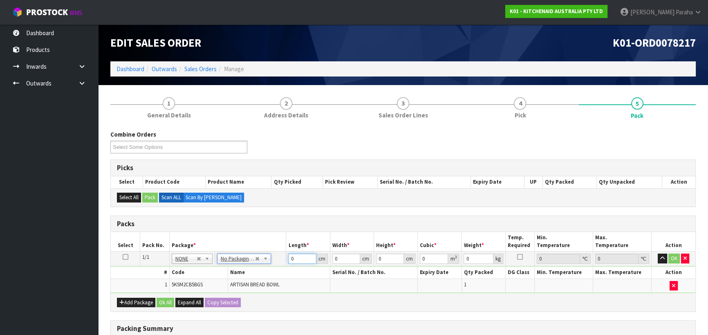
drag, startPoint x: 296, startPoint y: 256, endPoint x: 272, endPoint y: 263, distance: 25.4
click at [272, 263] on tr "1/1 NONE 007-001 007-002 007-004 007-009 007-013 007-014 007-015 007-017 007-01…" at bounding box center [403, 258] width 585 height 15
click at [658, 253] on button "button" at bounding box center [662, 258] width 9 height 10
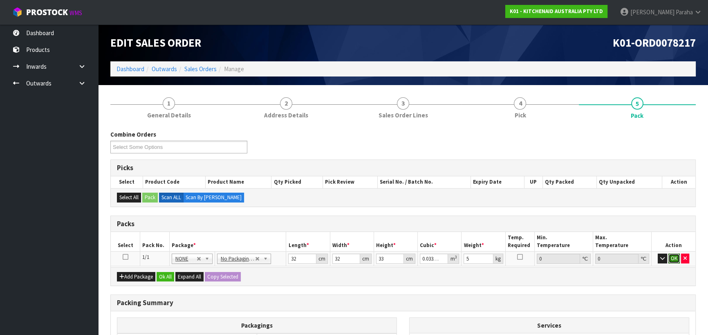
click button "OK" at bounding box center [673, 258] width 11 height 10
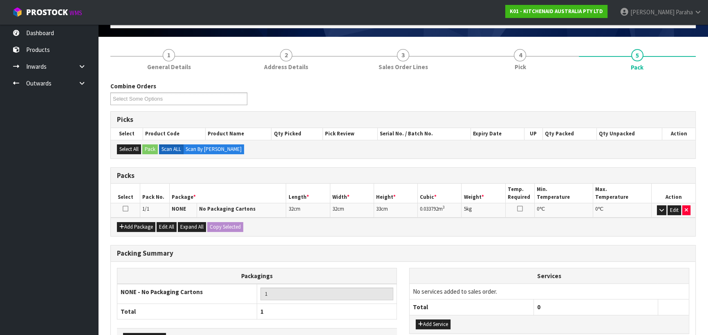
scroll to position [103, 0]
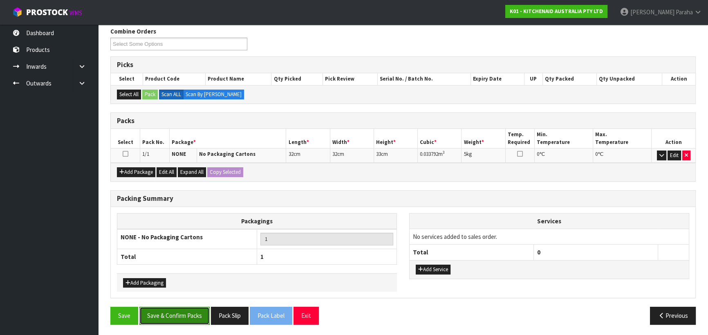
click at [185, 313] on button "Save & Confirm Packs" at bounding box center [174, 316] width 70 height 18
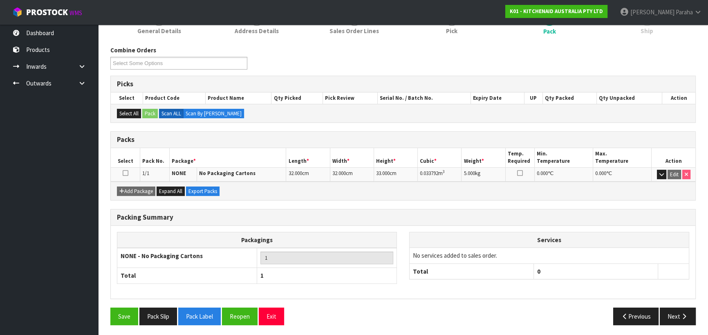
scroll to position [114, 0]
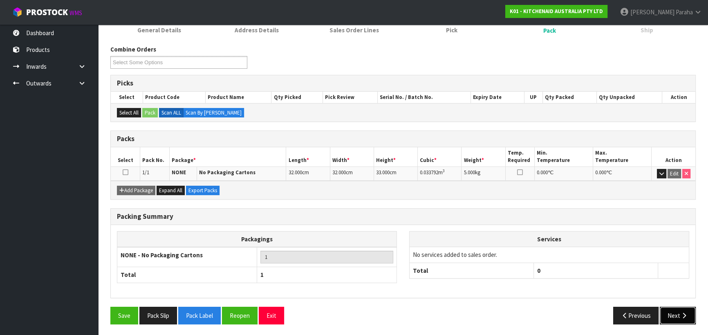
click at [680, 316] on button "Next" at bounding box center [678, 316] width 36 height 18
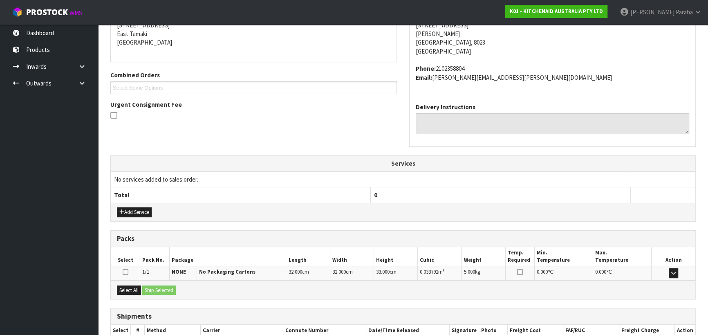
scroll to position [221, 0]
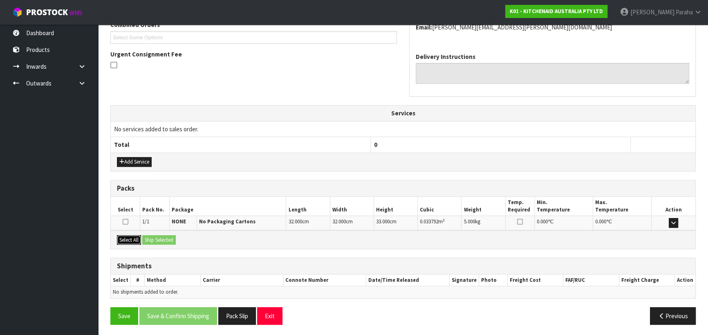
click at [128, 238] on button "Select All" at bounding box center [129, 240] width 24 height 10
click at [152, 238] on button "Ship Selected" at bounding box center [159, 240] width 34 height 10
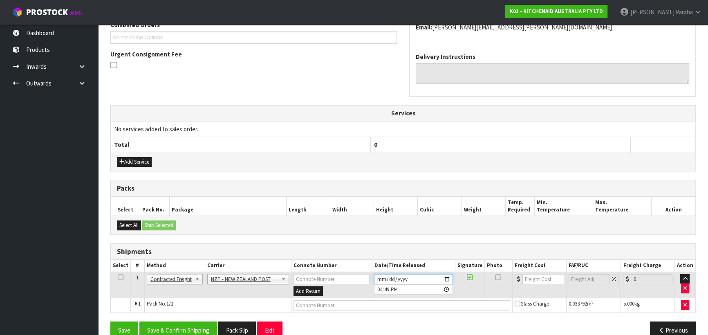
drag, startPoint x: 449, startPoint y: 278, endPoint x: 443, endPoint y: 274, distance: 7.5
click at [450, 278] on input "[DATE]" at bounding box center [413, 279] width 78 height 10
click at [196, 325] on button "Save & Confirm Shipping" at bounding box center [178, 330] width 78 height 18
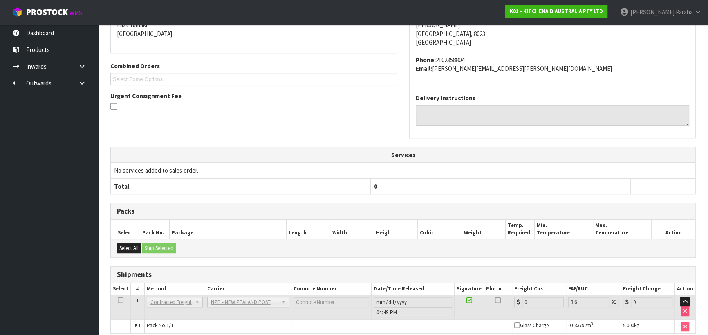
scroll to position [224, 0]
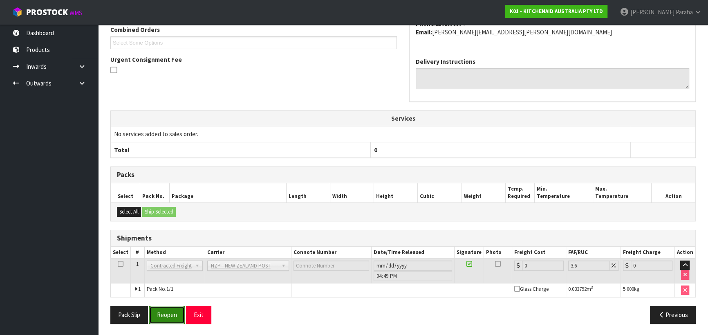
click at [166, 307] on button "Reopen" at bounding box center [167, 315] width 36 height 18
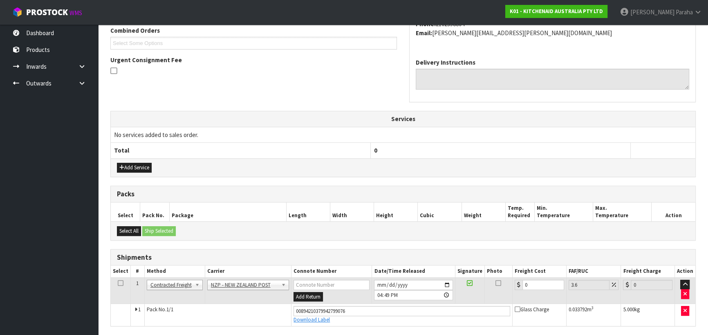
scroll to position [243, 0]
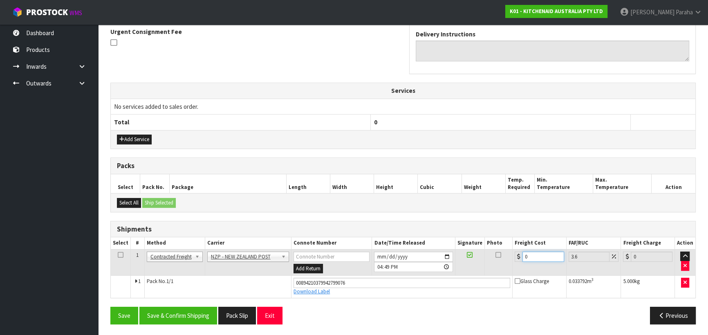
drag, startPoint x: 529, startPoint y: 256, endPoint x: 513, endPoint y: 256, distance: 15.1
click at [513, 256] on td "0" at bounding box center [540, 262] width 54 height 27
click at [200, 315] on button "Save & Confirm Shipping" at bounding box center [178, 316] width 78 height 18
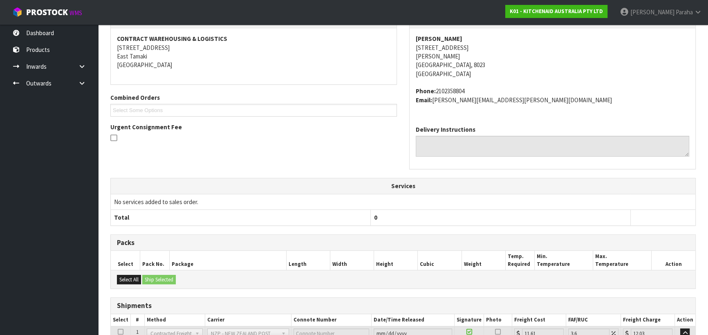
scroll to position [0, 0]
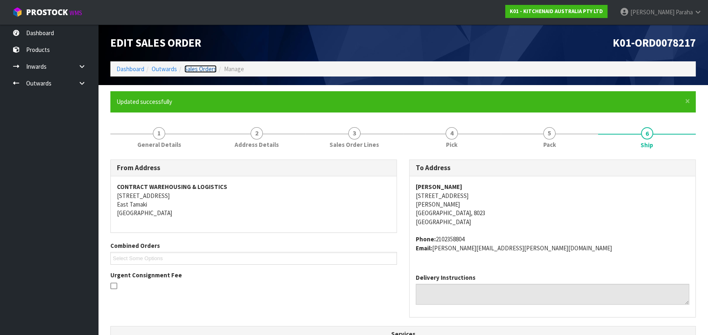
click at [203, 70] on link "Sales Orders" at bounding box center [200, 69] width 32 height 8
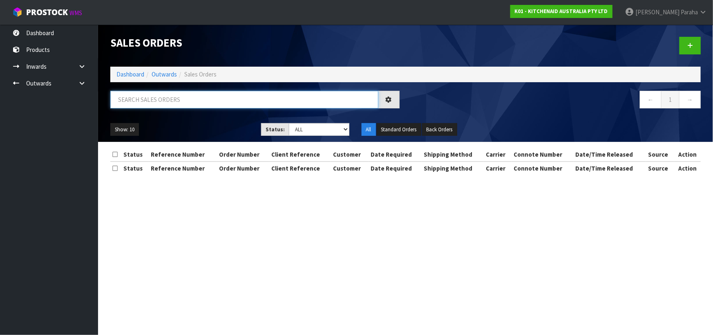
click at [197, 98] on input "text" at bounding box center [244, 100] width 268 height 18
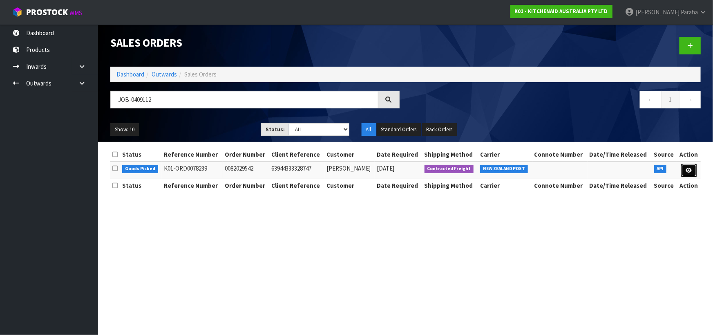
click at [686, 168] on link at bounding box center [689, 170] width 15 height 13
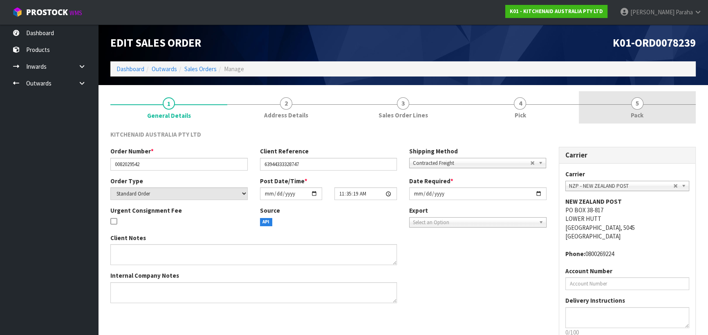
click at [638, 107] on span "5" at bounding box center [637, 103] width 12 height 12
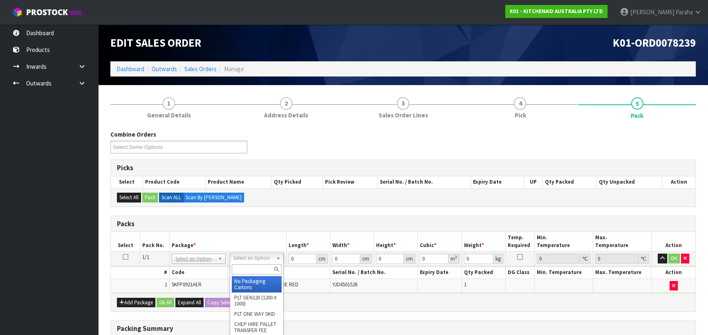
click at [268, 269] on input "text" at bounding box center [257, 269] width 50 height 10
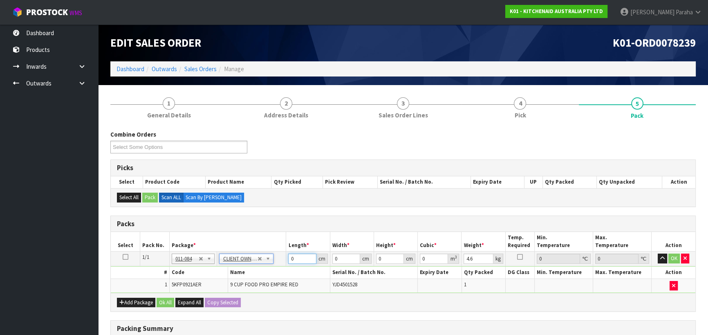
drag, startPoint x: 294, startPoint y: 260, endPoint x: 285, endPoint y: 260, distance: 9.0
click at [285, 260] on tr "1/1 NONE 007-001 007-002 007-004 007-009 007-013 007-014 007-015 007-017 007-01…" at bounding box center [403, 258] width 585 height 15
click at [658, 253] on button "button" at bounding box center [662, 258] width 9 height 10
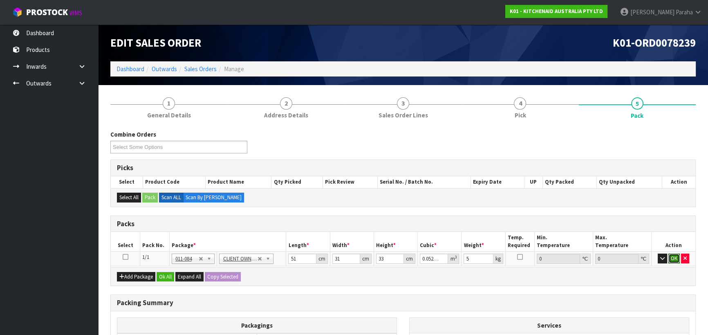
click button "OK" at bounding box center [673, 258] width 11 height 10
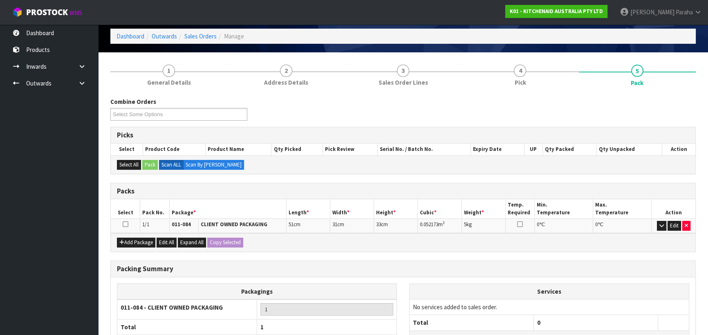
scroll to position [103, 0]
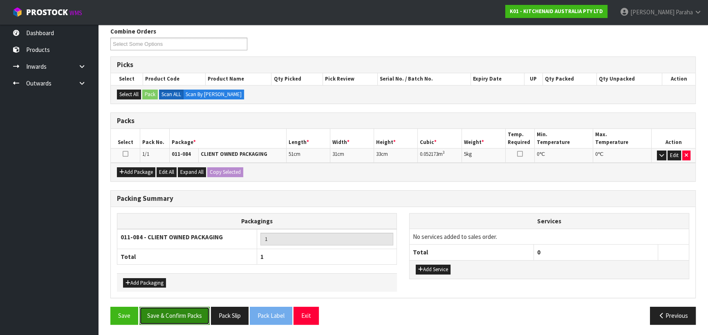
click at [184, 316] on button "Save & Confirm Packs" at bounding box center [174, 316] width 70 height 18
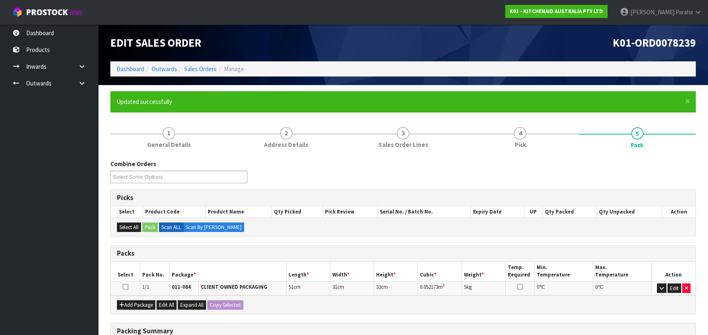
scroll to position [114, 0]
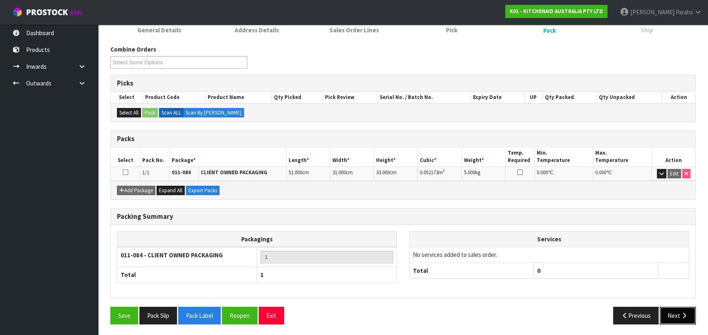
click at [667, 316] on button "Next" at bounding box center [678, 316] width 36 height 18
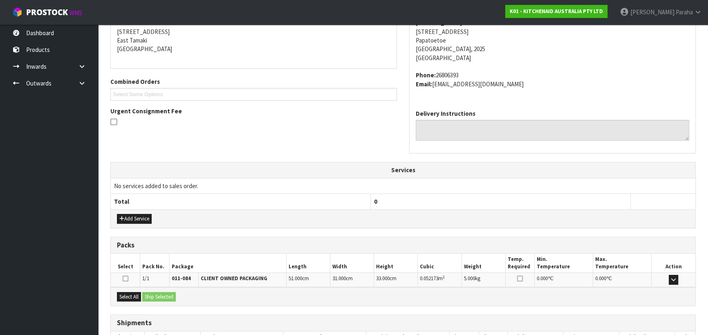
scroll to position [221, 0]
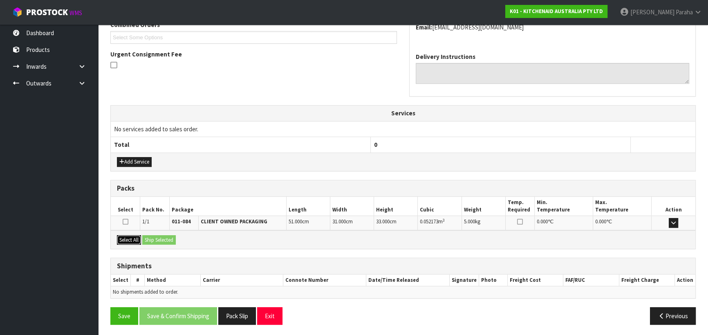
click at [130, 238] on button "Select All" at bounding box center [129, 240] width 24 height 10
click at [167, 238] on button "Ship Selected" at bounding box center [159, 240] width 34 height 10
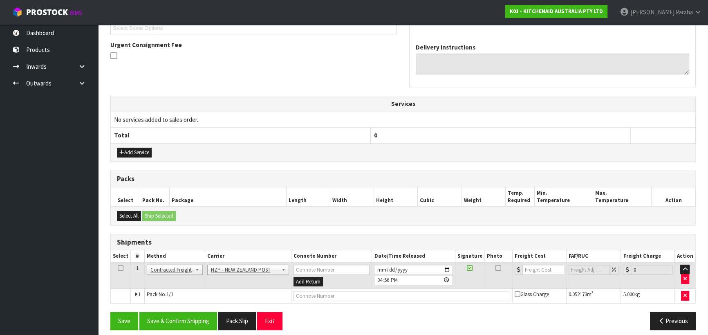
scroll to position [235, 0]
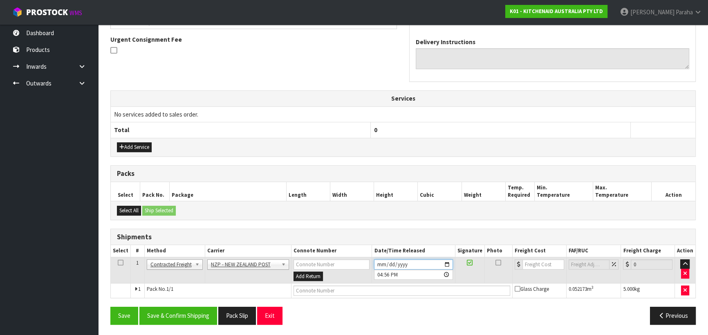
click at [448, 260] on input "[DATE]" at bounding box center [413, 264] width 78 height 10
click at [188, 316] on button "Save & Confirm Shipping" at bounding box center [178, 316] width 78 height 18
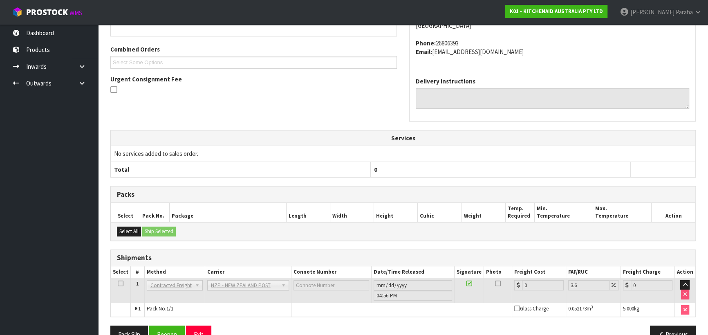
scroll to position [224, 0]
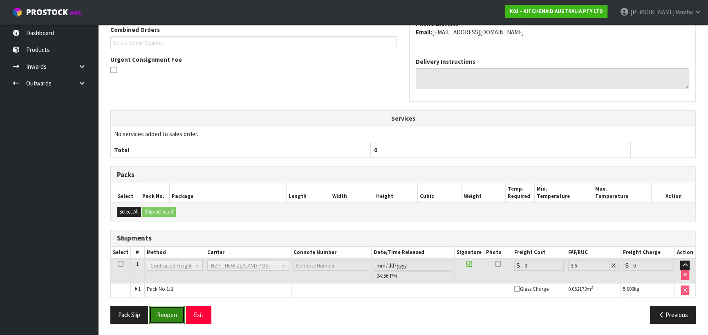
click at [168, 314] on button "Reopen" at bounding box center [167, 315] width 36 height 18
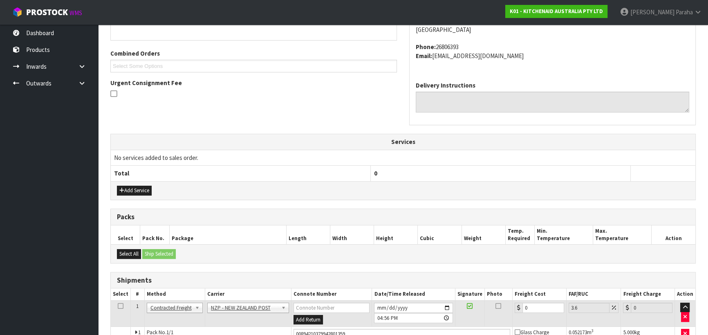
scroll to position [243, 0]
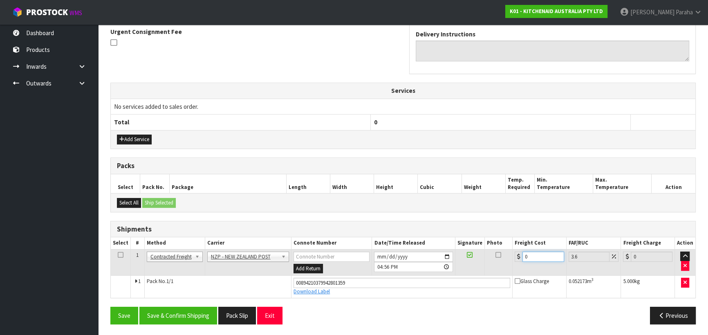
drag, startPoint x: 529, startPoint y: 254, endPoint x: 504, endPoint y: 256, distance: 24.2
click at [504, 256] on tr "1 Client Local Pickup Customer Local Pickup Company Freight Contracted Freight …" at bounding box center [403, 262] width 585 height 27
click at [188, 317] on button "Save & Confirm Shipping" at bounding box center [178, 316] width 78 height 18
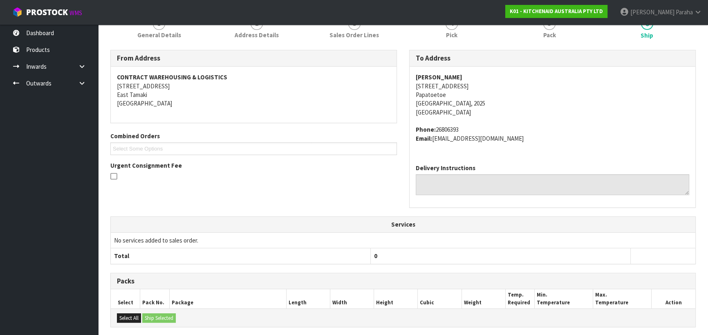
scroll to position [0, 0]
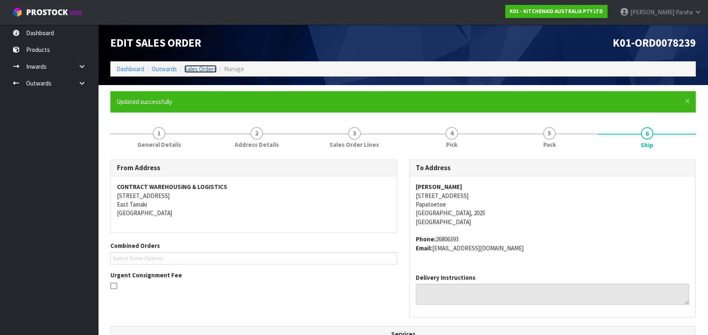
click at [210, 69] on link "Sales Orders" at bounding box center [200, 69] width 32 height 8
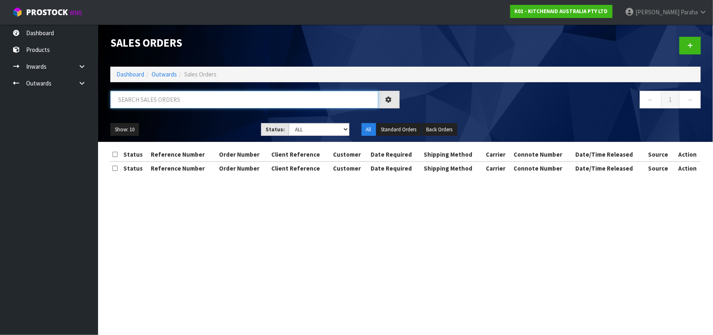
click at [236, 102] on input "text" at bounding box center [244, 100] width 268 height 18
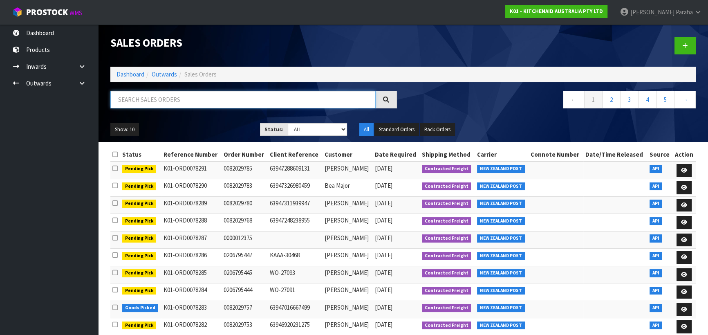
drag, startPoint x: 237, startPoint y: 102, endPoint x: 235, endPoint y: 95, distance: 7.0
click at [237, 101] on input "text" at bounding box center [242, 100] width 265 height 18
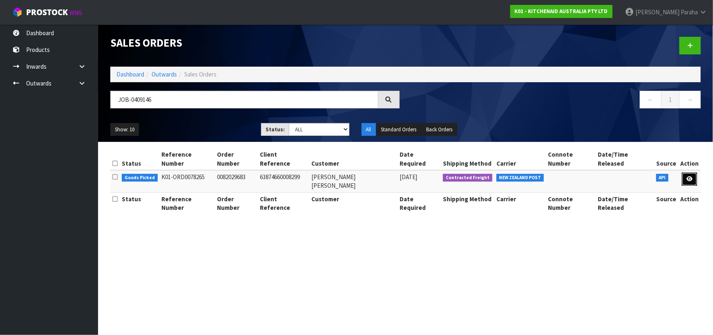
click at [689, 176] on icon at bounding box center [690, 178] width 6 height 5
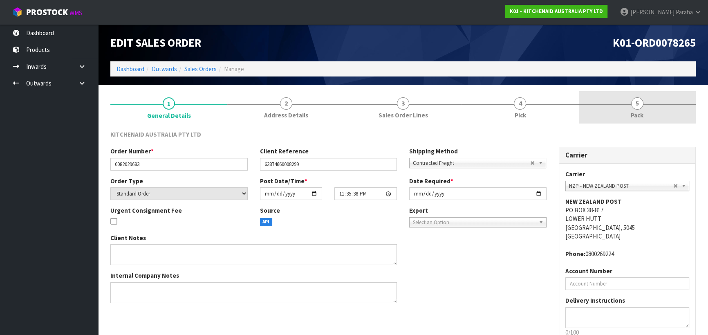
click at [640, 108] on span "5" at bounding box center [637, 103] width 12 height 12
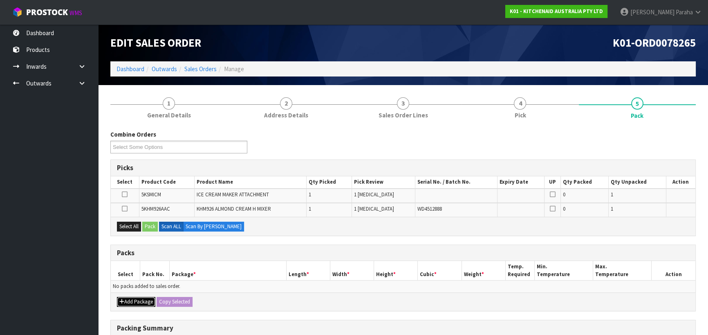
click at [130, 299] on button "Add Package" at bounding box center [136, 302] width 38 height 10
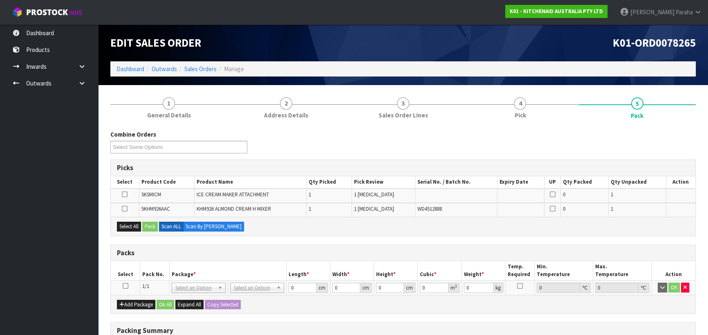
click at [126, 286] on icon at bounding box center [126, 286] width 6 height 0
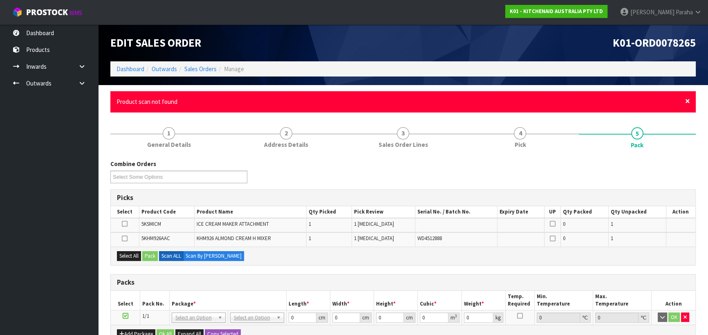
click at [687, 101] on span "×" at bounding box center [687, 100] width 5 height 11
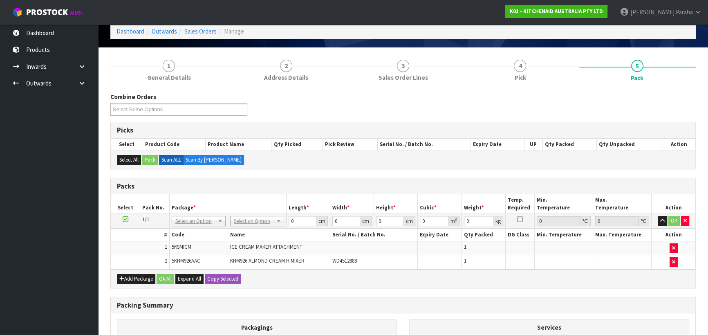
scroll to position [74, 0]
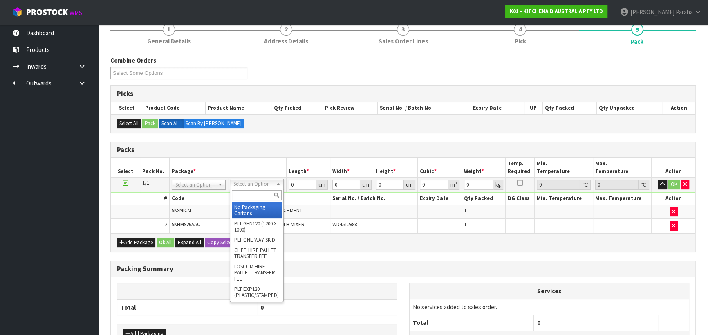
click at [260, 195] on input "text" at bounding box center [257, 195] width 50 height 10
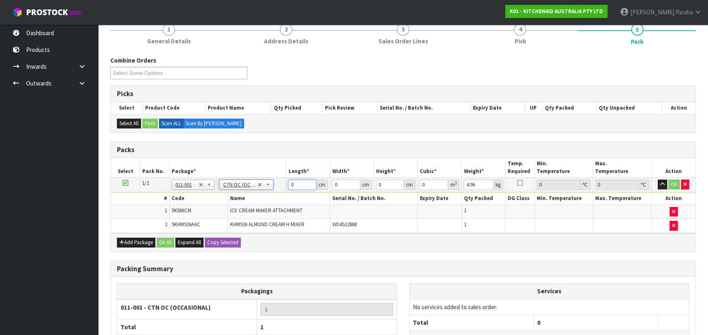
click at [289, 186] on input "0" at bounding box center [302, 184] width 28 height 10
click at [658, 179] on button "button" at bounding box center [662, 184] width 9 height 10
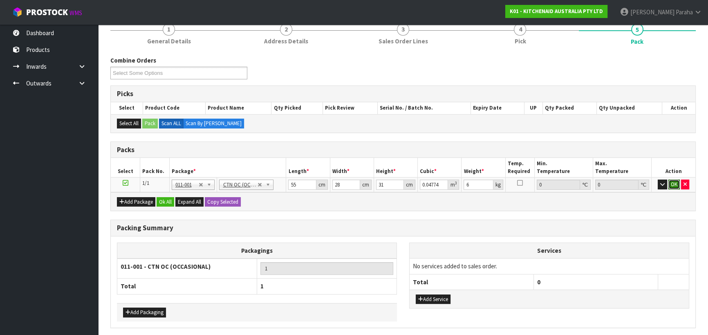
click button "OK" at bounding box center [673, 184] width 11 height 10
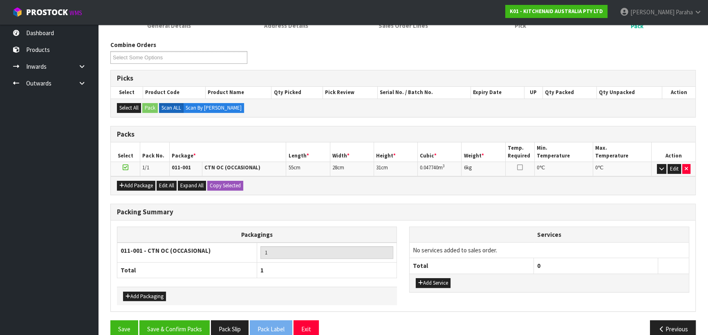
scroll to position [103, 0]
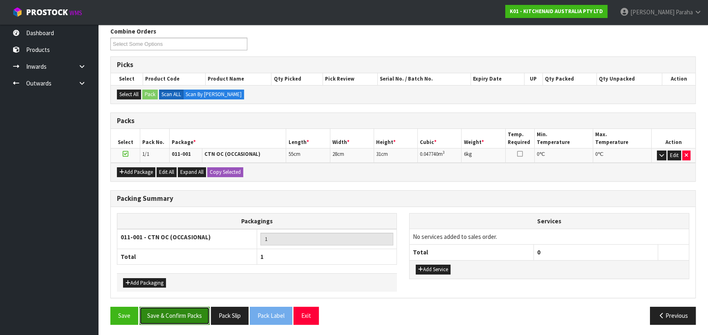
click at [191, 317] on button "Save & Confirm Packs" at bounding box center [174, 316] width 70 height 18
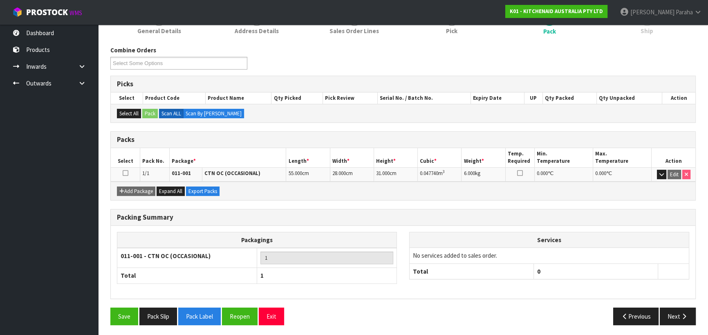
scroll to position [114, 0]
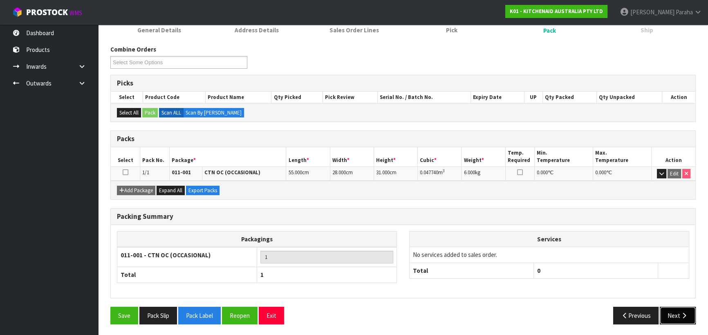
click at [679, 311] on button "Next" at bounding box center [678, 316] width 36 height 18
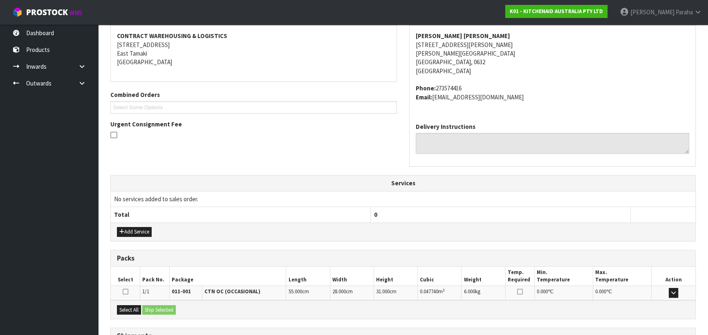
scroll to position [221, 0]
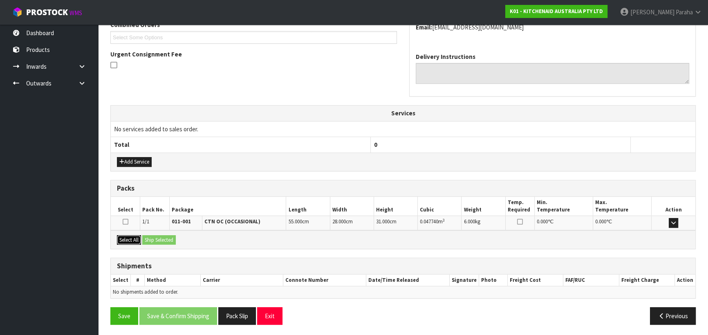
click at [126, 236] on button "Select All" at bounding box center [129, 240] width 24 height 10
click at [154, 235] on button "Ship Selected" at bounding box center [159, 240] width 34 height 10
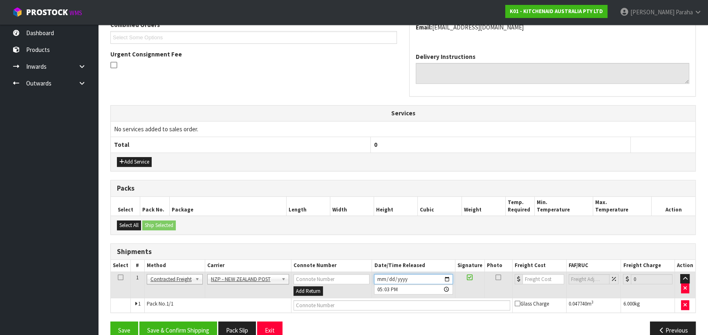
click at [449, 277] on input "[DATE]" at bounding box center [413, 279] width 78 height 10
click at [192, 324] on button "Save & Confirm Shipping" at bounding box center [178, 330] width 78 height 18
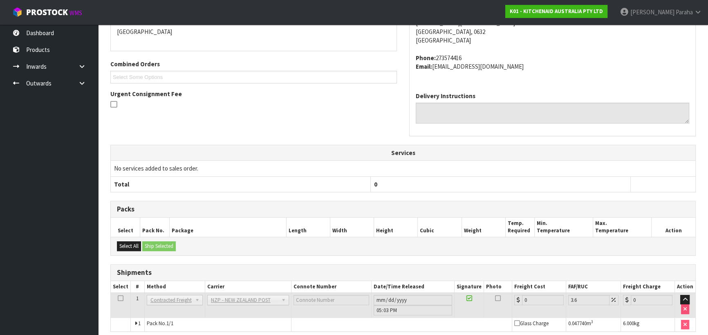
scroll to position [224, 0]
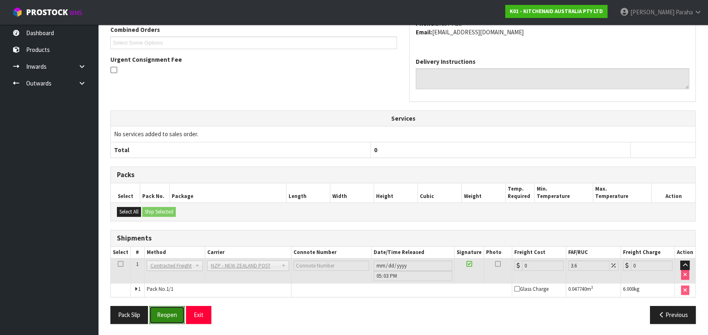
click at [157, 313] on button "Reopen" at bounding box center [167, 315] width 36 height 18
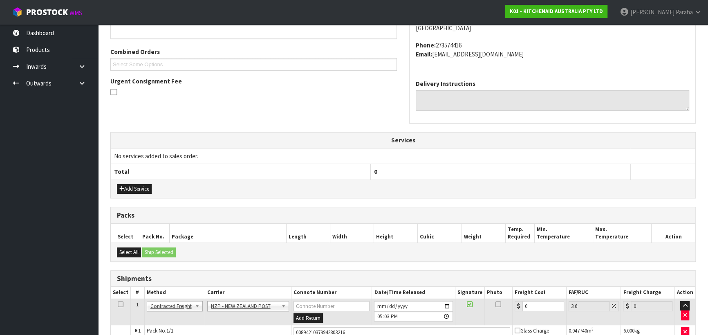
scroll to position [243, 0]
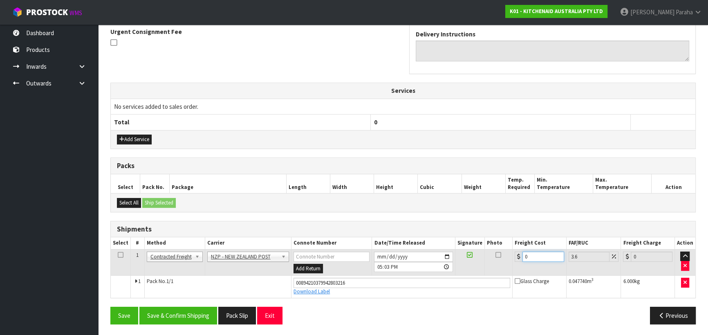
drag, startPoint x: 534, startPoint y: 255, endPoint x: 502, endPoint y: 256, distance: 31.9
click at [501, 256] on tr "1 Client Local Pickup Customer Local Pickup Company Freight Contracted Freight …" at bounding box center [403, 262] width 585 height 27
click at [191, 320] on button "Save & Confirm Shipping" at bounding box center [178, 316] width 78 height 18
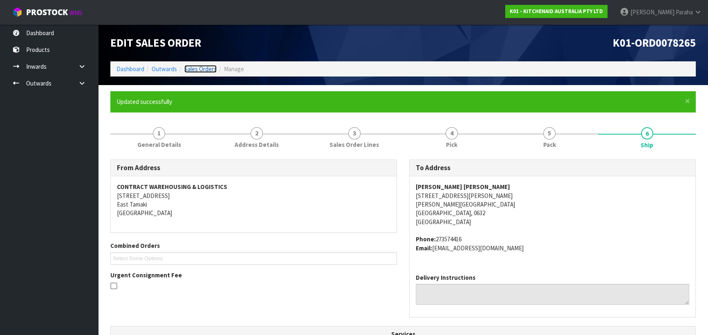
click at [200, 71] on link "Sales Orders" at bounding box center [200, 69] width 32 height 8
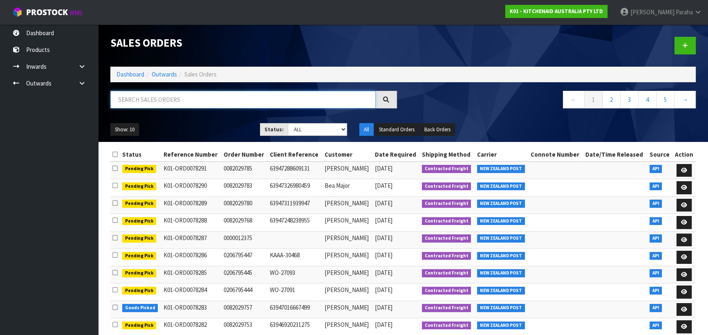
click at [155, 102] on input "text" at bounding box center [242, 100] width 265 height 18
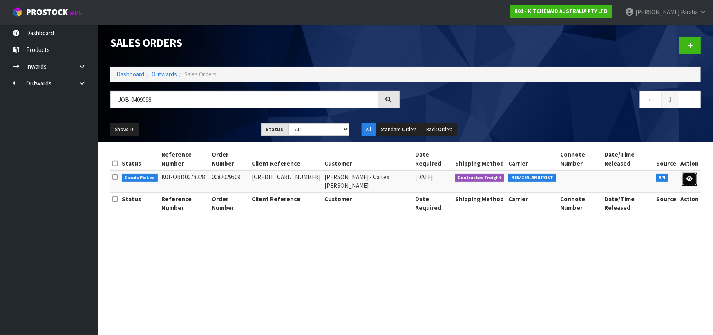
click at [689, 176] on icon at bounding box center [690, 178] width 6 height 5
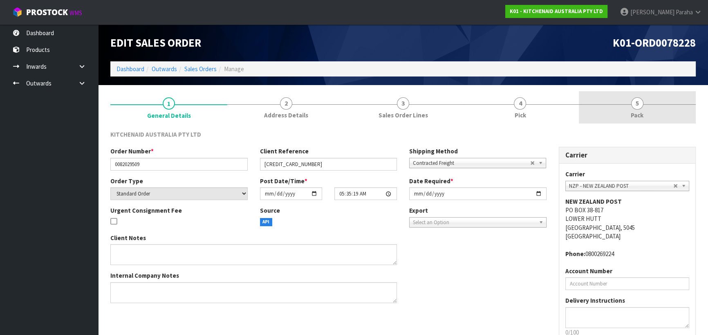
click at [643, 106] on link "5 Pack" at bounding box center [637, 107] width 117 height 32
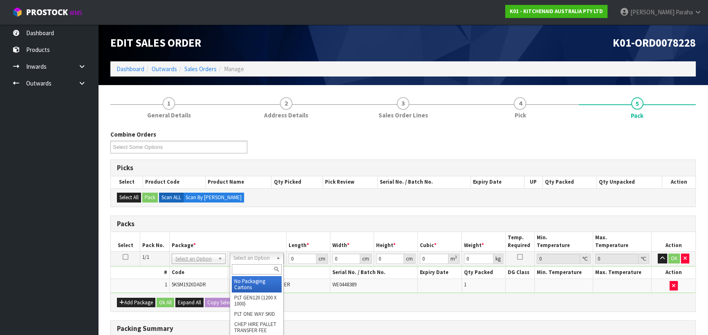
drag, startPoint x: 263, startPoint y: 280, endPoint x: 280, endPoint y: 272, distance: 18.6
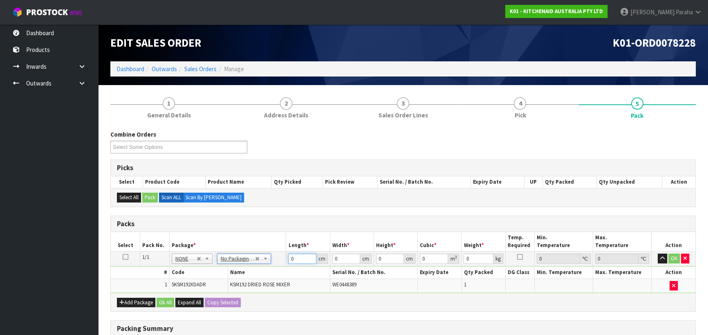
drag, startPoint x: 294, startPoint y: 258, endPoint x: 286, endPoint y: 258, distance: 8.2
click at [286, 258] on td "0 cm" at bounding box center [308, 258] width 44 height 15
click at [658, 253] on button "button" at bounding box center [662, 258] width 9 height 10
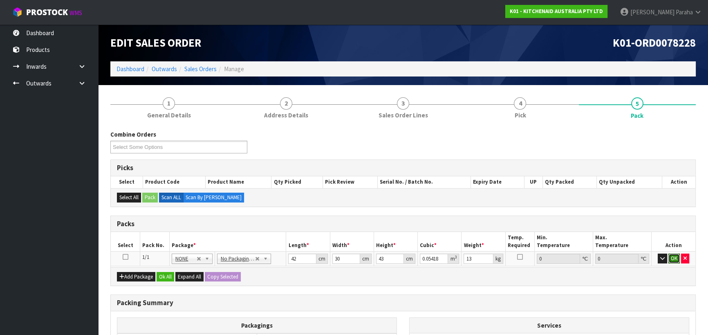
click button "OK" at bounding box center [673, 258] width 11 height 10
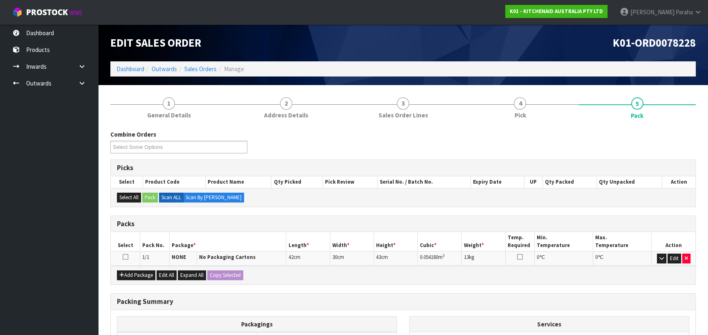
scroll to position [103, 0]
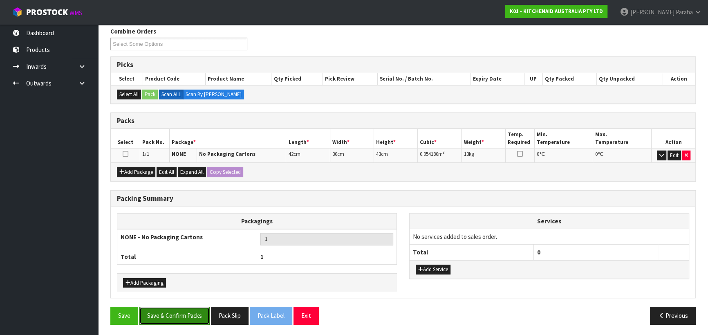
click at [199, 312] on button "Save & Confirm Packs" at bounding box center [174, 316] width 70 height 18
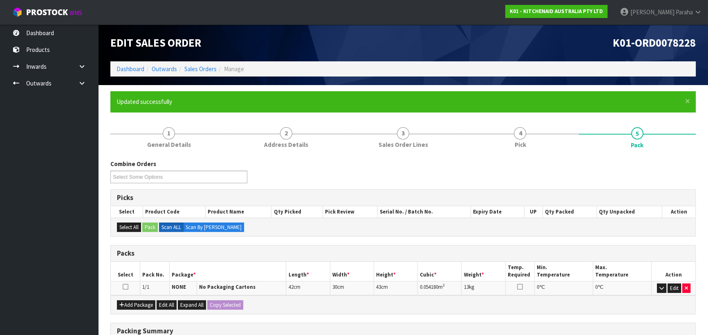
scroll to position [114, 0]
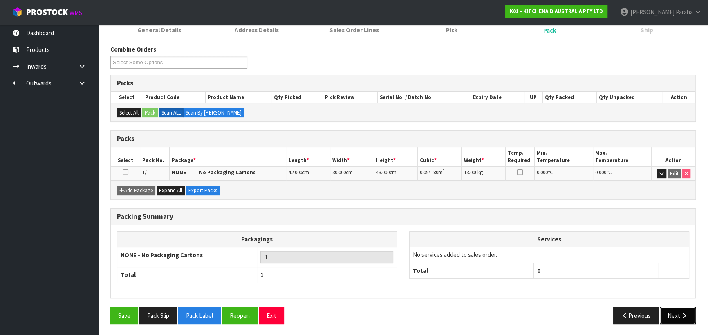
click at [671, 315] on button "Next" at bounding box center [678, 316] width 36 height 18
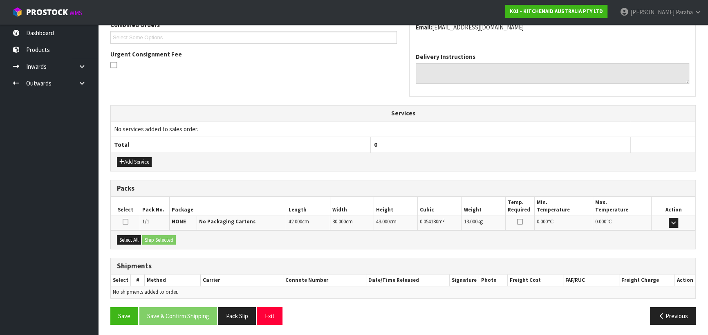
scroll to position [221, 0]
click at [132, 238] on button "Select All" at bounding box center [129, 240] width 24 height 10
click at [170, 238] on button "Ship Selected" at bounding box center [159, 240] width 34 height 10
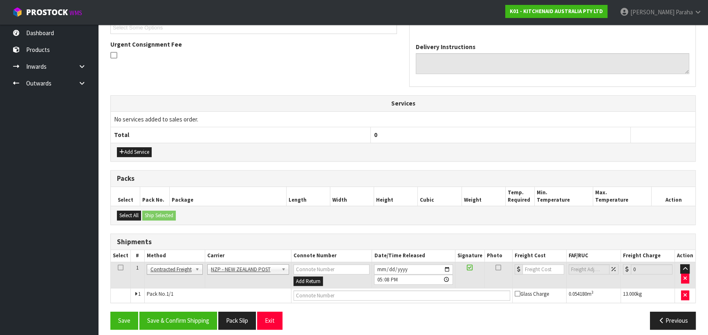
scroll to position [235, 0]
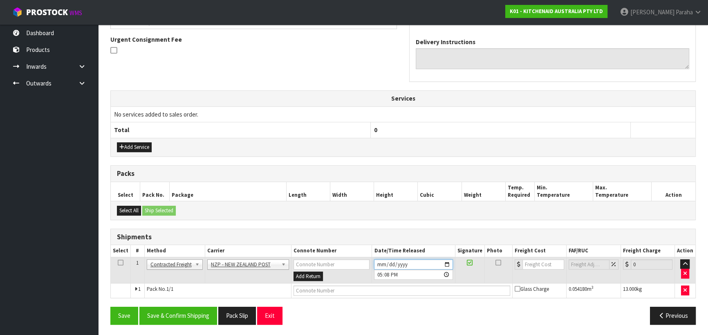
click at [447, 262] on input "[DATE]" at bounding box center [413, 264] width 78 height 10
click at [198, 314] on button "Save & Confirm Shipping" at bounding box center [178, 316] width 78 height 18
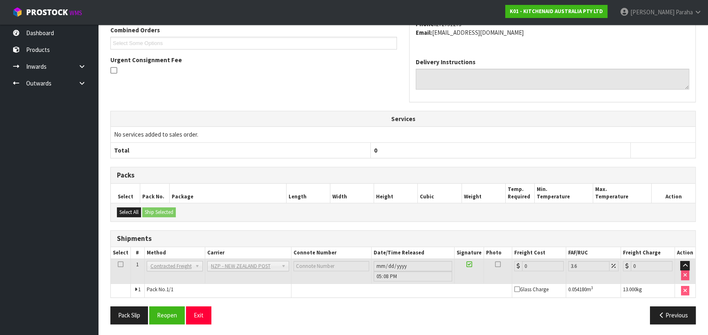
scroll to position [224, 0]
click at [171, 319] on button "Reopen" at bounding box center [167, 315] width 36 height 18
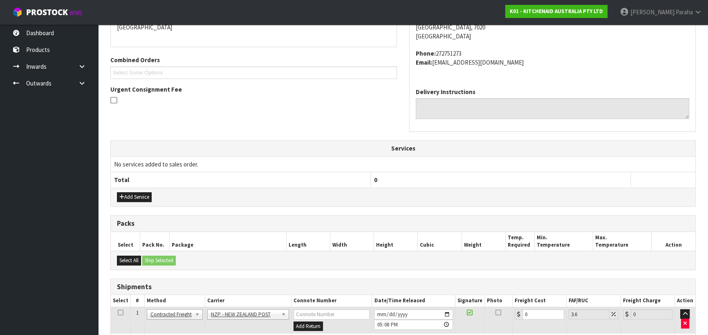
scroll to position [243, 0]
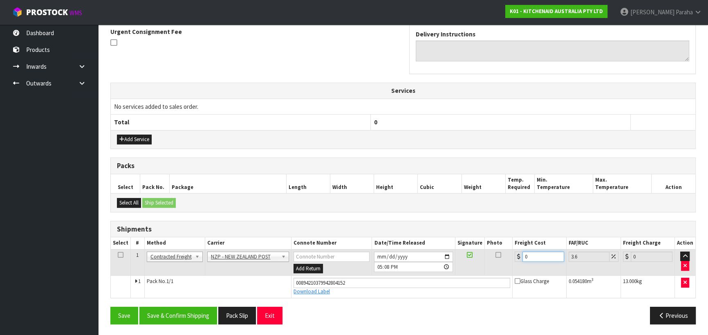
drag, startPoint x: 531, startPoint y: 258, endPoint x: 513, endPoint y: 257, distance: 17.6
click at [513, 257] on td "0" at bounding box center [540, 262] width 54 height 27
click at [184, 312] on button "Save & Confirm Shipping" at bounding box center [178, 316] width 78 height 18
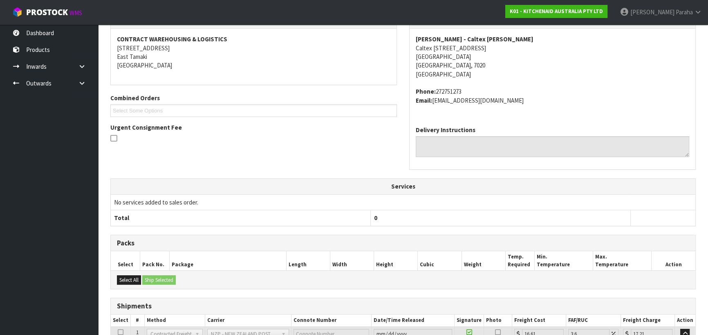
scroll to position [221, 0]
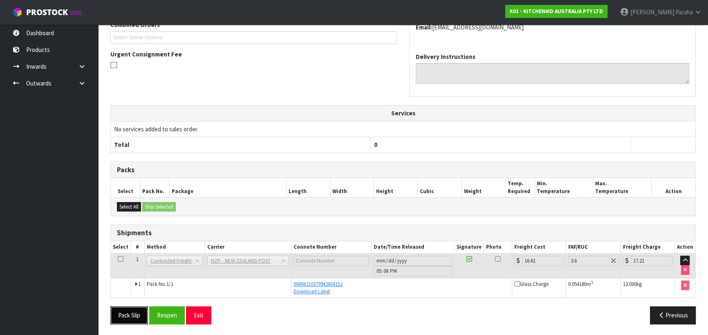
click at [123, 315] on button "Pack Slip" at bounding box center [129, 315] width 38 height 18
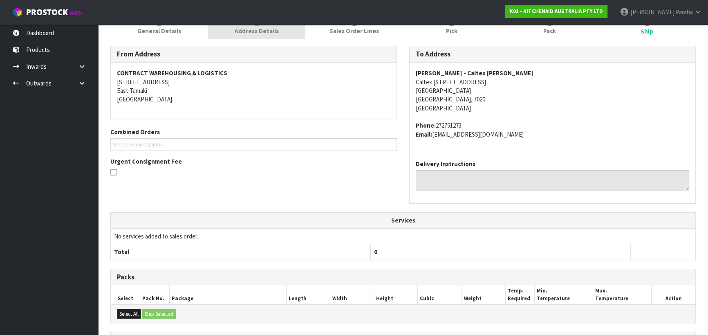
scroll to position [0, 0]
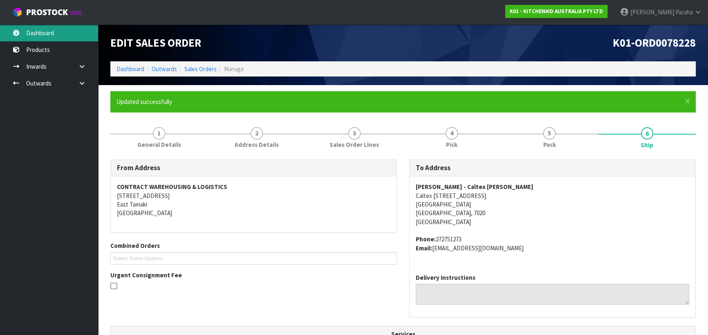
click at [66, 36] on link "Dashboard" at bounding box center [49, 33] width 98 height 17
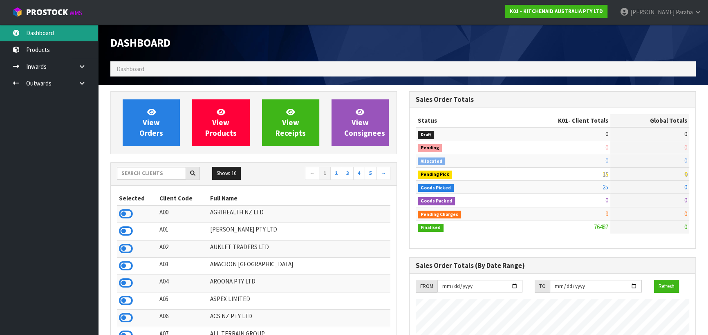
scroll to position [618, 298]
click at [157, 174] on input "text" at bounding box center [151, 173] width 69 height 13
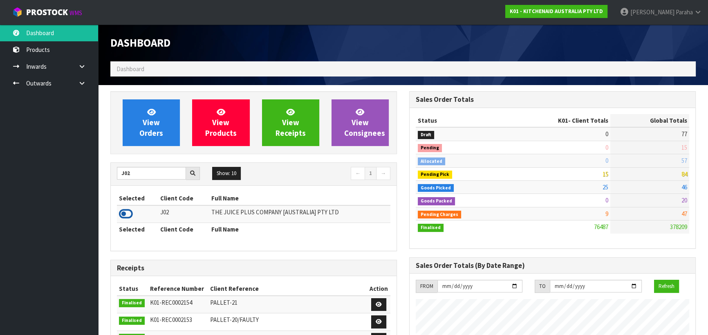
click at [131, 211] on icon at bounding box center [126, 214] width 14 height 12
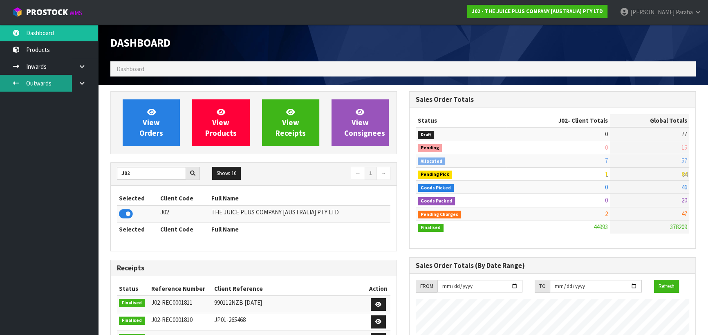
click at [56, 80] on link "Outwards" at bounding box center [49, 83] width 98 height 17
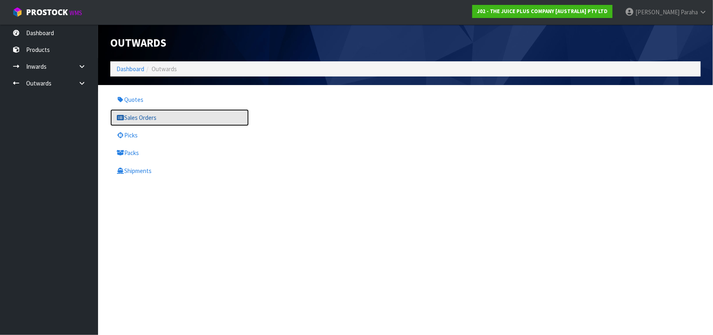
click at [136, 117] on link "Sales Orders" at bounding box center [179, 117] width 139 height 17
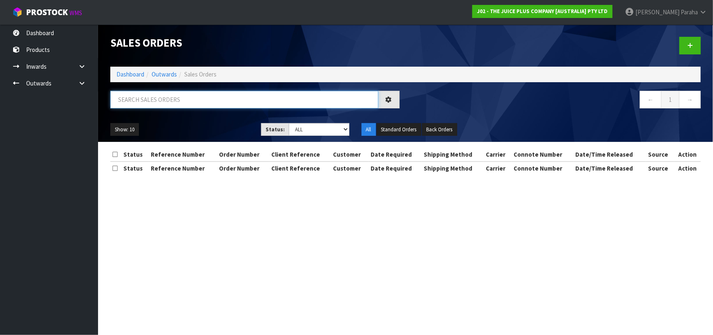
click at [139, 105] on input "text" at bounding box center [244, 100] width 268 height 18
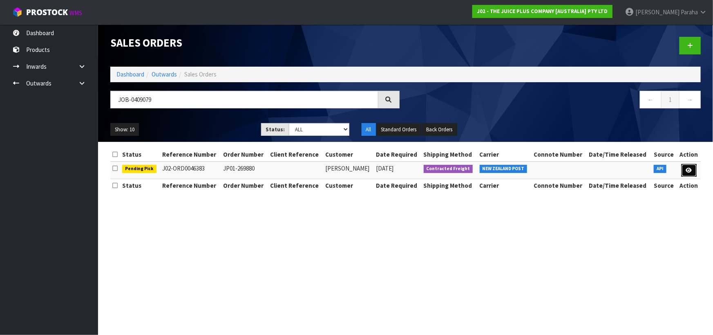
click at [686, 171] on icon at bounding box center [689, 170] width 6 height 5
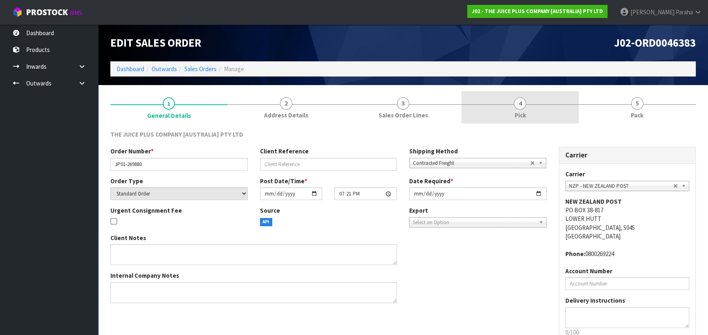
click at [520, 105] on span "4" at bounding box center [520, 103] width 12 height 12
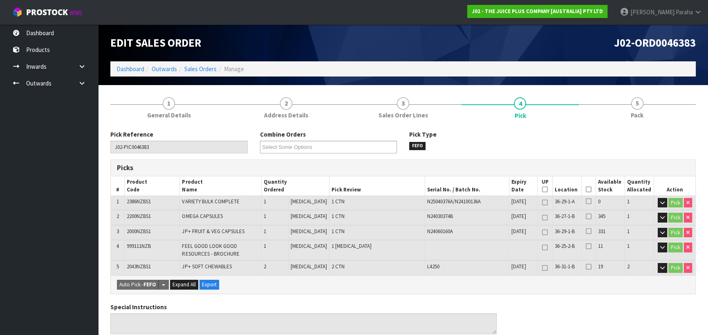
click at [586, 189] on icon at bounding box center [589, 189] width 6 height 0
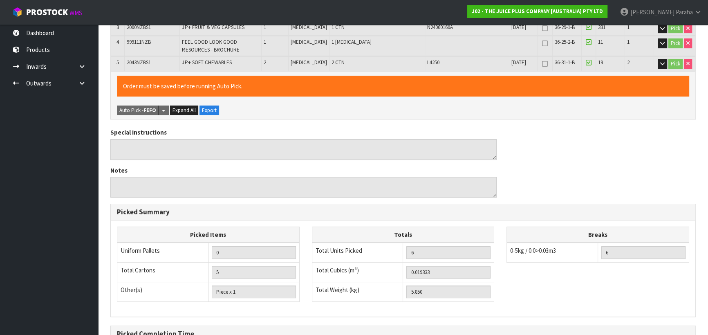
scroll to position [296, 0]
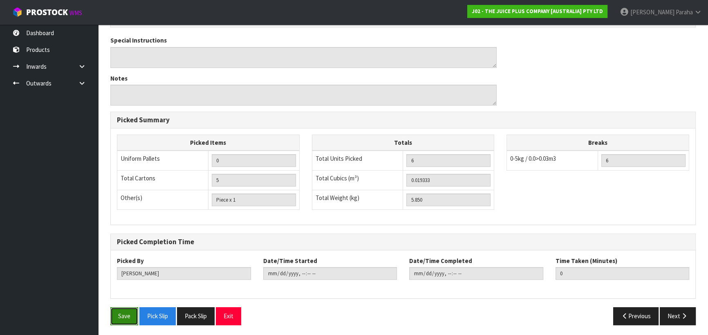
click at [122, 315] on button "Save" at bounding box center [124, 316] width 28 height 18
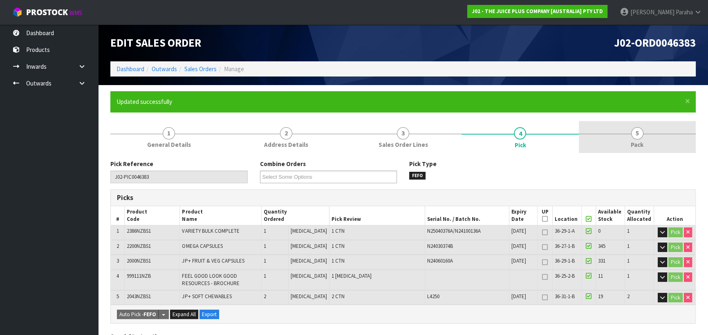
click at [641, 136] on span "5" at bounding box center [637, 133] width 12 height 12
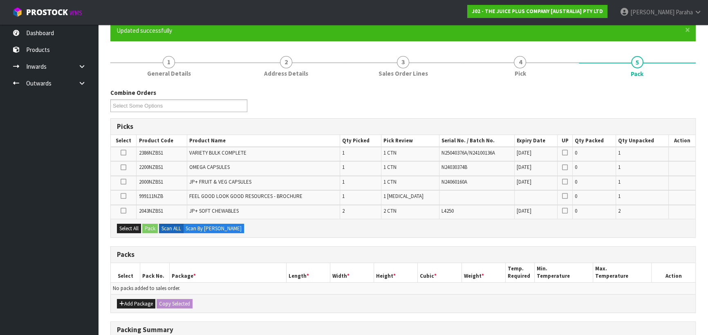
scroll to position [74, 0]
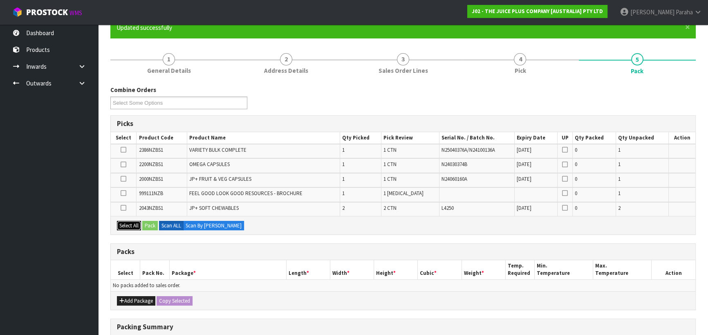
click at [131, 225] on button "Select All" at bounding box center [129, 226] width 24 height 10
click at [148, 225] on button "Pack" at bounding box center [150, 226] width 16 height 10
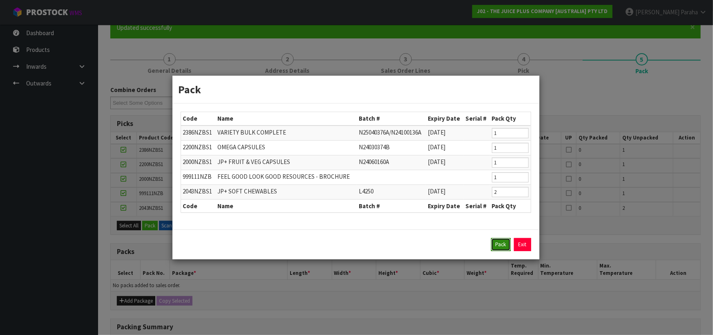
click at [500, 245] on button "Pack" at bounding box center [501, 244] width 20 height 13
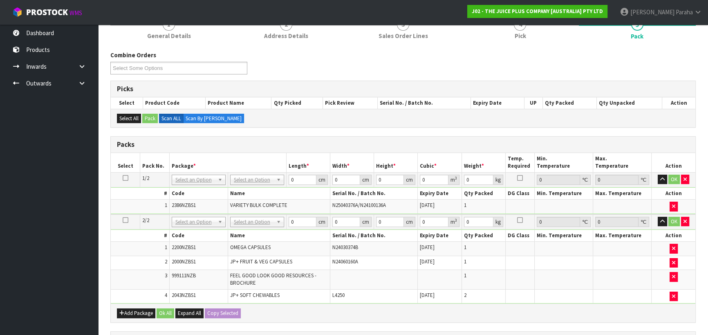
scroll to position [96, 0]
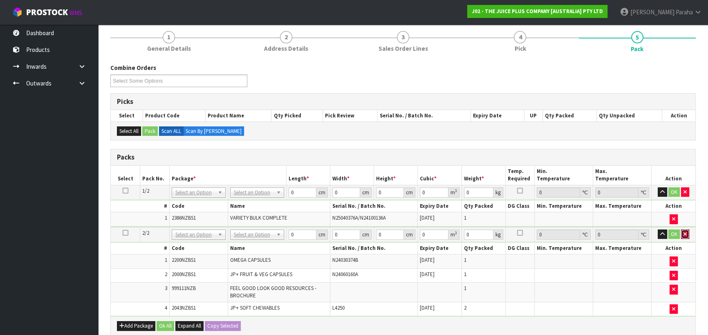
click at [684, 234] on icon "button" at bounding box center [685, 233] width 3 height 5
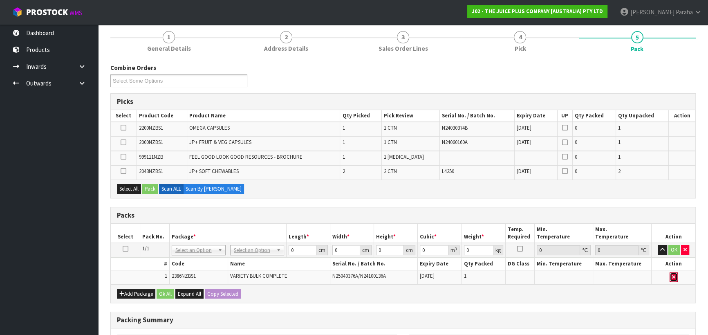
click at [675, 276] on button "button" at bounding box center [674, 277] width 8 height 10
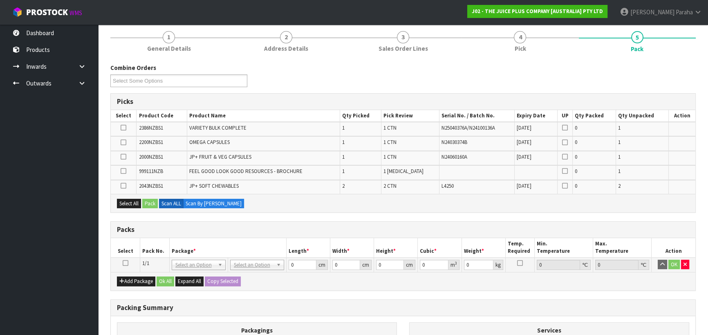
click at [124, 263] on icon at bounding box center [126, 263] width 6 height 0
click at [124, 201] on button "Select All" at bounding box center [129, 204] width 24 height 10
click at [150, 201] on button "Pack" at bounding box center [150, 204] width 16 height 10
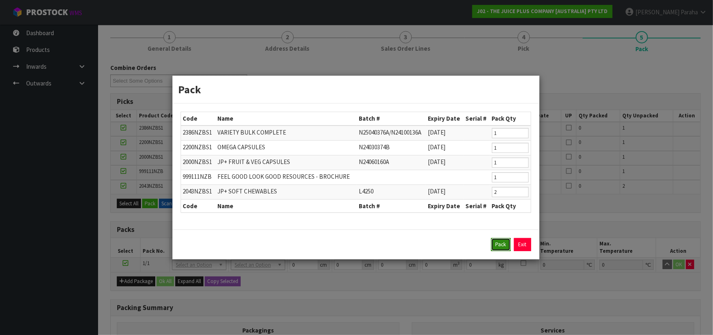
click at [498, 242] on button "Pack" at bounding box center [501, 244] width 20 height 13
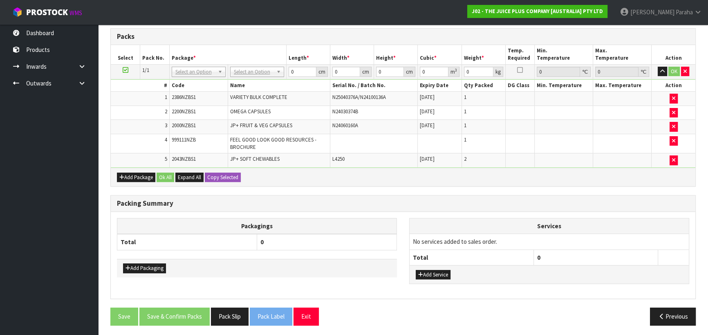
scroll to position [217, 0]
click at [254, 82] on input "text" at bounding box center [257, 82] width 50 height 10
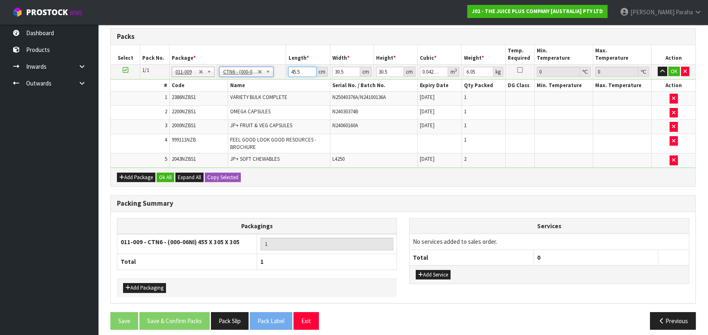
drag, startPoint x: 301, startPoint y: 69, endPoint x: 276, endPoint y: 69, distance: 24.9
click at [276, 69] on tr "1/1 NONE 007-001 007-002 007-004 007-009 007-013 007-014 007-015 007-017 007-01…" at bounding box center [403, 71] width 585 height 15
click at [658, 67] on button "button" at bounding box center [662, 72] width 9 height 10
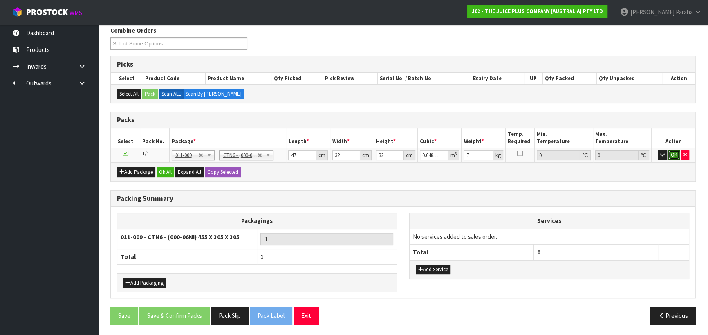
click button "OK" at bounding box center [673, 155] width 11 height 10
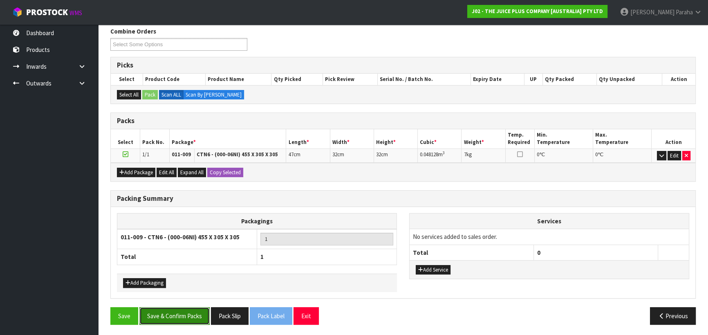
click at [180, 312] on button "Save & Confirm Packs" at bounding box center [174, 316] width 70 height 18
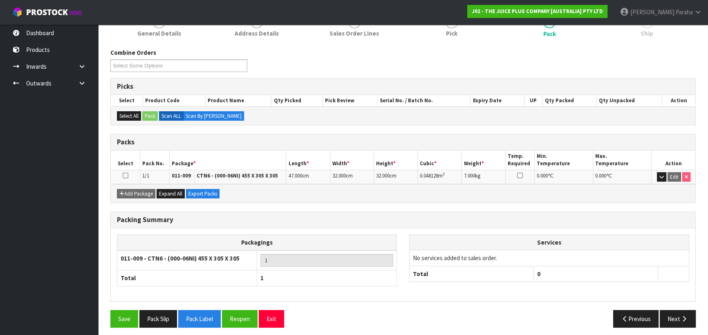
scroll to position [114, 0]
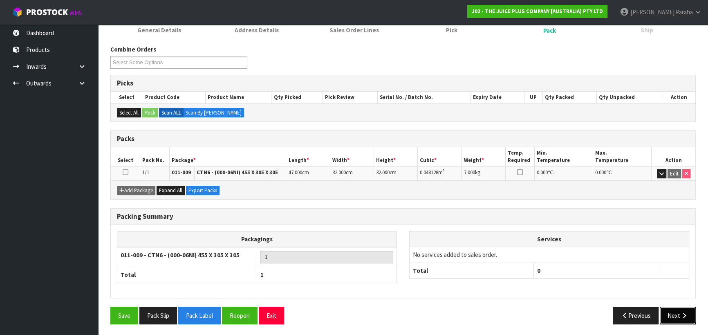
click at [680, 318] on button "Next" at bounding box center [678, 316] width 36 height 18
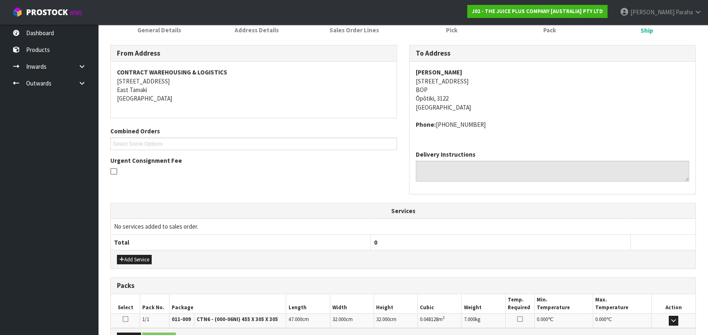
scroll to position [213, 0]
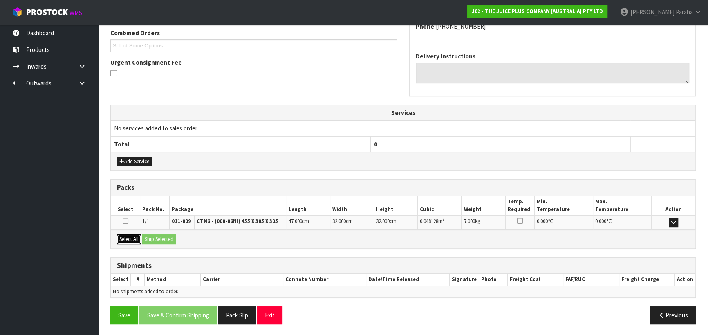
drag, startPoint x: 127, startPoint y: 234, endPoint x: 143, endPoint y: 237, distance: 17.0
click at [127, 234] on button "Select All" at bounding box center [129, 239] width 24 height 10
click at [157, 238] on button "Ship Selected" at bounding box center [159, 239] width 34 height 10
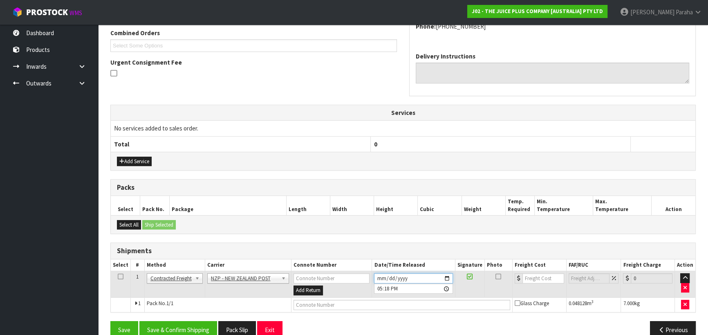
click at [443, 276] on input "[DATE]" at bounding box center [413, 278] width 78 height 10
click at [444, 275] on input "[DATE]" at bounding box center [413, 278] width 78 height 10
click at [197, 326] on button "Save & Confirm Shipping" at bounding box center [178, 330] width 78 height 18
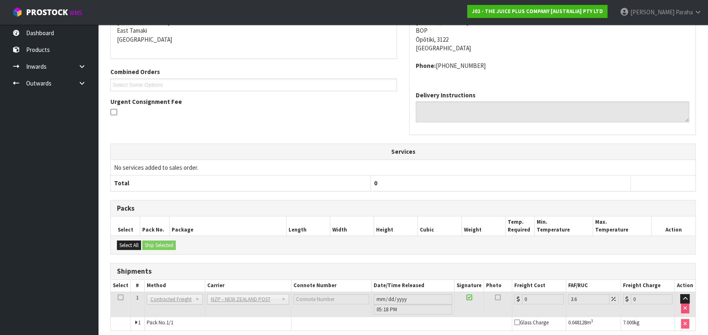
scroll to position [215, 0]
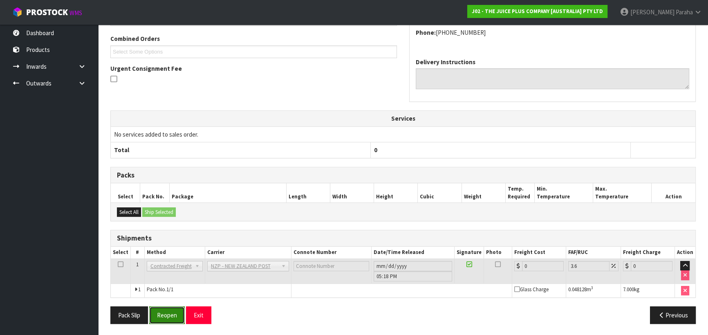
click at [164, 308] on button "Reopen" at bounding box center [167, 315] width 36 height 18
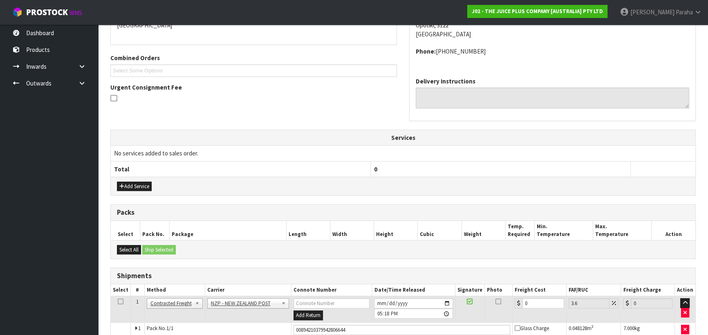
scroll to position [234, 0]
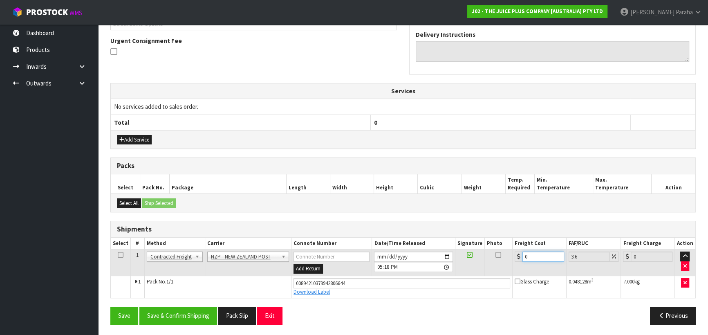
drag, startPoint x: 529, startPoint y: 257, endPoint x: 521, endPoint y: 258, distance: 8.2
click at [522, 258] on div "0" at bounding box center [539, 256] width 49 height 10
click at [182, 314] on button "Save & Confirm Shipping" at bounding box center [178, 316] width 78 height 18
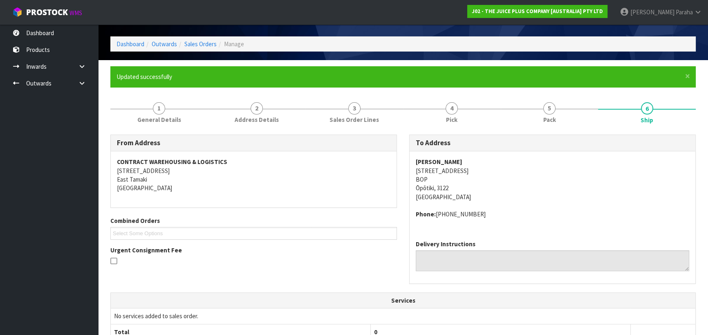
scroll to position [0, 0]
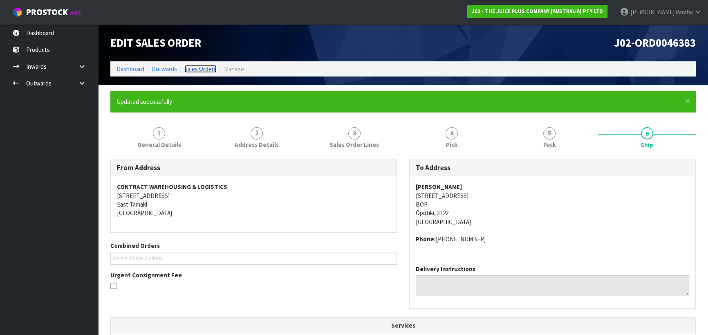
click at [202, 67] on link "Sales Orders" at bounding box center [200, 69] width 32 height 8
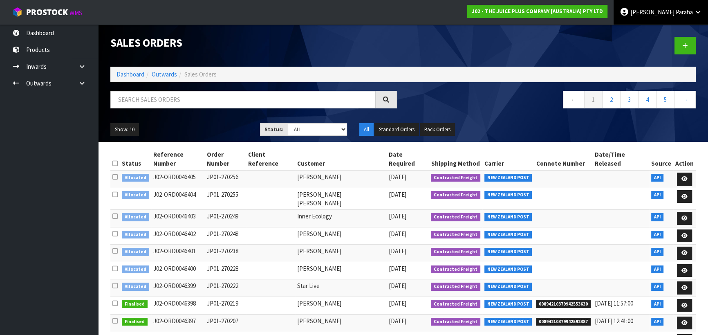
click at [667, 13] on span "[PERSON_NAME]" at bounding box center [652, 12] width 44 height 8
click at [667, 32] on link "Logout" at bounding box center [675, 32] width 65 height 11
